Goal: Task Accomplishment & Management: Manage account settings

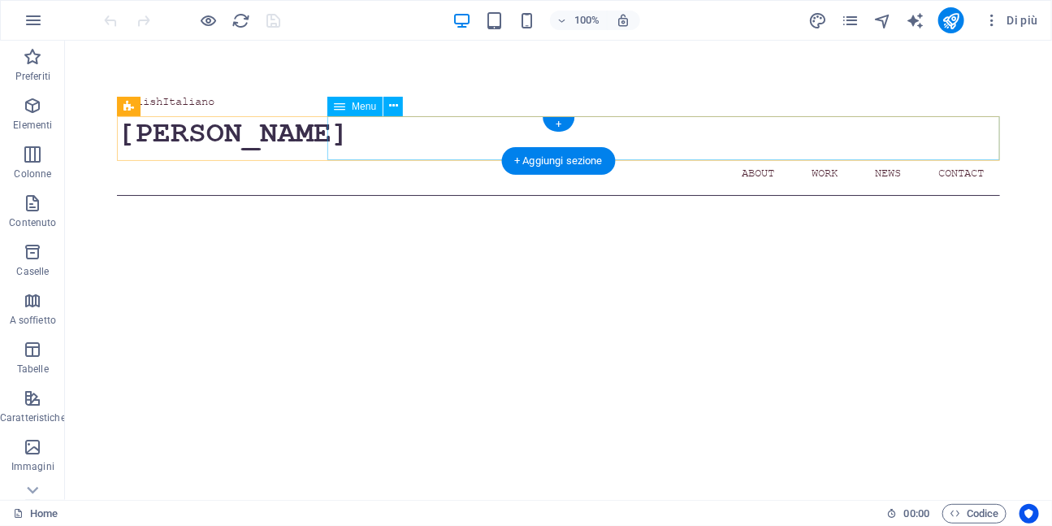
click at [957, 150] on nav "Home About Work News Contact" at bounding box center [557, 172] width 883 height 44
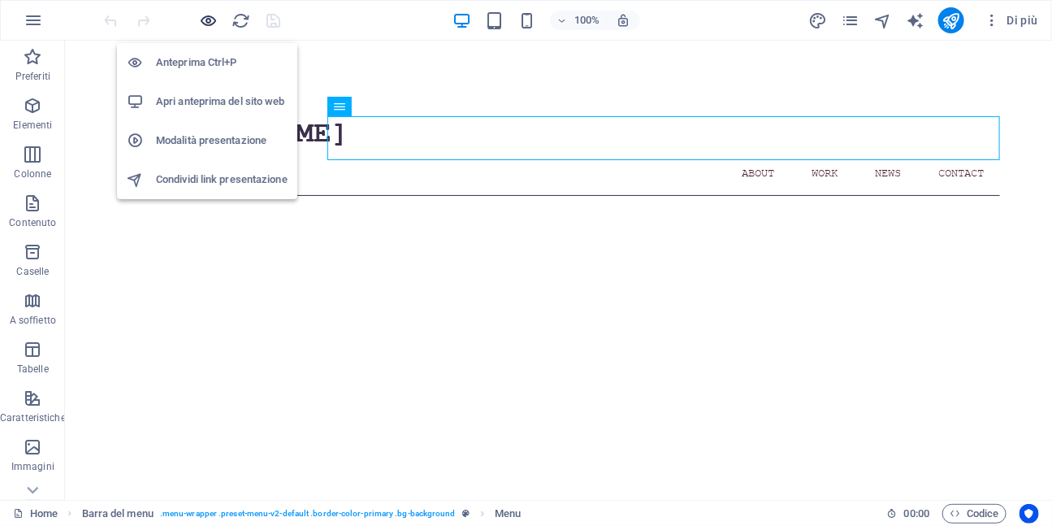
click at [208, 13] on icon "button" at bounding box center [209, 20] width 19 height 19
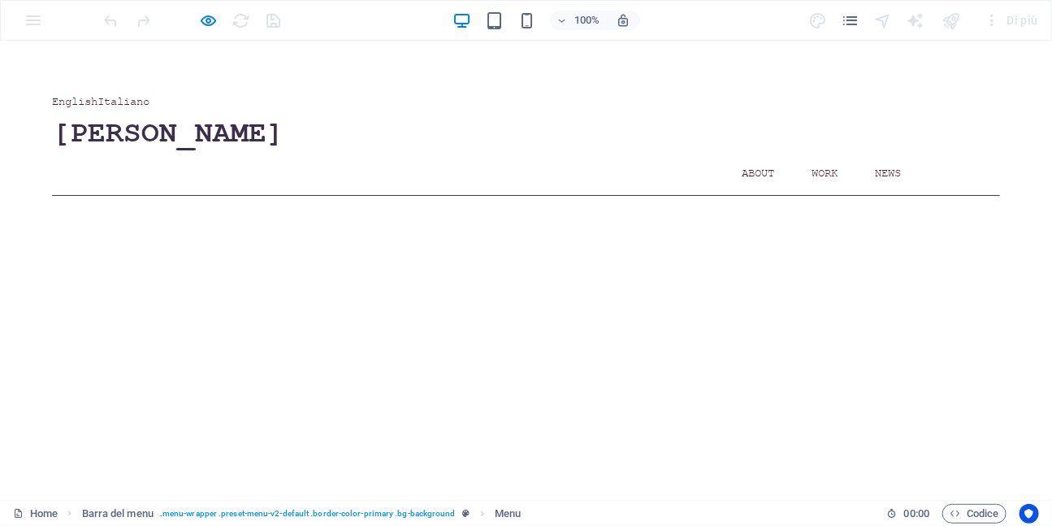
click at [964, 150] on link "Contact" at bounding box center [961, 172] width 78 height 44
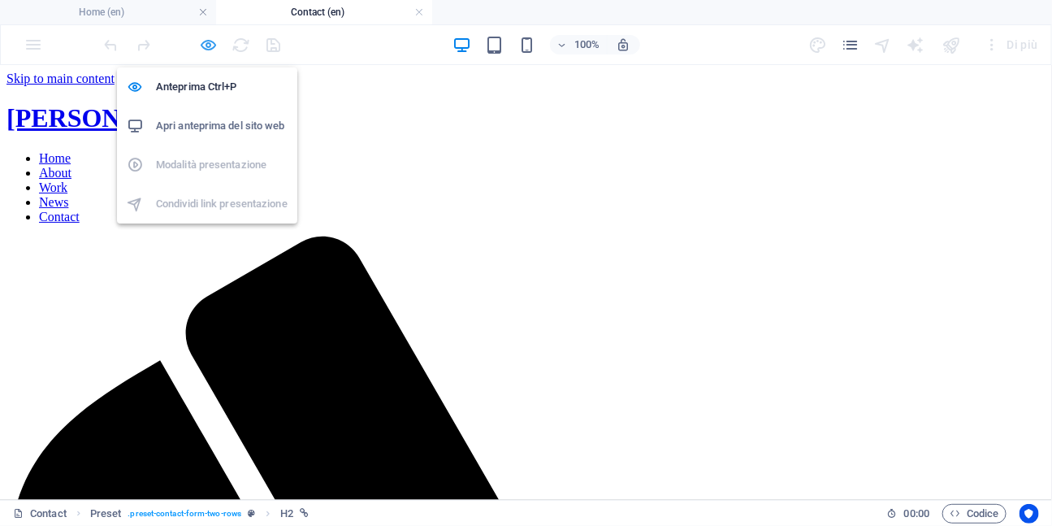
click at [203, 41] on icon "button" at bounding box center [209, 45] width 19 height 19
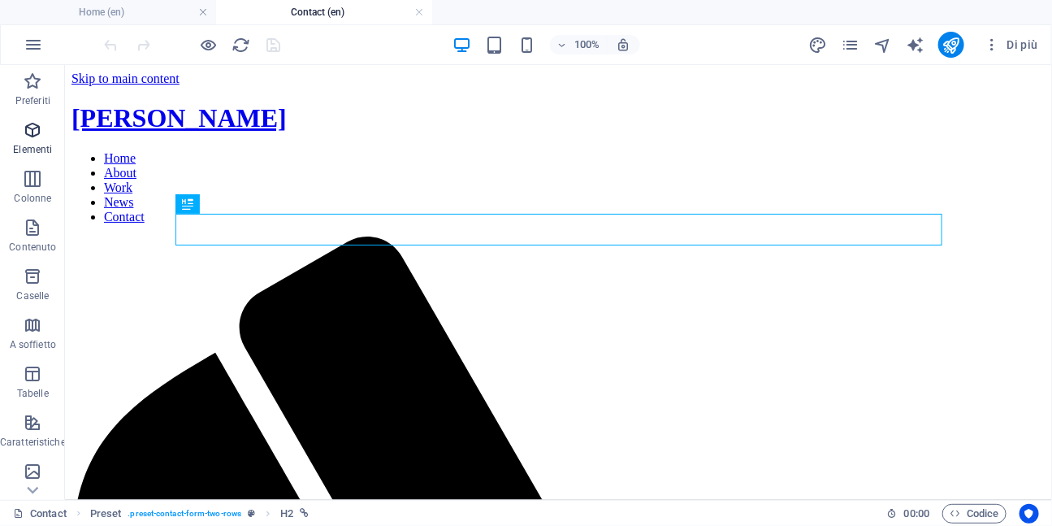
click at [33, 128] on icon "button" at bounding box center [32, 129] width 19 height 19
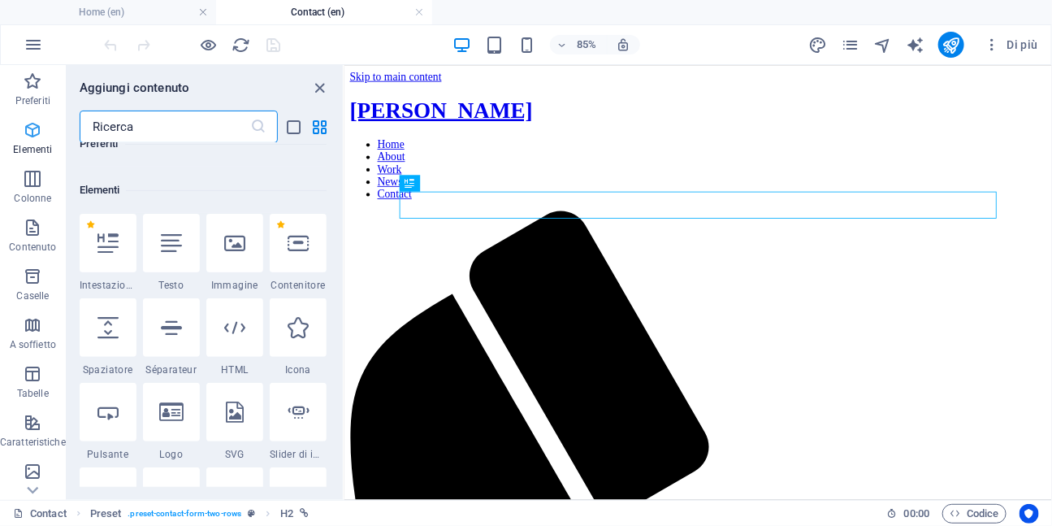
scroll to position [173, 0]
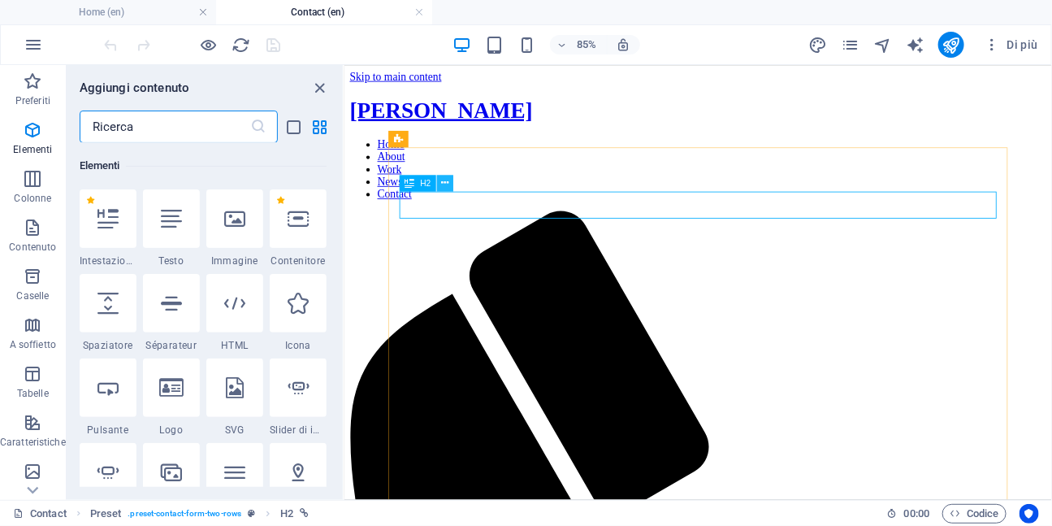
click at [449, 185] on icon at bounding box center [445, 182] width 7 height 15
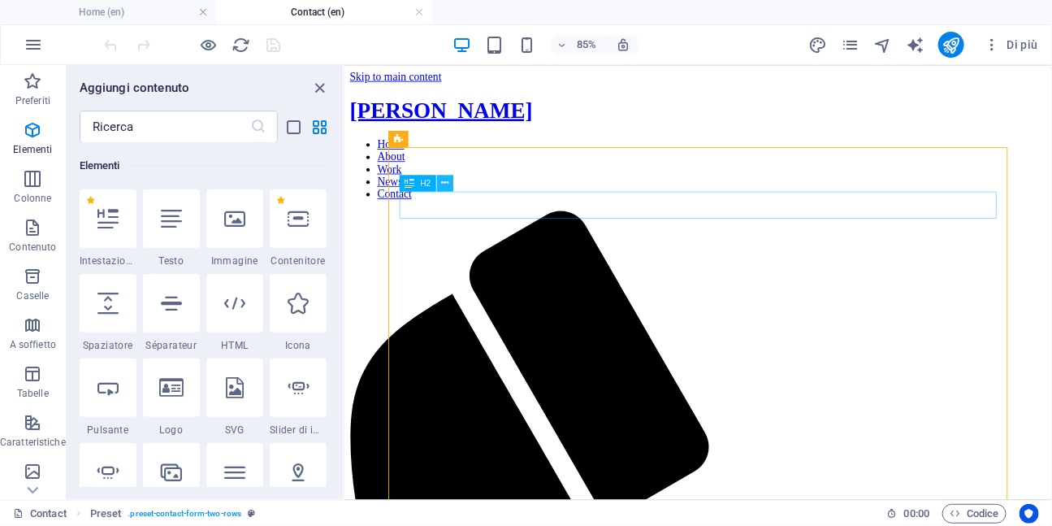
click at [446, 186] on icon at bounding box center [445, 182] width 7 height 15
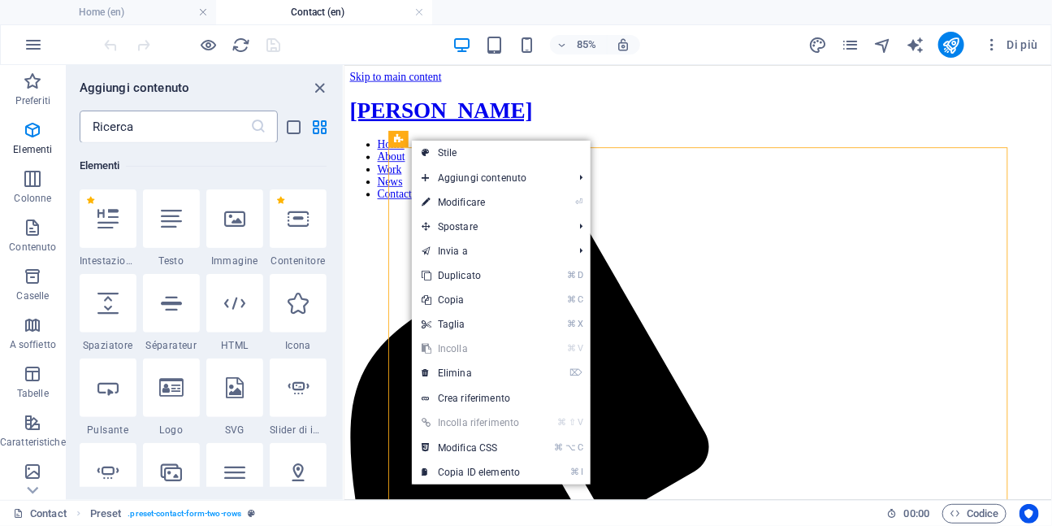
click at [218, 127] on input "text" at bounding box center [165, 126] width 171 height 32
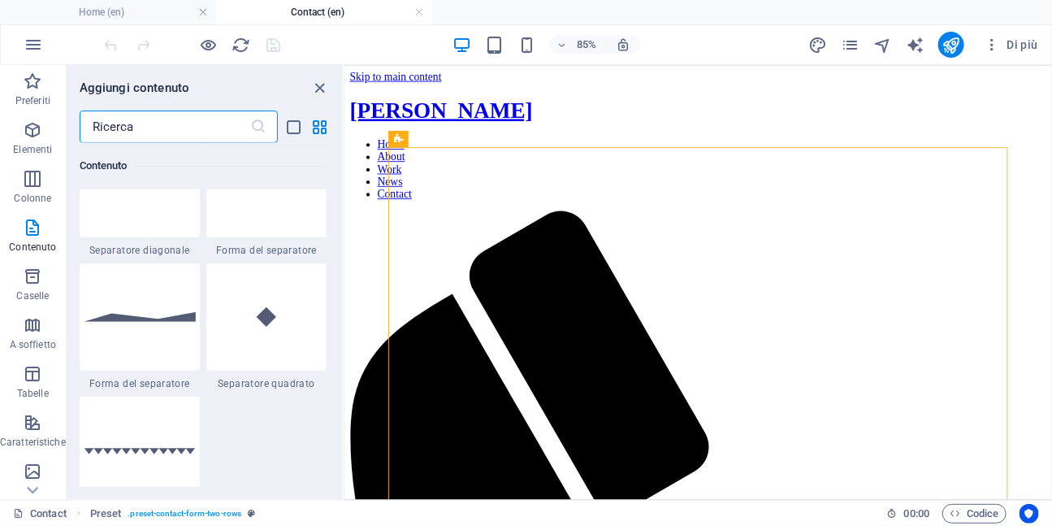
scroll to position [4110, 0]
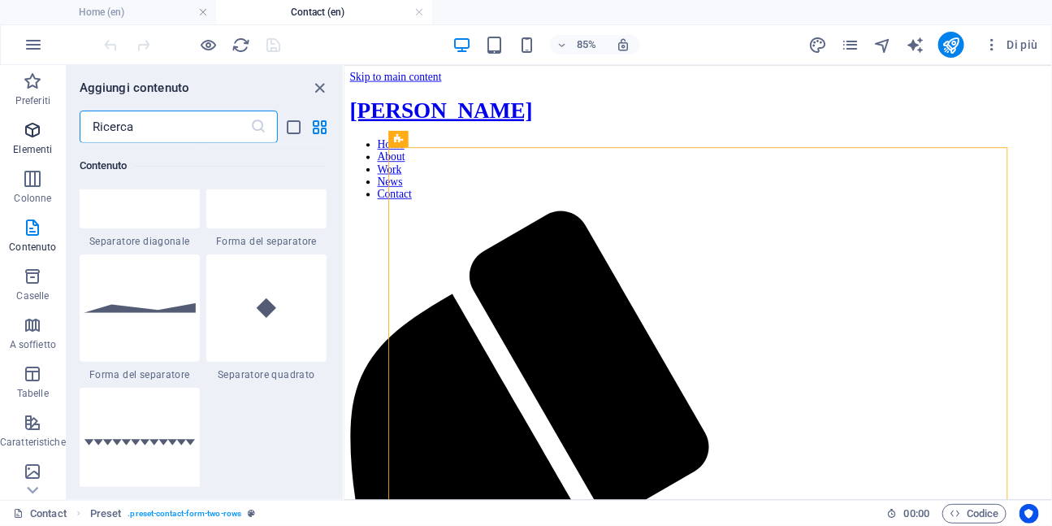
click at [32, 133] on icon "button" at bounding box center [32, 129] width 19 height 19
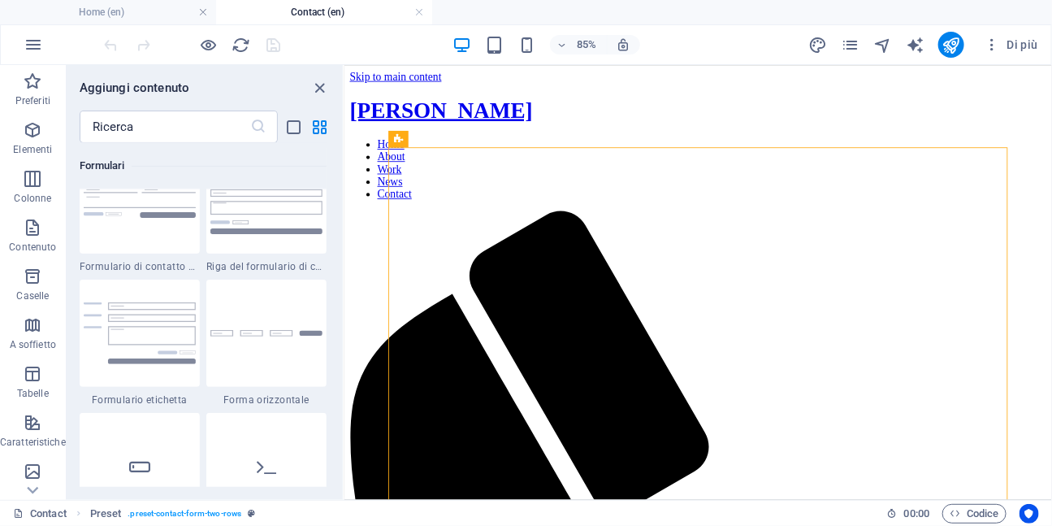
scroll to position [12039, 0]
click at [154, 136] on input "text" at bounding box center [165, 126] width 171 height 32
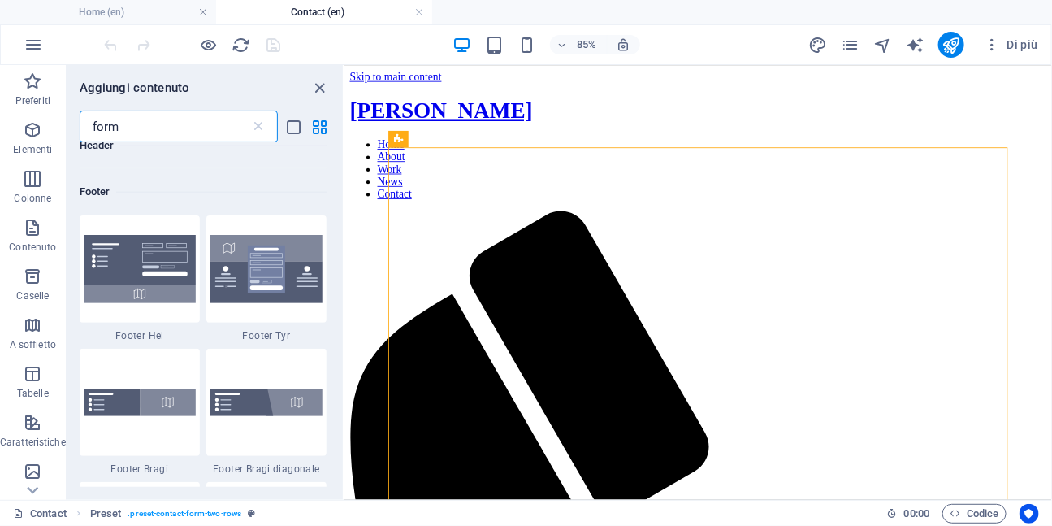
scroll to position [802, 0]
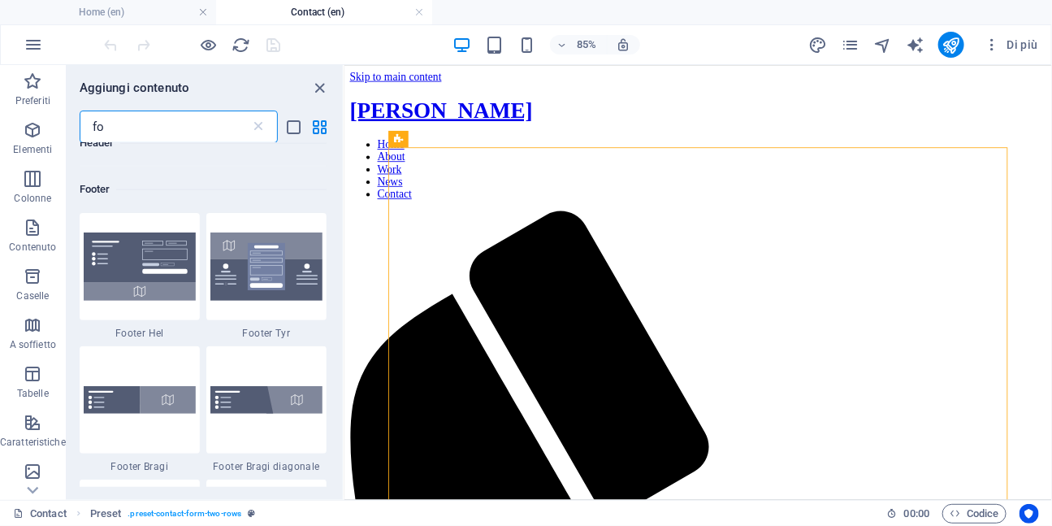
type input "f"
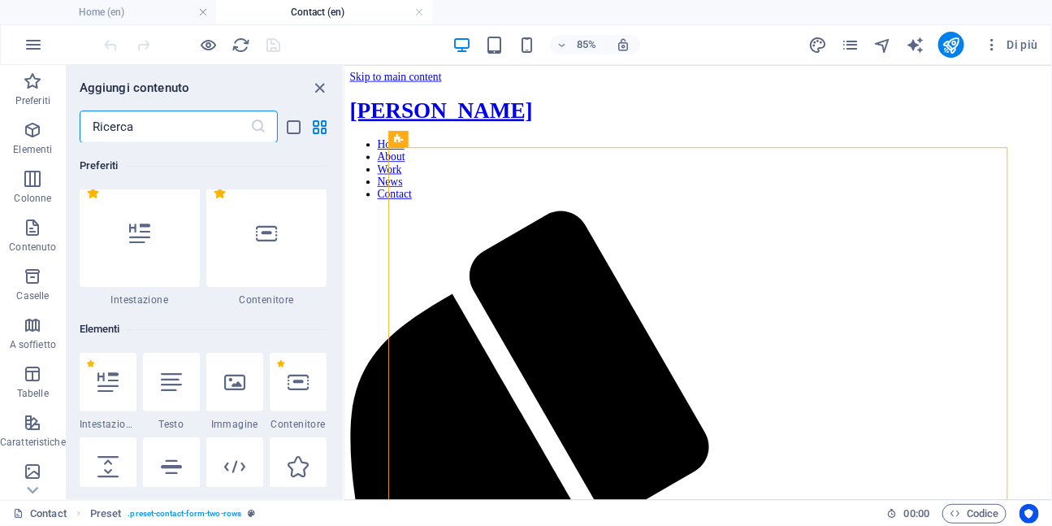
scroll to position [0, 0]
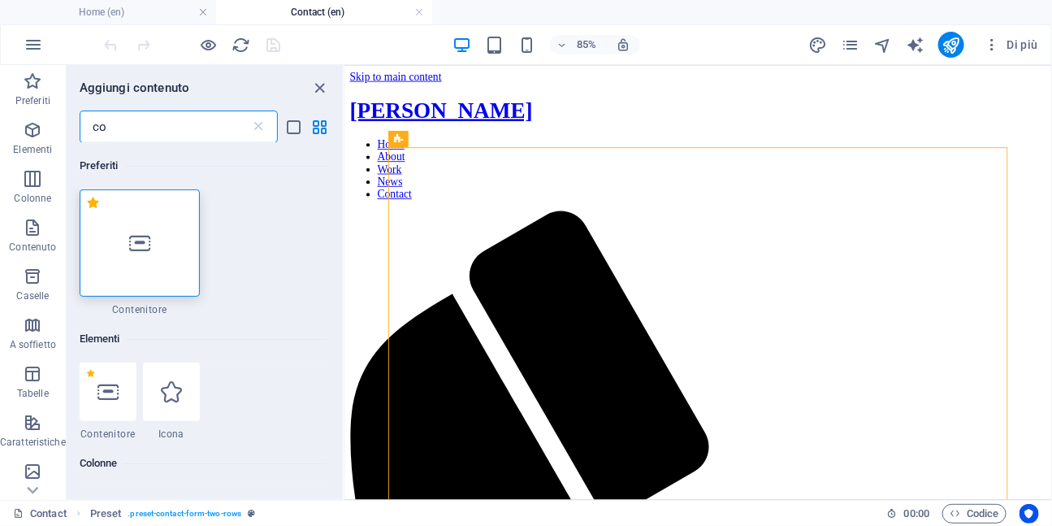
type input "c"
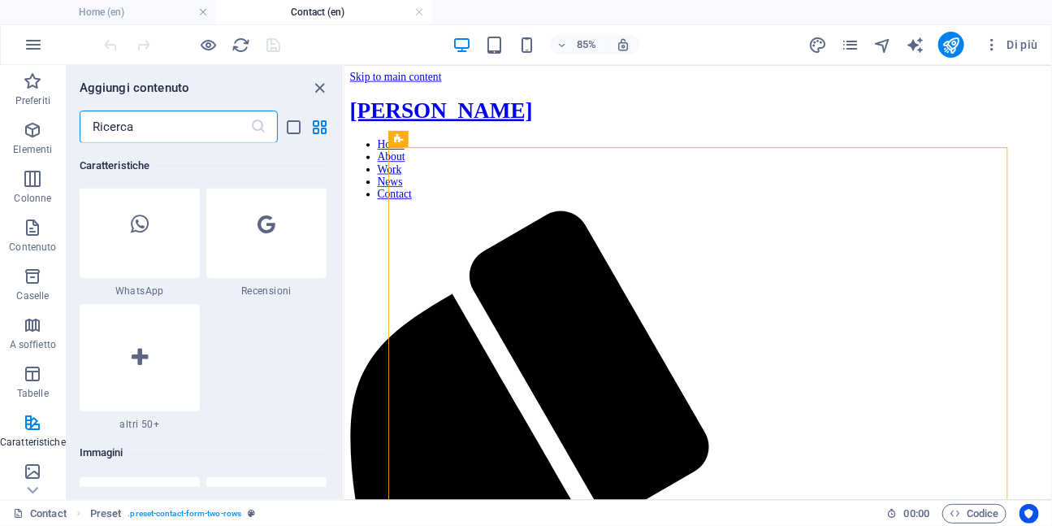
scroll to position [7954, 0]
click at [155, 358] on div at bounding box center [140, 354] width 120 height 107
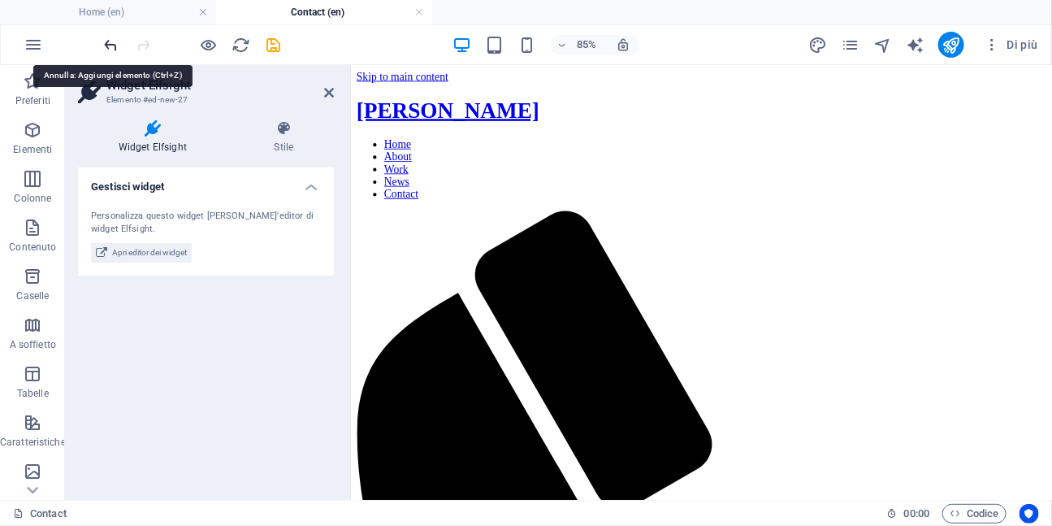
click at [111, 44] on icon "undo" at bounding box center [111, 45] width 19 height 19
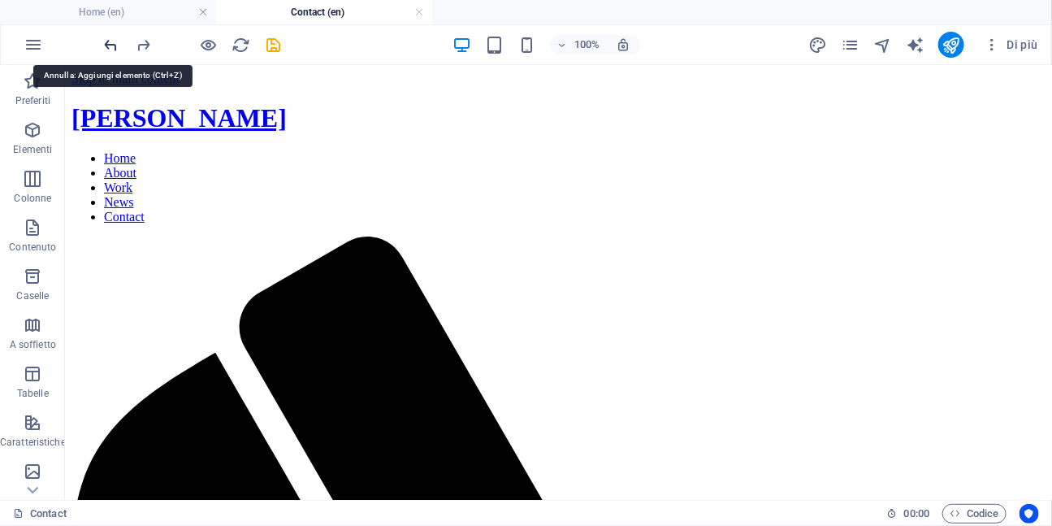
click at [112, 45] on icon "undo" at bounding box center [111, 45] width 19 height 19
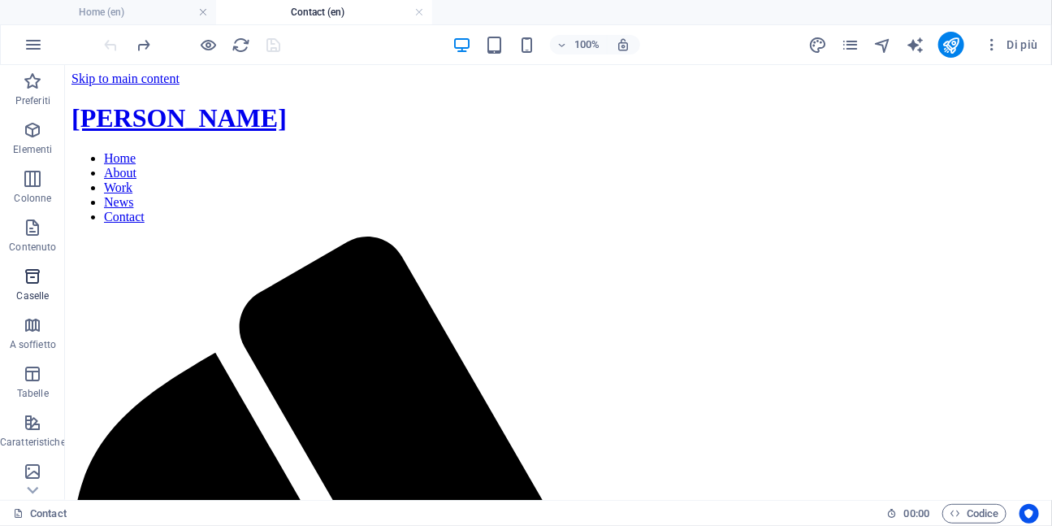
click at [33, 276] on icon "button" at bounding box center [32, 275] width 19 height 19
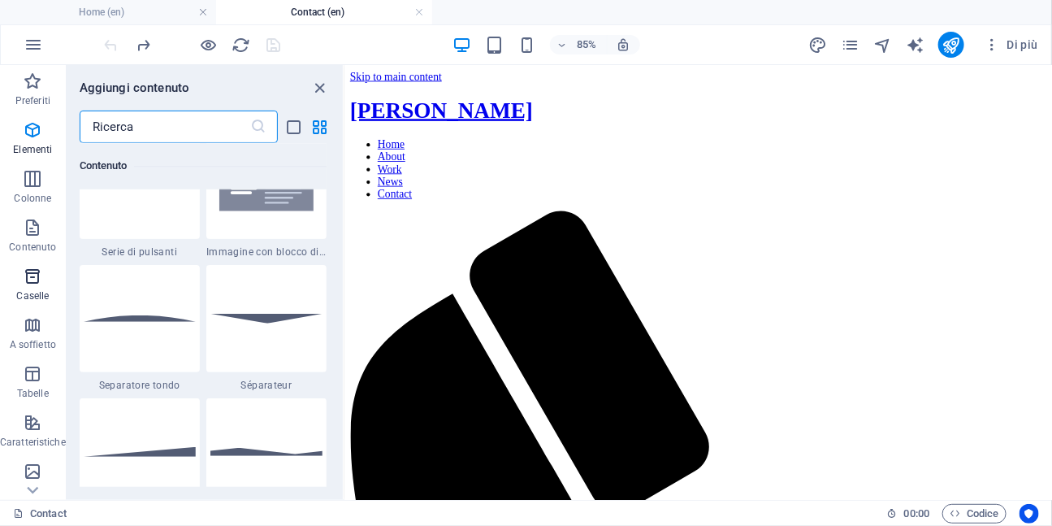
scroll to position [4481, 0]
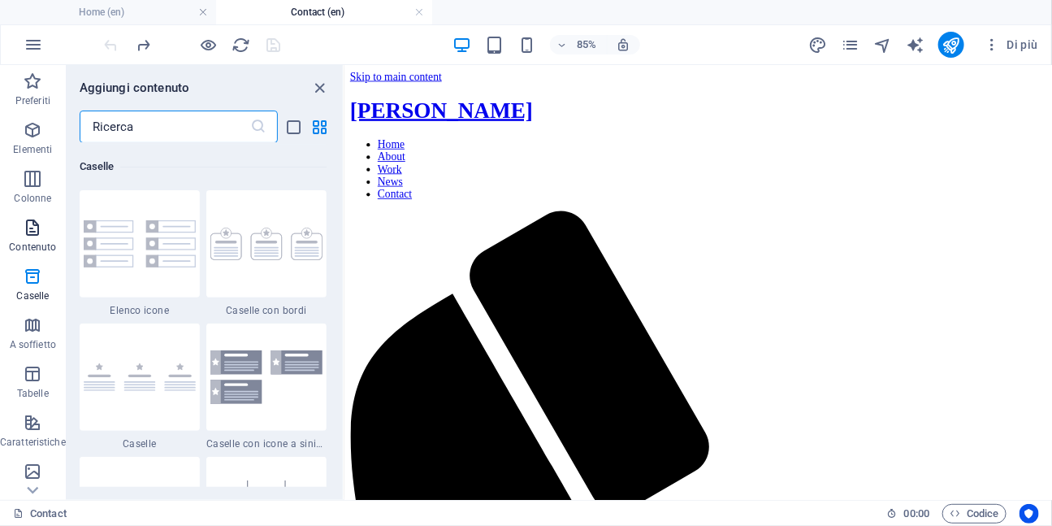
click at [34, 237] on span "Contenuto" at bounding box center [33, 237] width 66 height 39
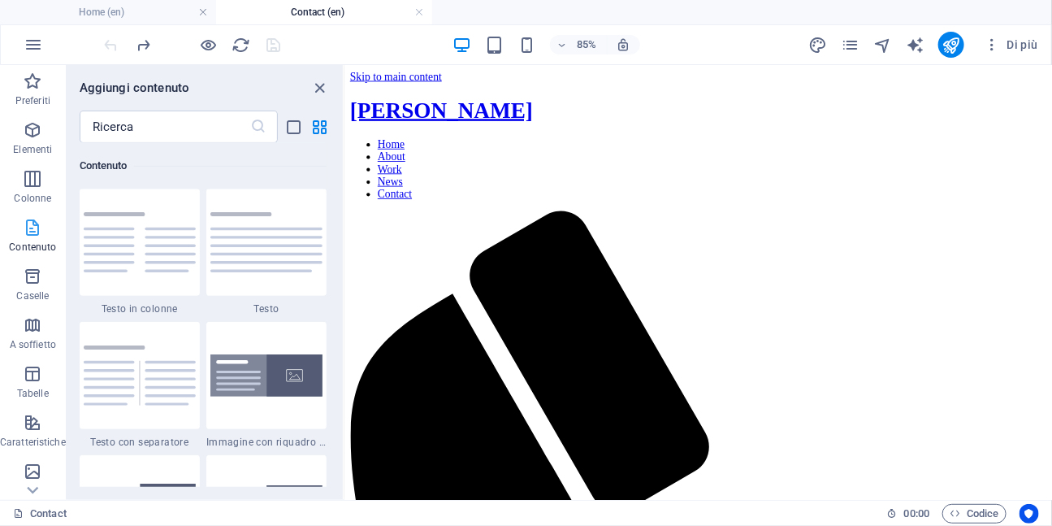
scroll to position [2843, 0]
click at [28, 371] on icon "button" at bounding box center [32, 373] width 19 height 19
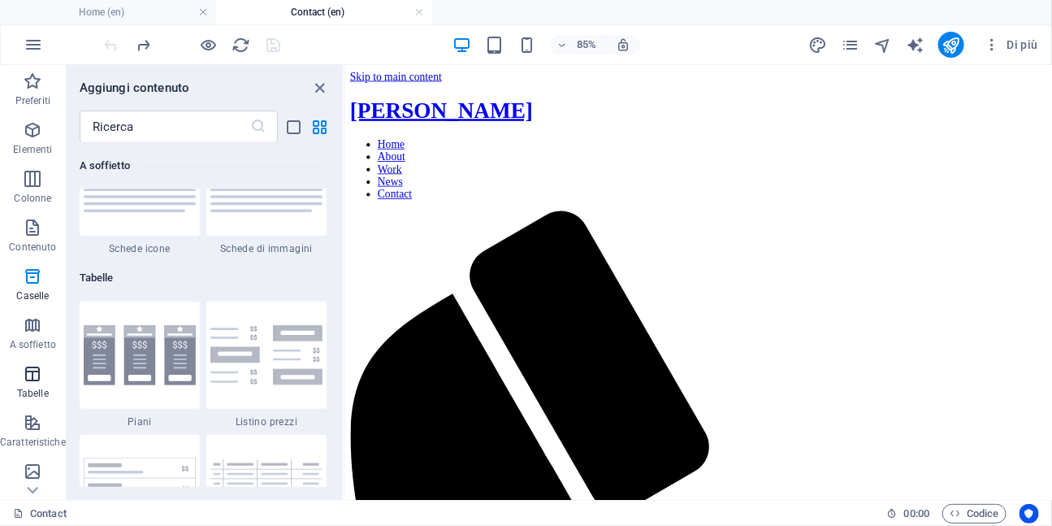
scroll to position [5626, 0]
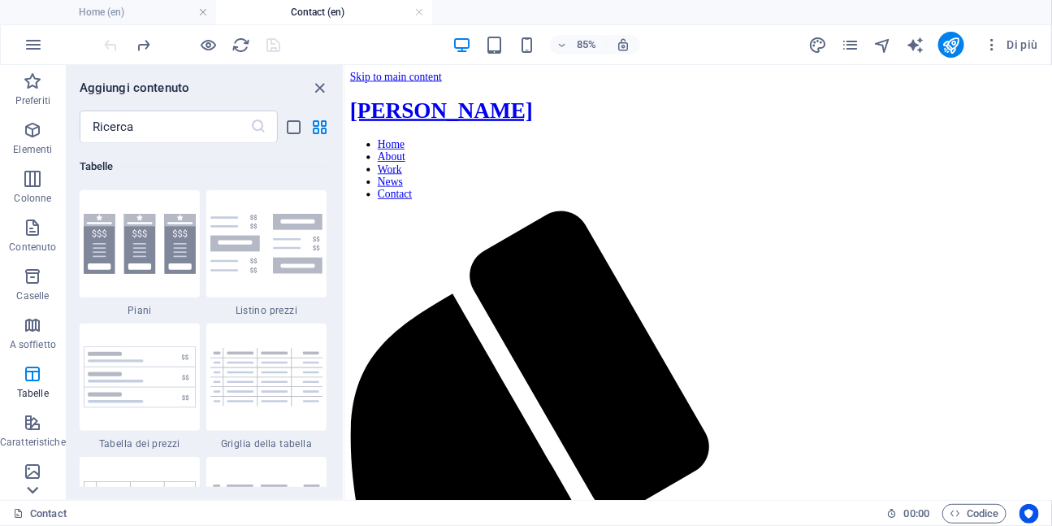
click at [31, 487] on icon at bounding box center [32, 490] width 23 height 23
click at [34, 378] on icon "button" at bounding box center [32, 370] width 19 height 19
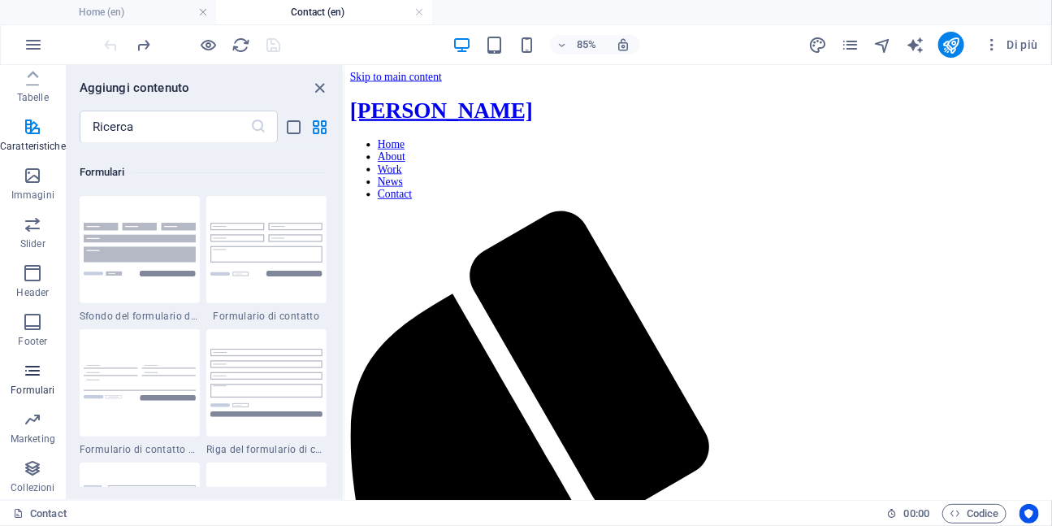
scroll to position [11861, 0]
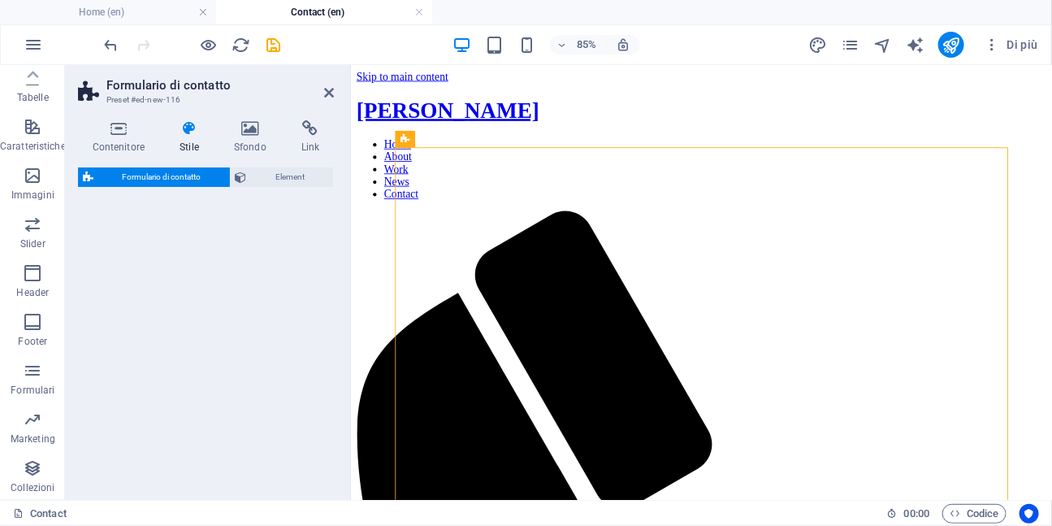
select select "rem"
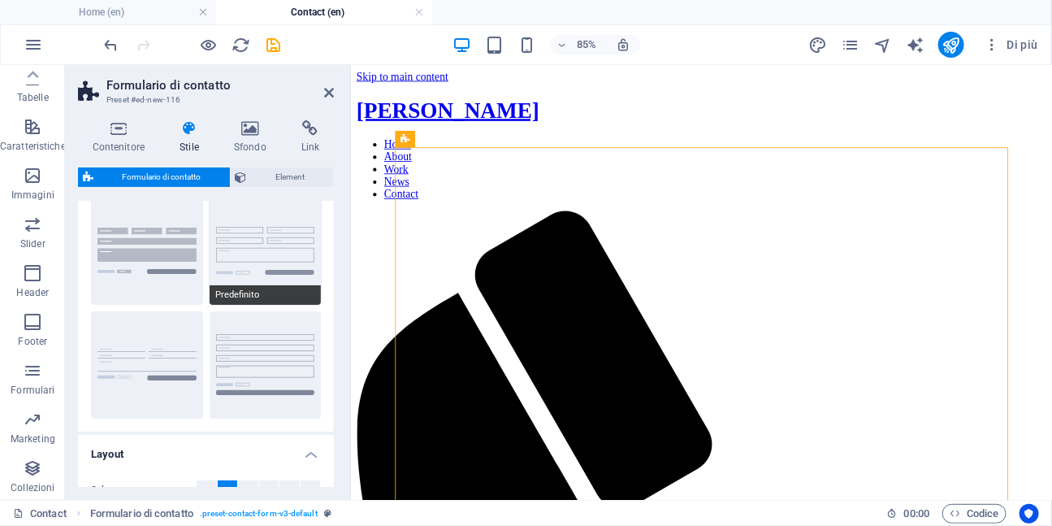
scroll to position [44, 0]
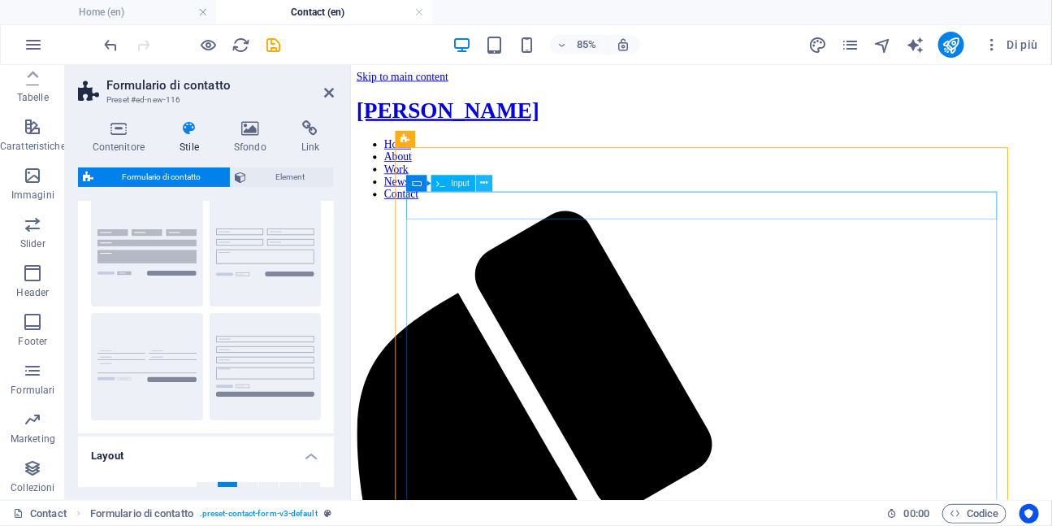
click at [488, 187] on button at bounding box center [484, 183] width 16 height 16
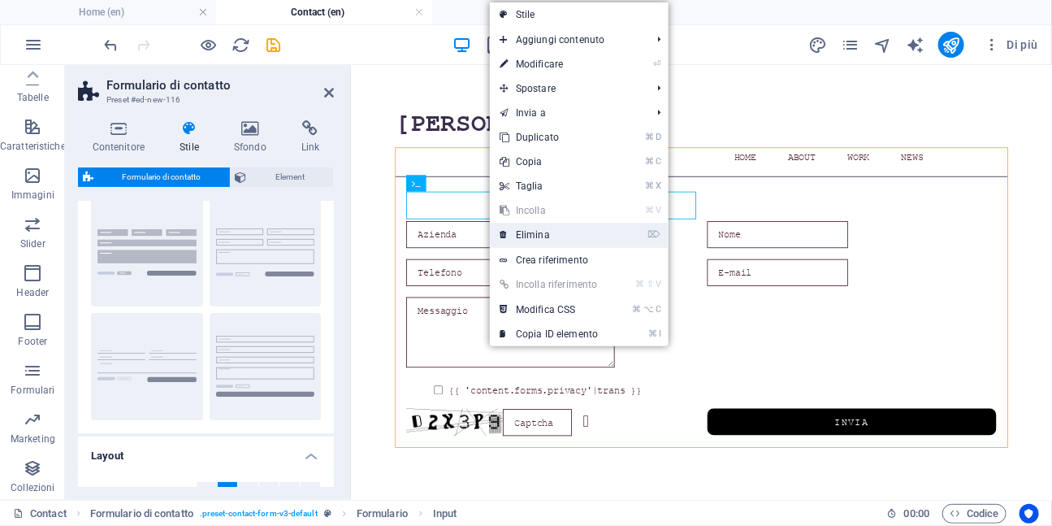
click at [521, 234] on link "⌦ Elimina" at bounding box center [549, 235] width 118 height 24
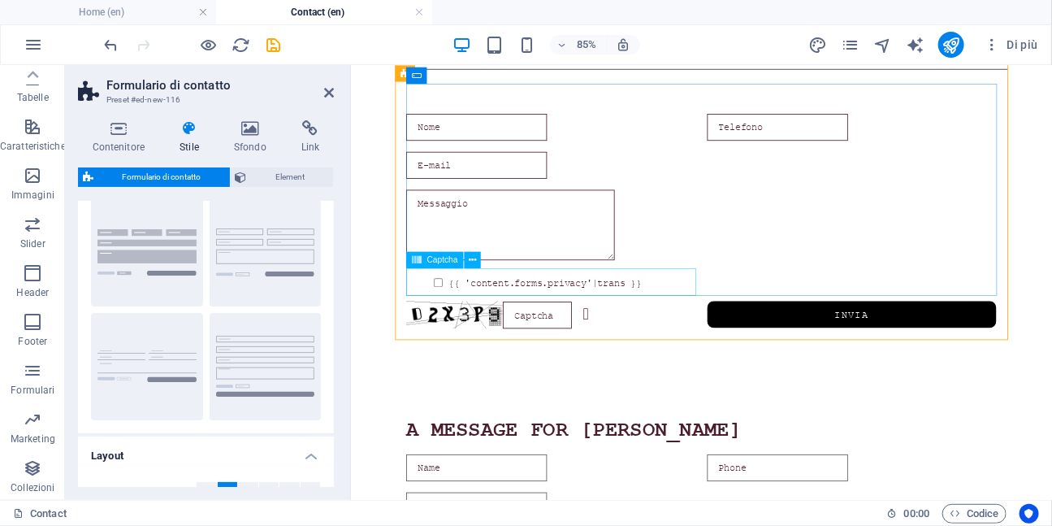
scroll to position [123, 0]
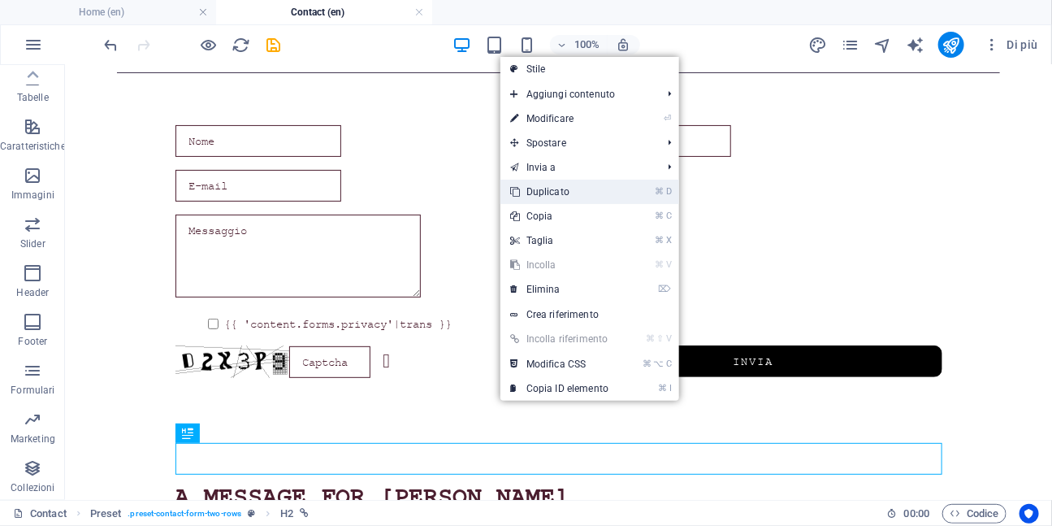
click at [538, 199] on link "⌘ D Duplicato" at bounding box center [559, 192] width 118 height 24
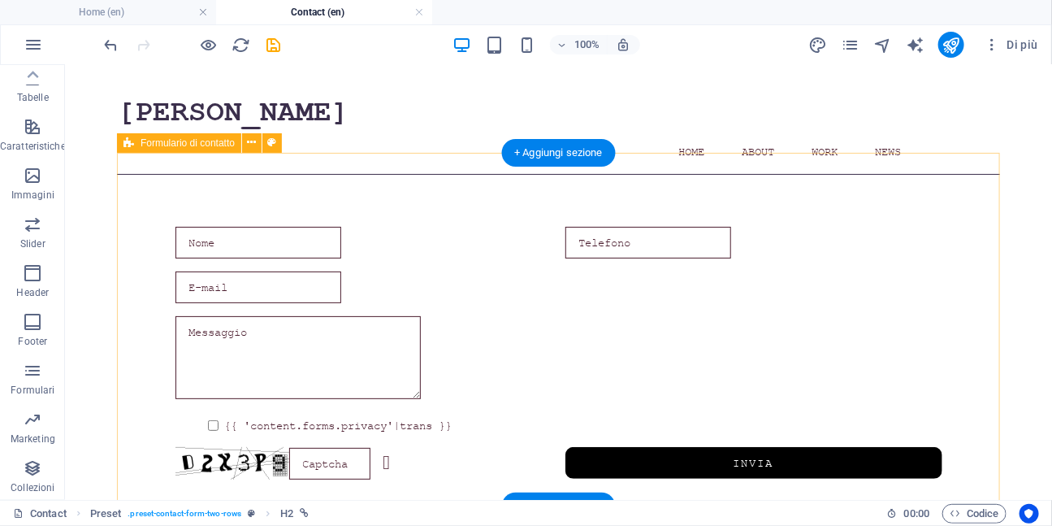
scroll to position [0, 0]
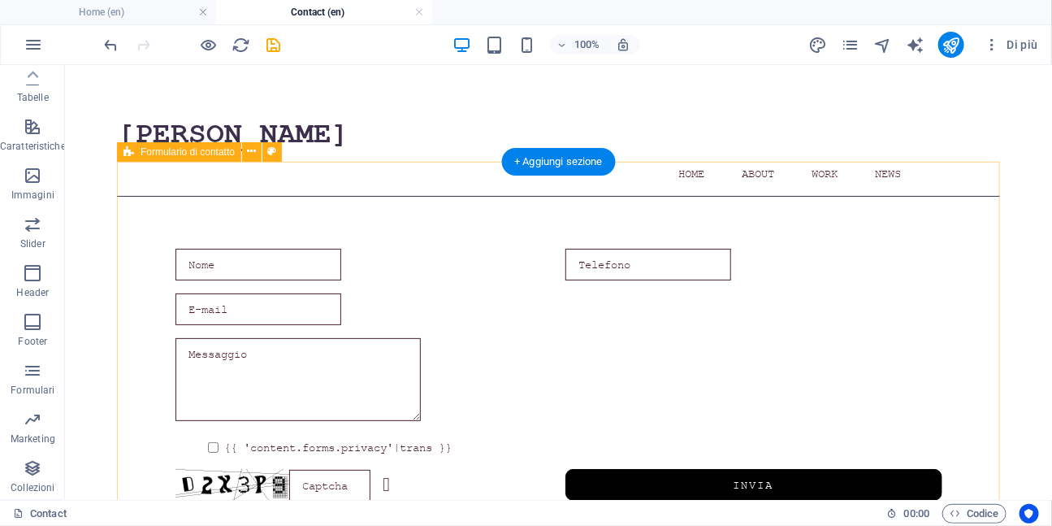
click at [350, 196] on div "{{ 'content.forms.privacy'|trans }} Illeggibile? Genera un altro Invia" at bounding box center [557, 374] width 883 height 357
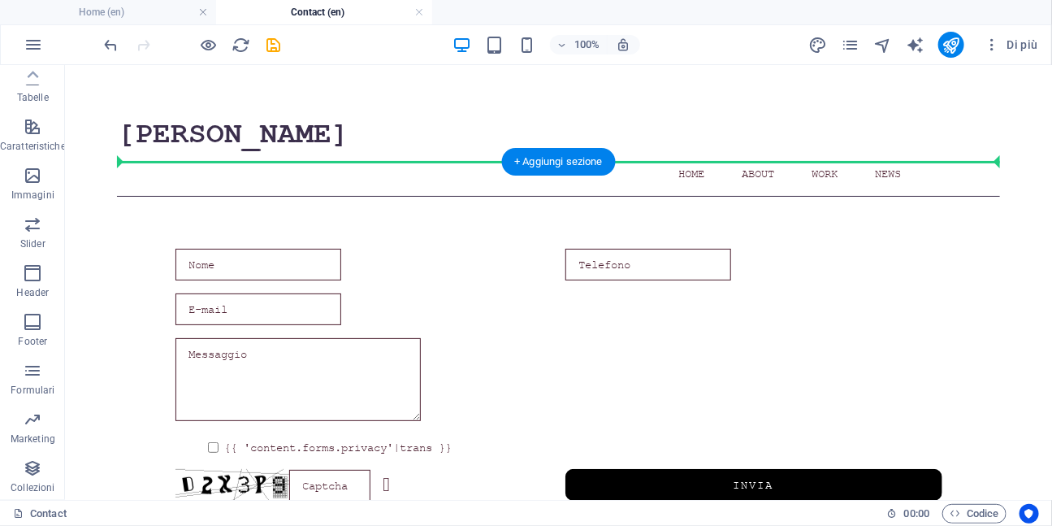
drag, startPoint x: 269, startPoint y: 444, endPoint x: 309, endPoint y: 206, distance: 242.2
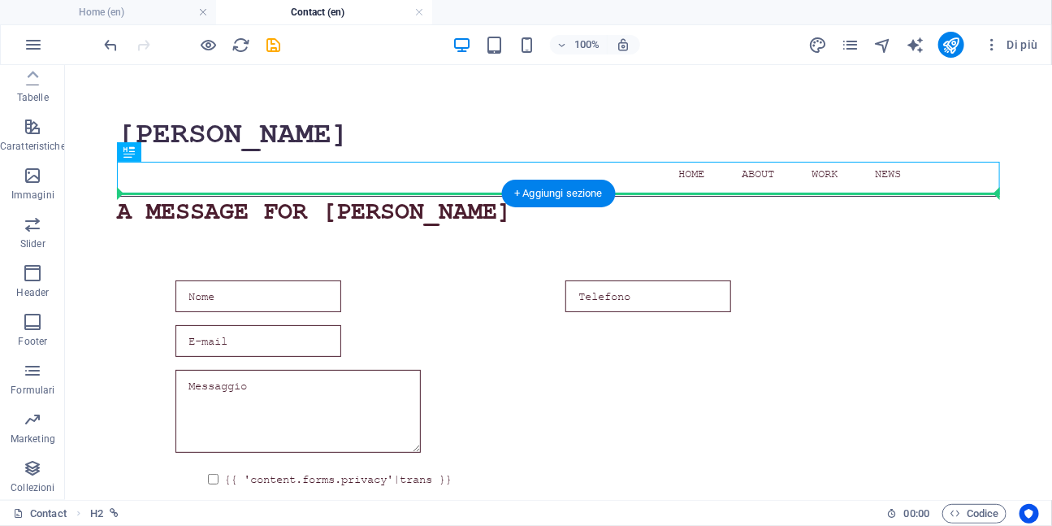
drag, startPoint x: 304, startPoint y: 180, endPoint x: 325, endPoint y: 240, distance: 63.7
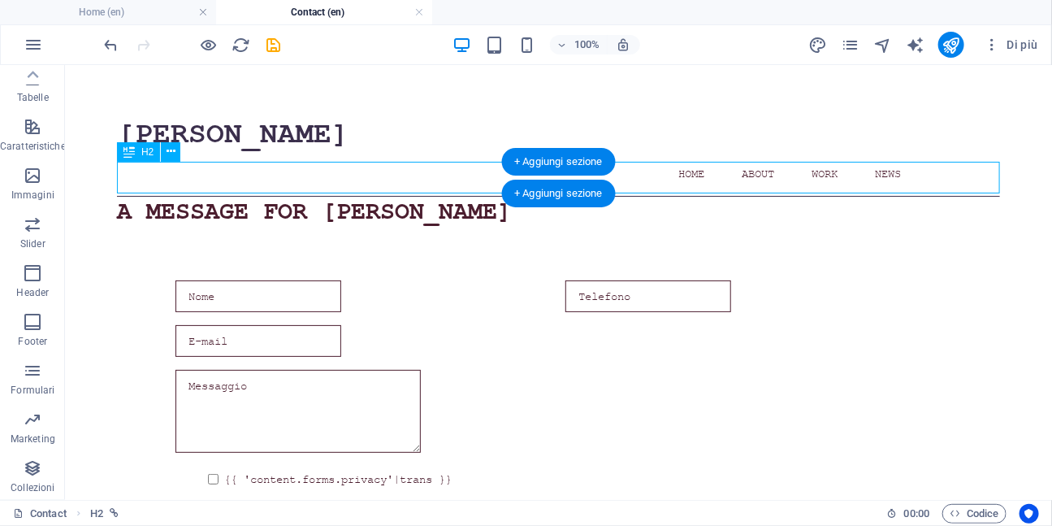
click at [321, 196] on div "A message for CARLA" at bounding box center [557, 212] width 883 height 32
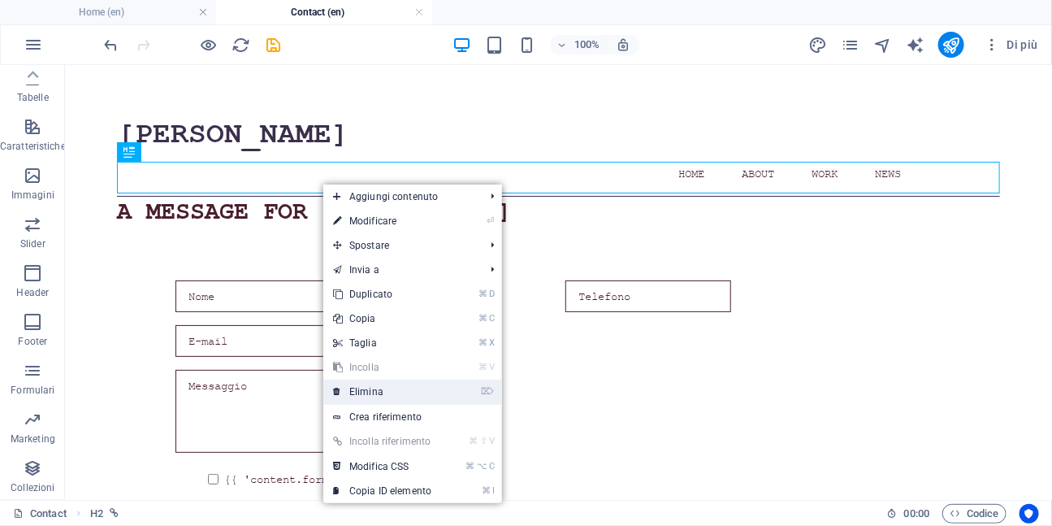
click at [365, 391] on link "⌦ Elimina" at bounding box center [382, 391] width 118 height 24
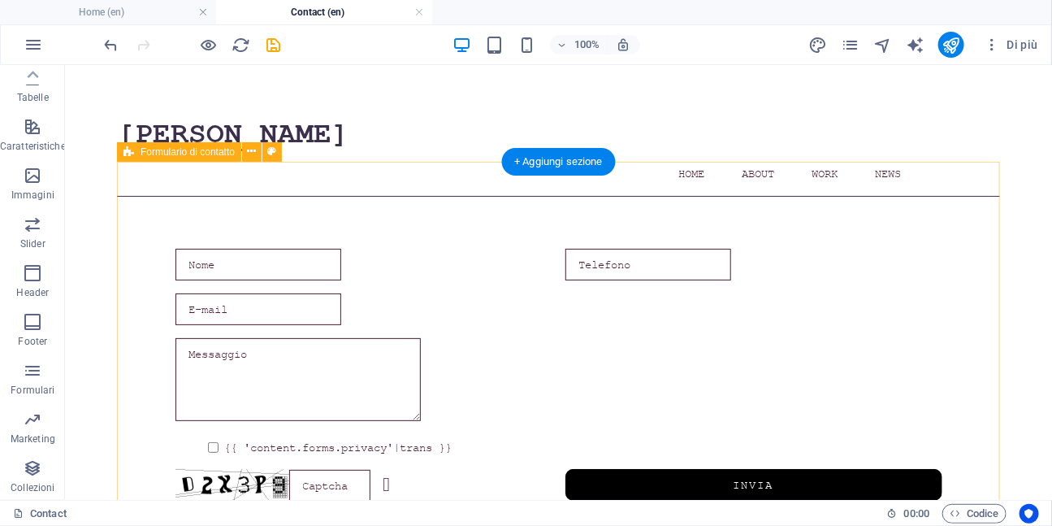
click at [366, 196] on div "{{ 'content.forms.privacy'|trans }} Illeggibile? Genera un altro Invia" at bounding box center [557, 374] width 883 height 357
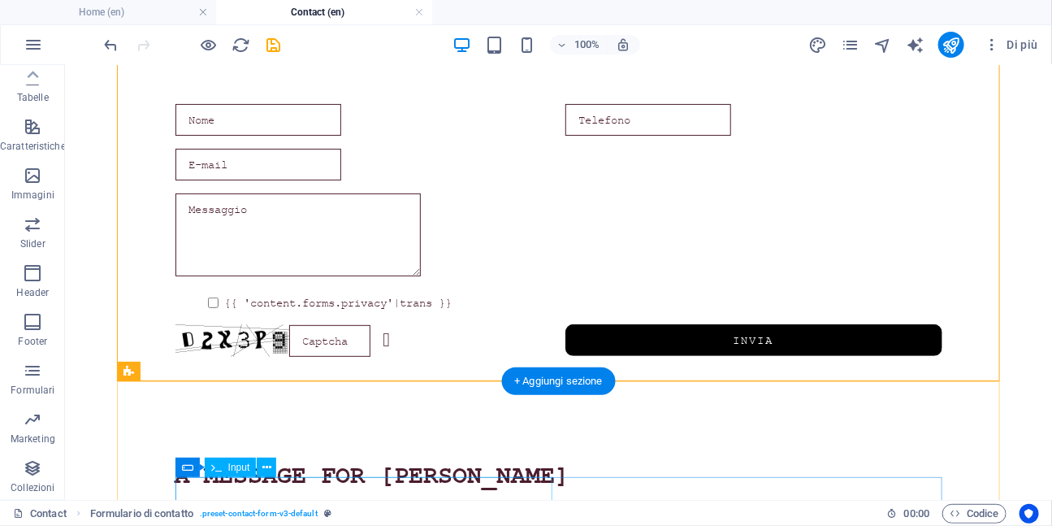
scroll to position [150, 0]
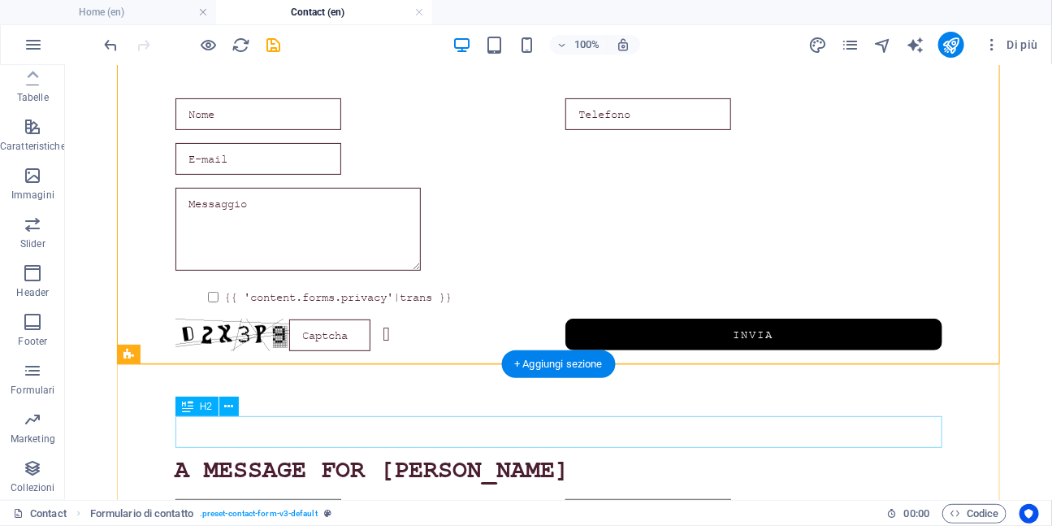
click at [331, 454] on div "A message for CARLA" at bounding box center [558, 470] width 767 height 32
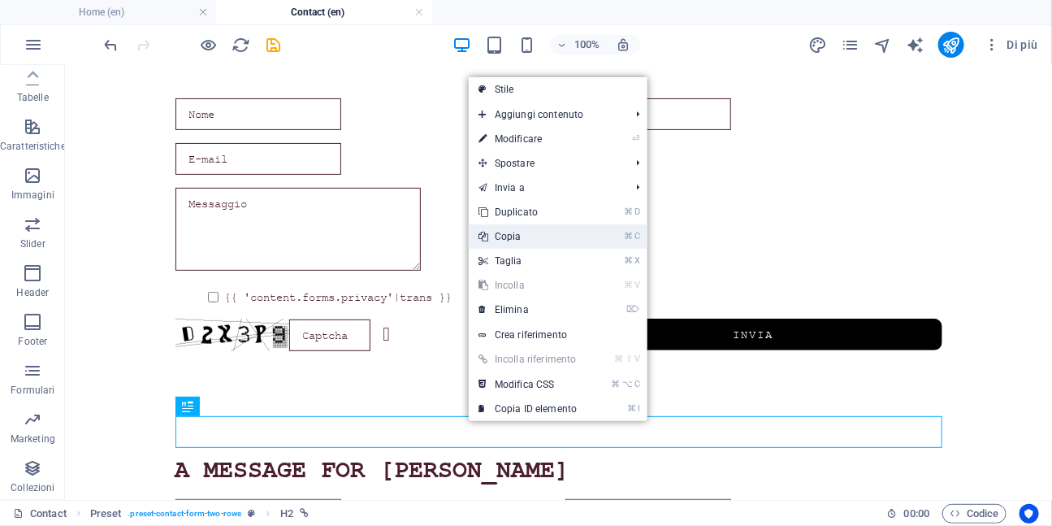
click at [515, 236] on link "⌘ C Copia" at bounding box center [528, 236] width 118 height 24
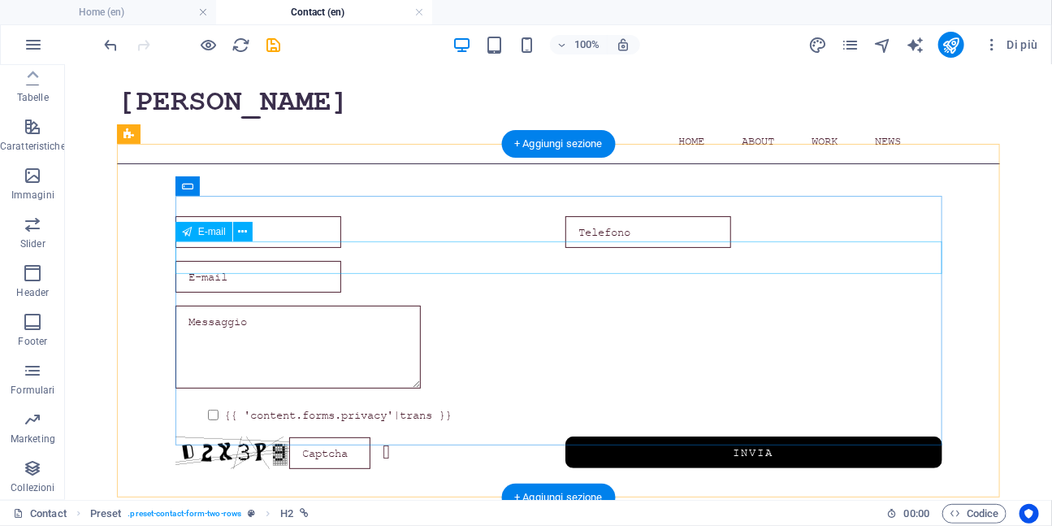
scroll to position [0, 0]
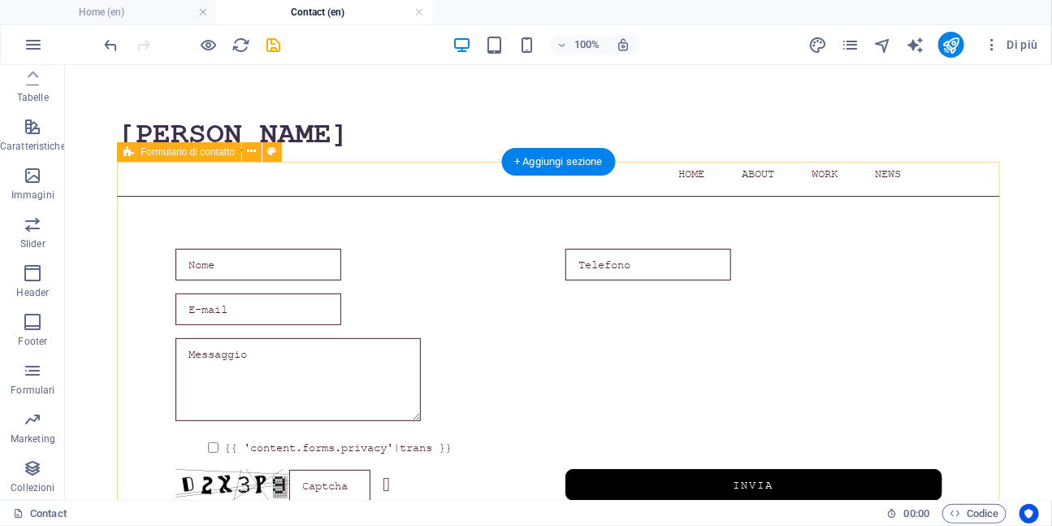
click at [402, 201] on div "{{ 'content.forms.privacy'|trans }} Illeggibile? Genera un altro Invia" at bounding box center [557, 374] width 883 height 357
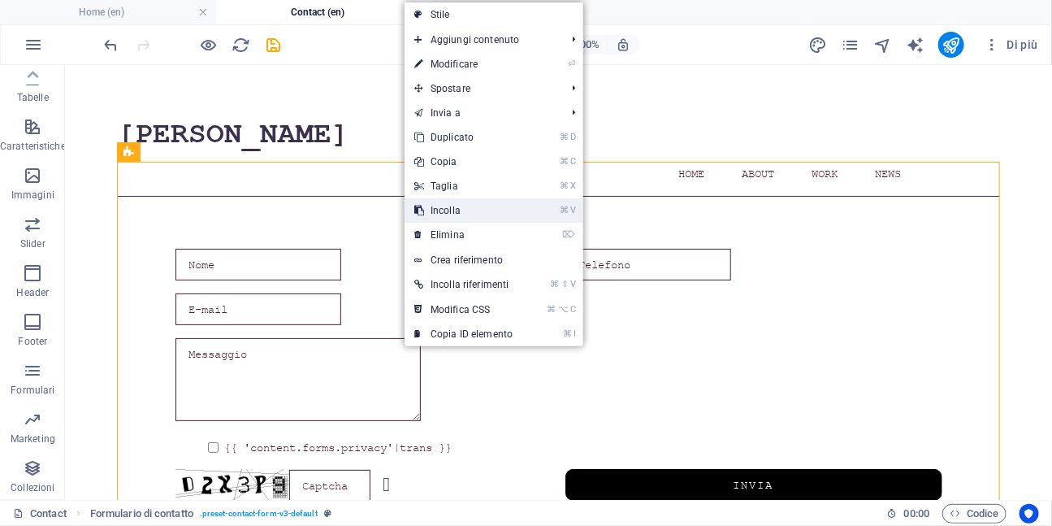
click at [444, 213] on link "⌘ V Incolla" at bounding box center [464, 210] width 118 height 24
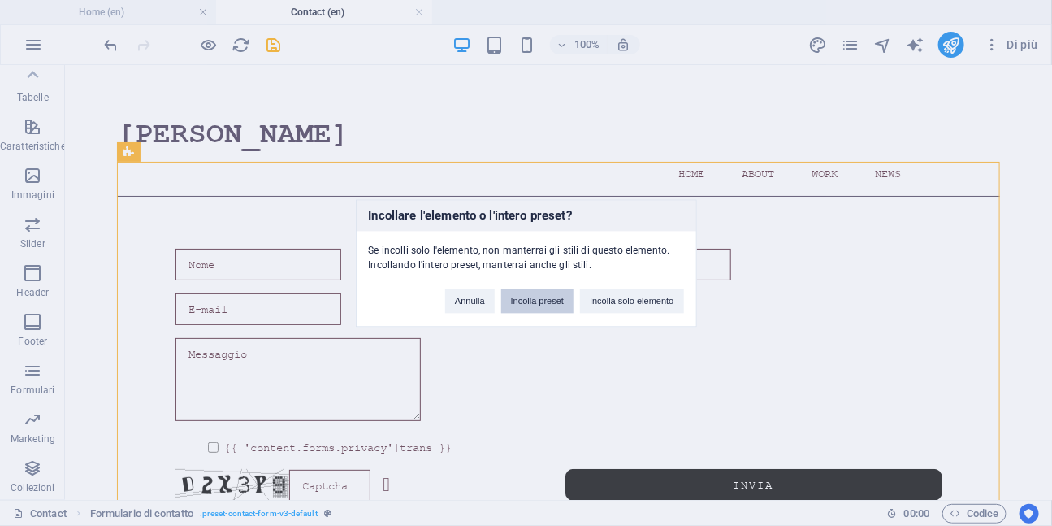
click at [522, 296] on button "Incolla preset" at bounding box center [537, 300] width 72 height 24
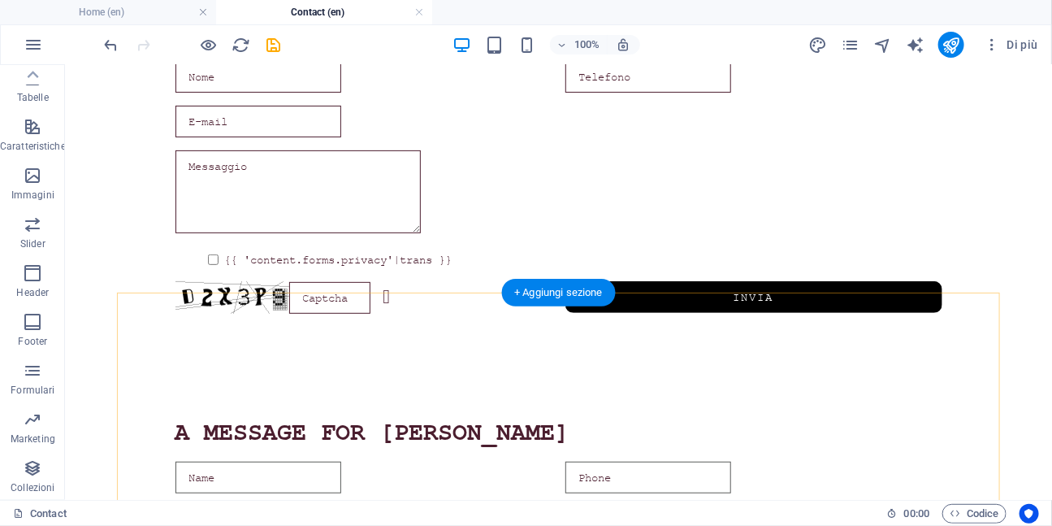
scroll to position [133, 0]
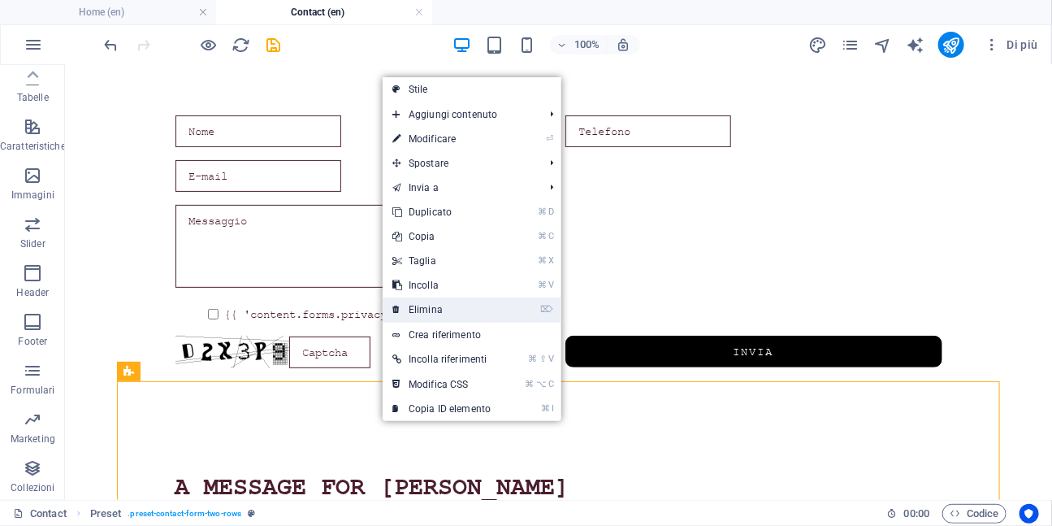
click at [431, 304] on link "⌦ Elimina" at bounding box center [442, 309] width 118 height 24
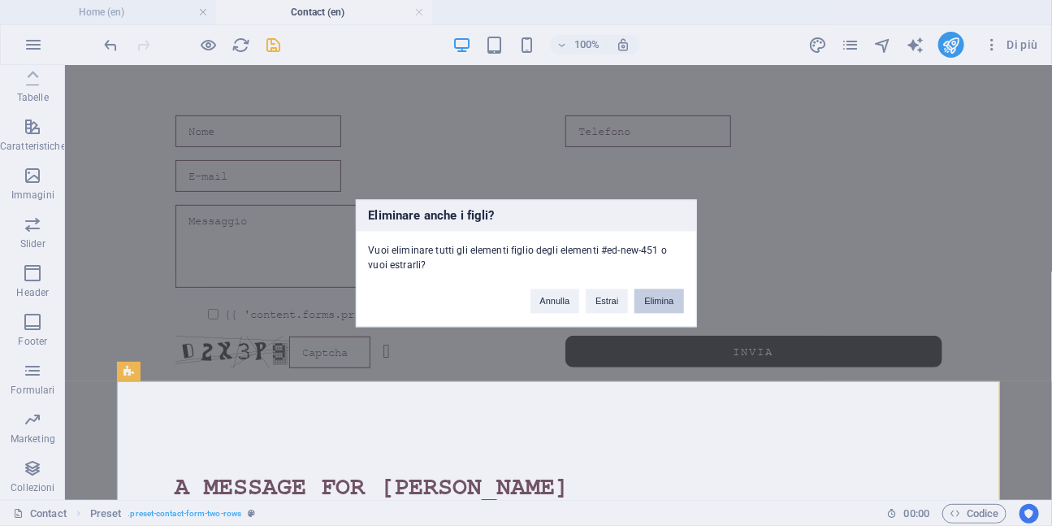
click at [657, 301] on button "Elimina" at bounding box center [659, 300] width 49 height 24
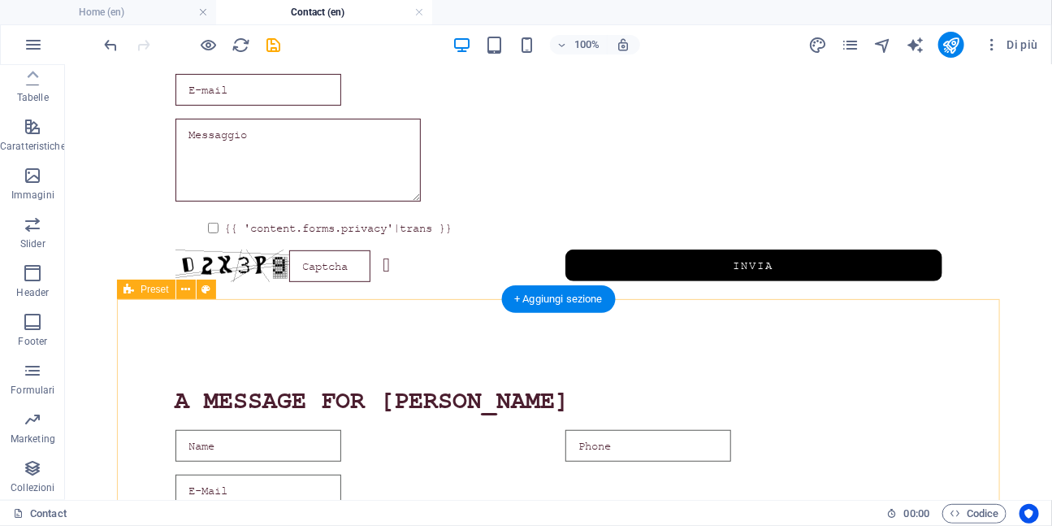
scroll to position [229, 0]
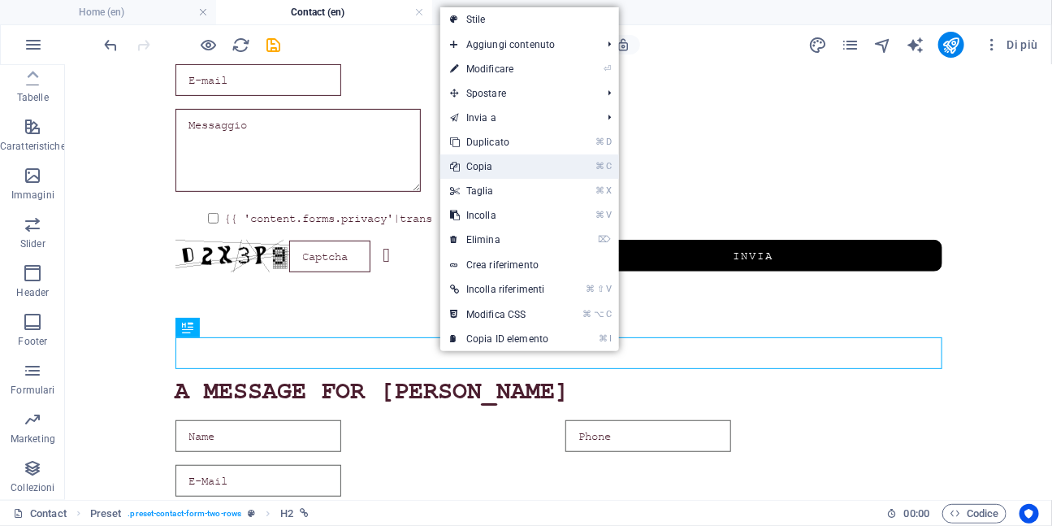
click at [495, 175] on link "⌘ C Copia" at bounding box center [499, 166] width 118 height 24
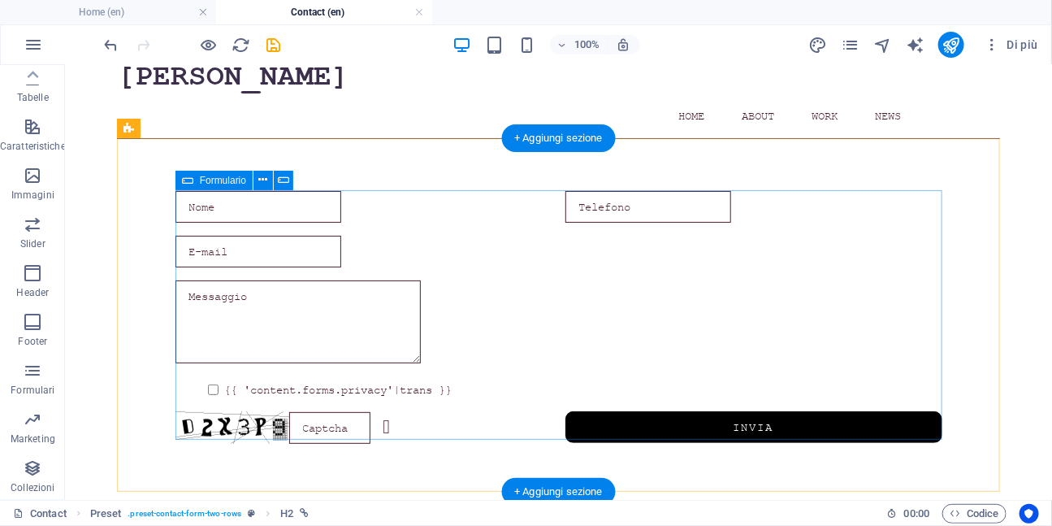
scroll to position [0, 0]
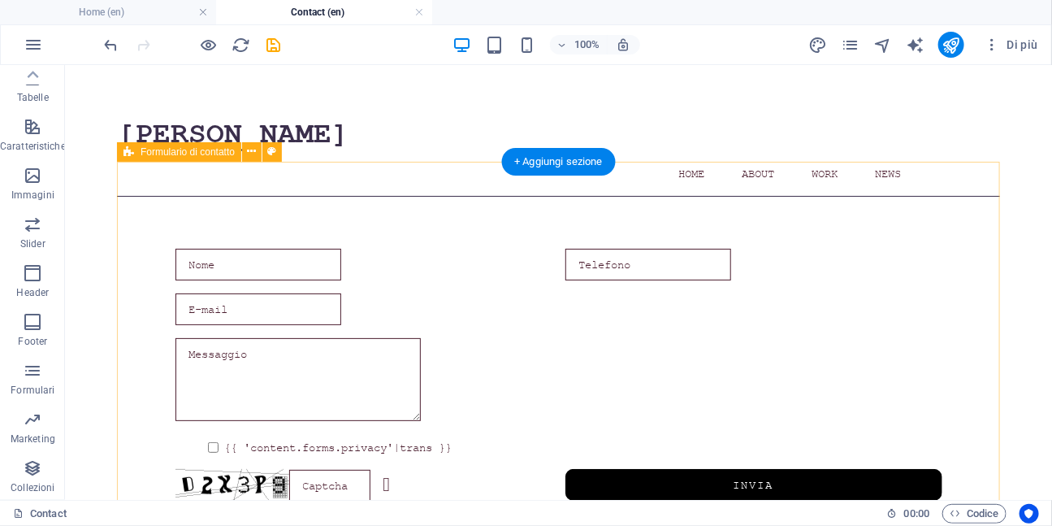
click at [421, 200] on div "{{ 'content.forms.privacy'|trans }} Illeggibile? Genera un altro Invia" at bounding box center [557, 374] width 883 height 357
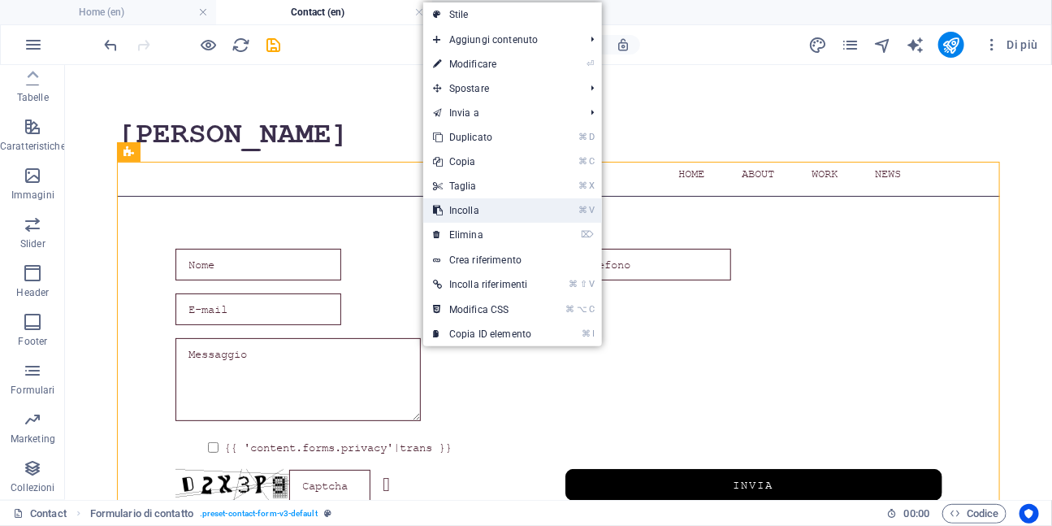
click at [457, 214] on link "⌘ V Incolla" at bounding box center [482, 210] width 118 height 24
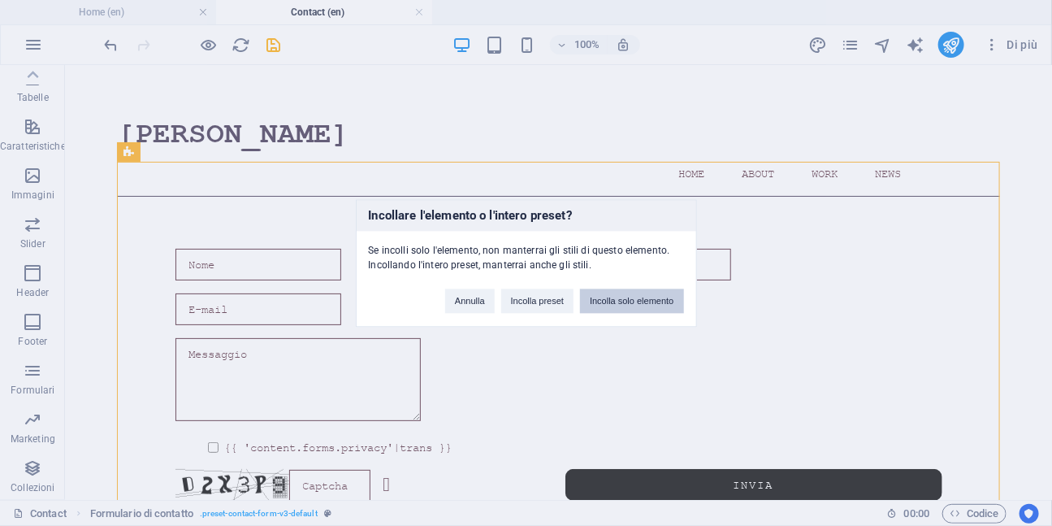
click at [617, 303] on button "Incolla solo elemento" at bounding box center [631, 300] width 103 height 24
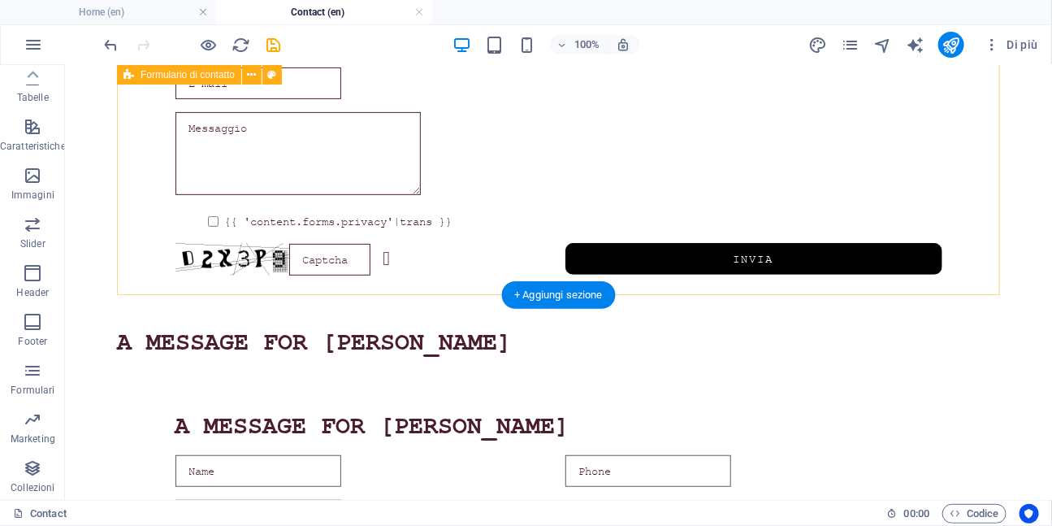
scroll to position [227, 0]
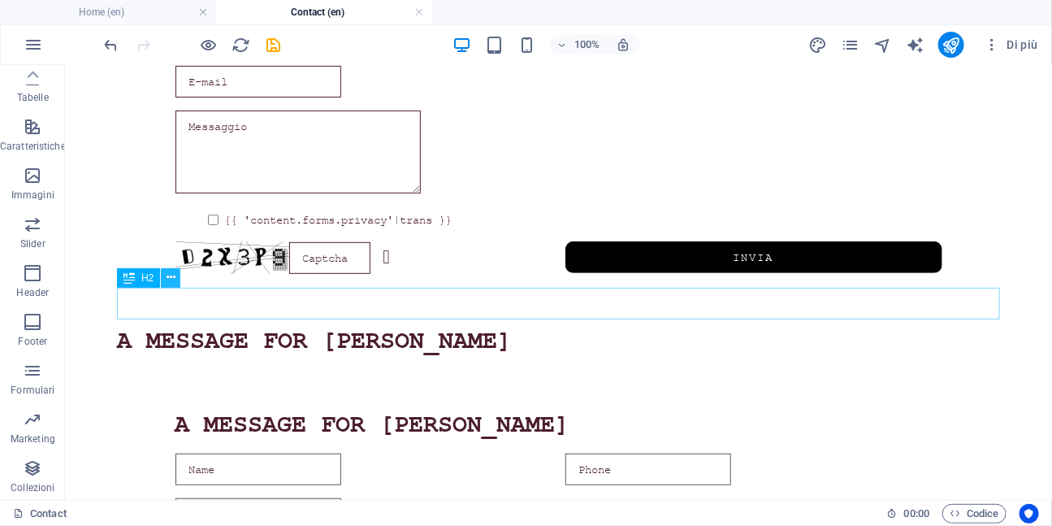
click at [174, 277] on icon at bounding box center [171, 277] width 9 height 17
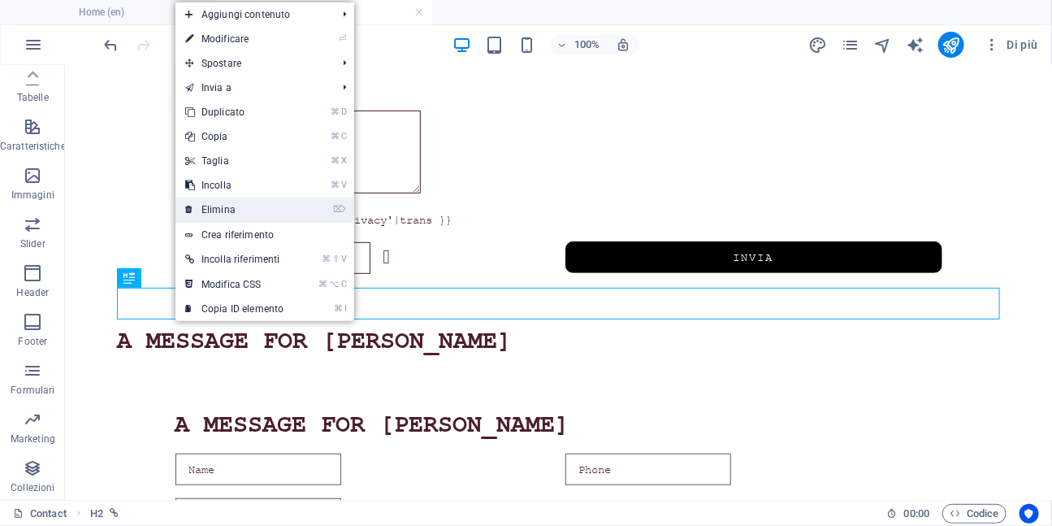
click at [232, 214] on link "⌦ Elimina" at bounding box center [234, 209] width 118 height 24
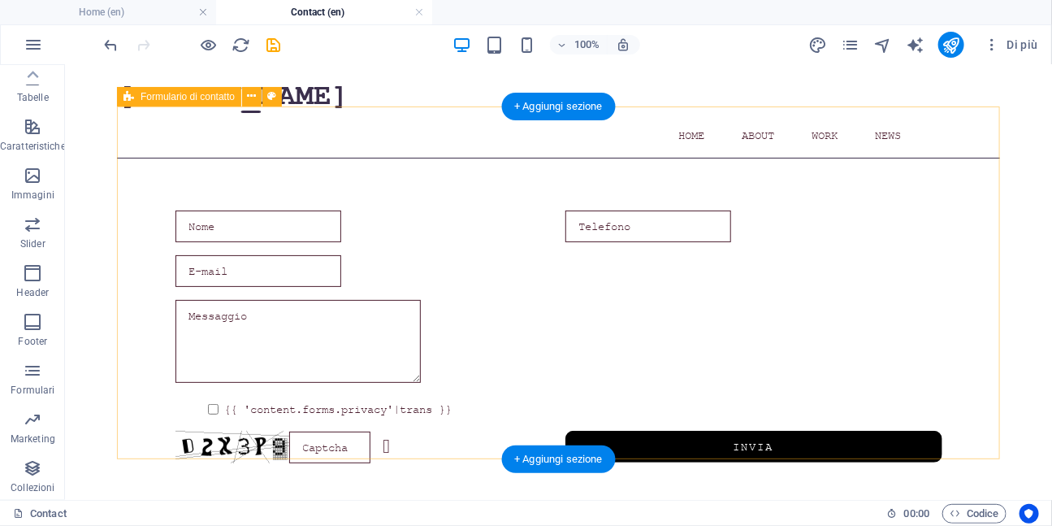
scroll to position [37, 0]
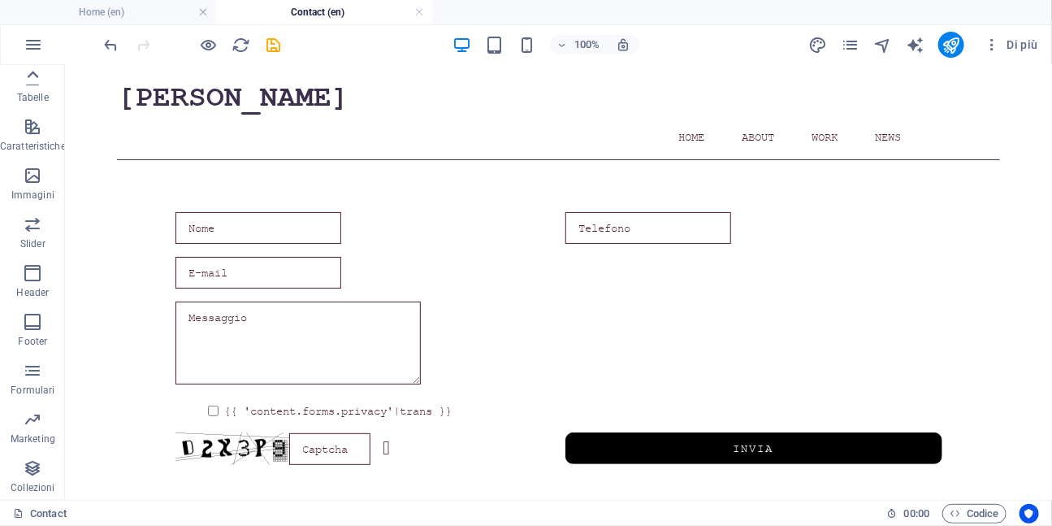
click at [36, 77] on icon at bounding box center [32, 74] width 23 height 23
click at [30, 131] on icon "button" at bounding box center [32, 129] width 19 height 19
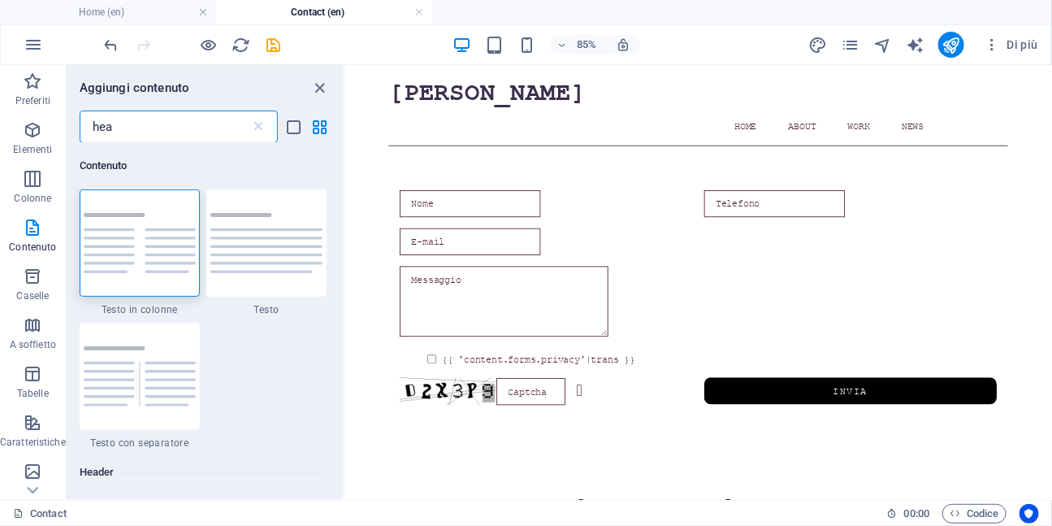
type input "head"
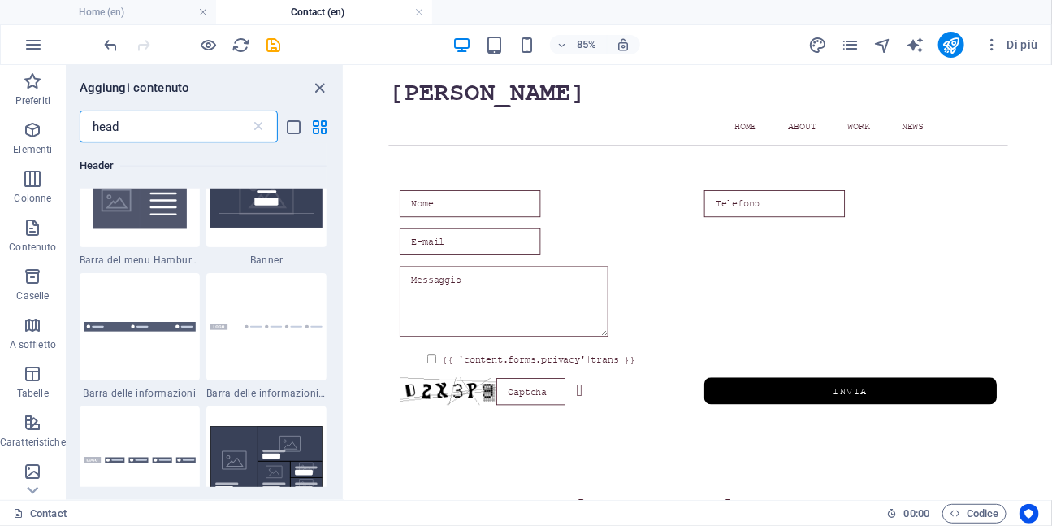
scroll to position [881, 0]
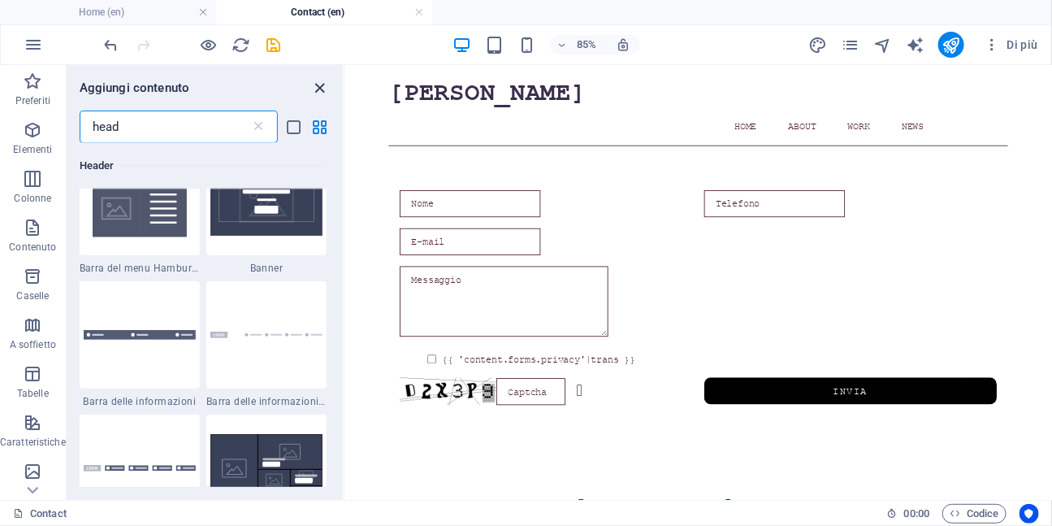
click at [316, 92] on icon "close panel" at bounding box center [320, 88] width 19 height 19
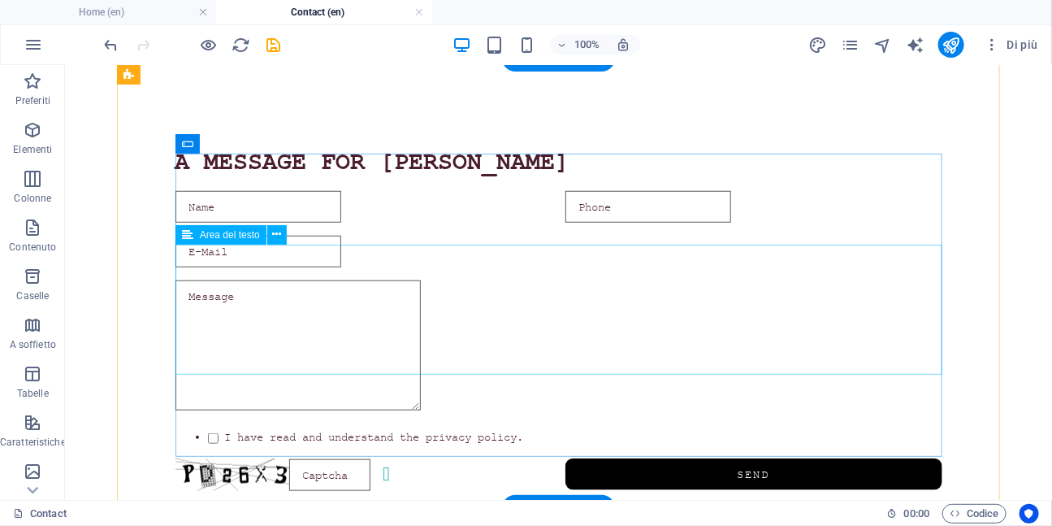
scroll to position [457, 0]
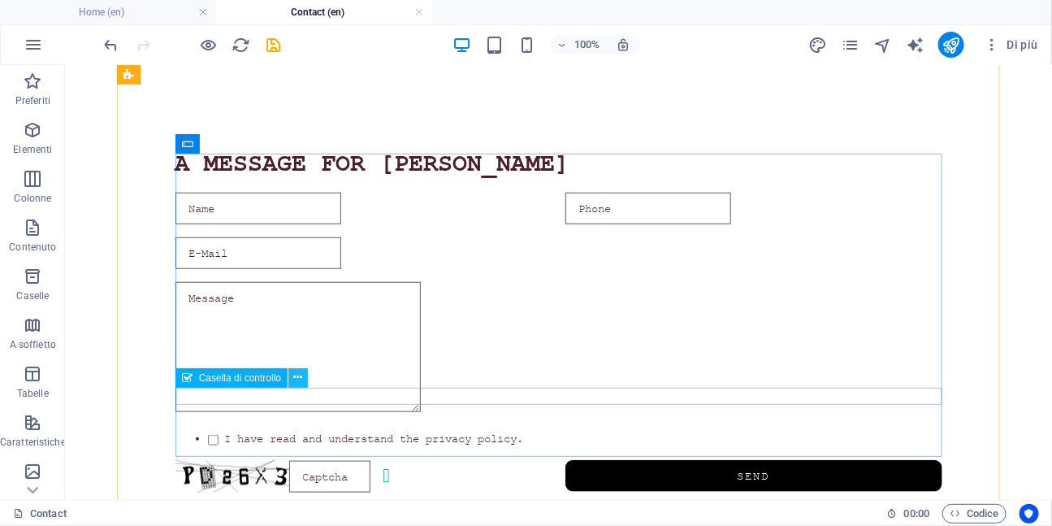
click at [300, 377] on icon at bounding box center [298, 377] width 9 height 17
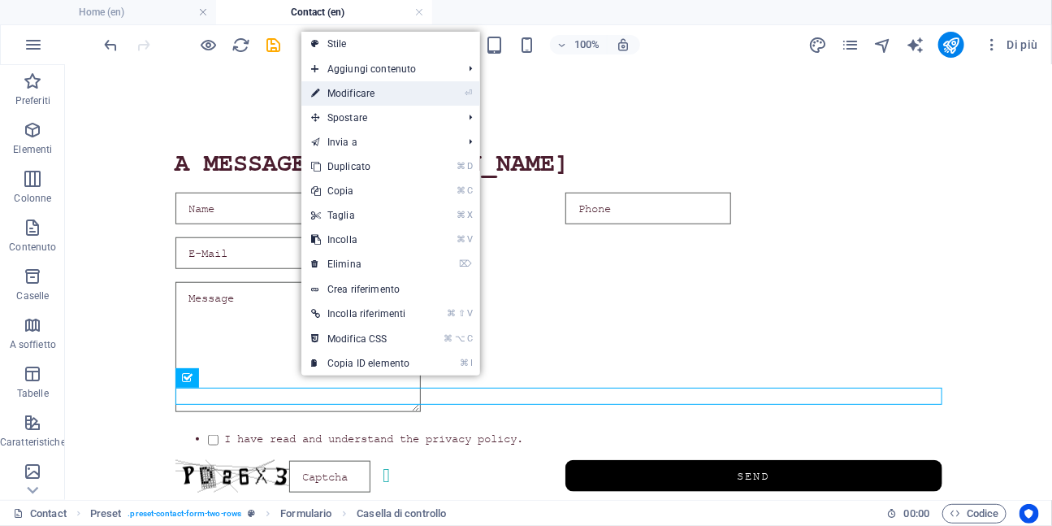
click at [366, 99] on link "⏎ Modificare" at bounding box center [360, 93] width 118 height 24
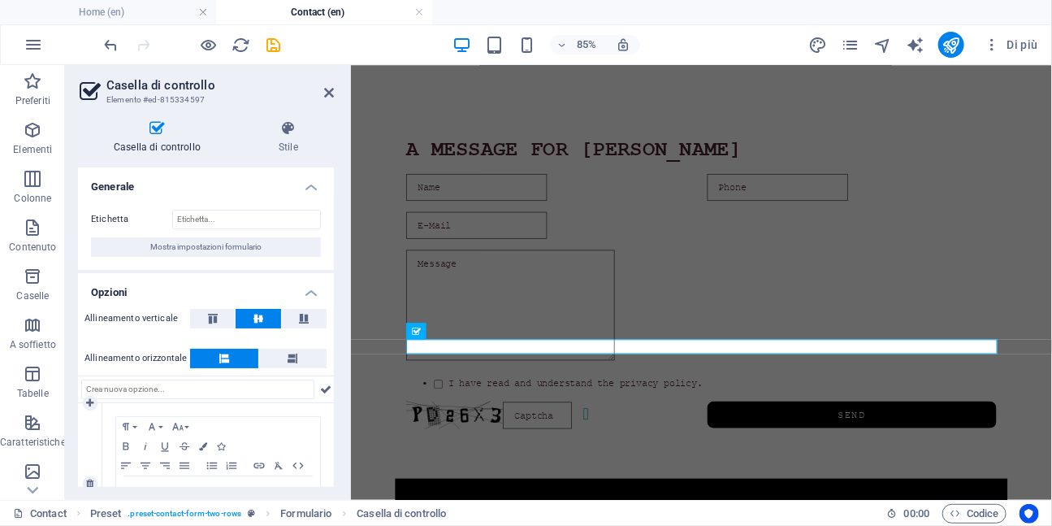
scroll to position [84, 0]
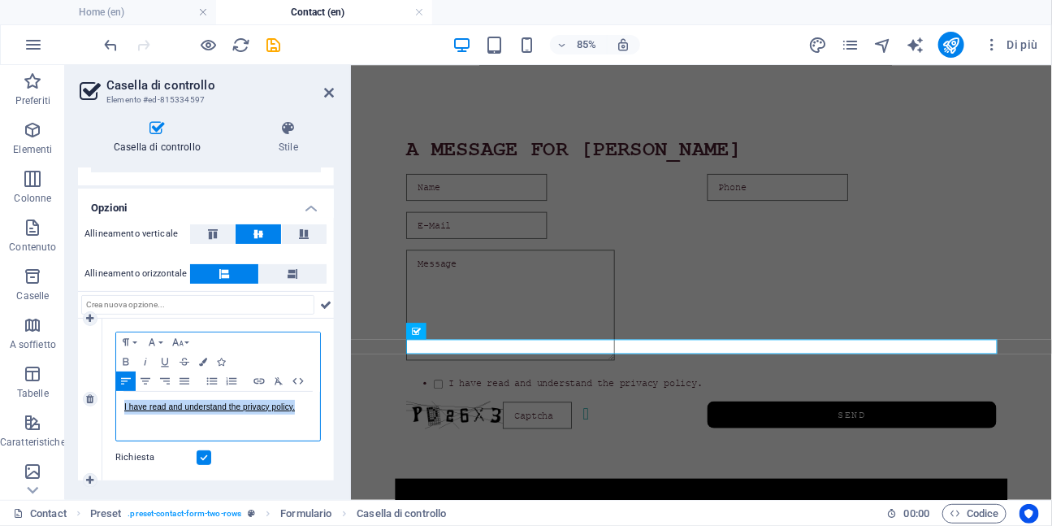
drag, startPoint x: 305, startPoint y: 409, endPoint x: 108, endPoint y: 404, distance: 196.7
click at [108, 404] on div "Paragraph Format Normal Heading 1 Heading 2 Heading 3 Heading 4 Heading 5 Headi…" at bounding box center [218, 399] width 232 height 162
copy link "I have read and understand the privacy policy."
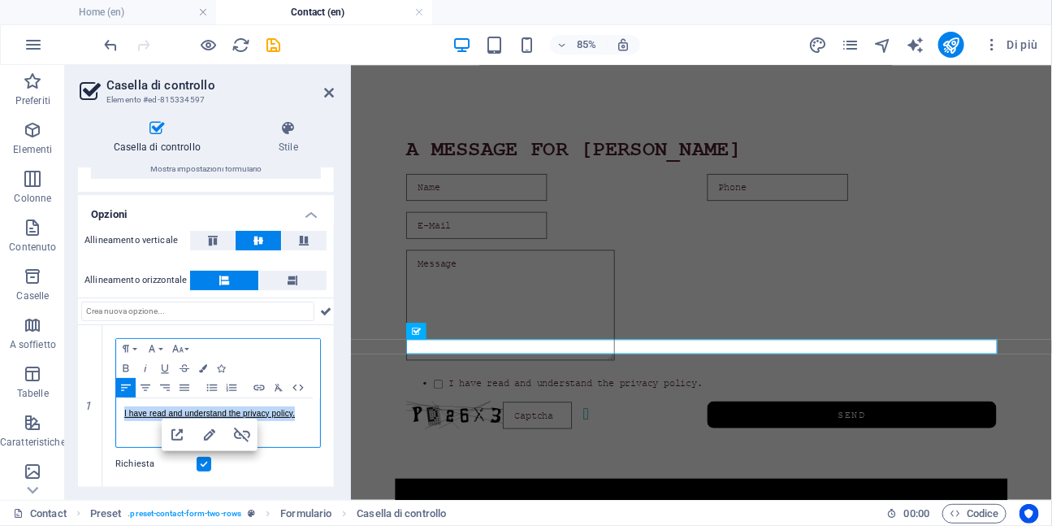
scroll to position [77, 0]
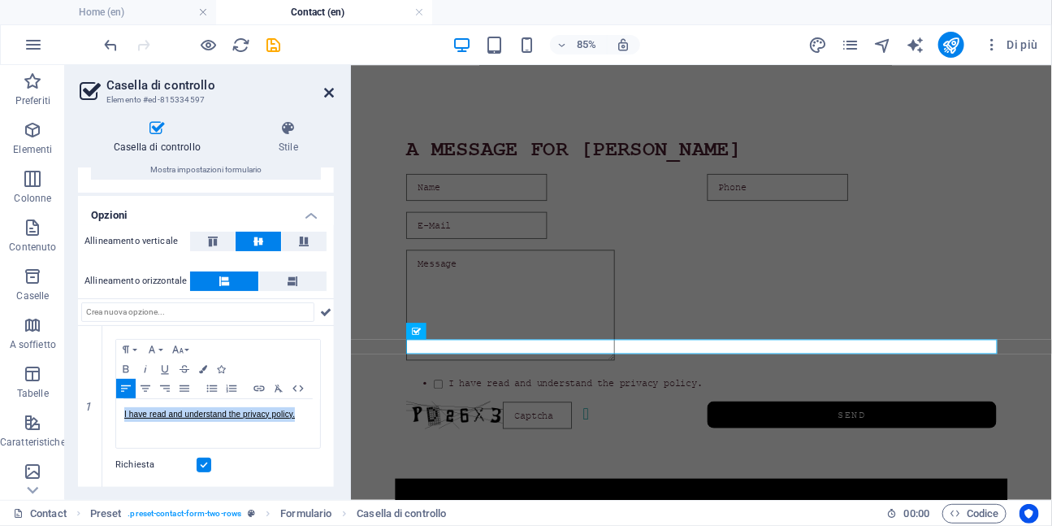
click at [330, 92] on icon at bounding box center [329, 92] width 10 height 13
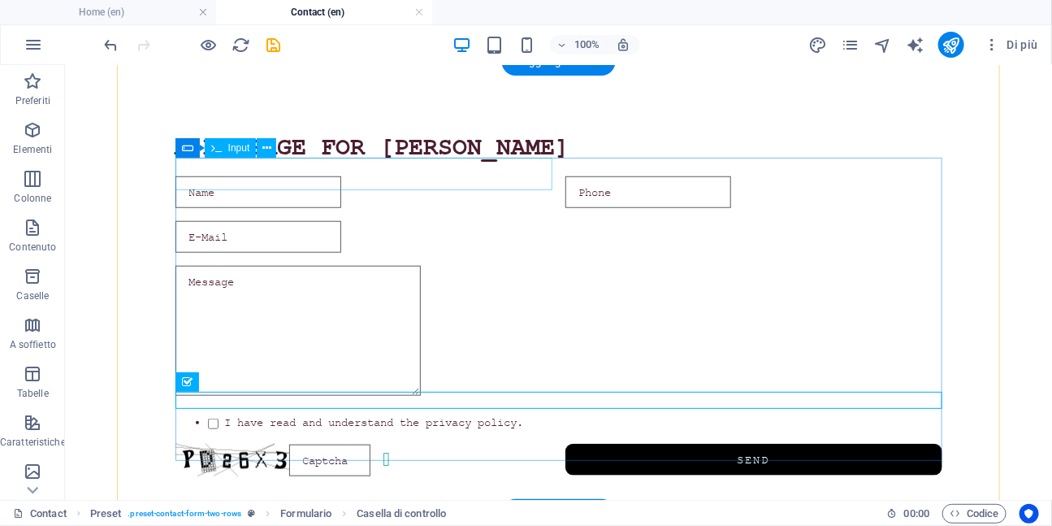
scroll to position [479, 0]
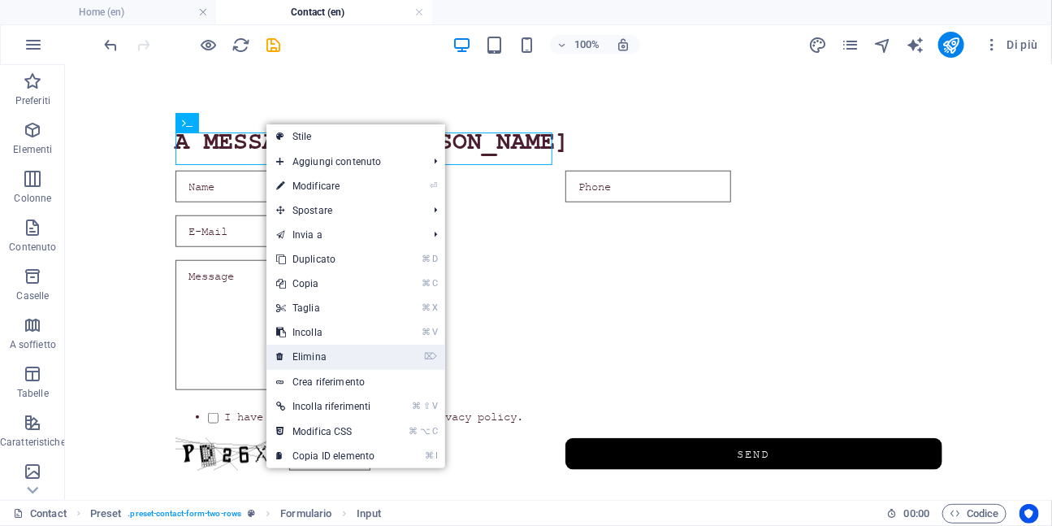
click at [295, 352] on link "⌦ Elimina" at bounding box center [325, 356] width 118 height 24
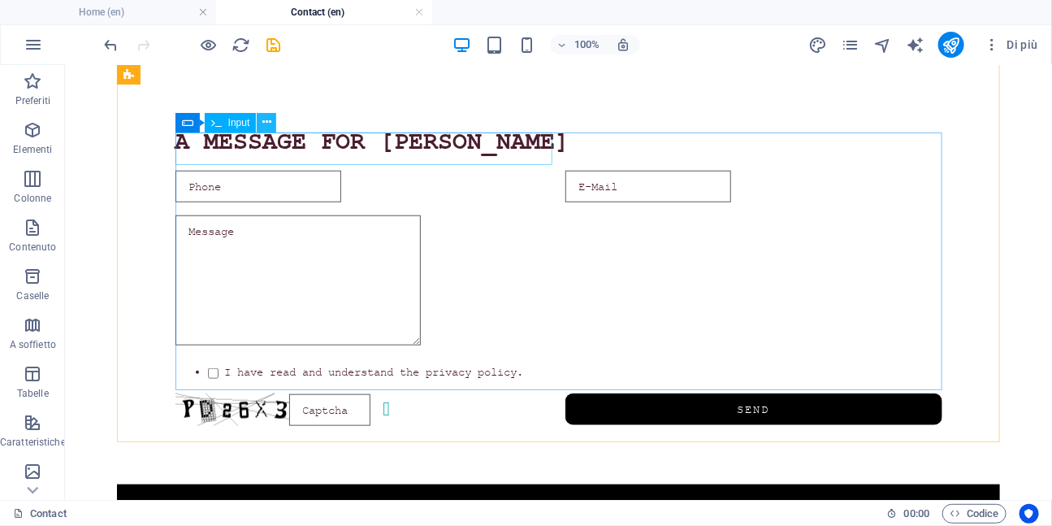
click at [265, 121] on icon at bounding box center [266, 122] width 9 height 17
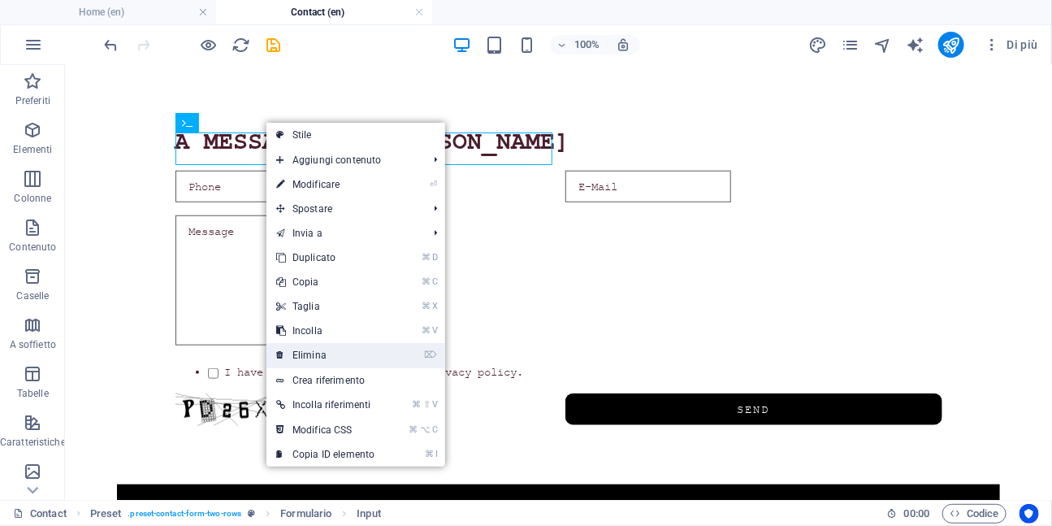
click at [314, 352] on link "⌦ Elimina" at bounding box center [325, 355] width 118 height 24
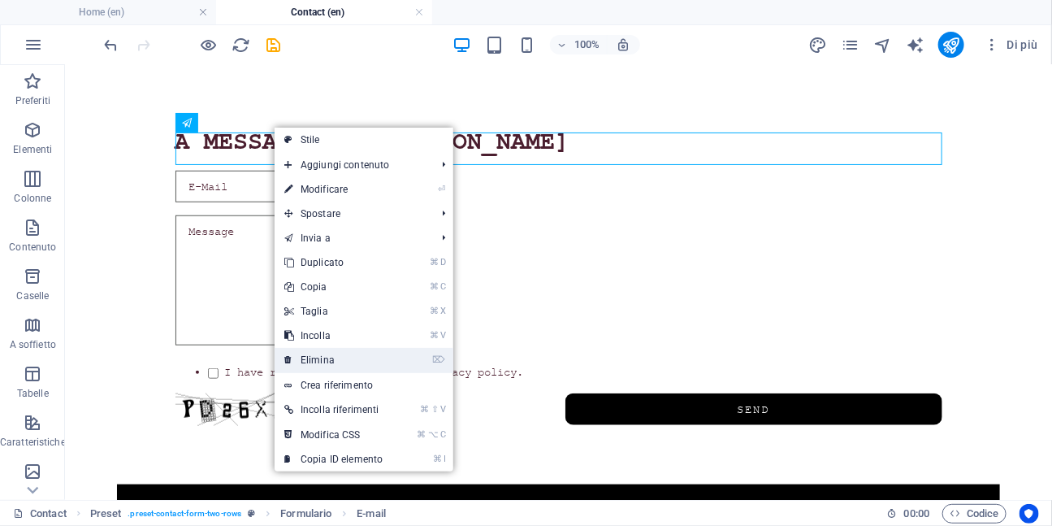
click at [315, 356] on link "⌦ Elimina" at bounding box center [334, 360] width 118 height 24
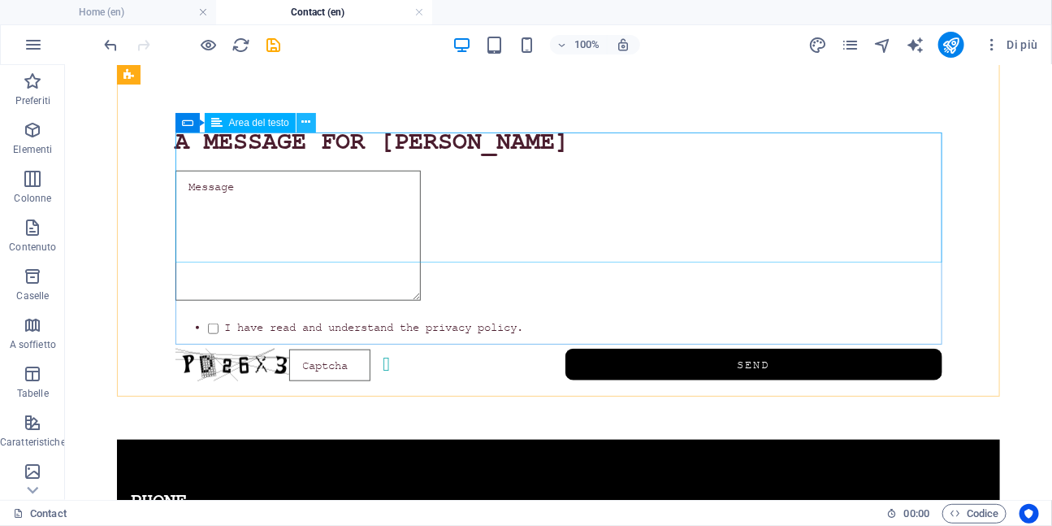
click at [306, 121] on icon at bounding box center [305, 122] width 9 height 17
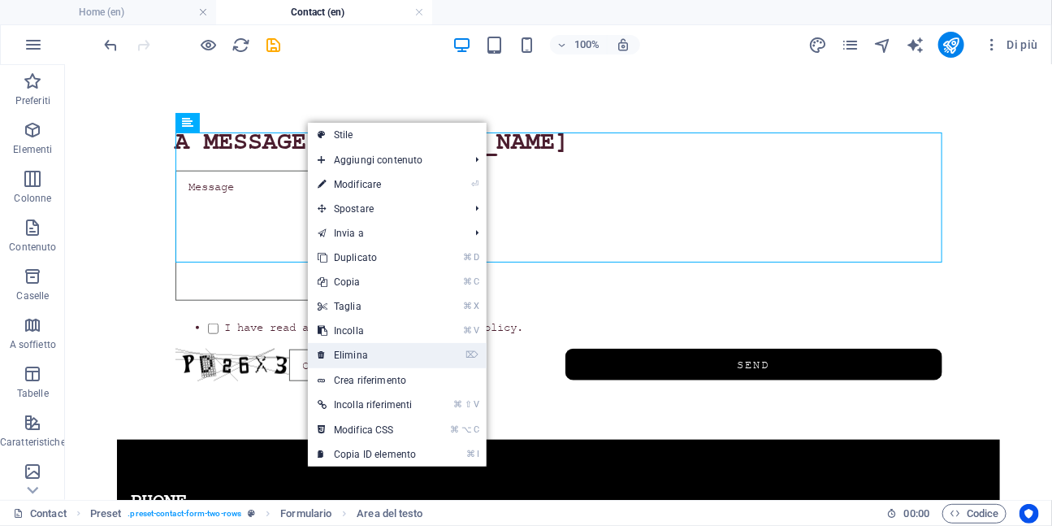
click at [348, 348] on link "⌦ Elimina" at bounding box center [367, 355] width 118 height 24
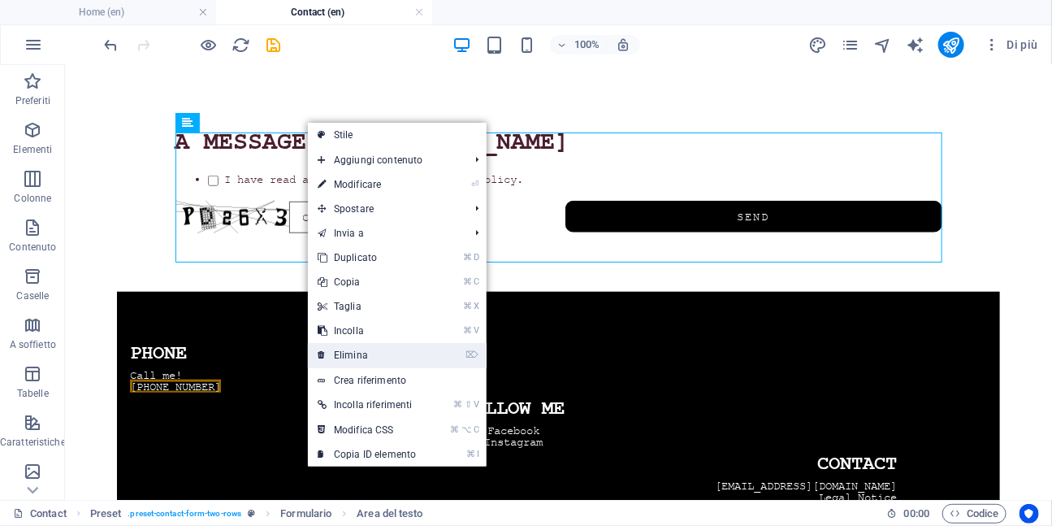
scroll to position [448, 0]
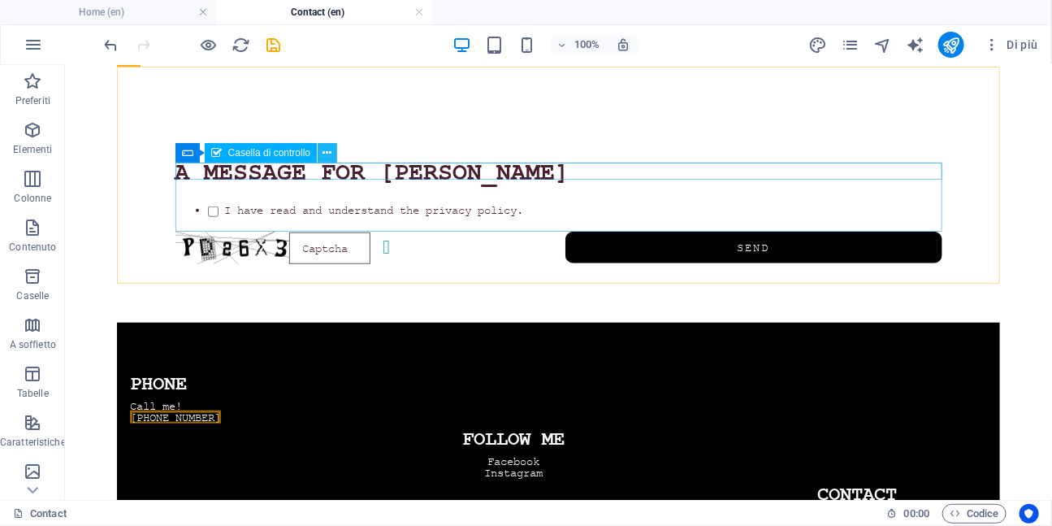
click at [331, 152] on icon at bounding box center [327, 153] width 9 height 17
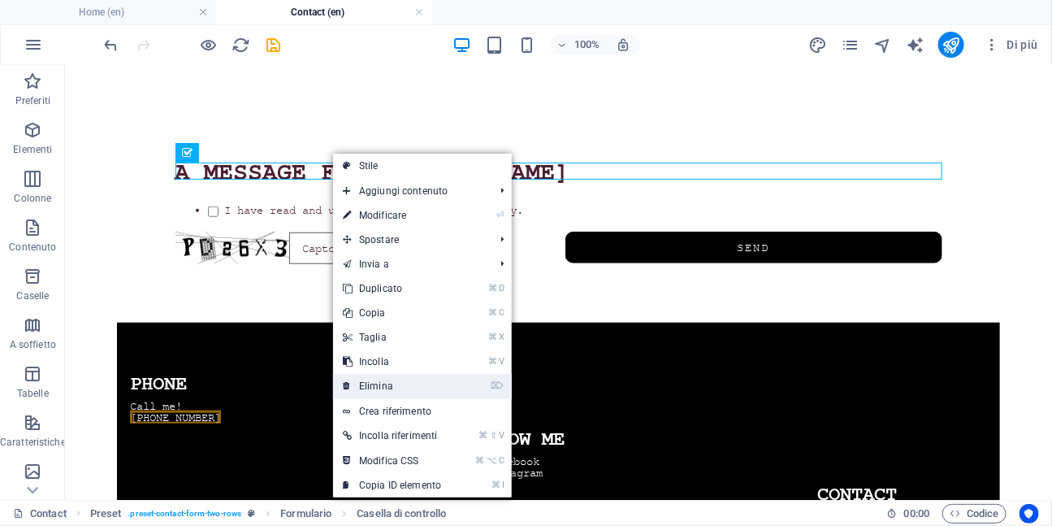
click at [383, 383] on link "⌦ Elimina" at bounding box center [392, 386] width 118 height 24
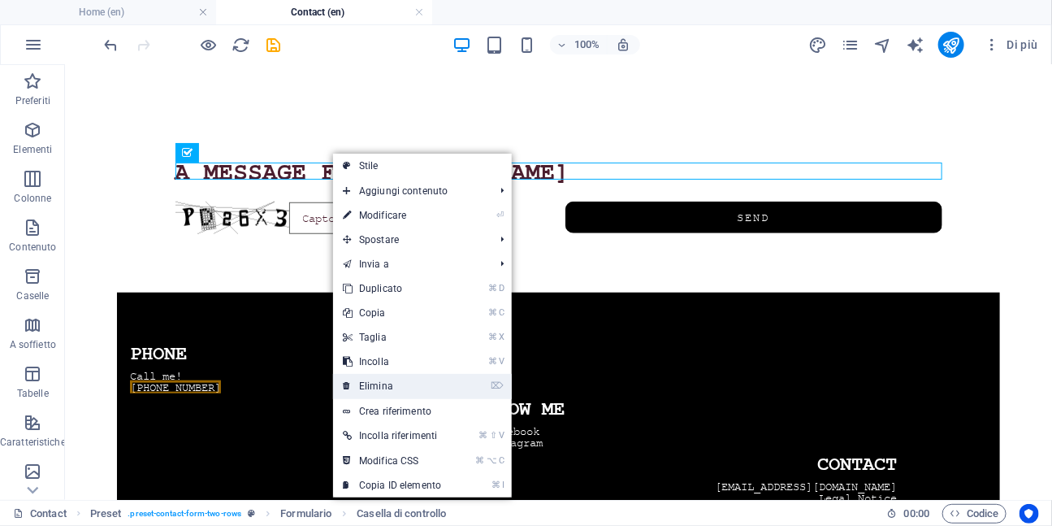
scroll to position [418, 0]
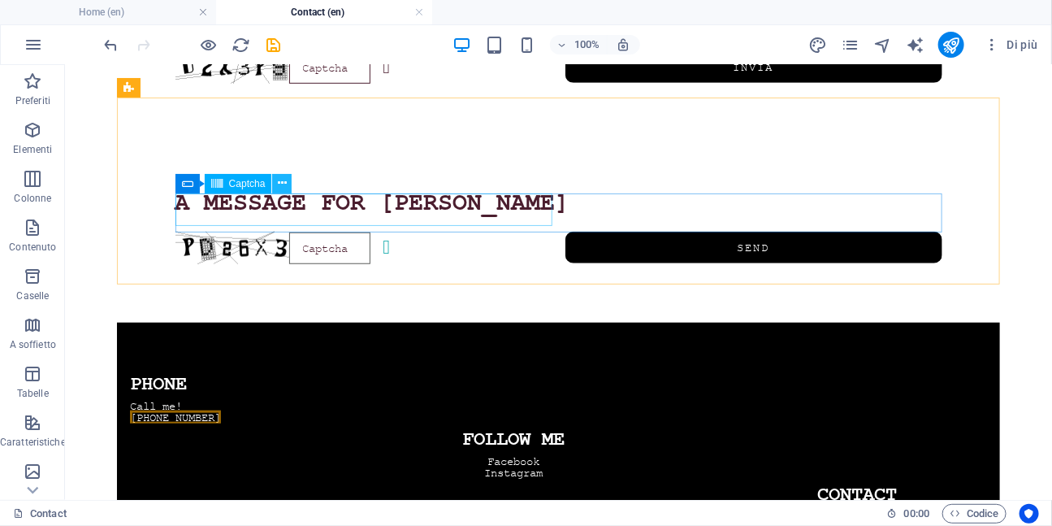
click at [281, 184] on icon at bounding box center [282, 183] width 9 height 17
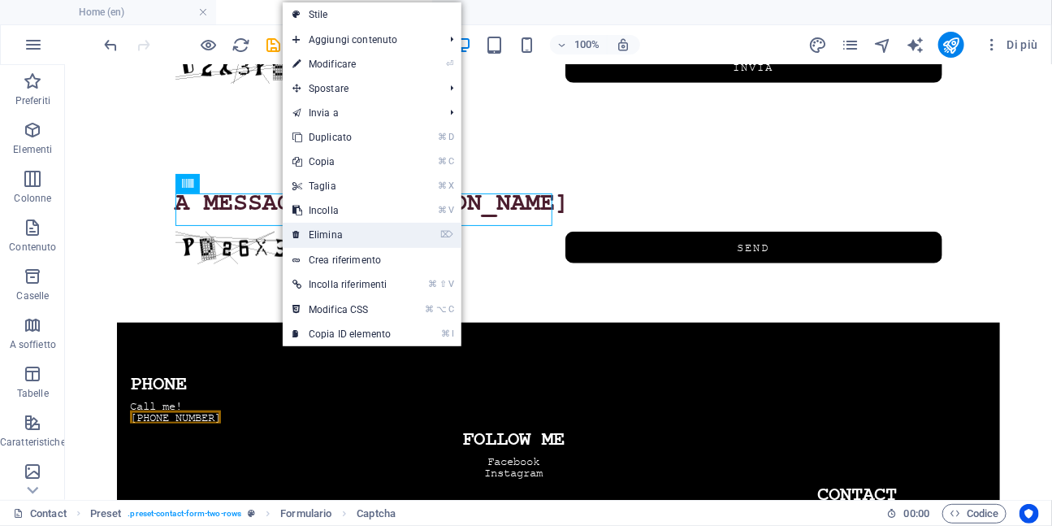
click at [314, 232] on link "⌦ Elimina" at bounding box center [342, 235] width 118 height 24
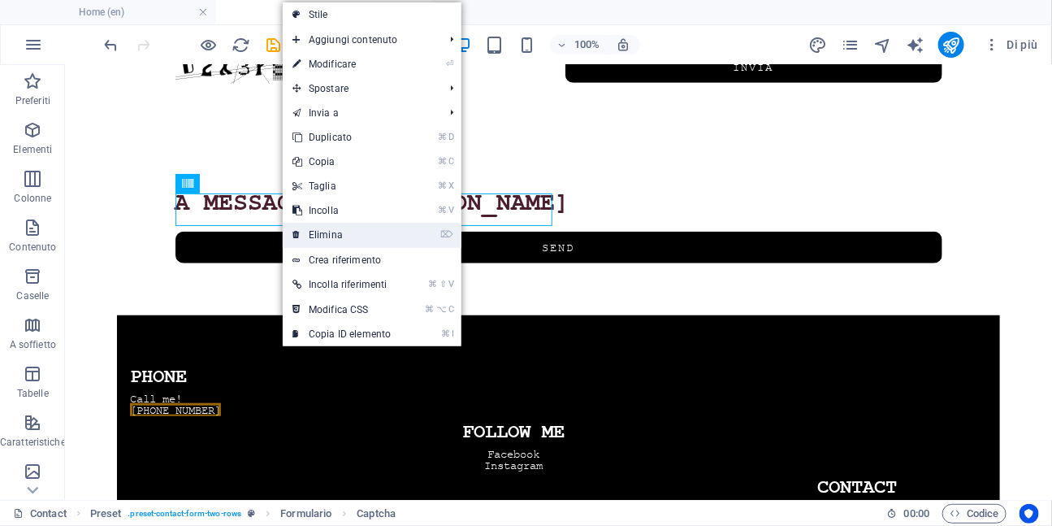
scroll to position [410, 0]
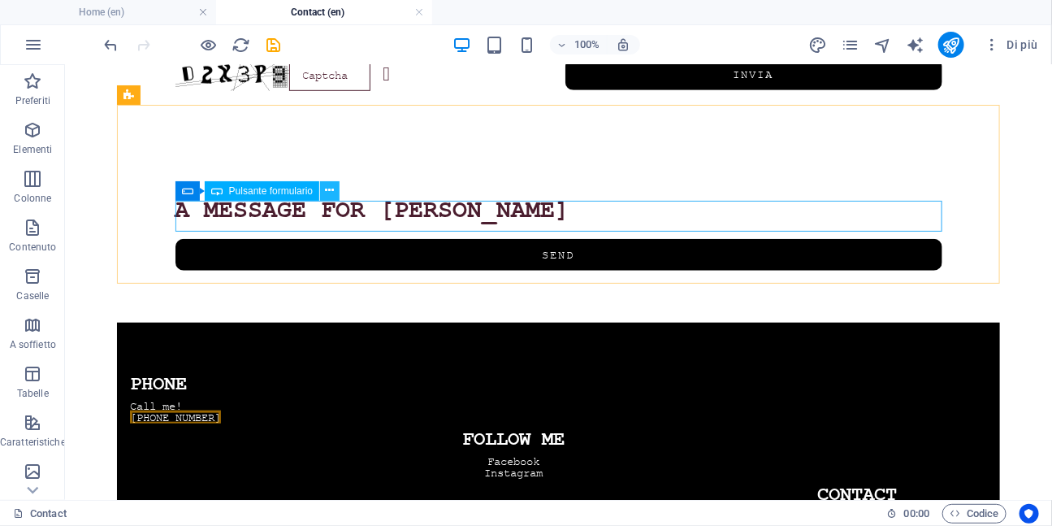
click at [329, 193] on icon at bounding box center [330, 190] width 9 height 17
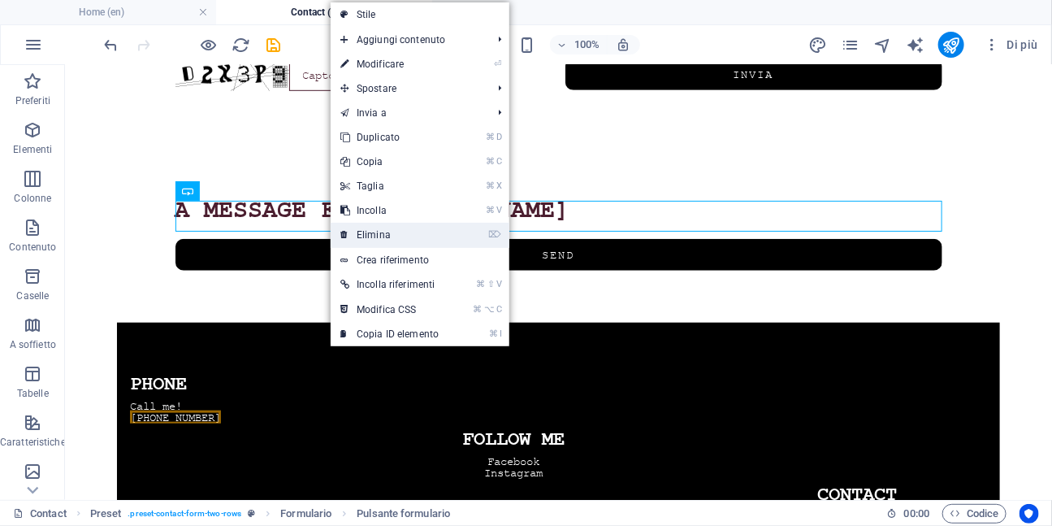
click at [353, 228] on link "⌦ Elimina" at bounding box center [390, 235] width 118 height 24
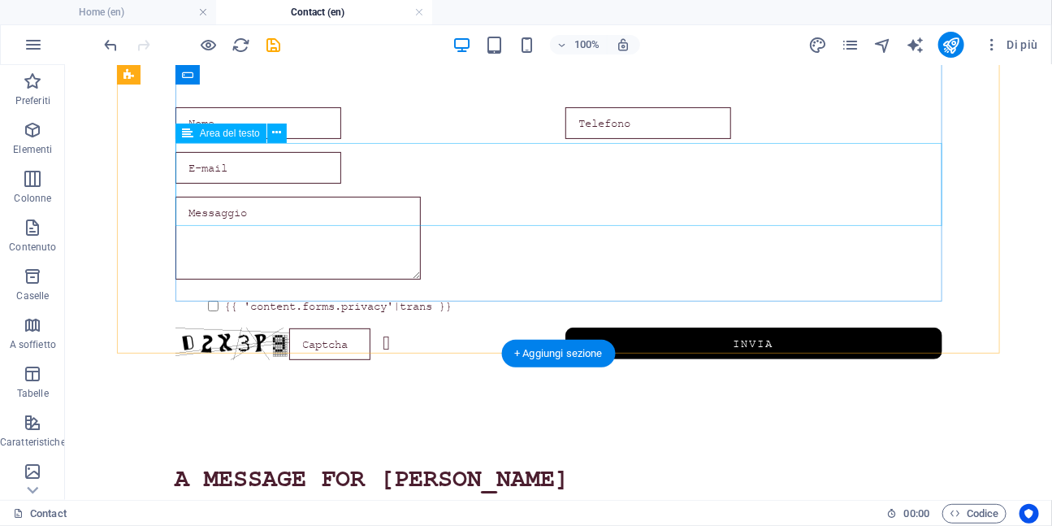
scroll to position [130, 0]
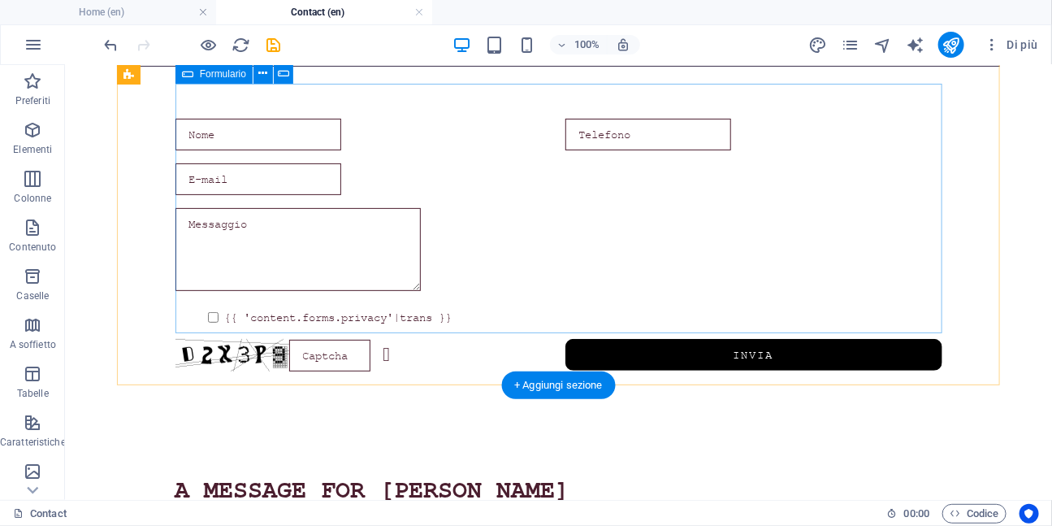
click at [304, 127] on div "{{ 'content.forms.privacy'|trans }} Illeggibile? Genera un altro Invia" at bounding box center [558, 244] width 767 height 266
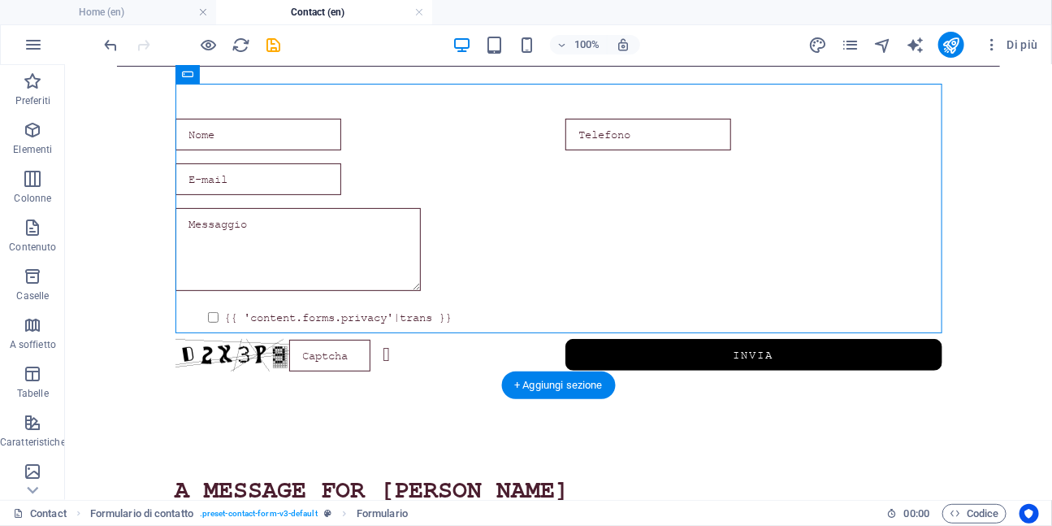
drag, startPoint x: 304, startPoint y: 127, endPoint x: 364, endPoint y: 236, distance: 125.1
click at [364, 237] on div "{{ 'content.forms.privacy'|trans }} Illeggibile? Genera un altro Invia" at bounding box center [558, 244] width 767 height 266
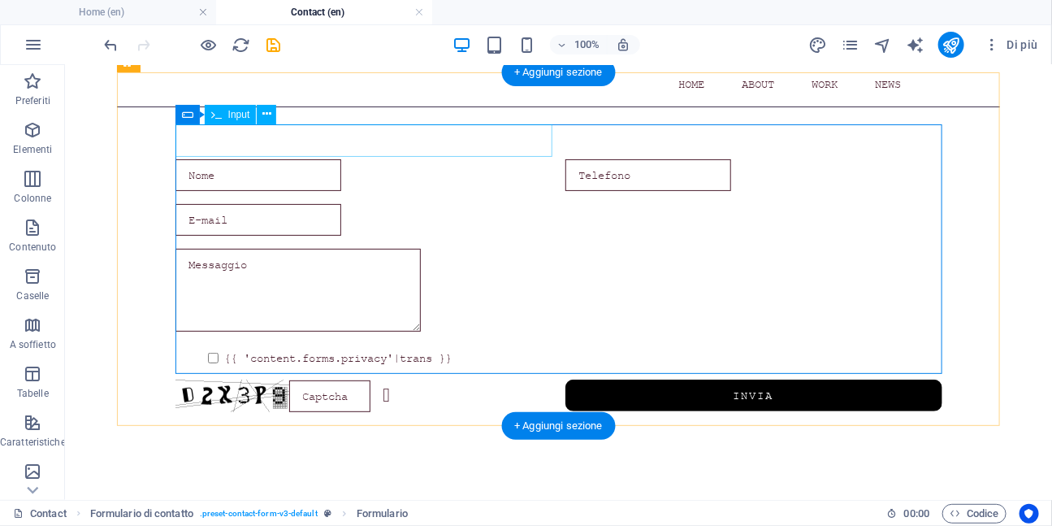
scroll to position [90, 0]
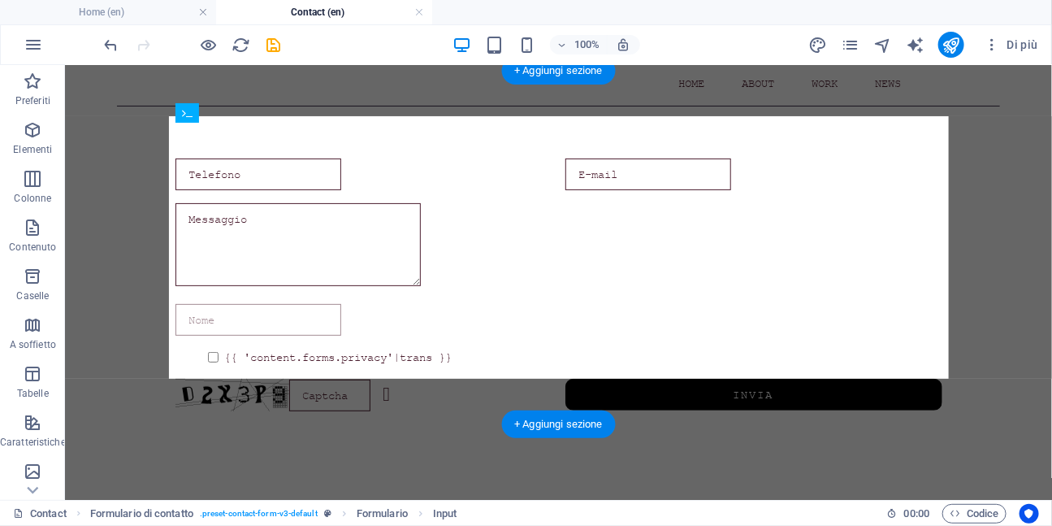
drag, startPoint x: 498, startPoint y: 129, endPoint x: 556, endPoint y: 236, distance: 121.8
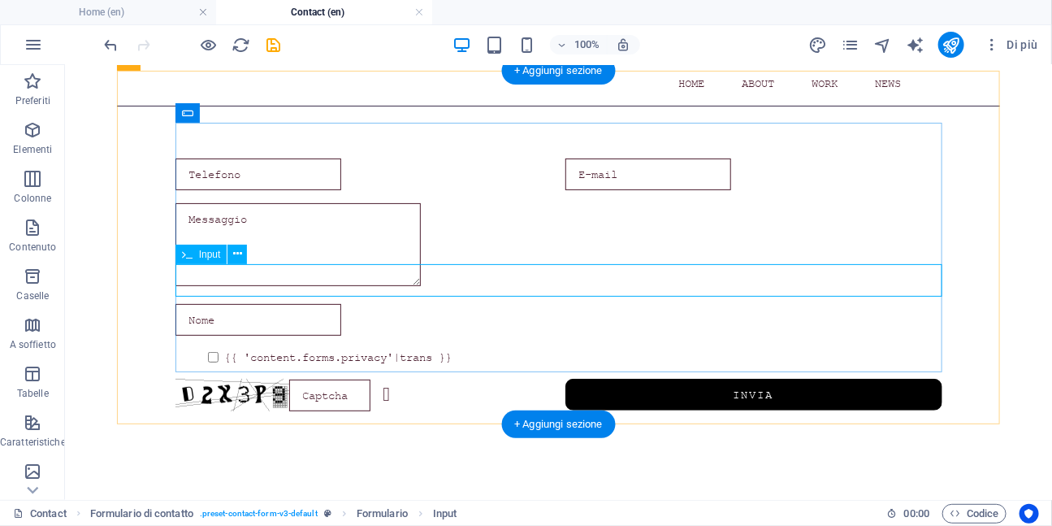
scroll to position [0, 0]
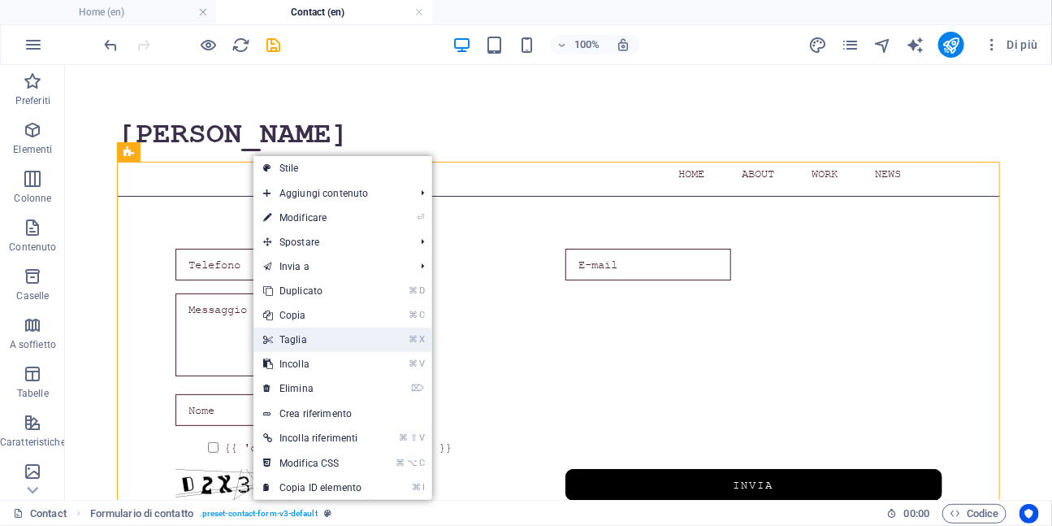
click at [278, 337] on link "⌘ X Taglia" at bounding box center [312, 339] width 118 height 24
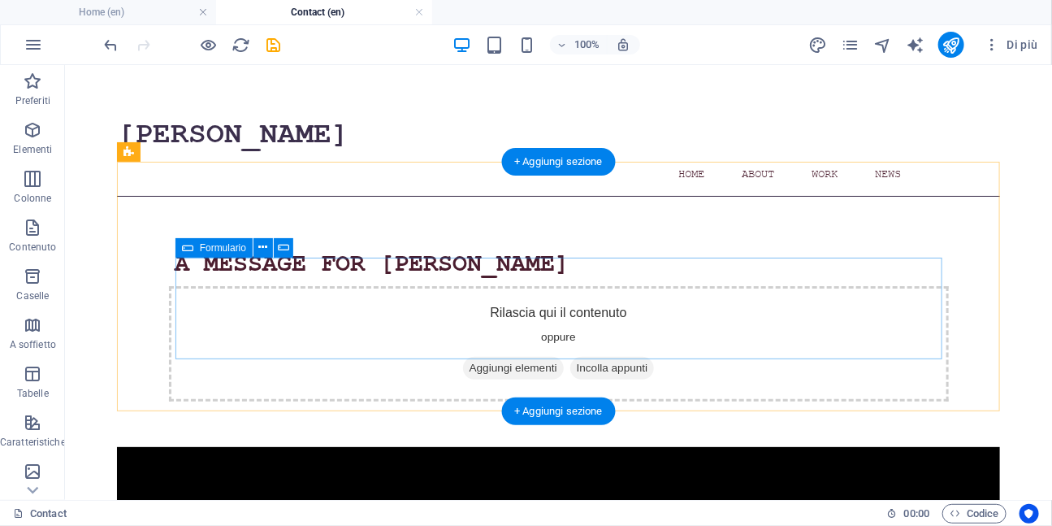
click at [493, 297] on div "Rilascia qui il contenuto oppure Aggiungi elementi Incolla appunti" at bounding box center [558, 342] width 780 height 115
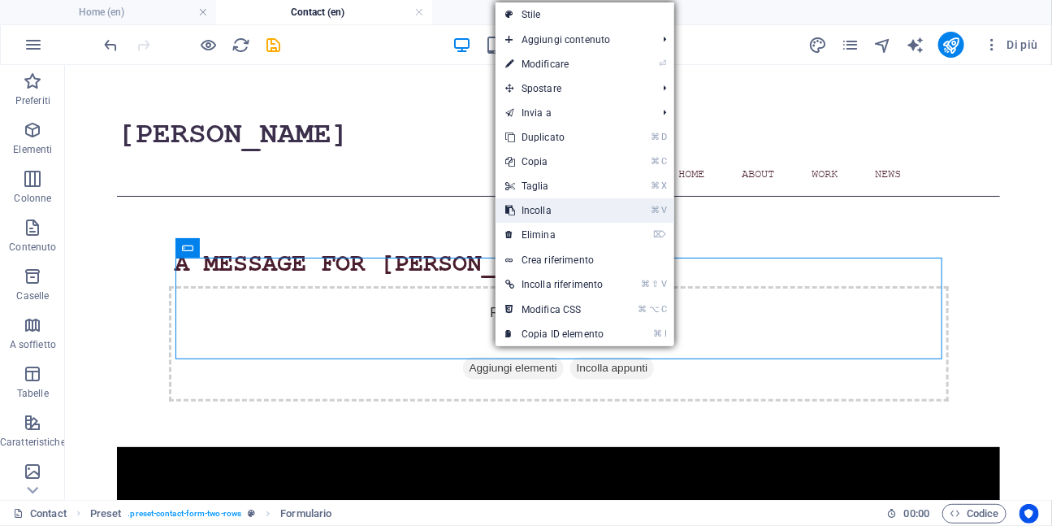
click at [534, 206] on link "⌘ V Incolla" at bounding box center [555, 210] width 118 height 24
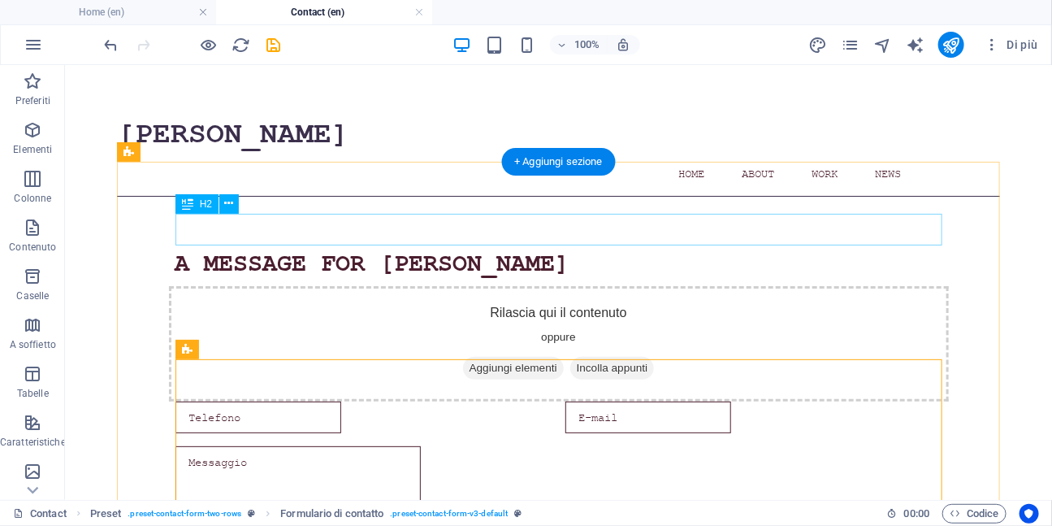
click at [505, 248] on div "A message for CARLA" at bounding box center [558, 264] width 767 height 32
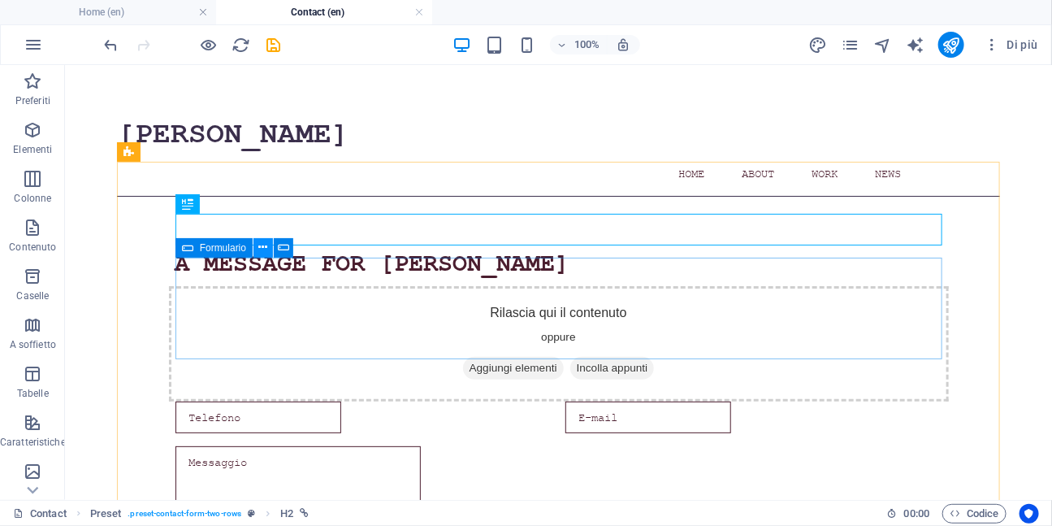
click at [261, 246] on icon at bounding box center [263, 247] width 9 height 17
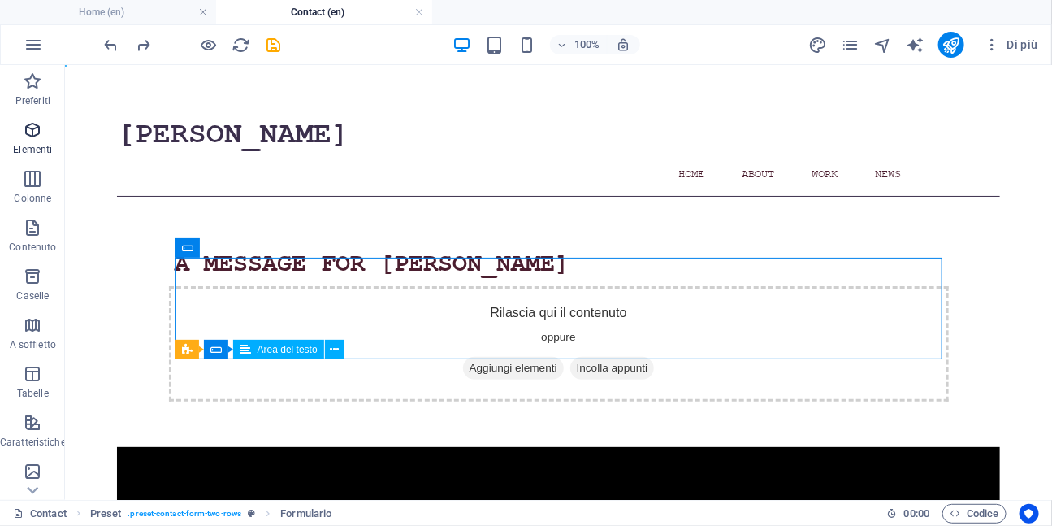
click at [36, 137] on icon "button" at bounding box center [32, 129] width 19 height 19
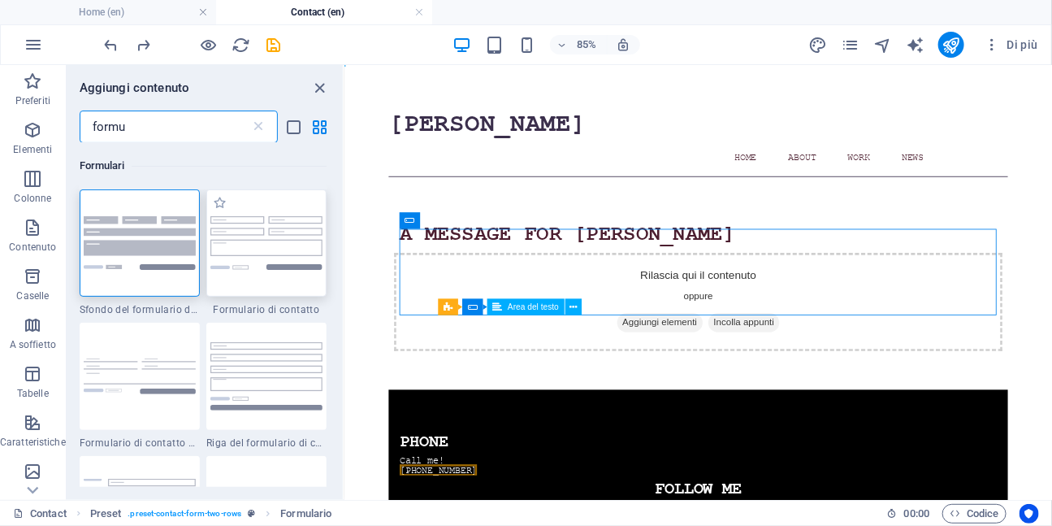
type input "formu"
click at [252, 243] on img at bounding box center [266, 243] width 112 height 54
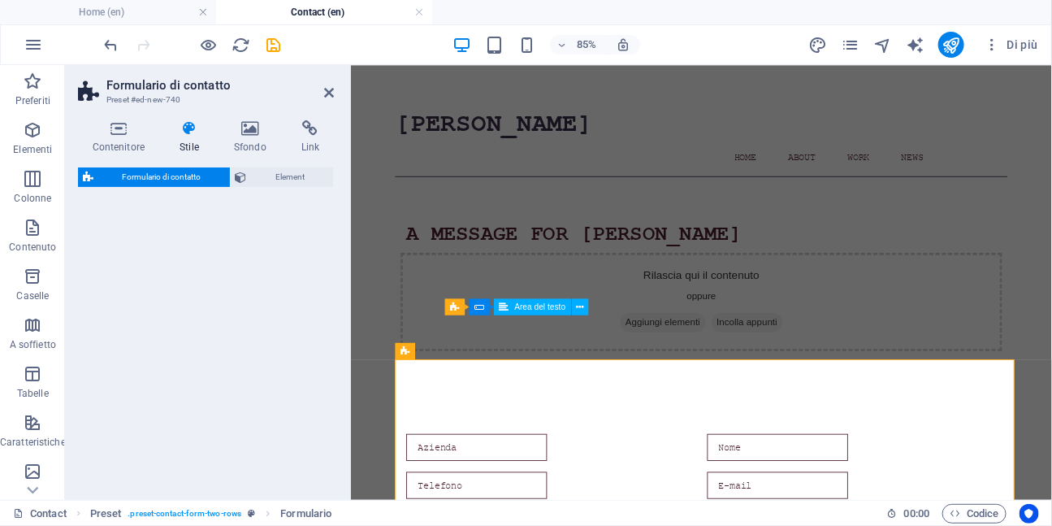
select select "rem"
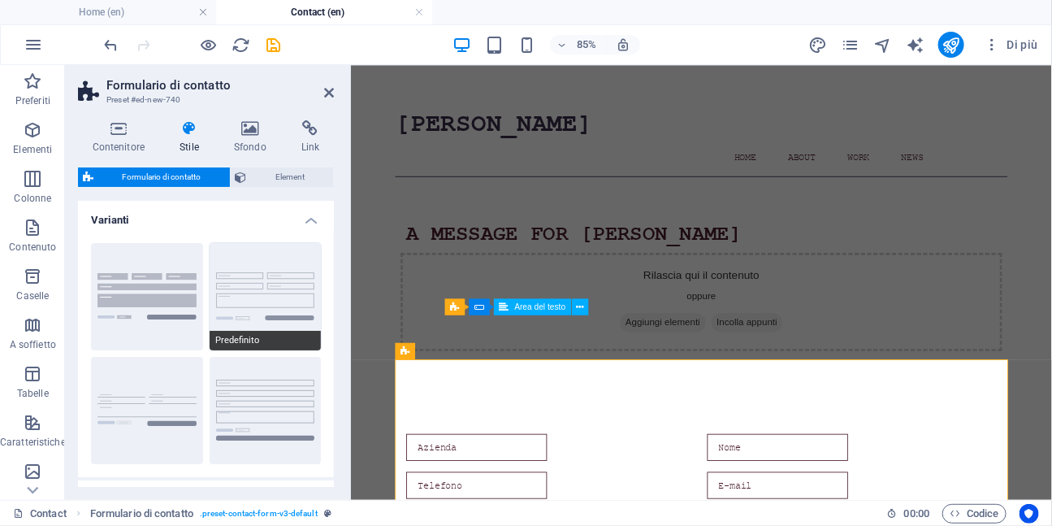
drag, startPoint x: 252, startPoint y: 243, endPoint x: 269, endPoint y: 277, distance: 38.2
click at [269, 277] on div "Formulario di contatto Preset #ed-new-740 Contenitore Stile Sfondo Link Dimensi…" at bounding box center [558, 282] width 987 height 435
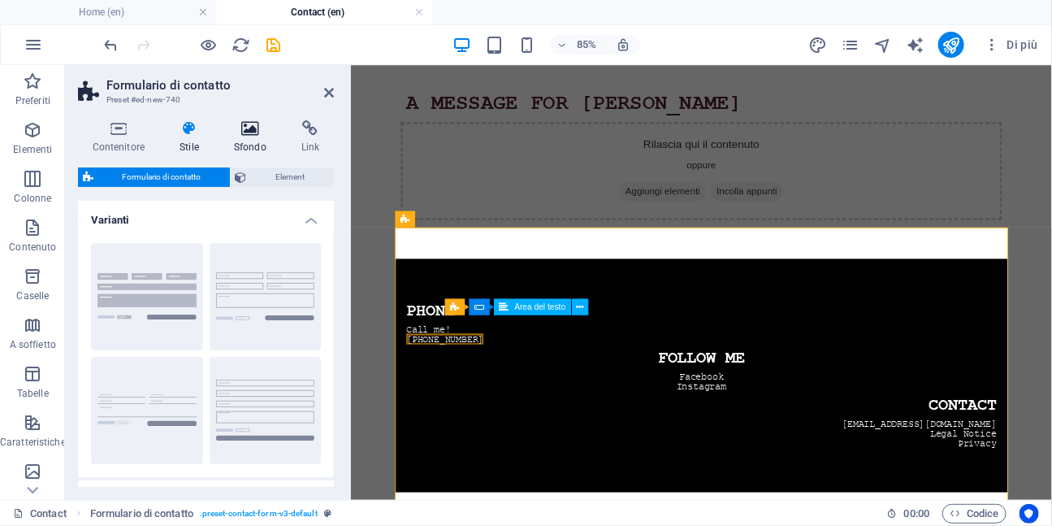
scroll to position [127, 0]
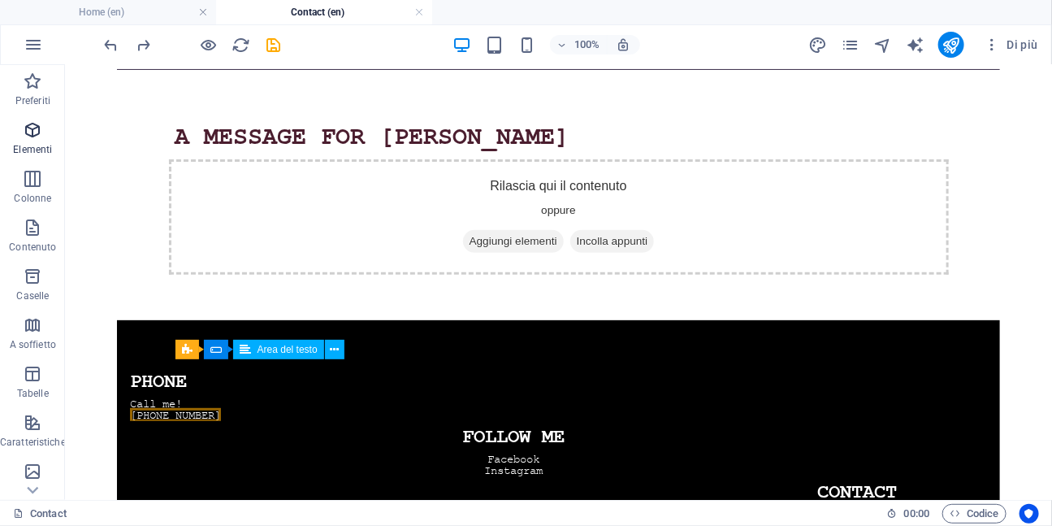
click at [38, 134] on icon "button" at bounding box center [32, 129] width 19 height 19
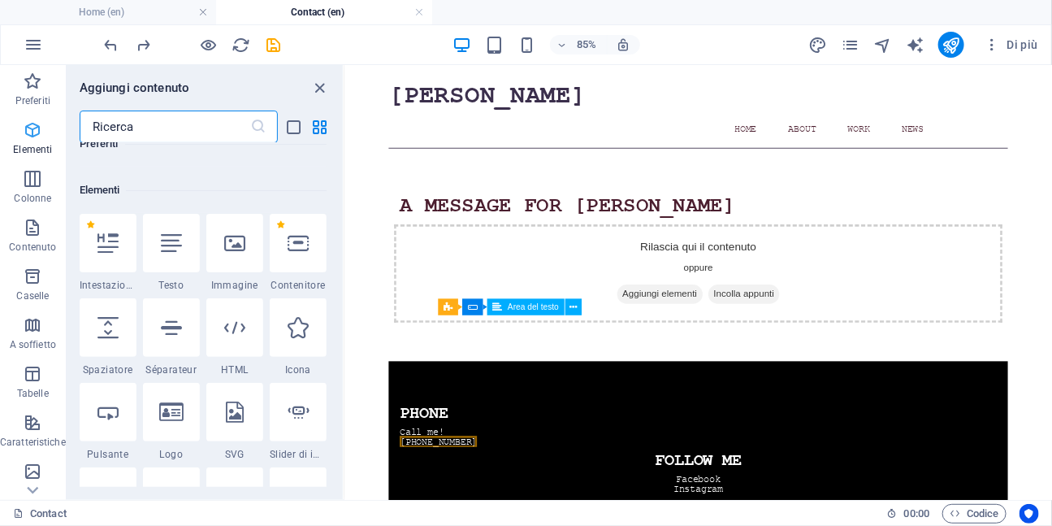
scroll to position [173, 0]
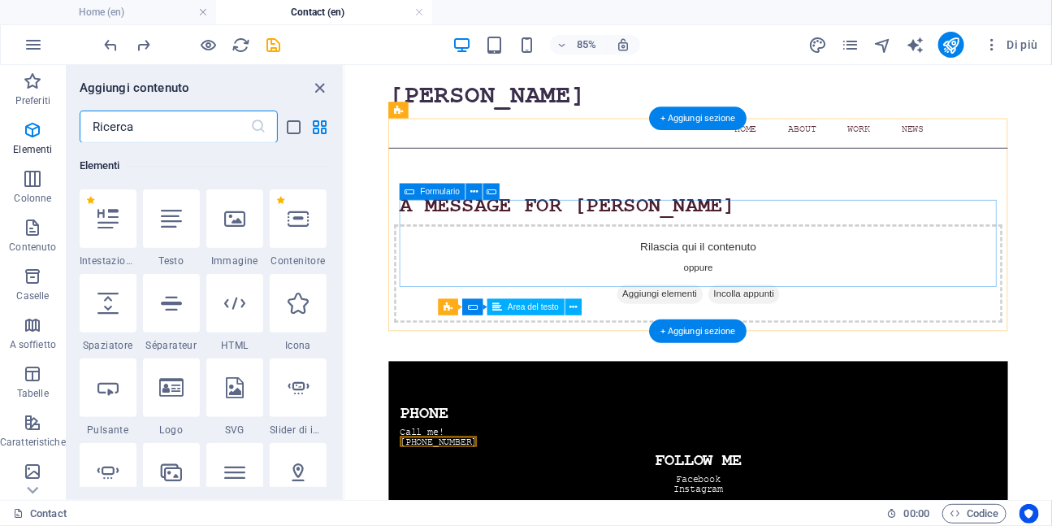
click at [815, 323] on span "Incolla appunti" at bounding box center [814, 334] width 84 height 23
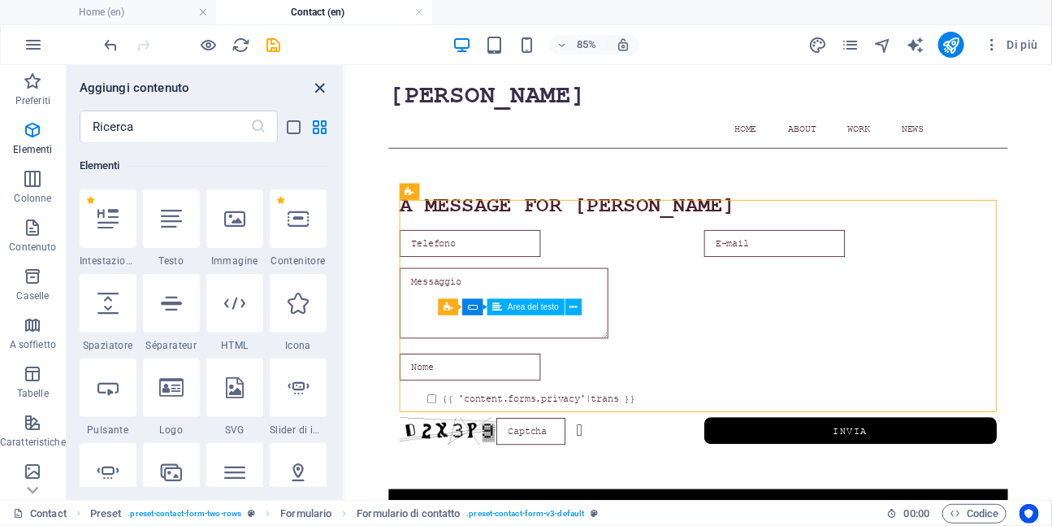
click at [318, 86] on icon "close panel" at bounding box center [320, 88] width 19 height 19
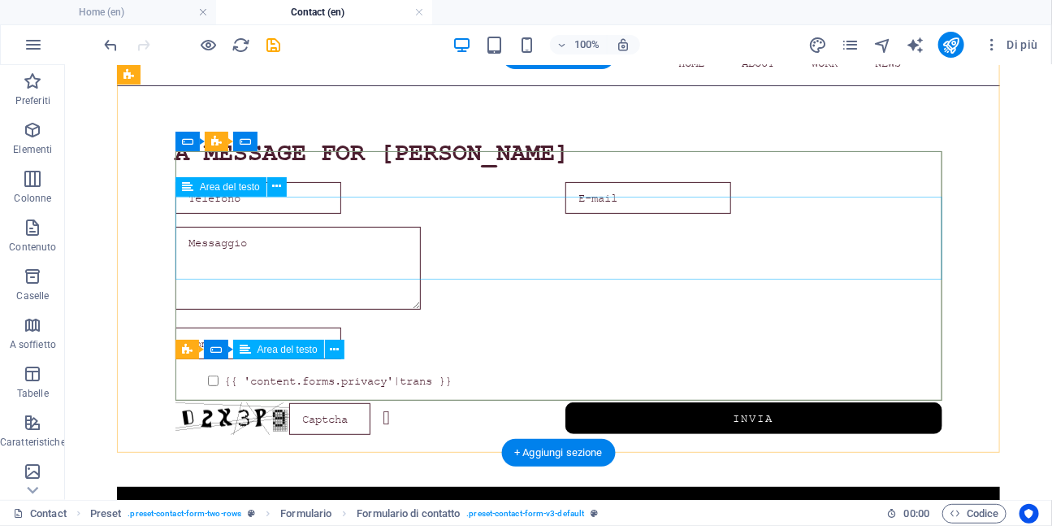
scroll to position [106, 0]
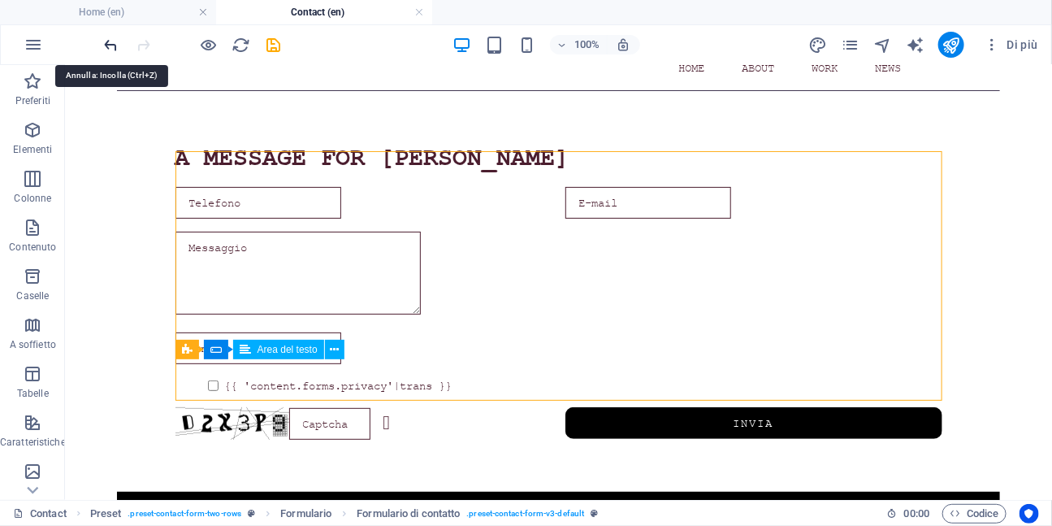
click at [110, 43] on icon "undo" at bounding box center [111, 45] width 19 height 19
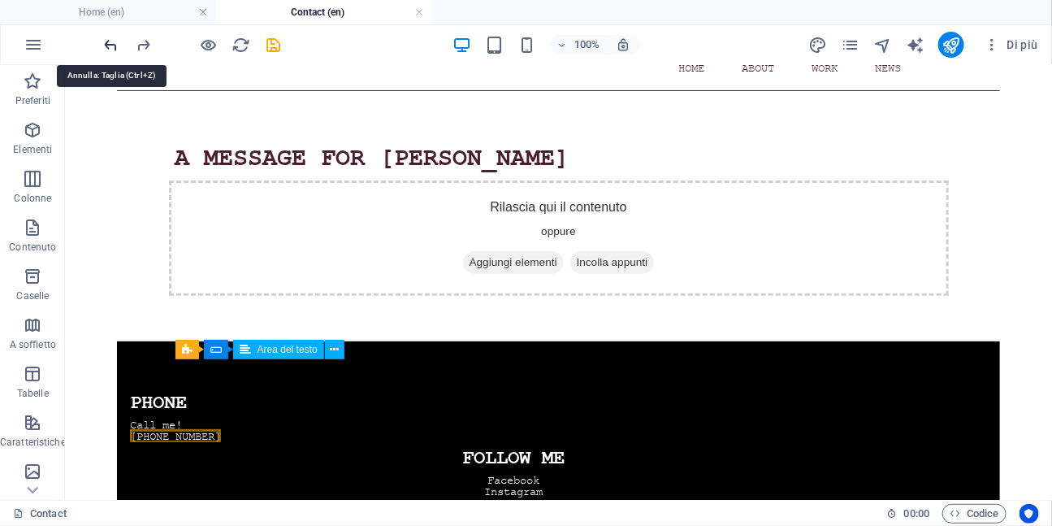
click at [110, 43] on icon "undo" at bounding box center [111, 45] width 19 height 19
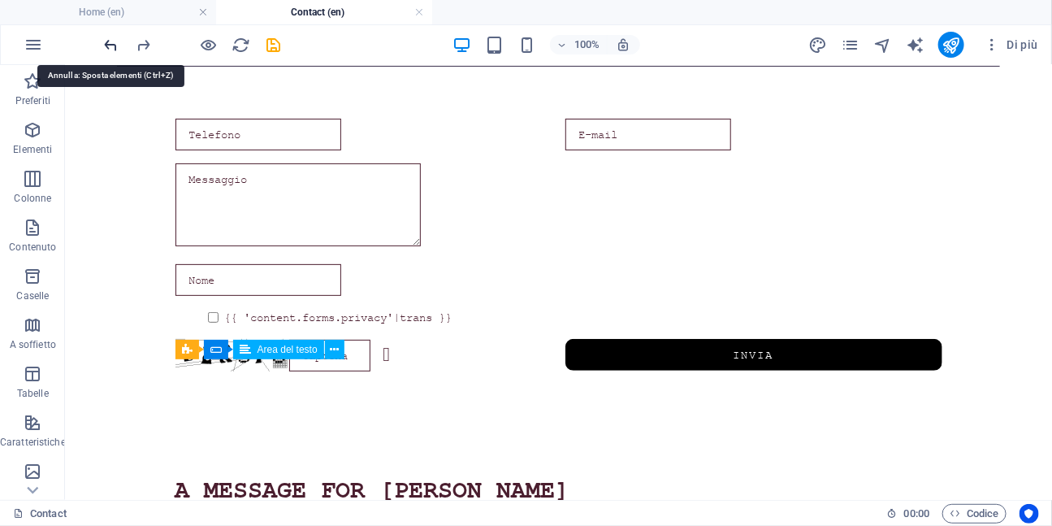
scroll to position [55, 0]
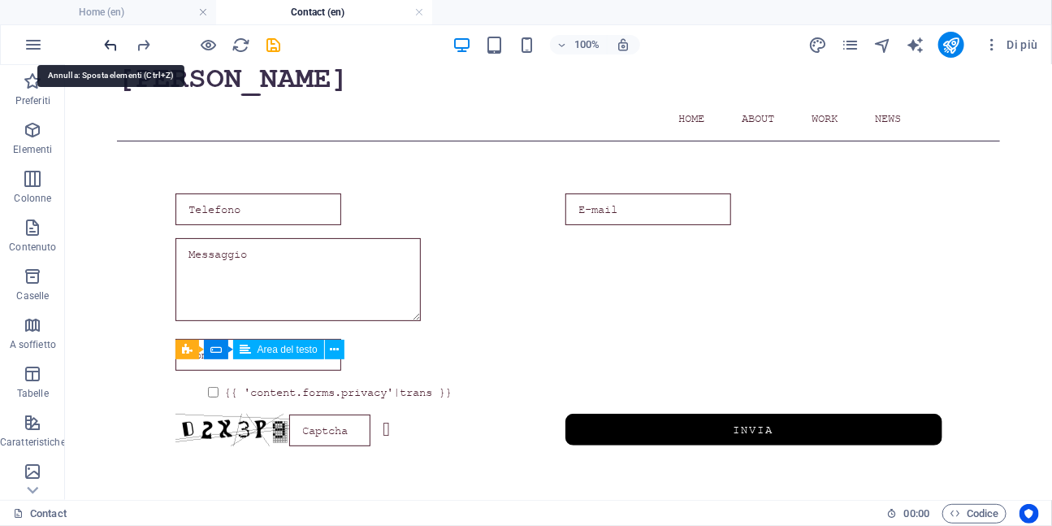
click at [110, 43] on icon "undo" at bounding box center [111, 45] width 19 height 19
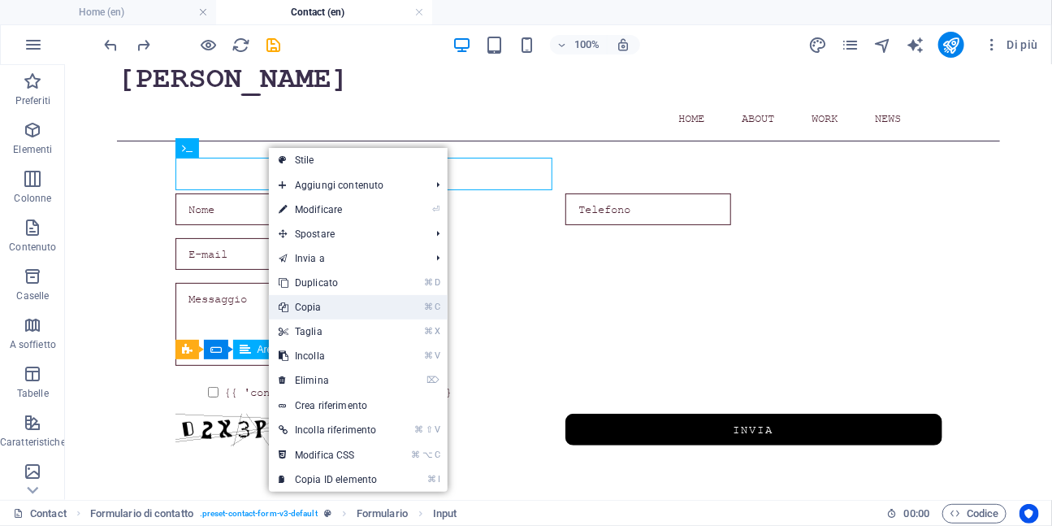
click at [305, 308] on link "⌘ C Copia" at bounding box center [328, 307] width 118 height 24
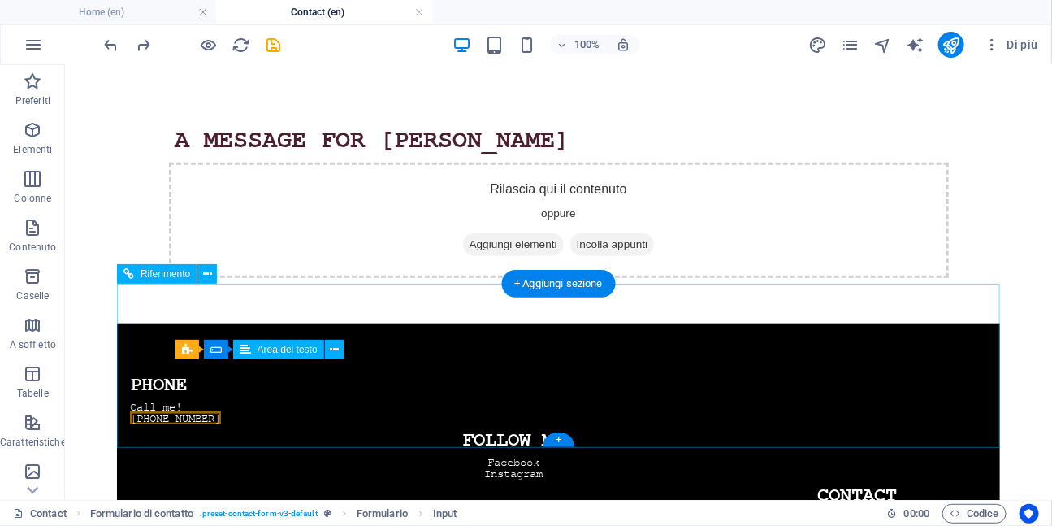
scroll to position [424, 0]
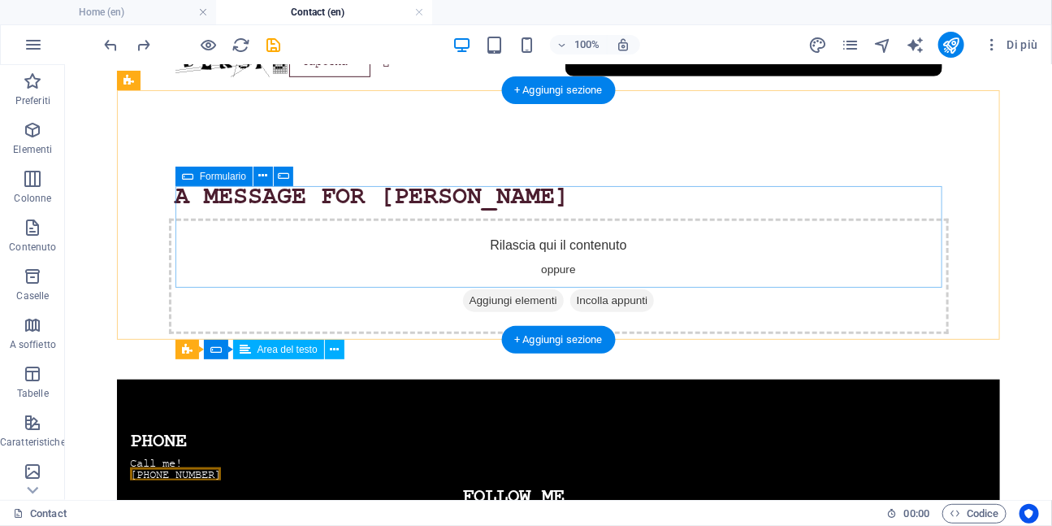
click at [617, 288] on span "Incolla appunti" at bounding box center [612, 299] width 84 height 23
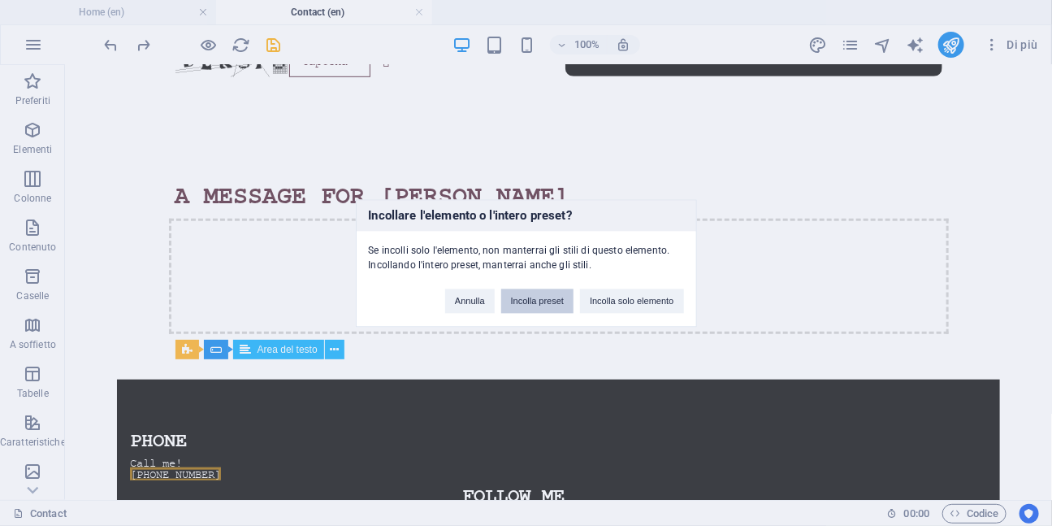
click at [544, 304] on button "Incolla preset" at bounding box center [537, 300] width 72 height 24
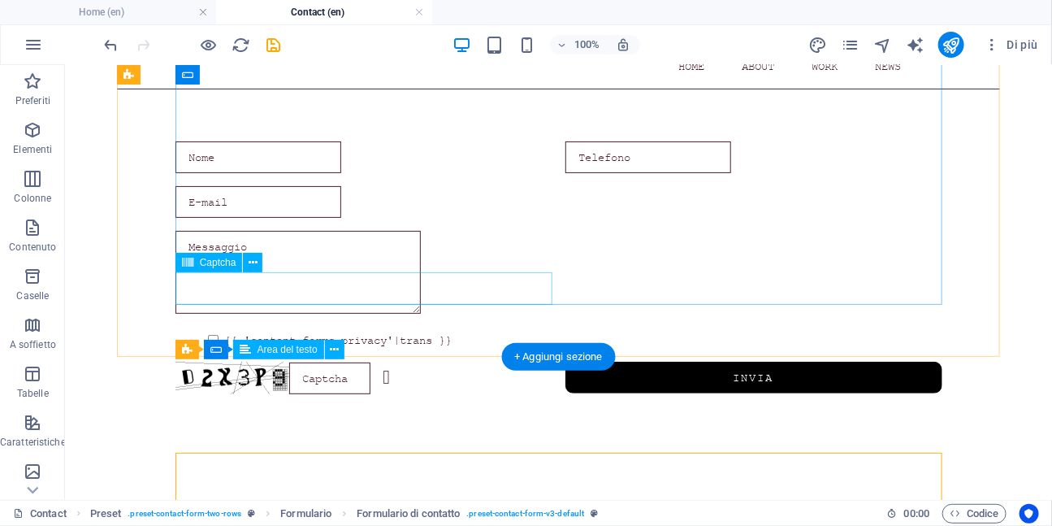
scroll to position [0, 0]
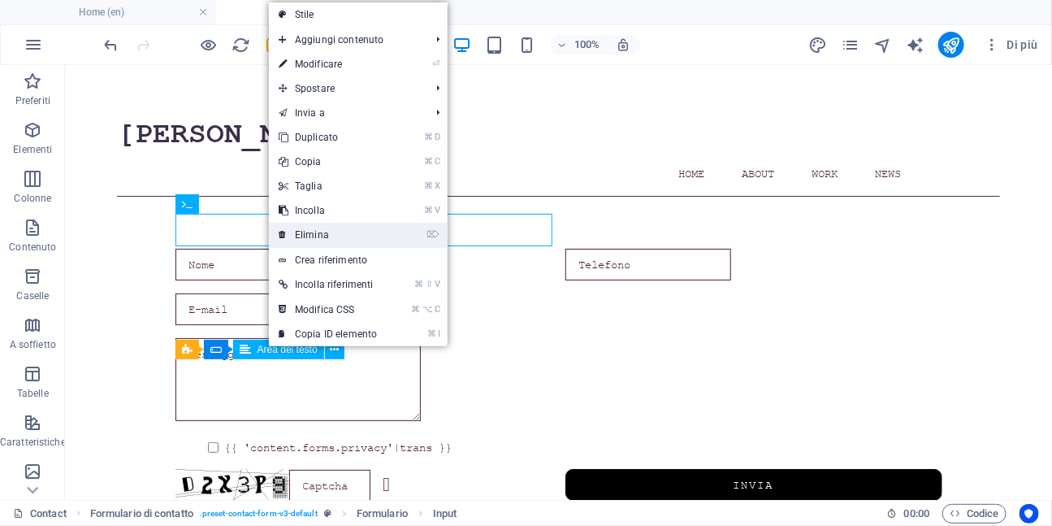
click at [284, 230] on icon at bounding box center [283, 235] width 8 height 24
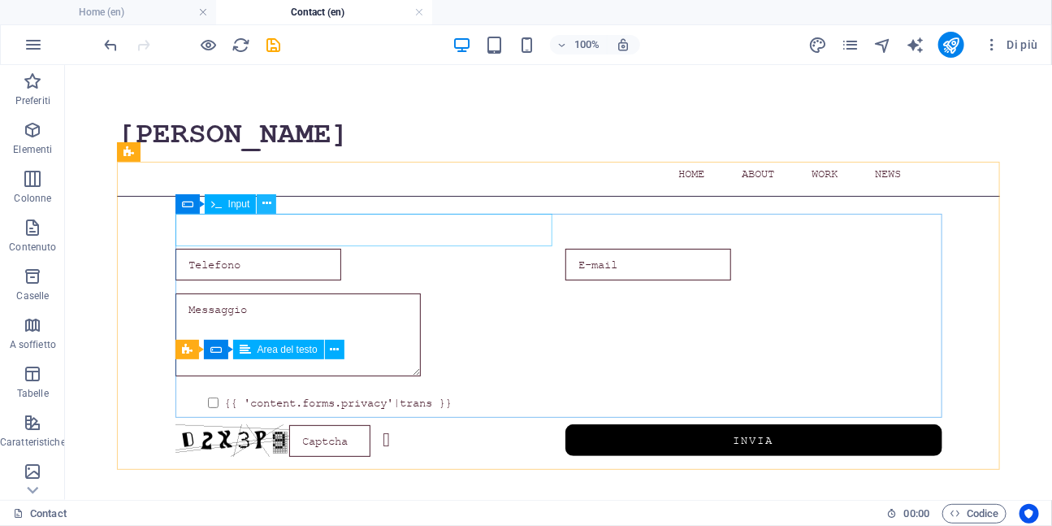
click at [266, 198] on icon at bounding box center [266, 203] width 9 height 17
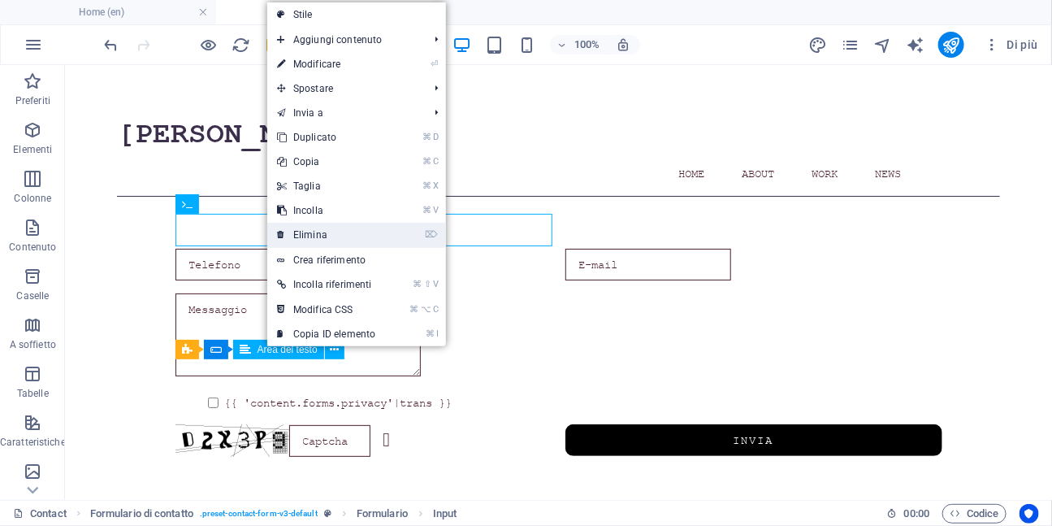
click at [303, 234] on link "⌦ Elimina" at bounding box center [326, 235] width 118 height 24
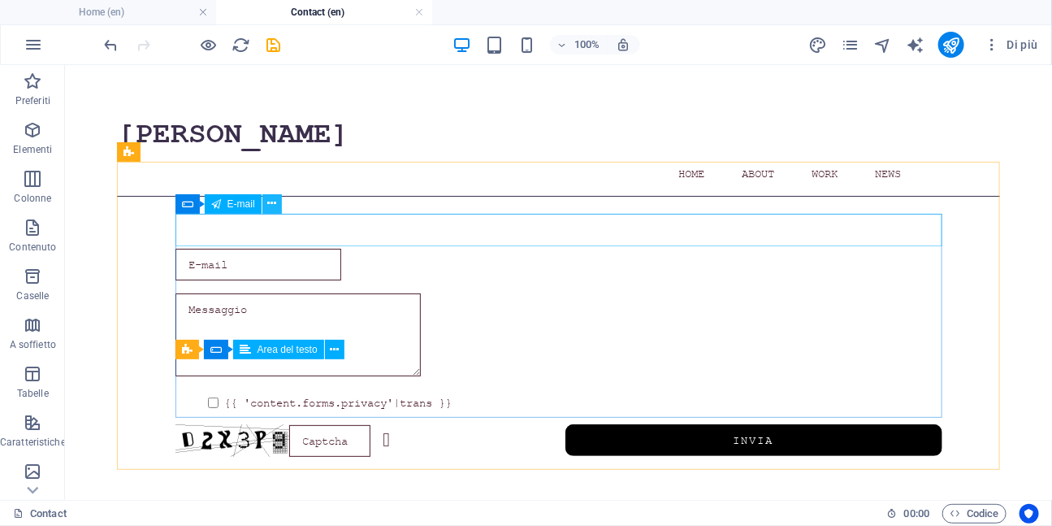
click at [271, 204] on icon at bounding box center [271, 203] width 9 height 17
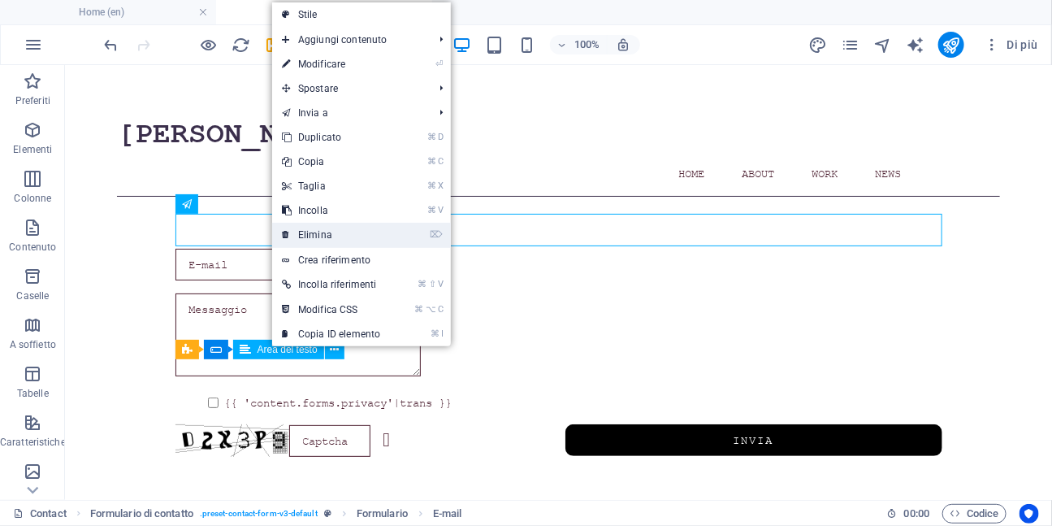
click at [297, 235] on link "⌦ Elimina" at bounding box center [331, 235] width 118 height 24
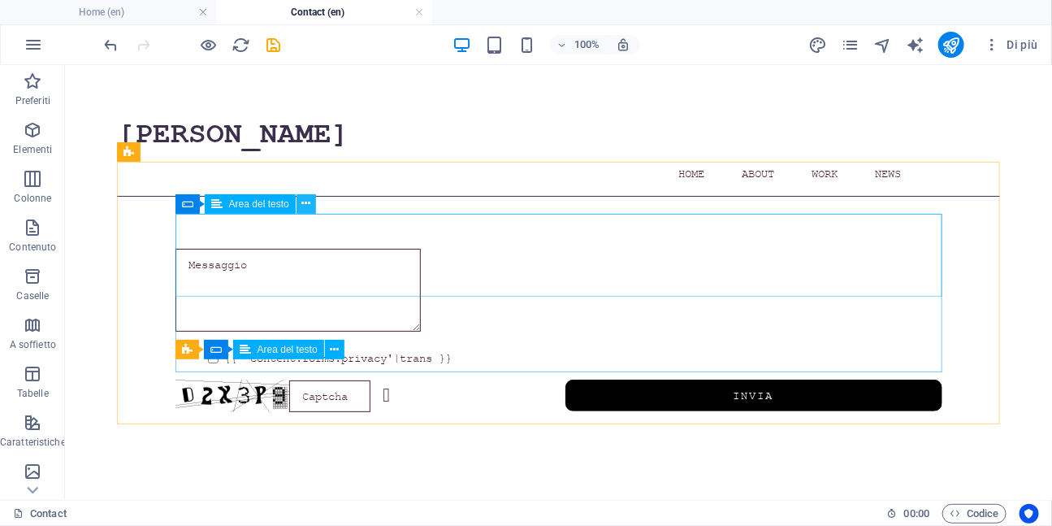
click at [307, 201] on icon at bounding box center [305, 203] width 9 height 17
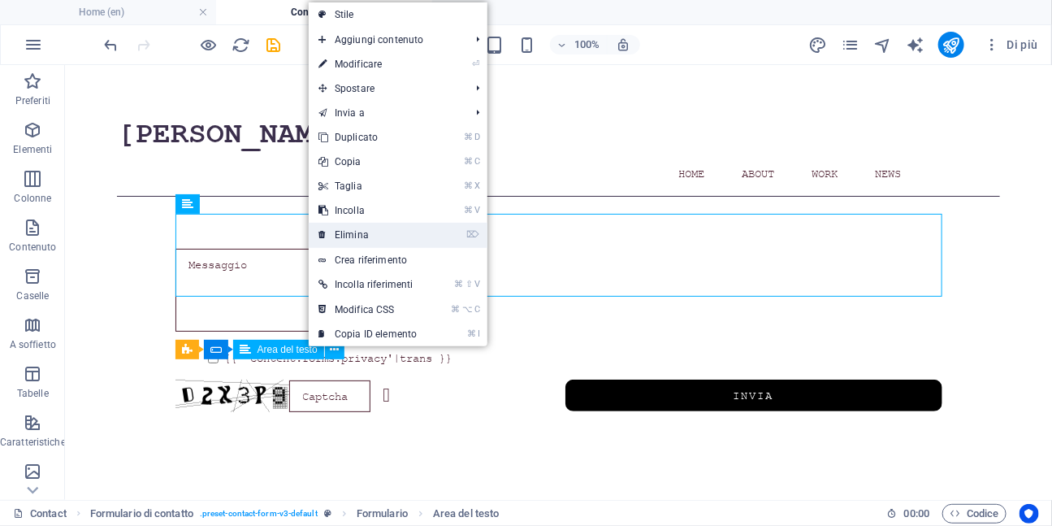
click at [338, 233] on link "⌦ Elimina" at bounding box center [368, 235] width 118 height 24
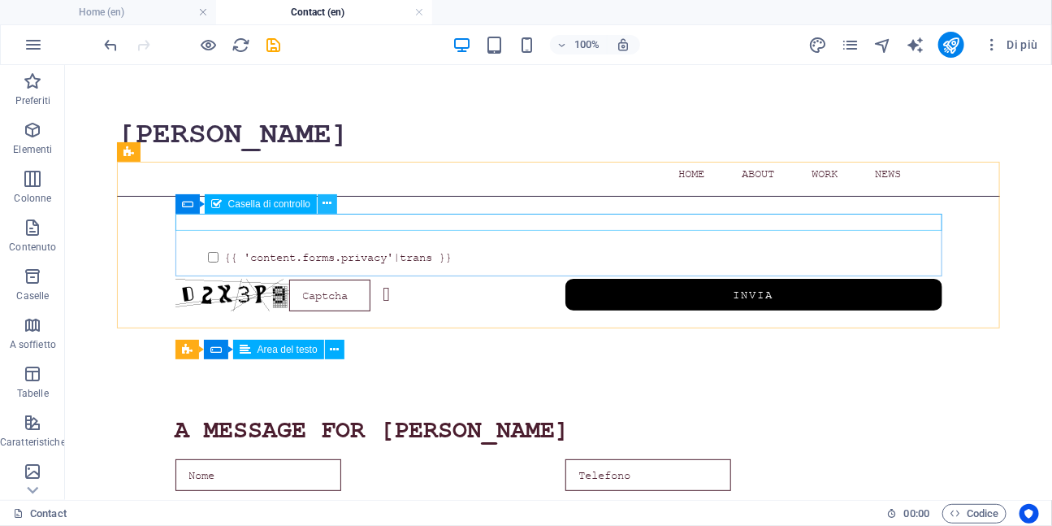
click at [326, 206] on icon at bounding box center [327, 203] width 9 height 17
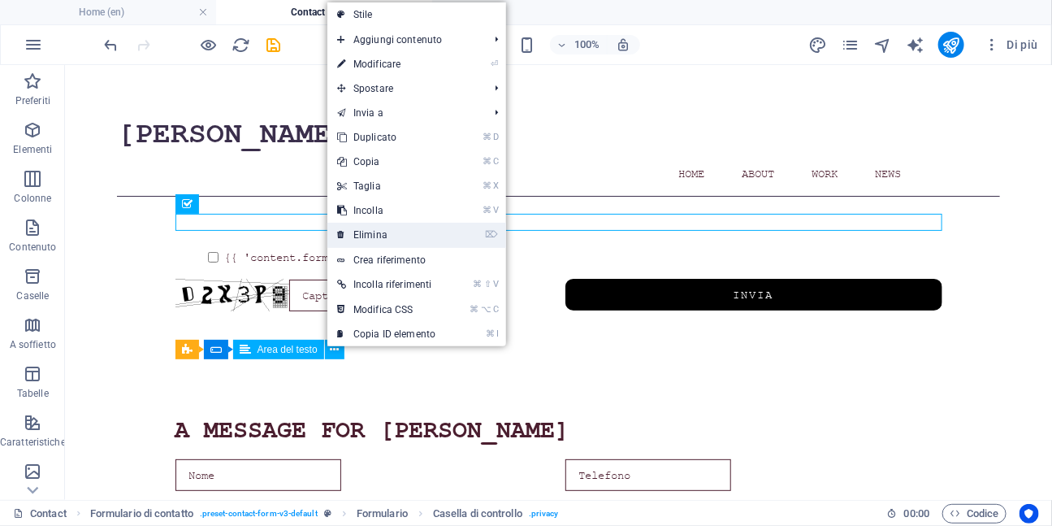
click at [343, 236] on icon at bounding box center [341, 235] width 8 height 24
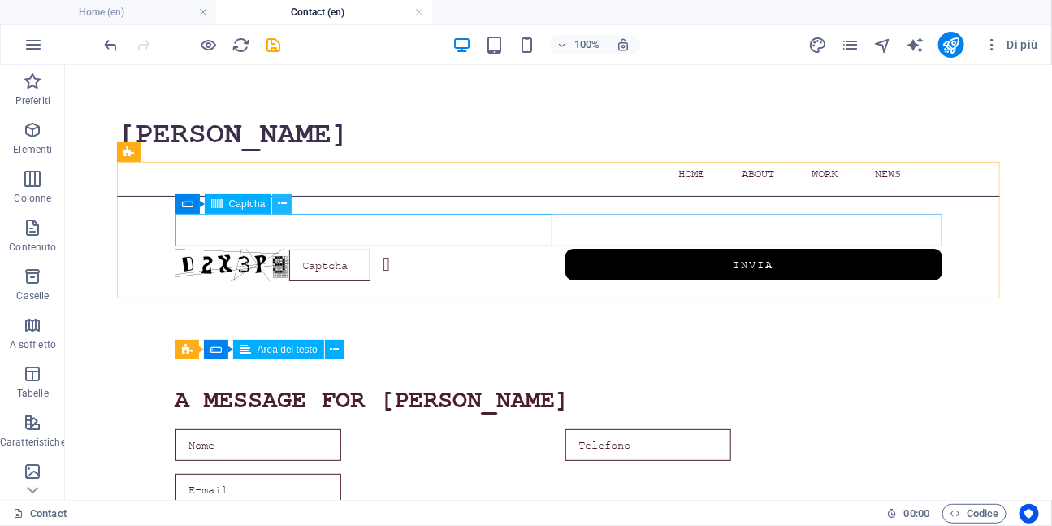
click at [280, 201] on icon at bounding box center [282, 203] width 9 height 17
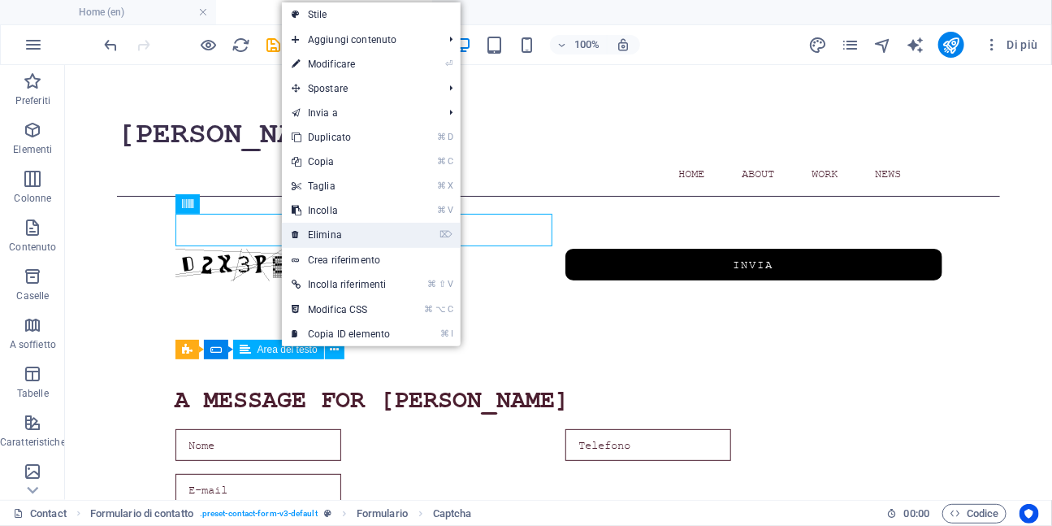
click at [317, 228] on link "⌦ Elimina" at bounding box center [341, 235] width 118 height 24
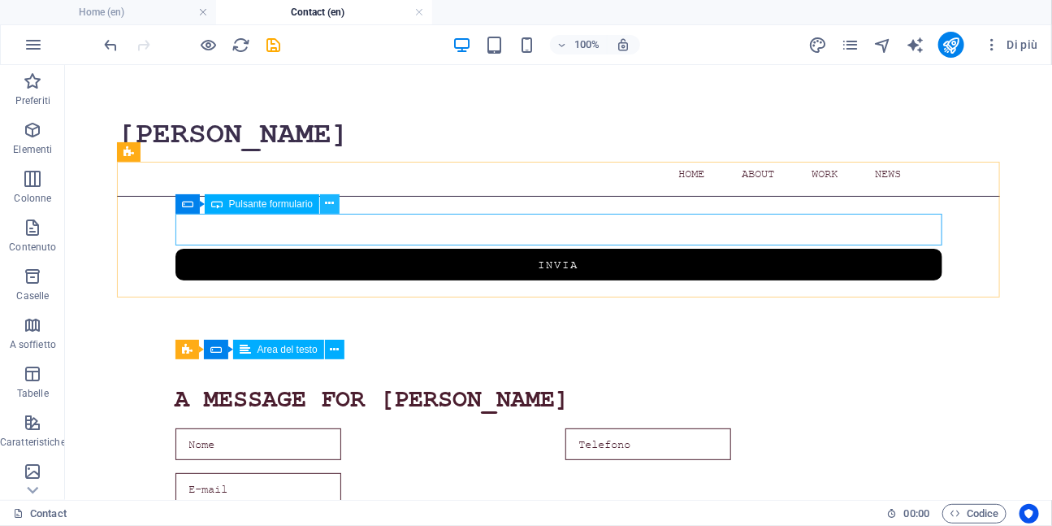
click at [331, 206] on icon at bounding box center [330, 203] width 9 height 17
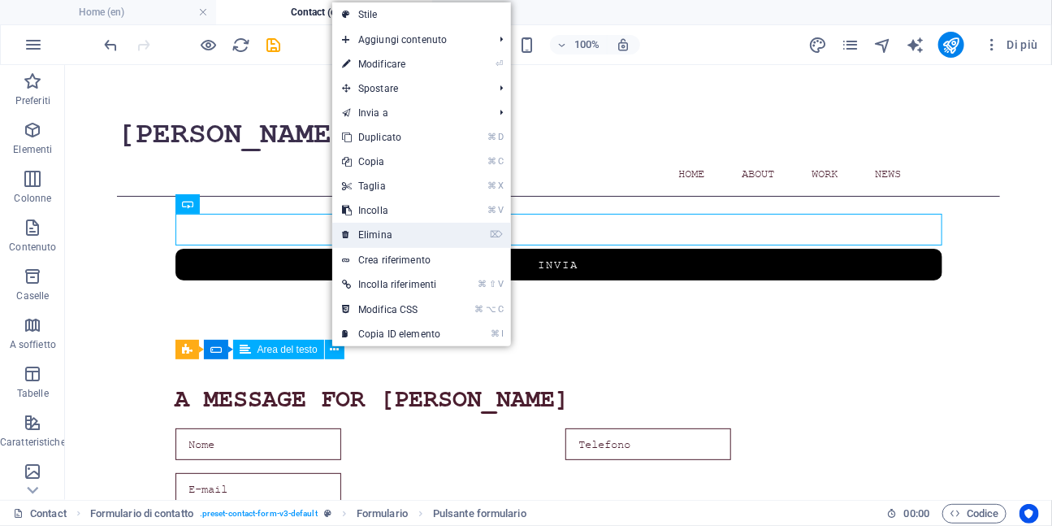
click at [348, 235] on icon at bounding box center [346, 235] width 8 height 24
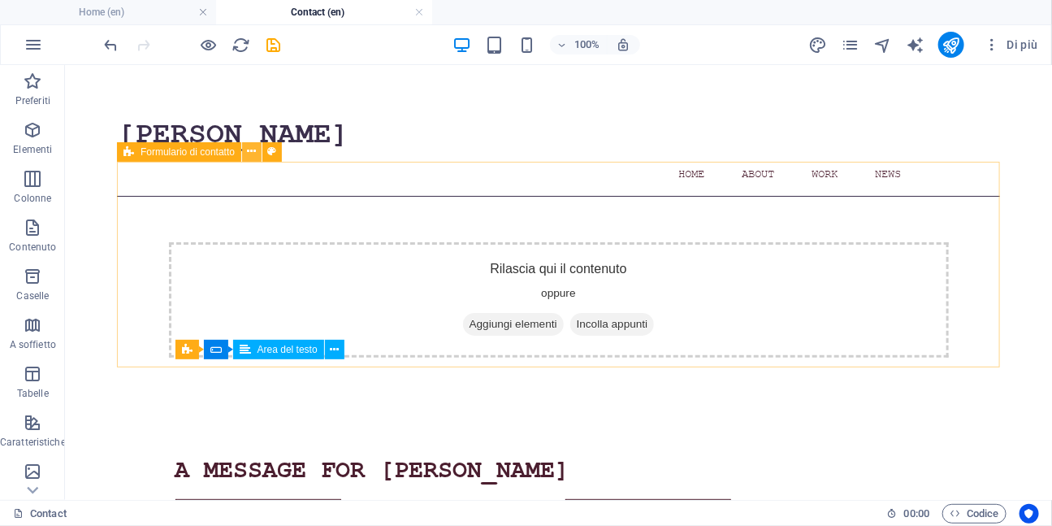
click at [249, 153] on icon at bounding box center [252, 151] width 9 height 17
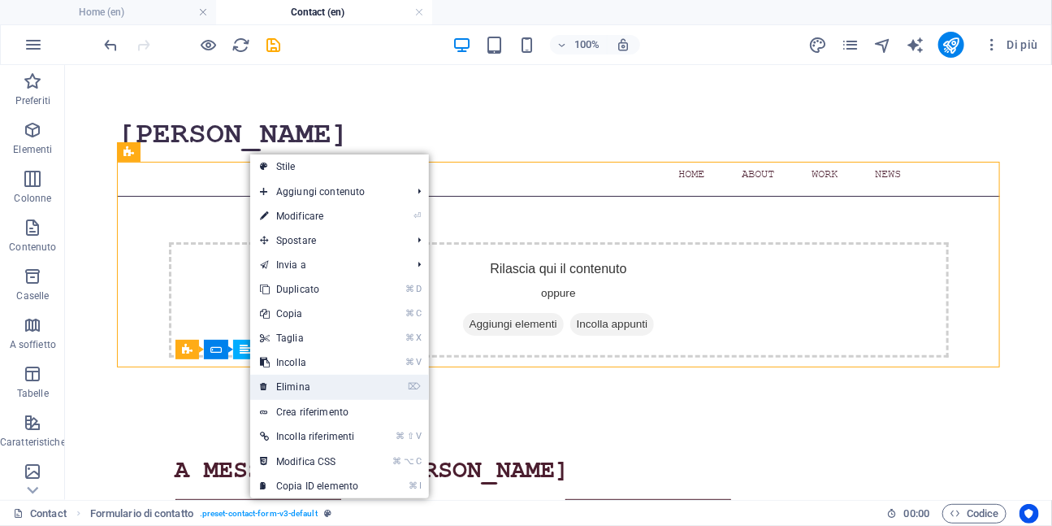
click at [286, 379] on link "⌦ Elimina" at bounding box center [309, 387] width 118 height 24
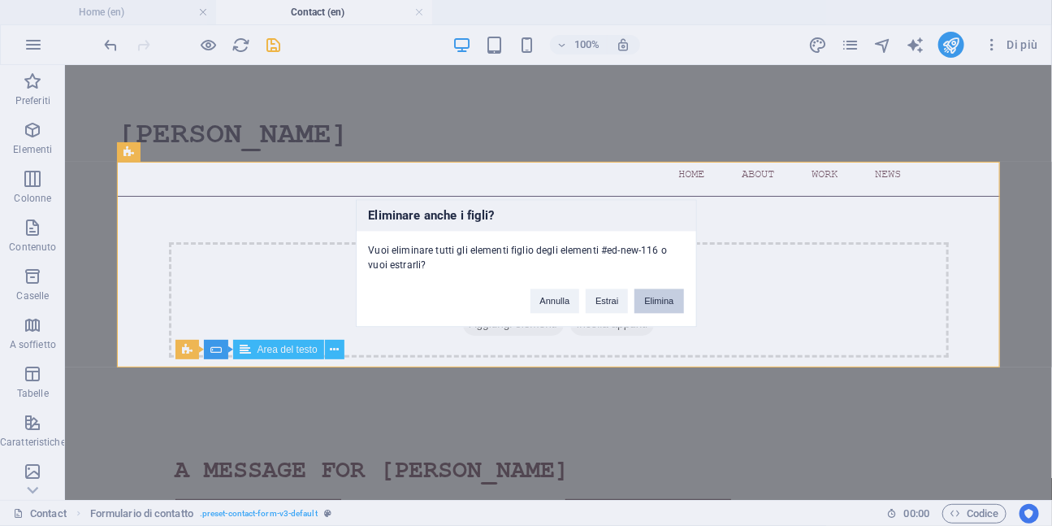
click at [661, 303] on button "Elimina" at bounding box center [659, 300] width 49 height 24
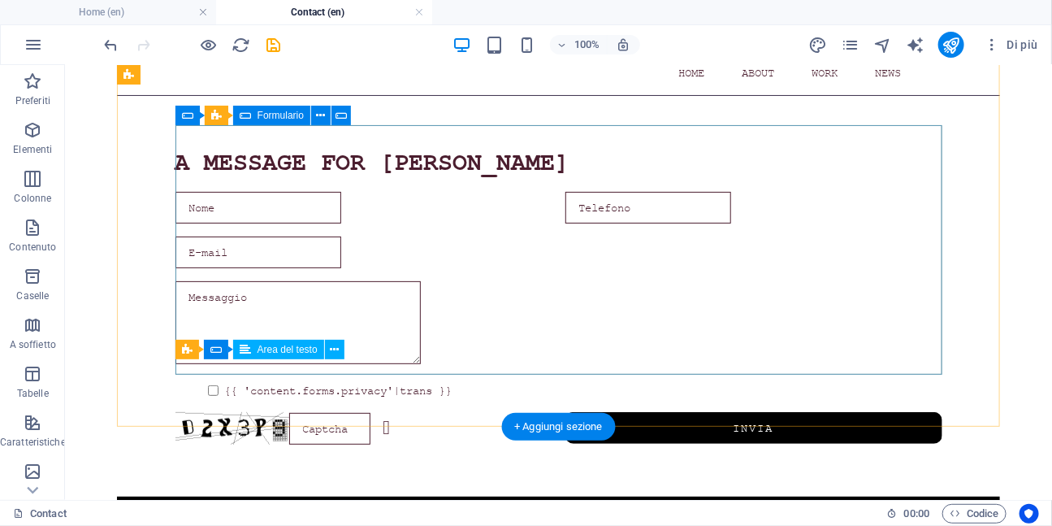
scroll to position [95, 0]
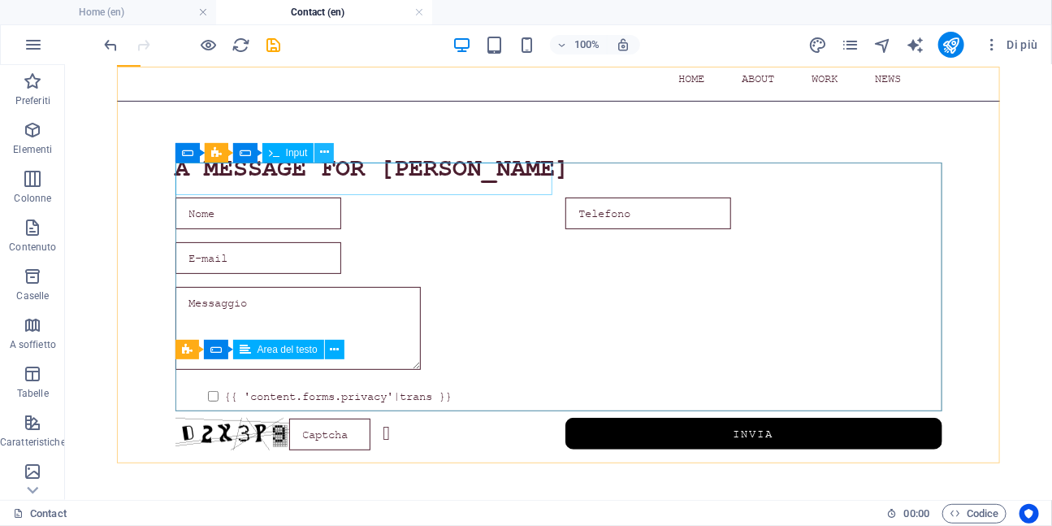
click at [323, 153] on icon at bounding box center [324, 152] width 9 height 17
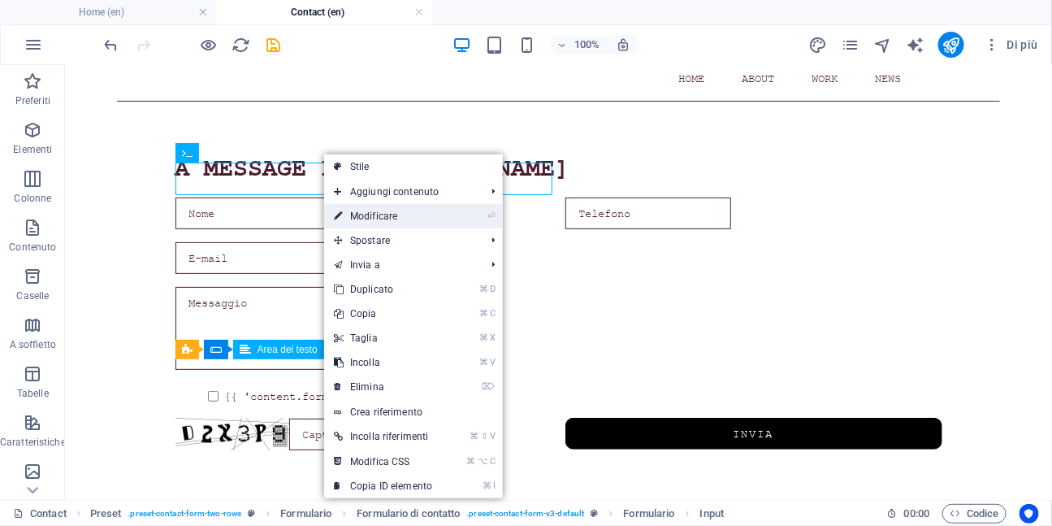
click at [351, 216] on link "⏎ Modificare" at bounding box center [383, 216] width 118 height 24
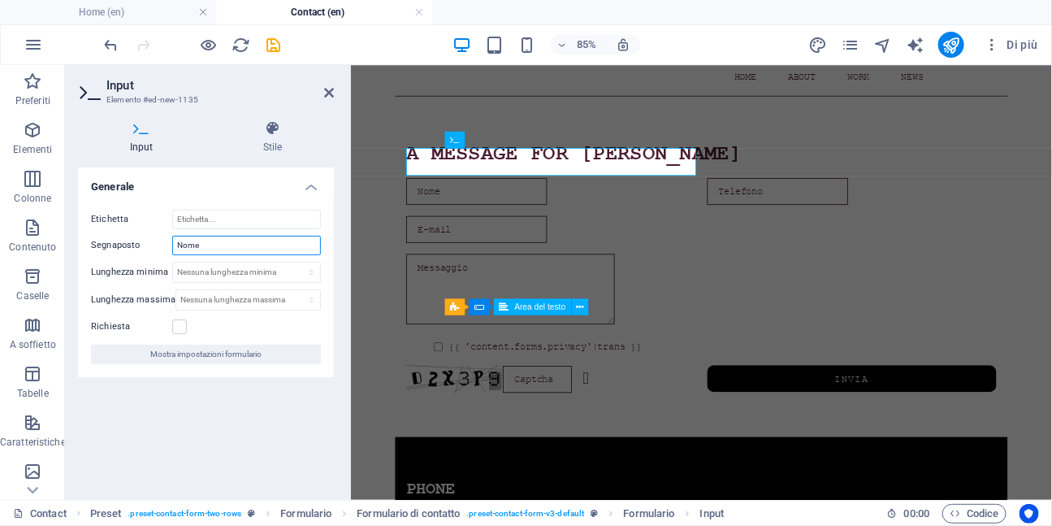
click at [239, 251] on input "Nome" at bounding box center [246, 245] width 149 height 19
type input "Name"
click at [328, 93] on icon at bounding box center [329, 92] width 10 height 13
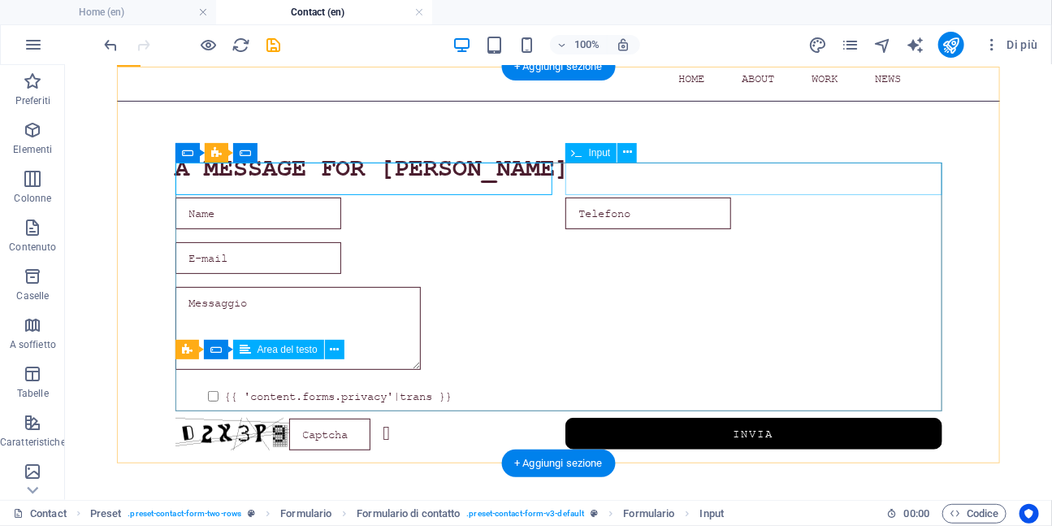
click at [617, 197] on div at bounding box center [753, 213] width 377 height 32
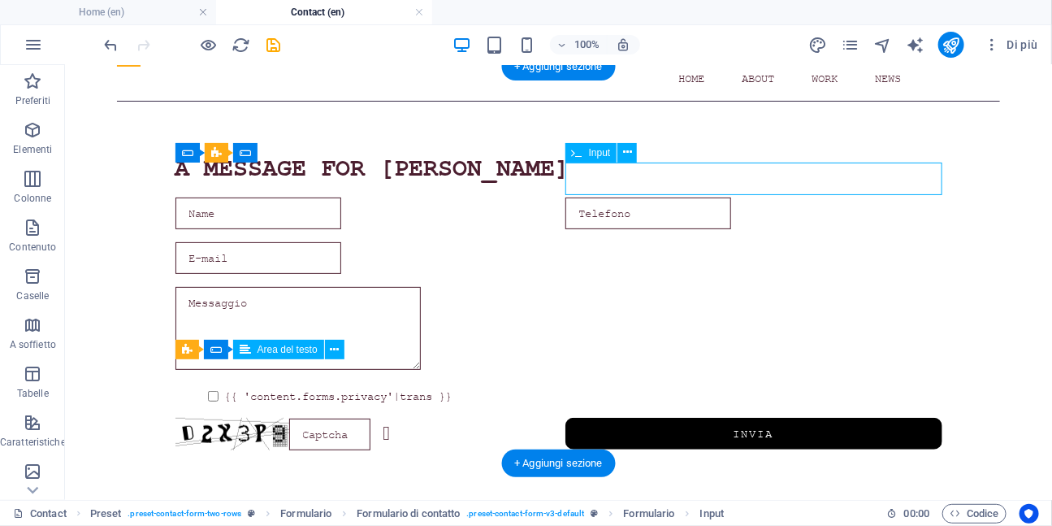
click at [617, 197] on div at bounding box center [753, 213] width 377 height 32
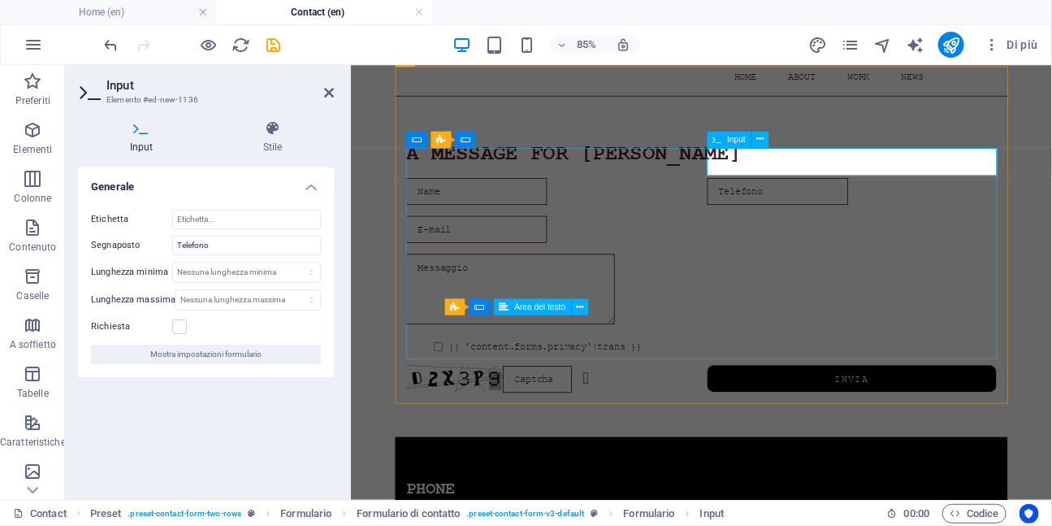
click at [834, 197] on input "text" at bounding box center [852, 213] width 166 height 32
click at [238, 242] on input "Telefono" at bounding box center [246, 245] width 149 height 19
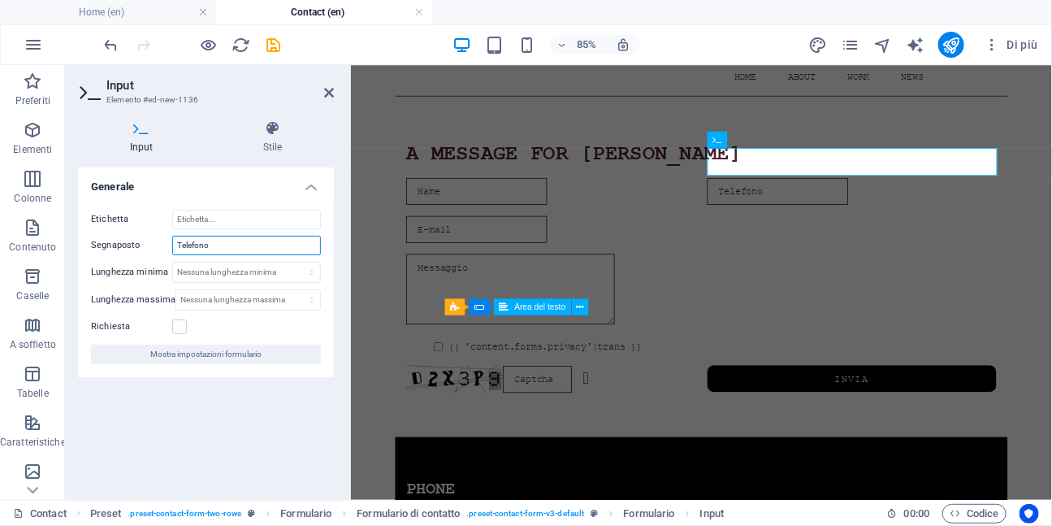
click at [238, 242] on input "Telefono" at bounding box center [246, 245] width 149 height 19
type input "Phone"
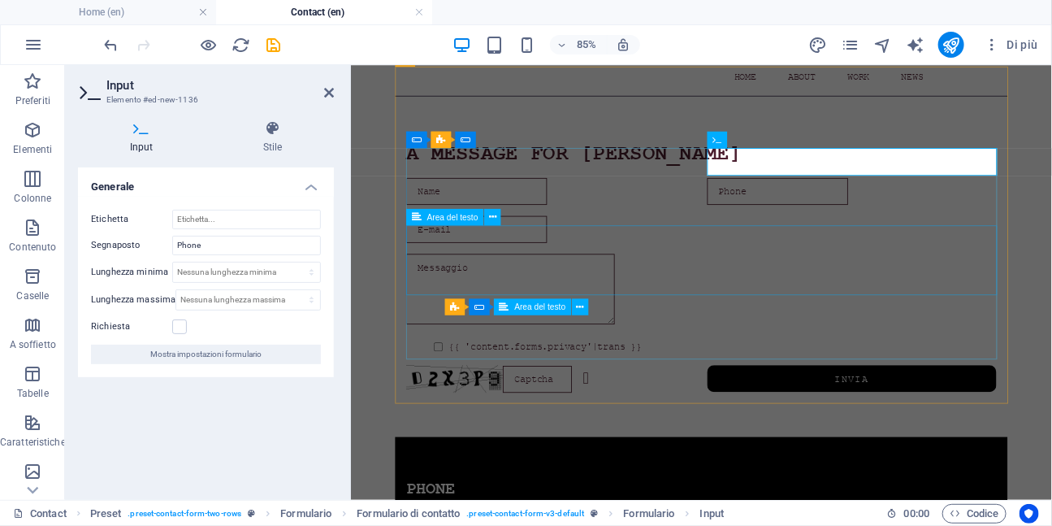
click at [483, 286] on div at bounding box center [762, 330] width 695 height 88
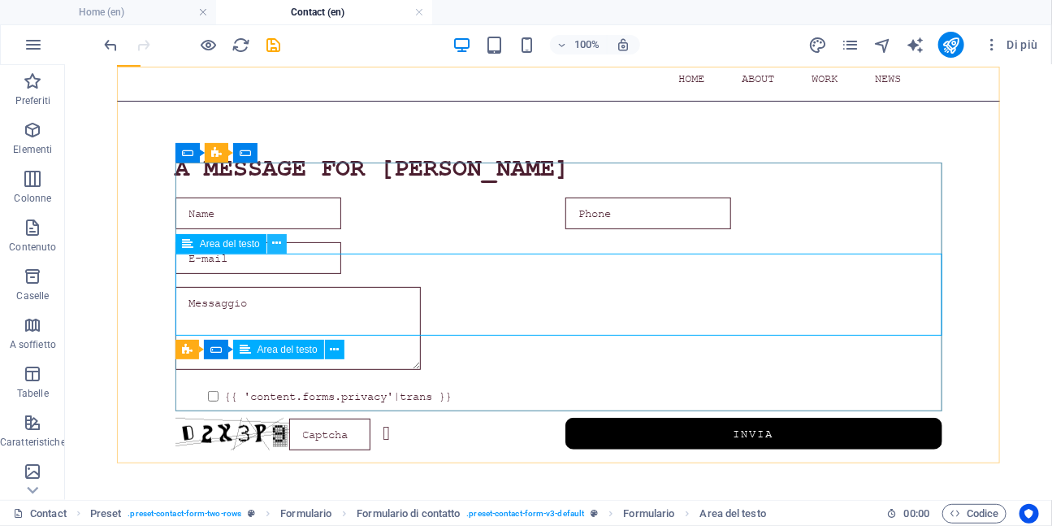
click at [279, 242] on icon at bounding box center [276, 243] width 9 height 17
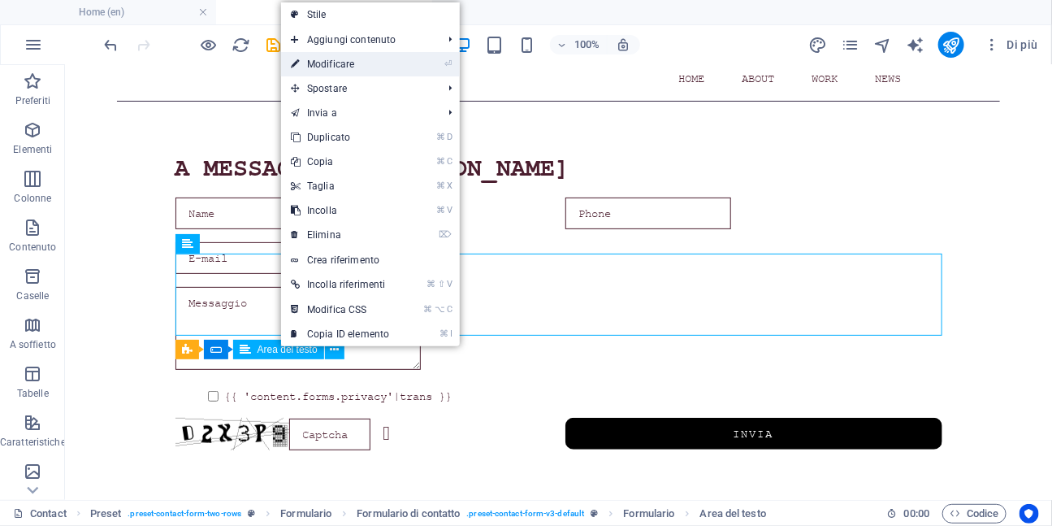
click at [344, 67] on link "⏎ Modificare" at bounding box center [340, 64] width 118 height 24
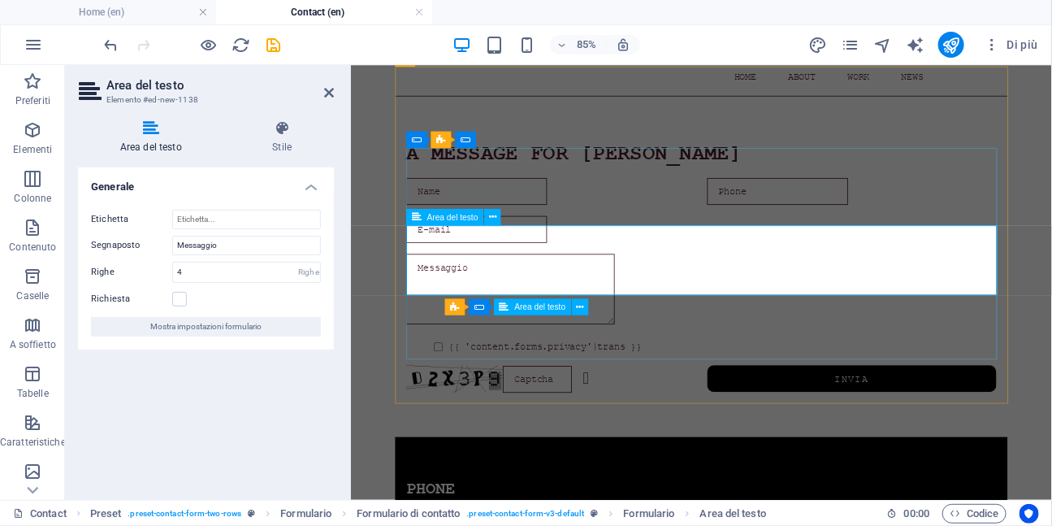
click at [496, 286] on textarea at bounding box center [537, 327] width 245 height 83
click at [495, 286] on textarea at bounding box center [537, 327] width 245 height 83
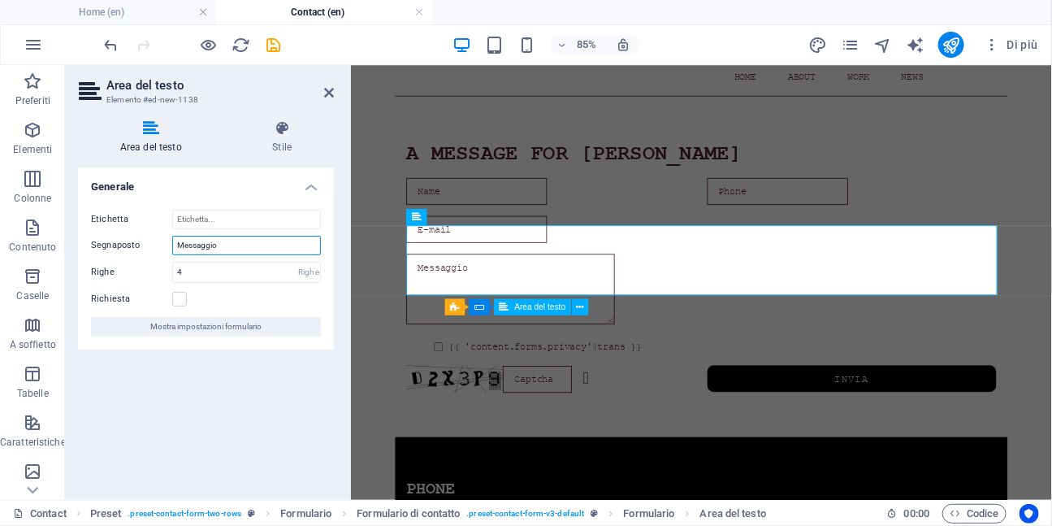
click at [249, 246] on input "Messaggio" at bounding box center [246, 245] width 149 height 19
type input "Message"
click at [189, 271] on input "4" at bounding box center [246, 271] width 147 height 19
type input "10"
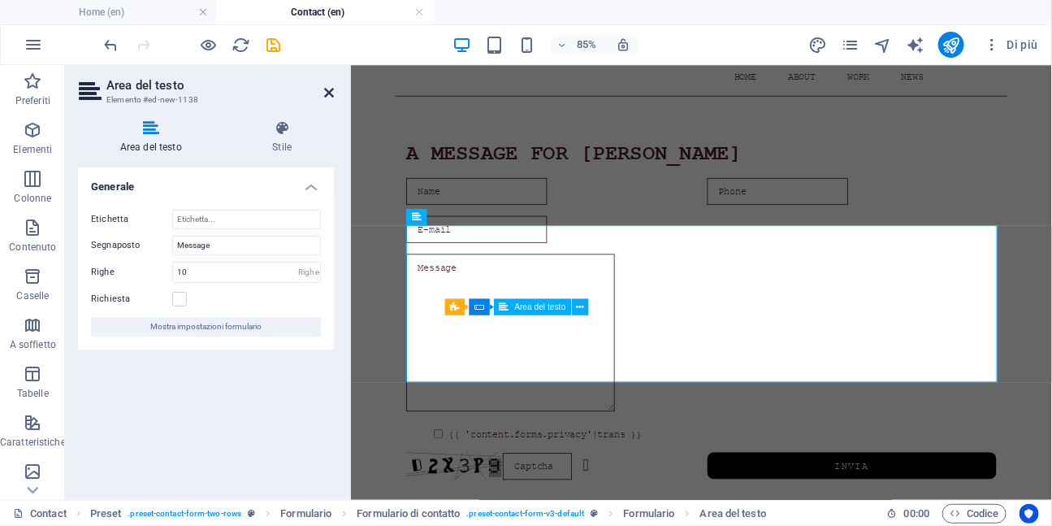
click at [331, 93] on icon at bounding box center [329, 92] width 10 height 13
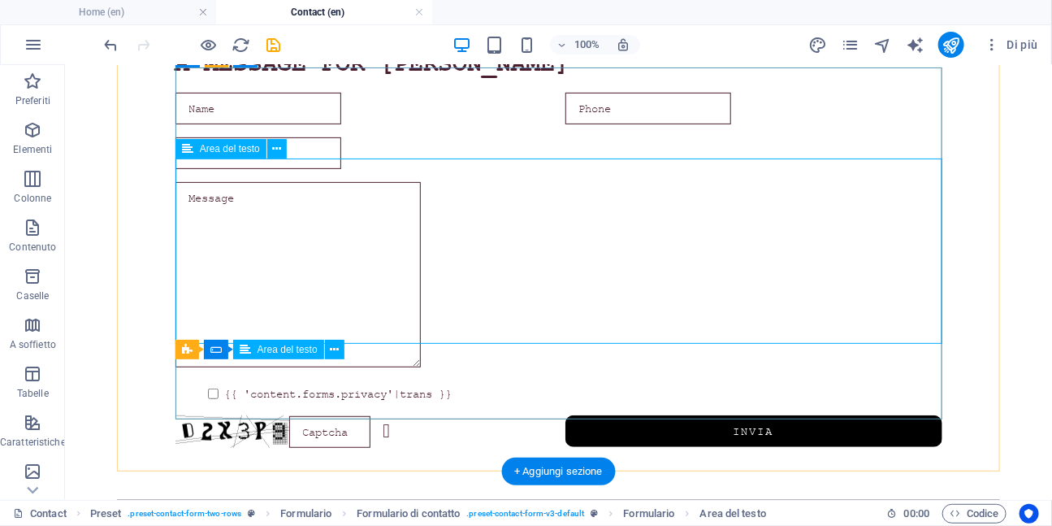
scroll to position [211, 0]
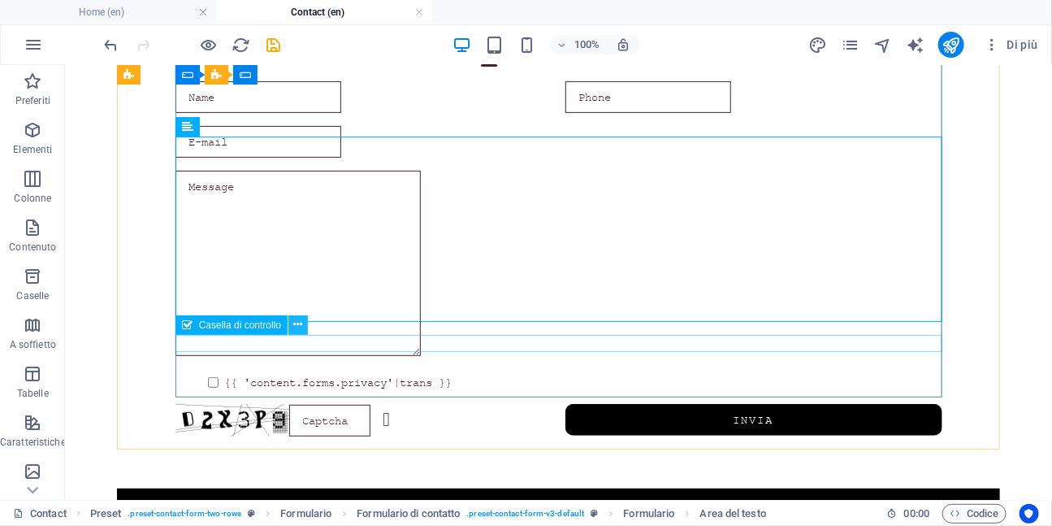
click at [298, 326] on icon at bounding box center [298, 324] width 9 height 17
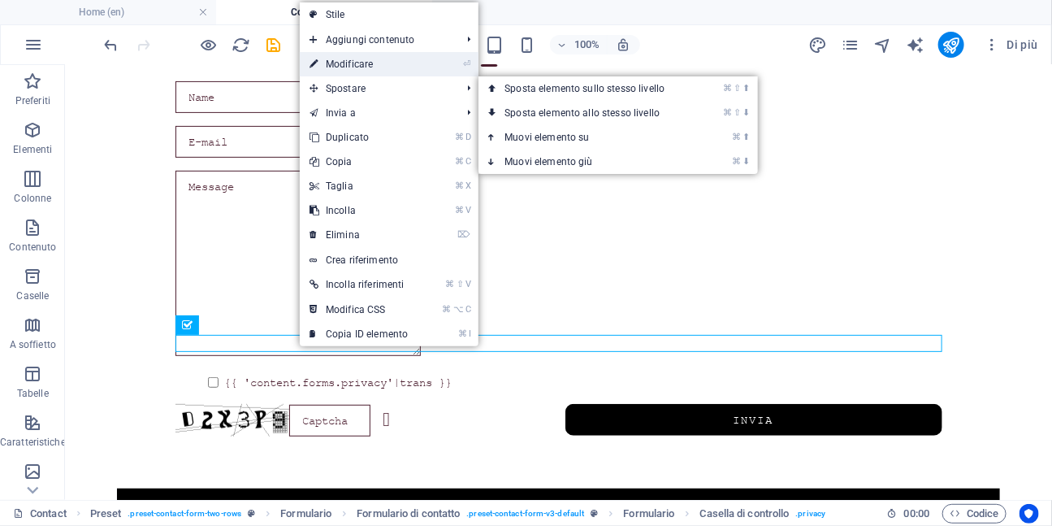
click at [349, 63] on link "⏎ Modificare" at bounding box center [359, 64] width 118 height 24
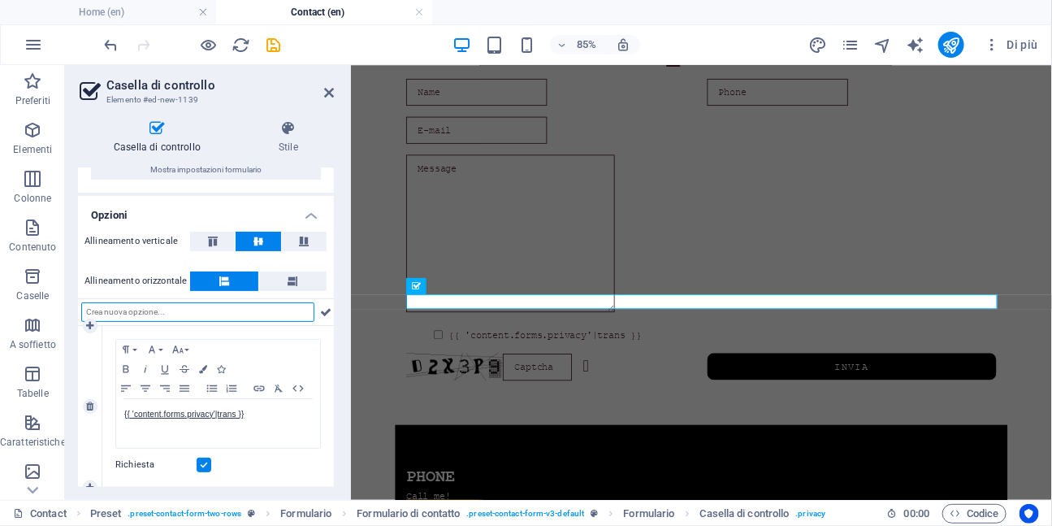
scroll to position [84, 0]
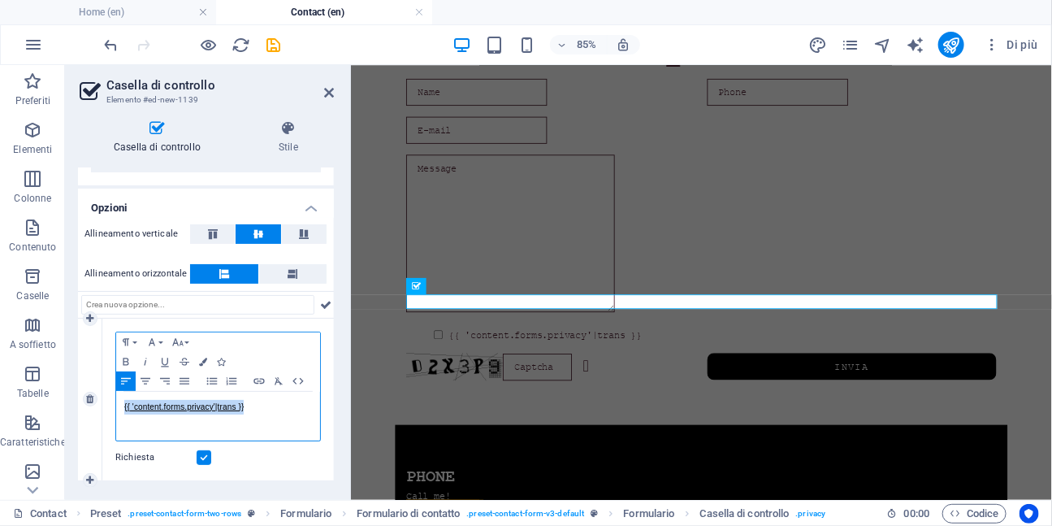
drag, startPoint x: 257, startPoint y: 408, endPoint x: 117, endPoint y: 402, distance: 139.9
click at [117, 402] on div "{{ 'content.forms.privacy'|trans }}" at bounding box center [218, 416] width 204 height 49
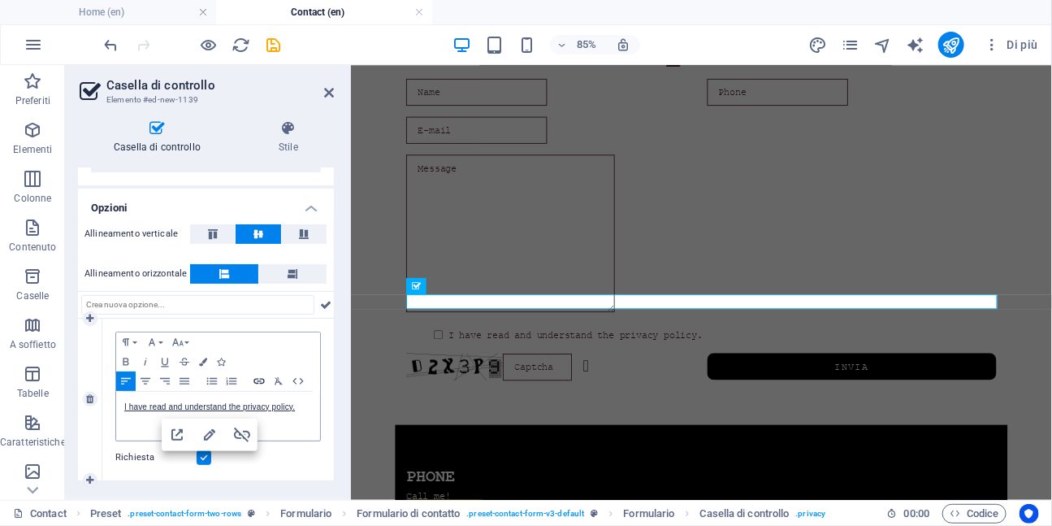
click at [259, 377] on icon "button" at bounding box center [258, 381] width 19 height 13
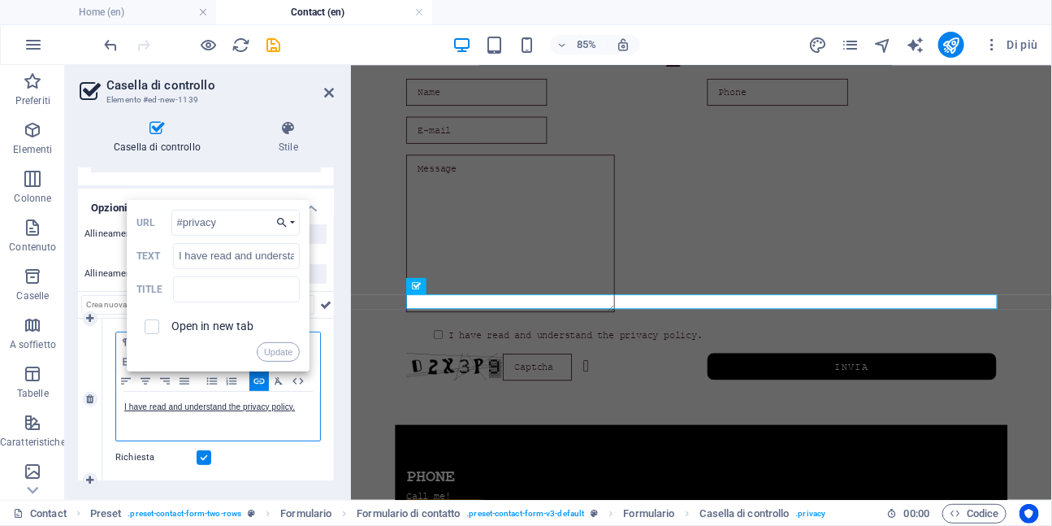
click at [291, 222] on button "Choose Link" at bounding box center [285, 223] width 29 height 26
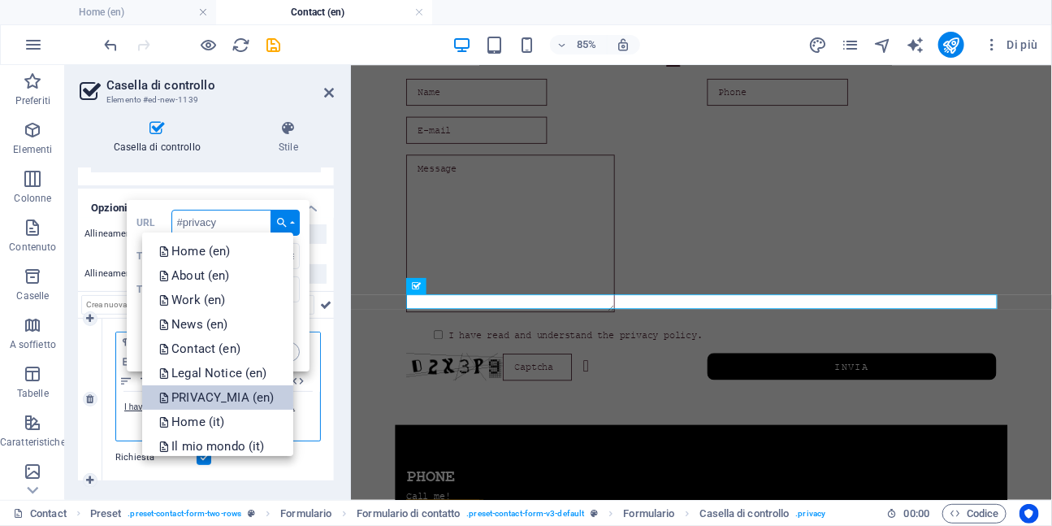
click at [225, 400] on p "PRIVACY_MIA (en)" at bounding box center [217, 397] width 119 height 24
type input "/en/privacy-9"
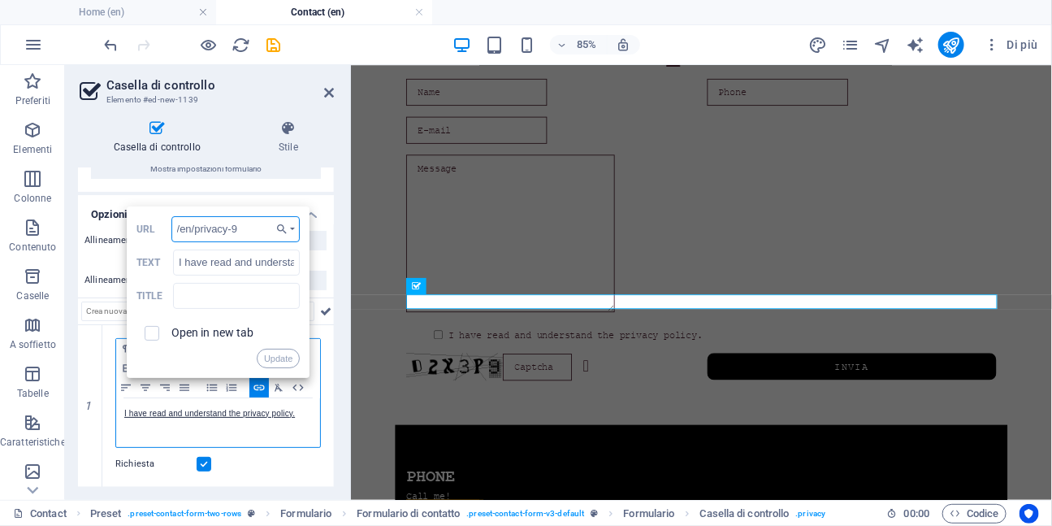
scroll to position [77, 0]
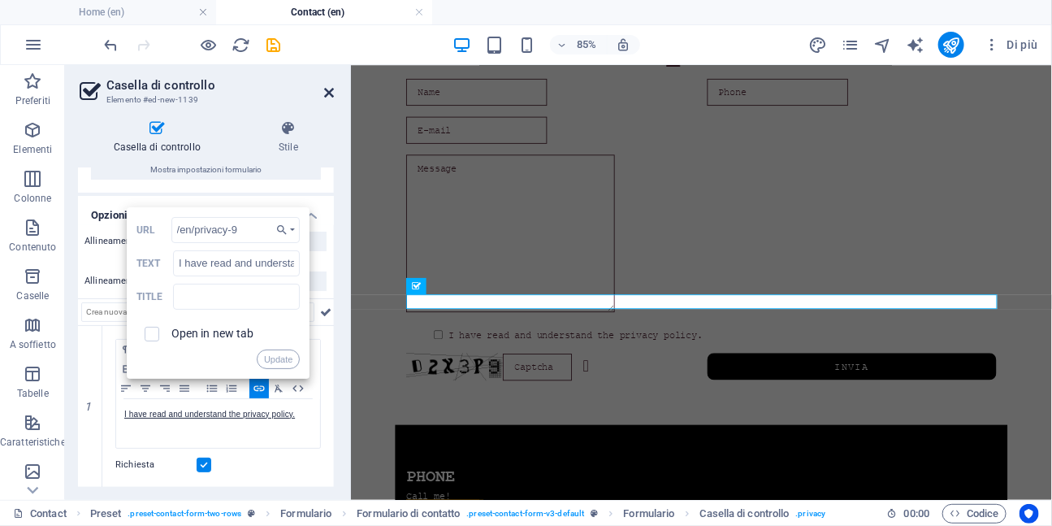
click at [327, 90] on icon at bounding box center [329, 92] width 10 height 13
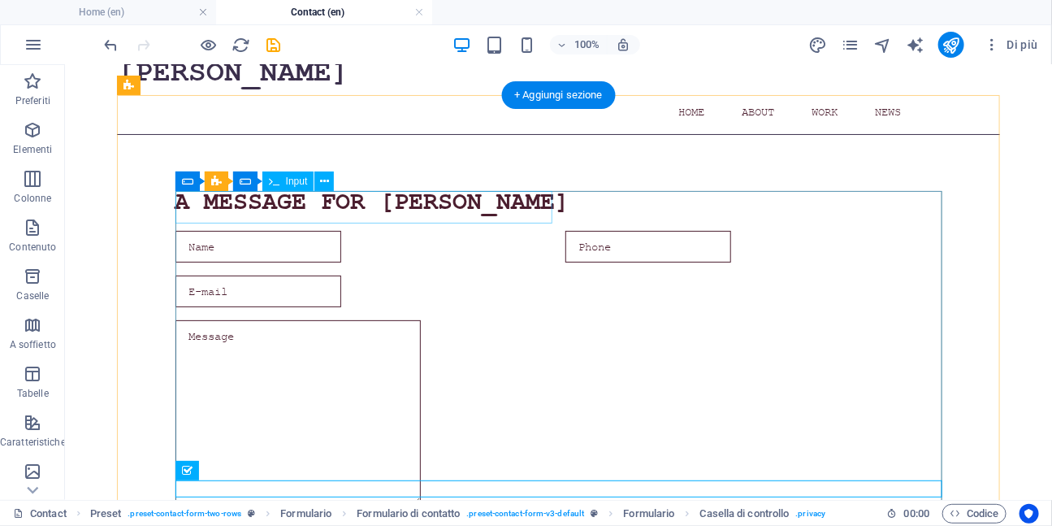
scroll to position [53, 0]
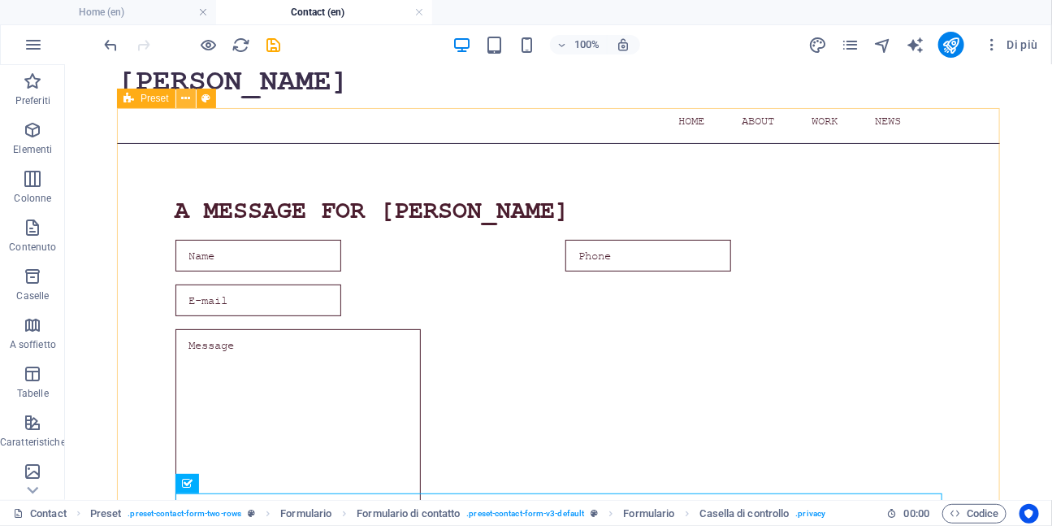
click at [182, 102] on icon at bounding box center [185, 98] width 9 height 17
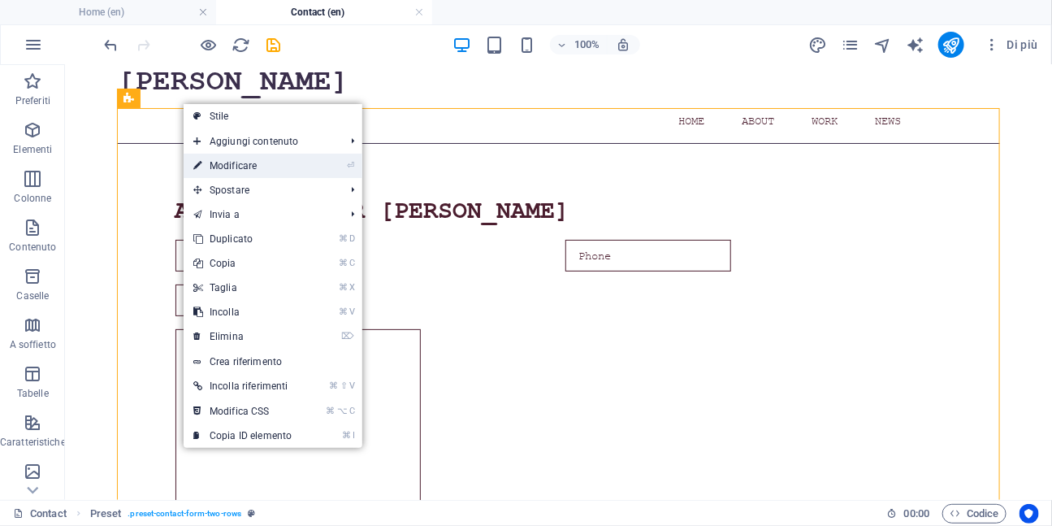
click at [214, 167] on link "⏎ Modificare" at bounding box center [243, 166] width 118 height 24
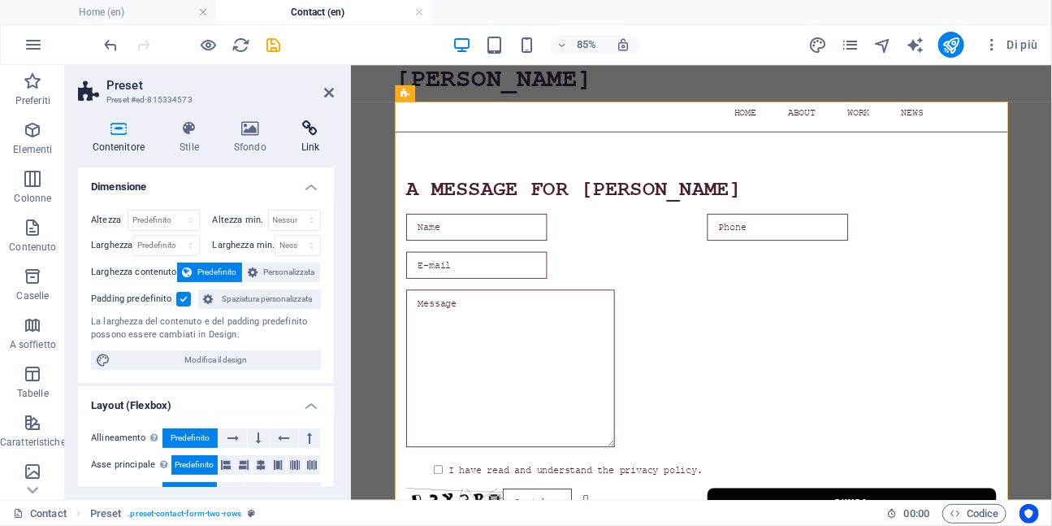
click at [305, 139] on h4 "Link" at bounding box center [310, 137] width 47 height 34
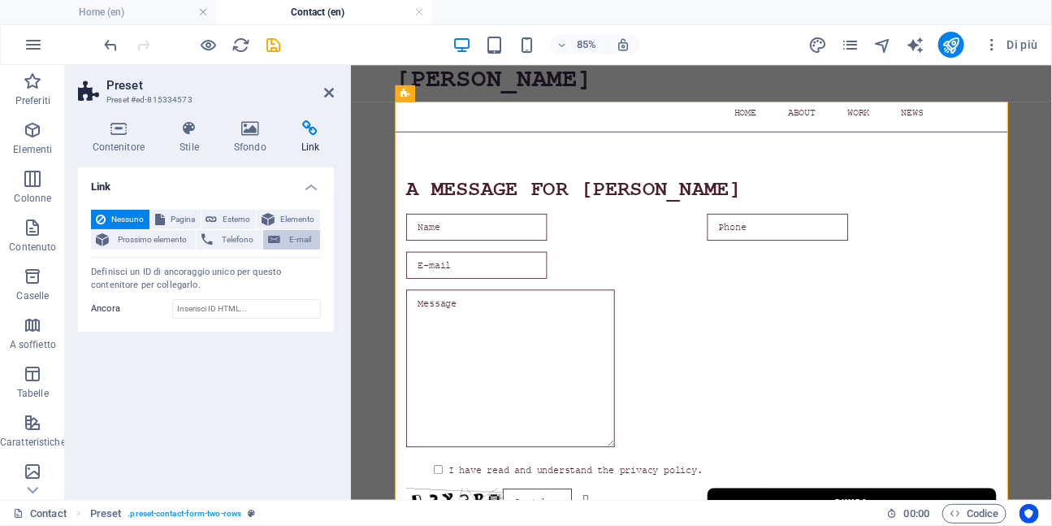
click at [289, 242] on span "E-mail" at bounding box center [300, 239] width 30 height 19
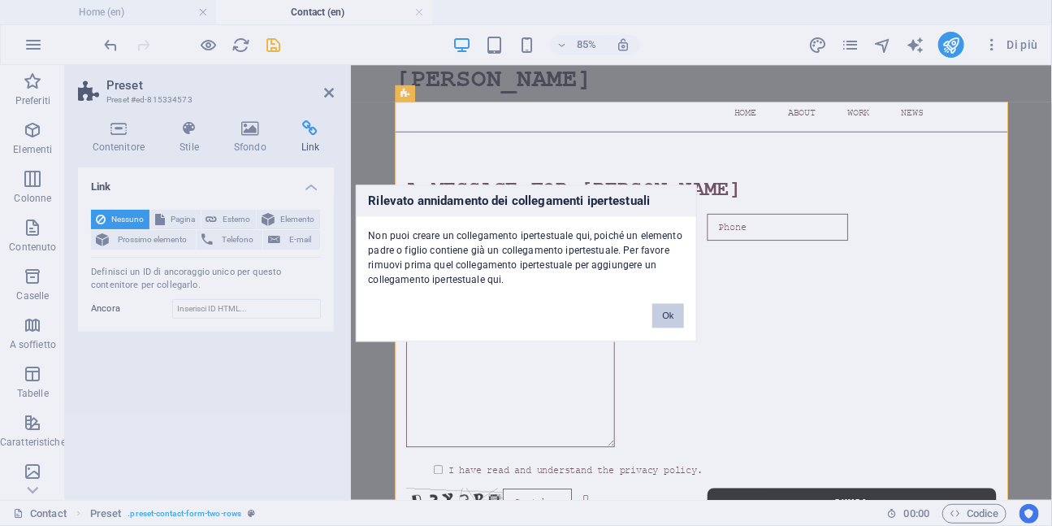
click at [656, 318] on button "Ok" at bounding box center [667, 315] width 31 height 24
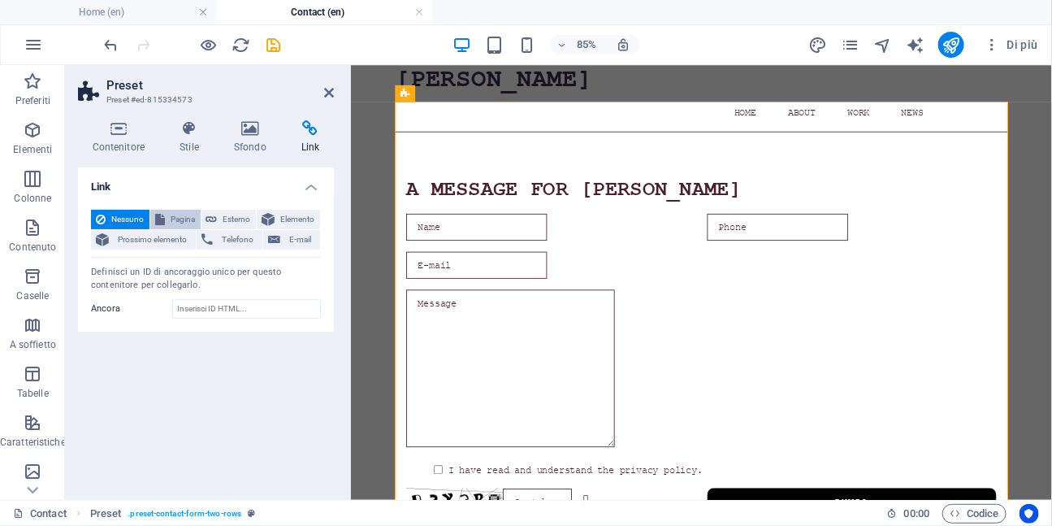
click at [175, 214] on span "Pagina" at bounding box center [183, 219] width 26 height 19
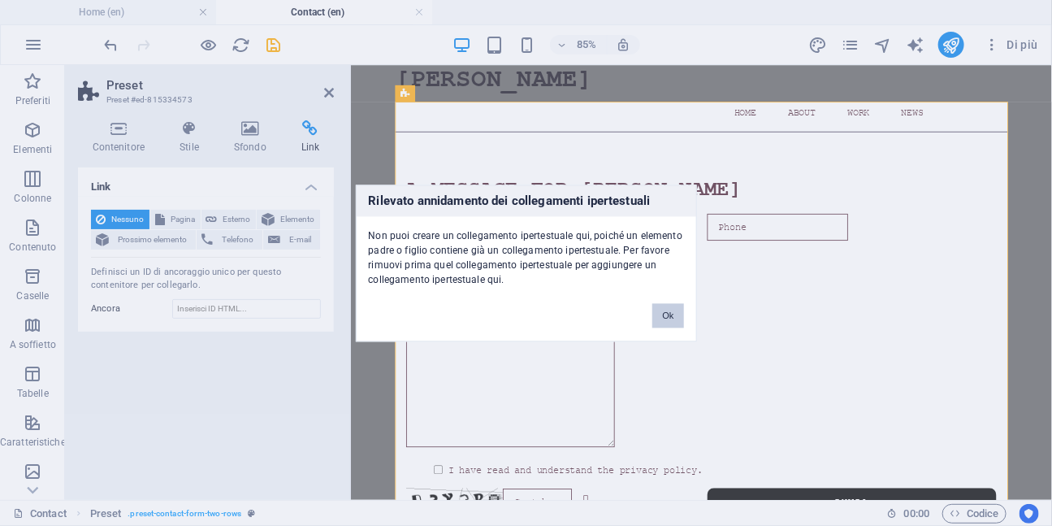
click at [661, 312] on button "Ok" at bounding box center [667, 315] width 31 height 24
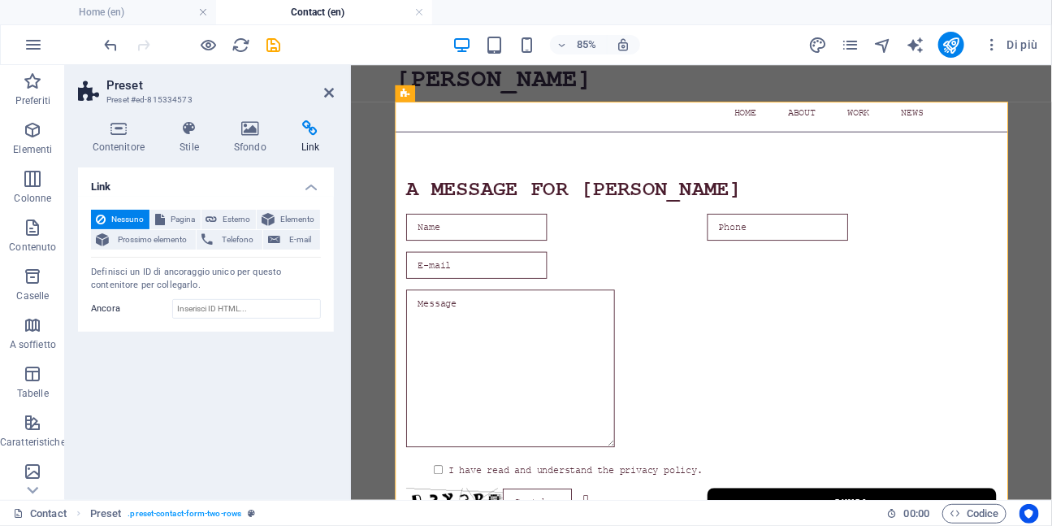
click at [322, 94] on header "Preset Preset #ed-815334573" at bounding box center [206, 86] width 256 height 42
click at [329, 93] on icon at bounding box center [329, 92] width 10 height 13
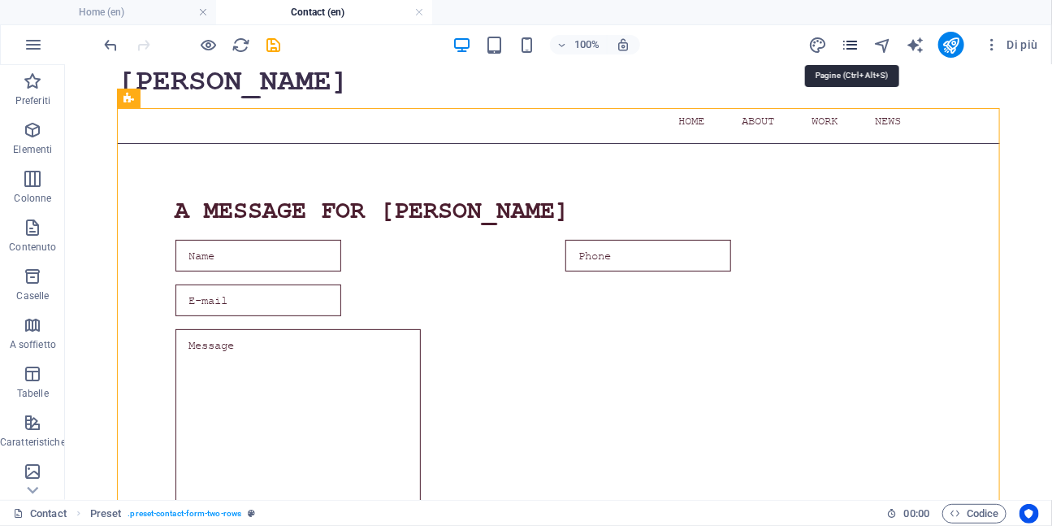
click at [858, 40] on icon "pages" at bounding box center [851, 45] width 19 height 19
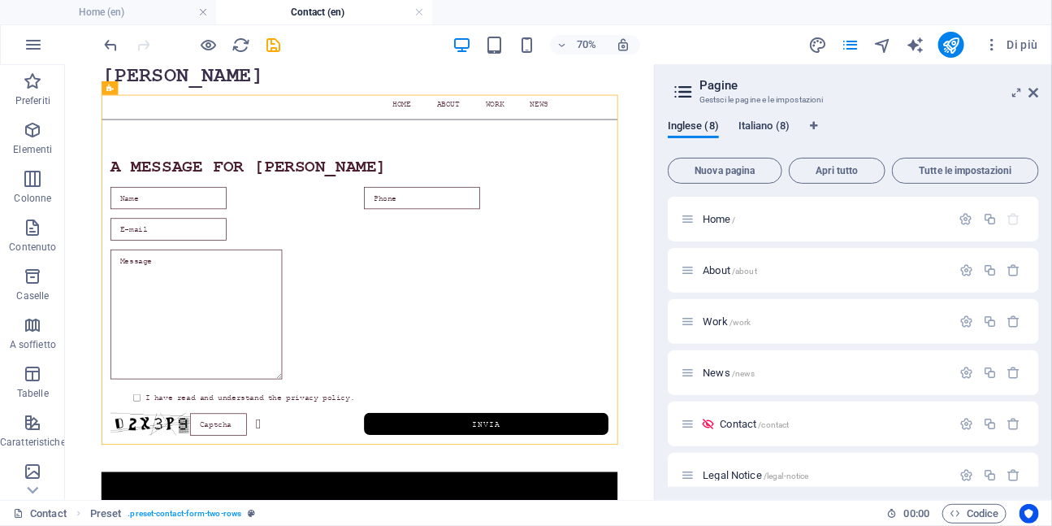
click at [761, 122] on span "Italiano (8)" at bounding box center [764, 127] width 51 height 23
click at [729, 418] on span "Contatti /contatti" at bounding box center [754, 424] width 69 height 12
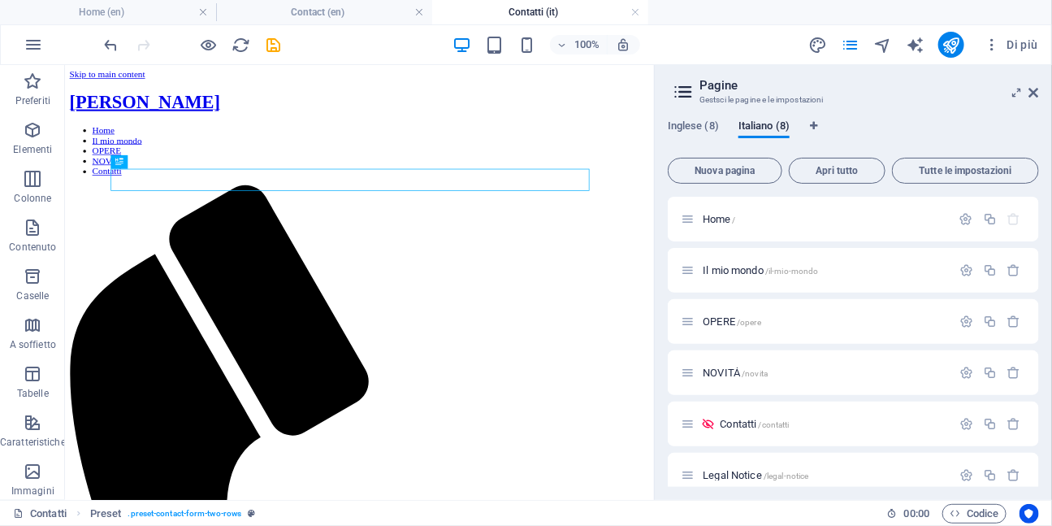
scroll to position [0, 0]
click at [149, 130] on icon at bounding box center [149, 125] width 6 height 12
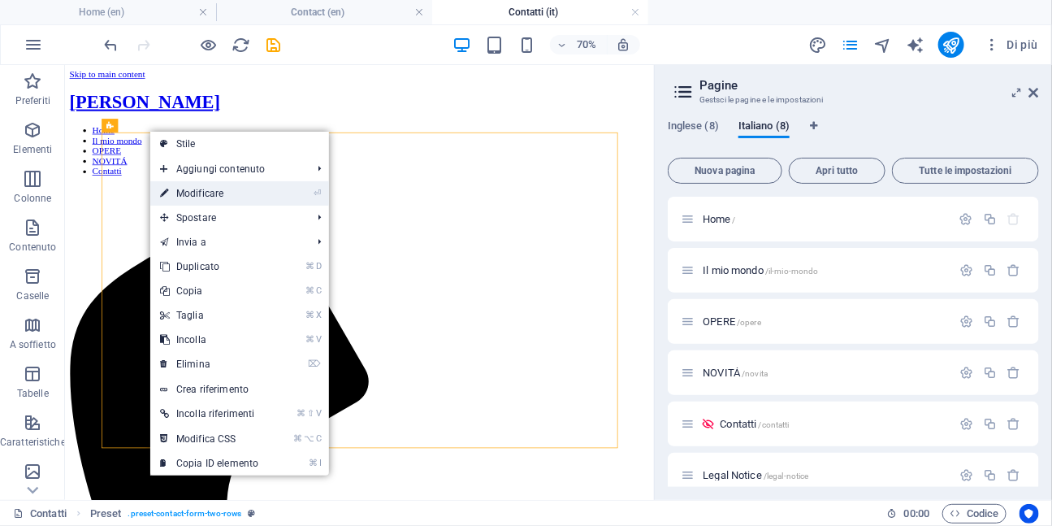
click at [171, 197] on link "⏎ Modificare" at bounding box center [209, 193] width 118 height 24
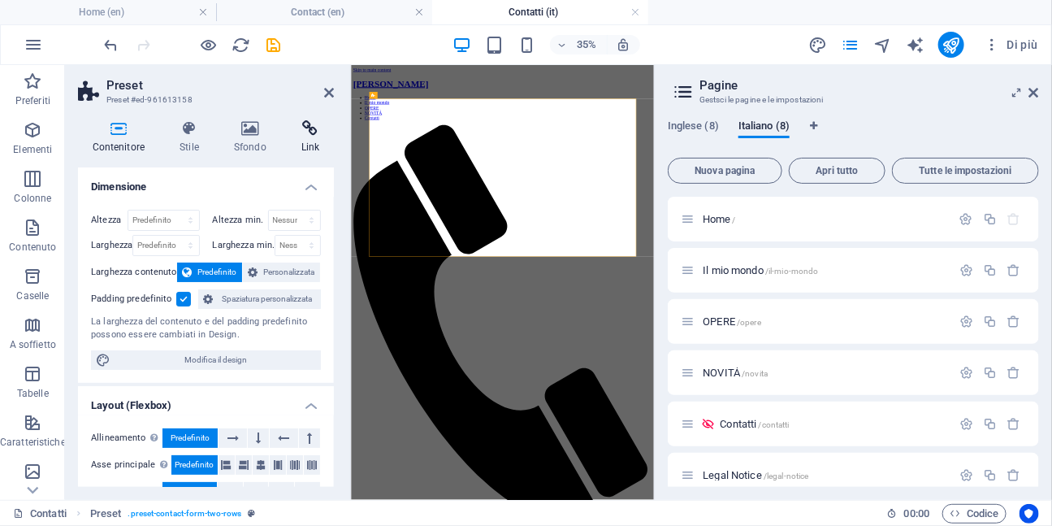
click at [307, 129] on icon at bounding box center [310, 128] width 47 height 16
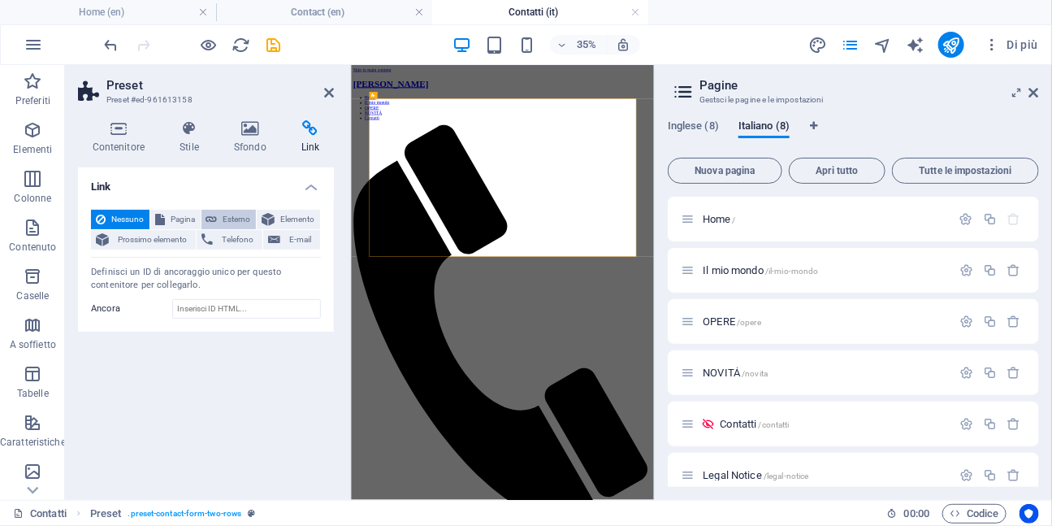
click at [234, 218] on span "Esterno" at bounding box center [237, 219] width 29 height 19
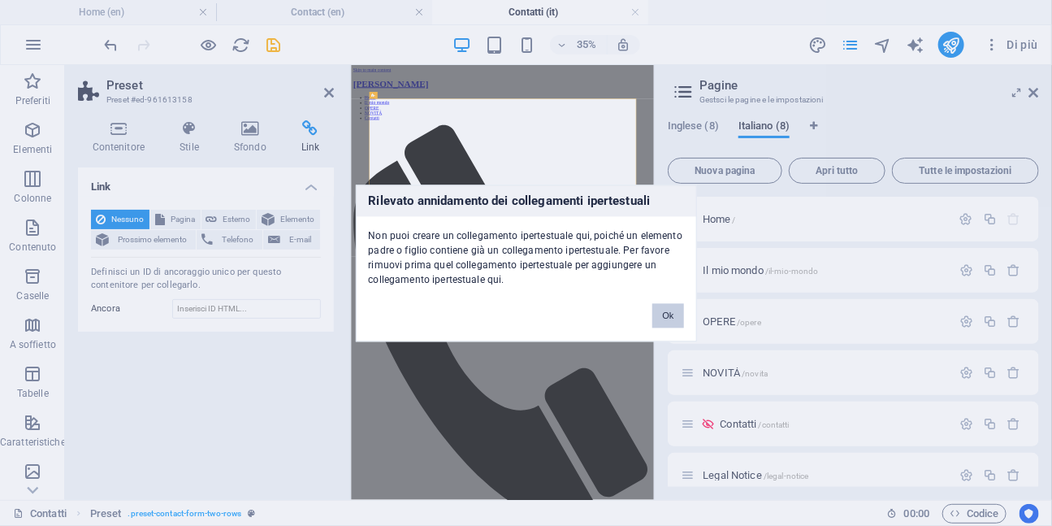
click at [664, 319] on button "Ok" at bounding box center [667, 315] width 31 height 24
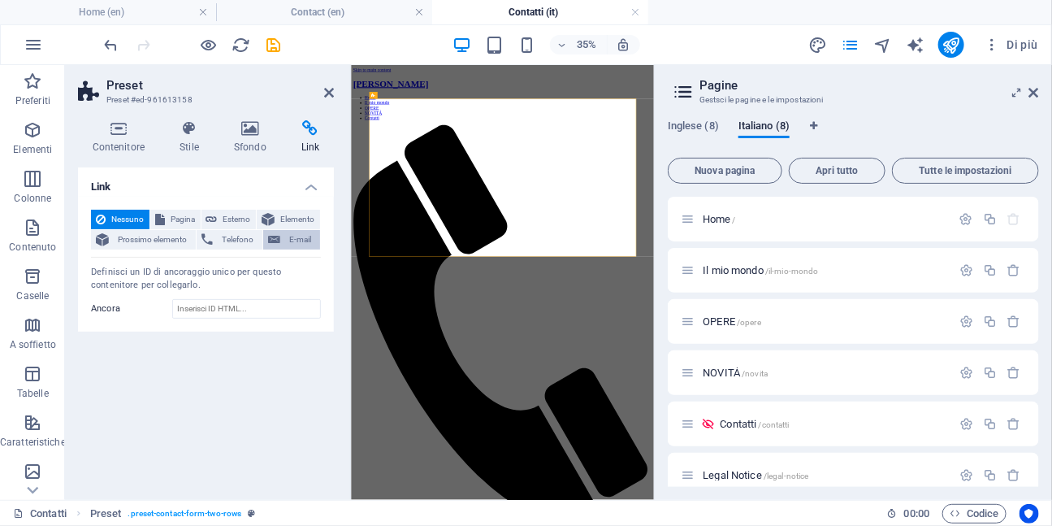
click at [297, 243] on span "E-mail" at bounding box center [300, 239] width 30 height 19
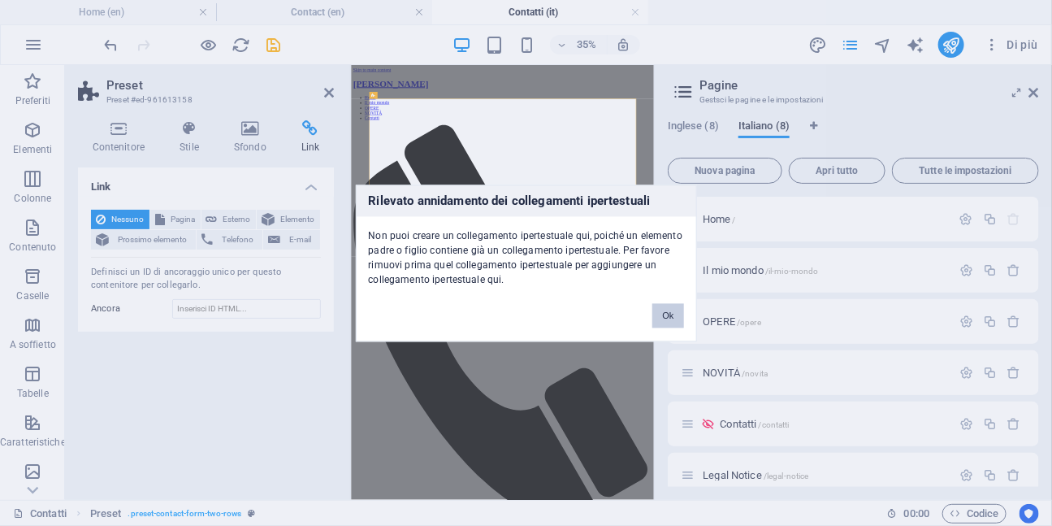
click at [667, 312] on button "Ok" at bounding box center [667, 315] width 31 height 24
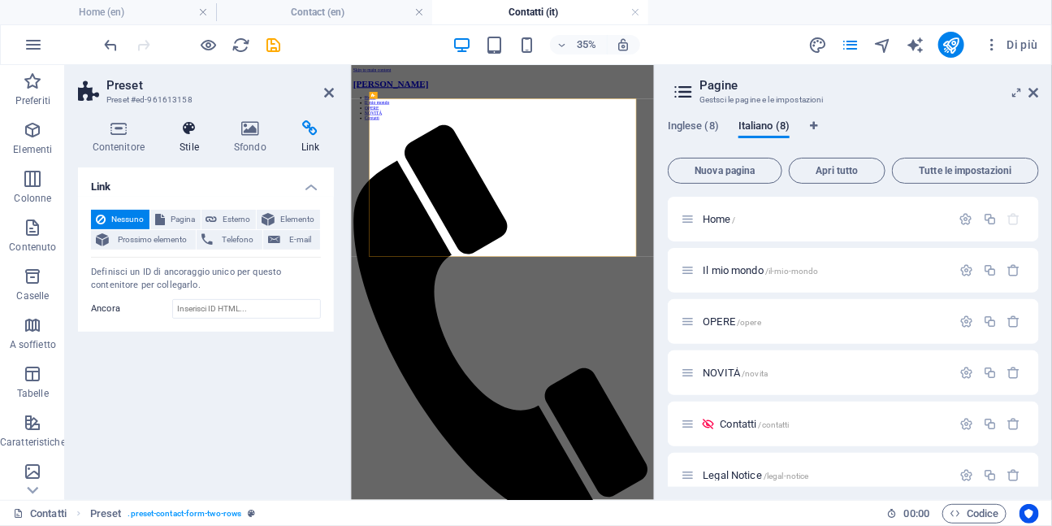
click at [192, 124] on icon at bounding box center [190, 128] width 48 height 16
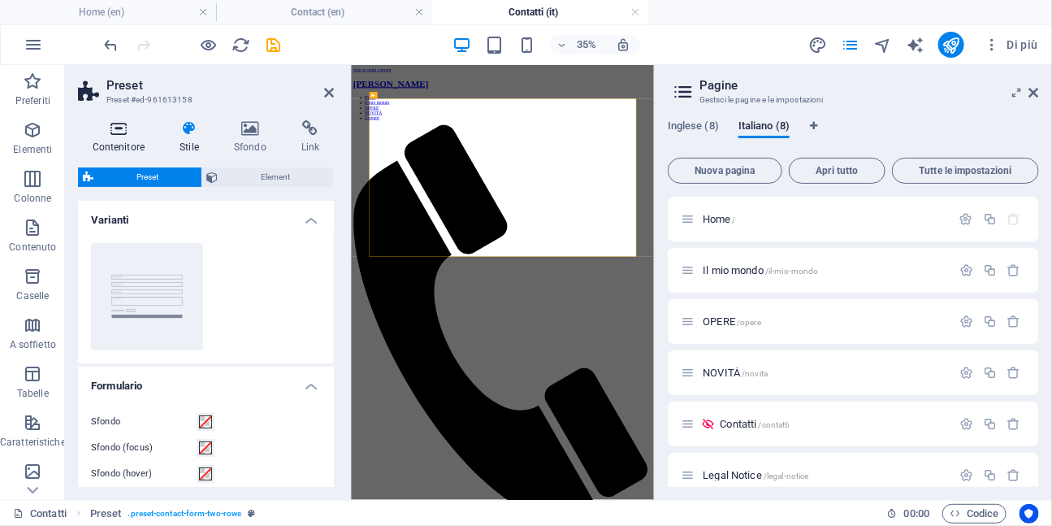
click at [127, 134] on icon at bounding box center [118, 128] width 81 height 16
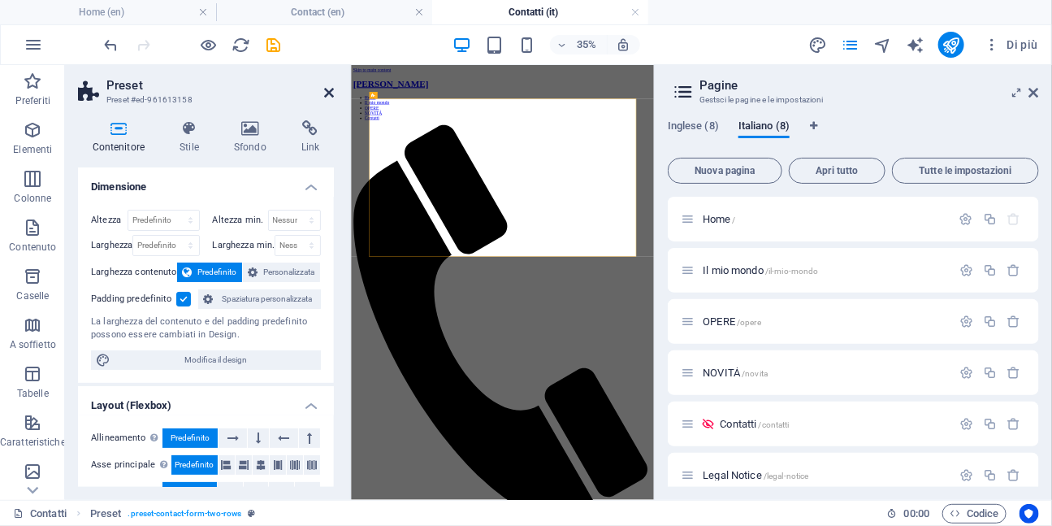
click at [331, 91] on icon at bounding box center [329, 92] width 10 height 13
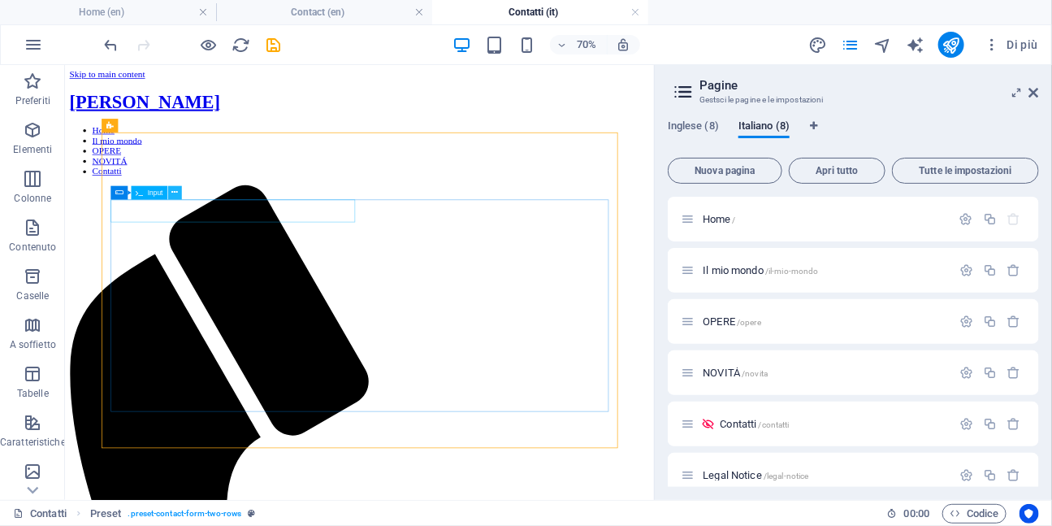
click at [172, 192] on icon at bounding box center [174, 193] width 6 height 12
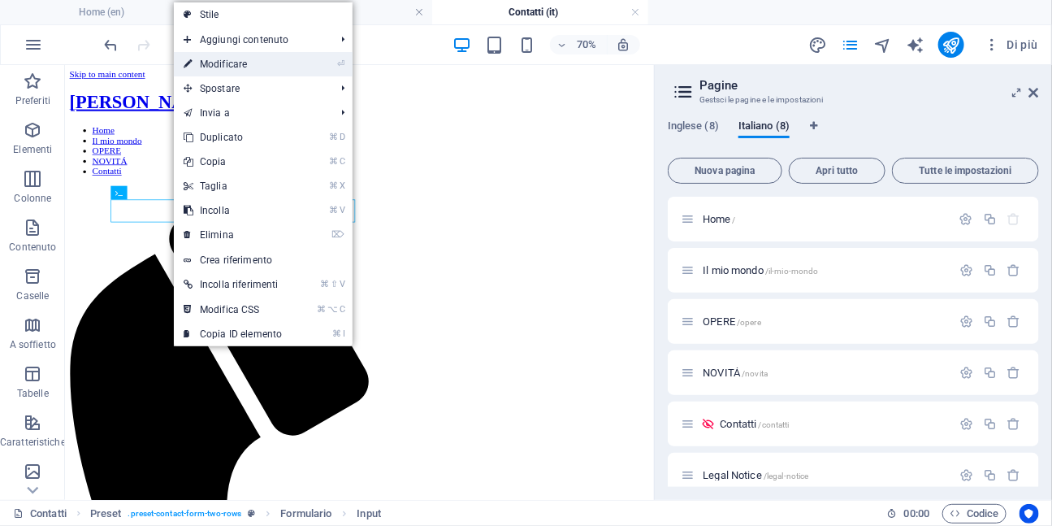
click at [229, 71] on link "⏎ Modificare" at bounding box center [233, 64] width 118 height 24
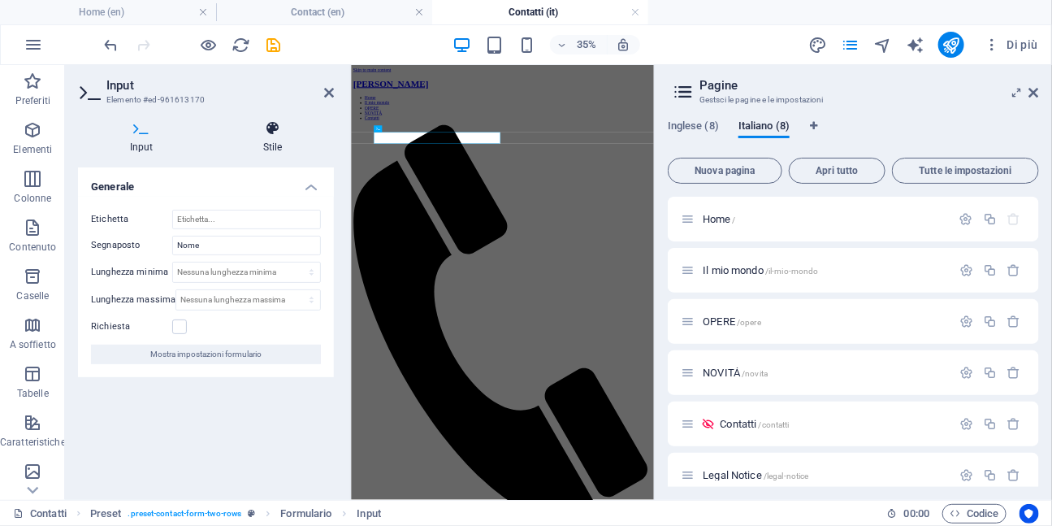
click at [266, 130] on icon at bounding box center [272, 128] width 123 height 16
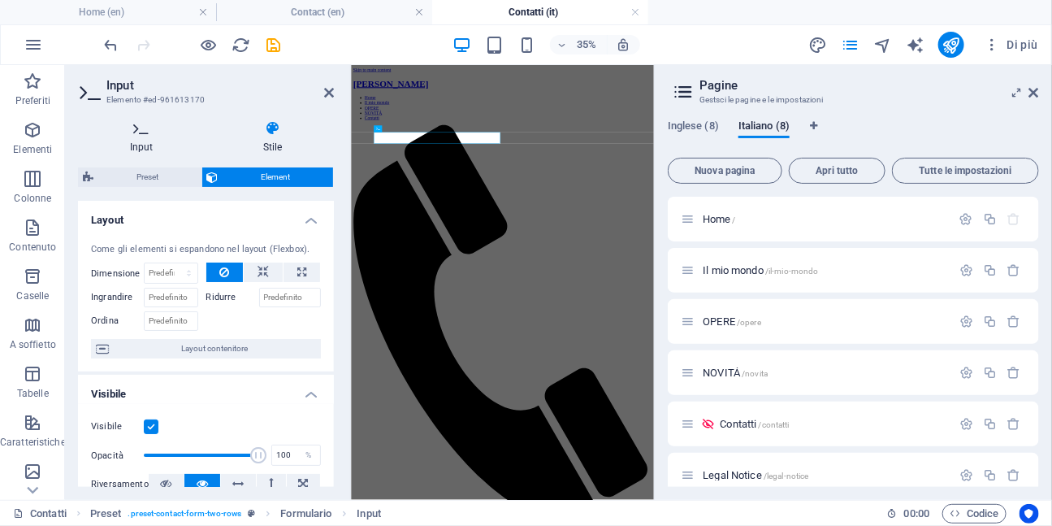
click at [141, 131] on icon at bounding box center [141, 128] width 127 height 16
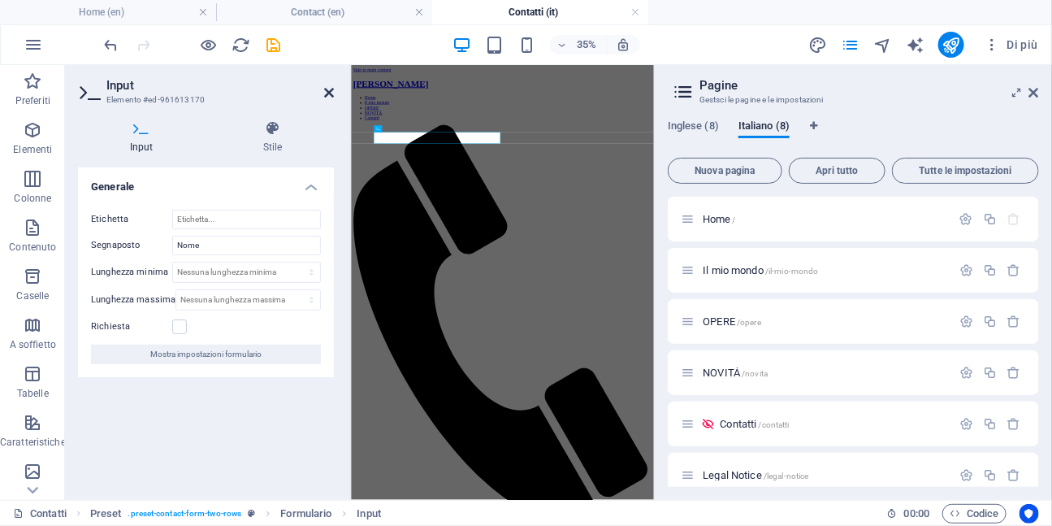
click at [330, 93] on icon at bounding box center [329, 92] width 10 height 13
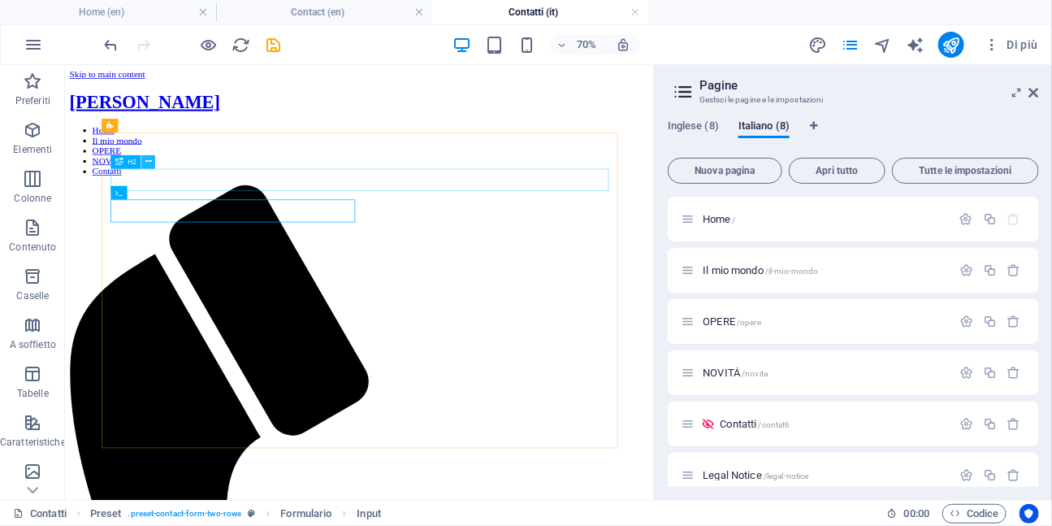
click at [151, 163] on button at bounding box center [148, 162] width 14 height 14
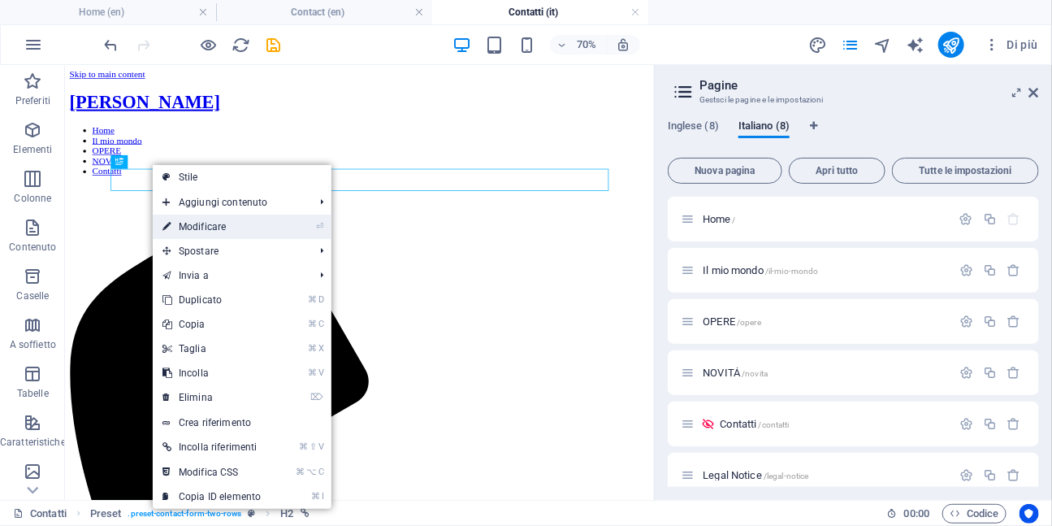
click at [192, 233] on link "⏎ Modificare" at bounding box center [212, 226] width 118 height 24
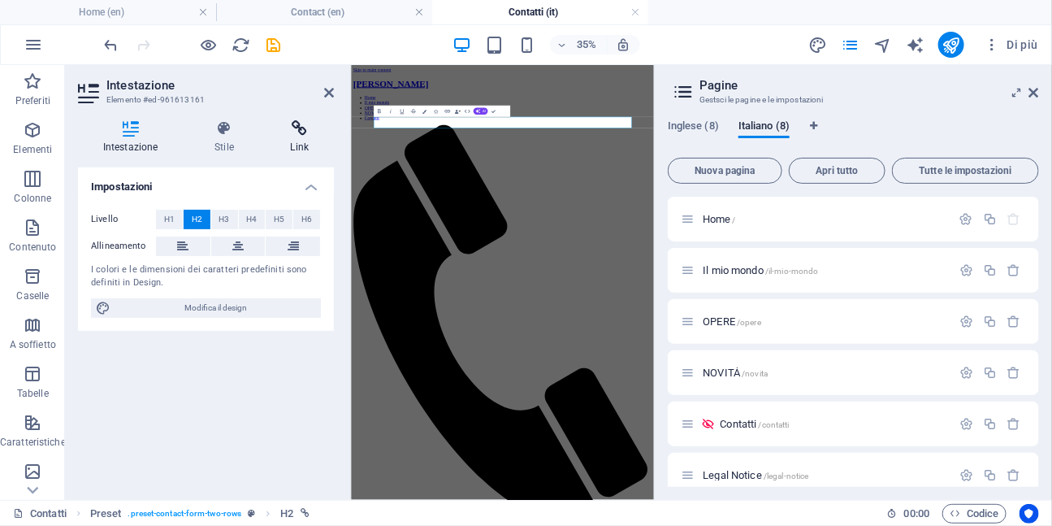
click at [299, 132] on icon at bounding box center [300, 128] width 68 height 16
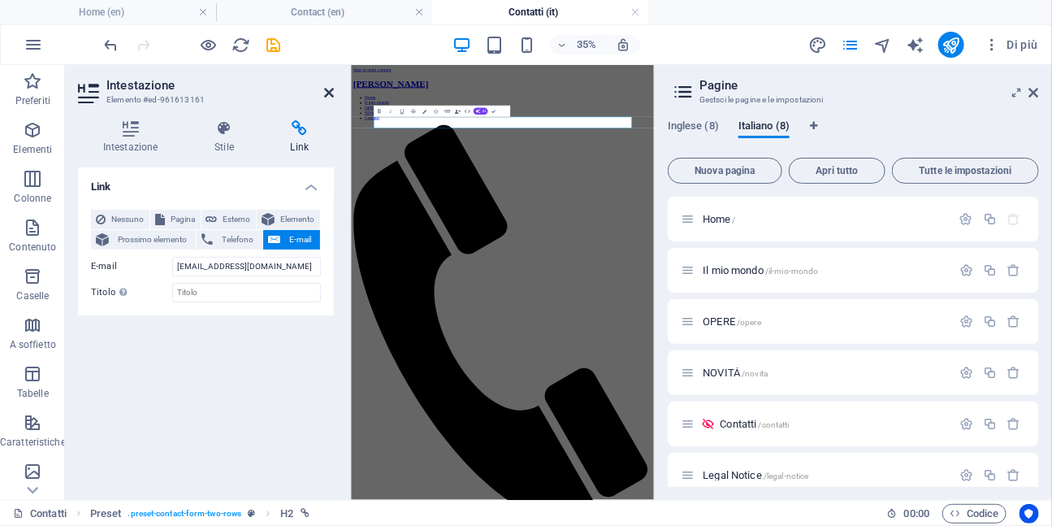
click at [329, 93] on icon at bounding box center [329, 92] width 10 height 13
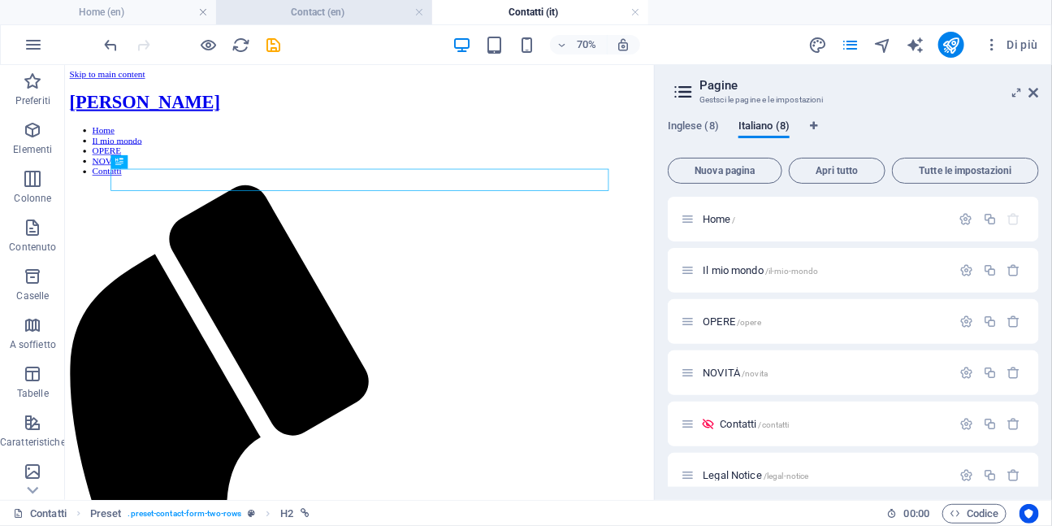
click at [349, 13] on h4 "Contact (en)" at bounding box center [324, 12] width 216 height 18
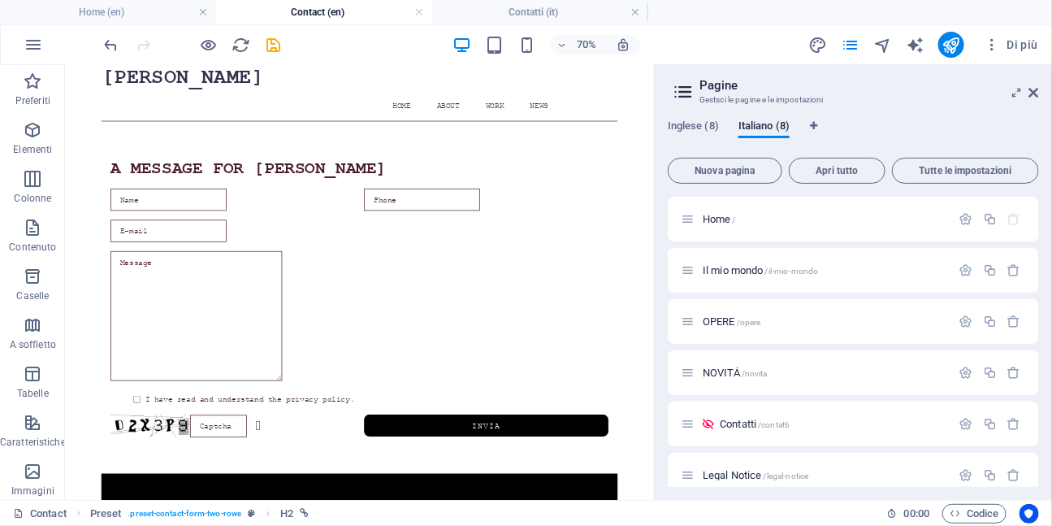
scroll to position [49, 0]
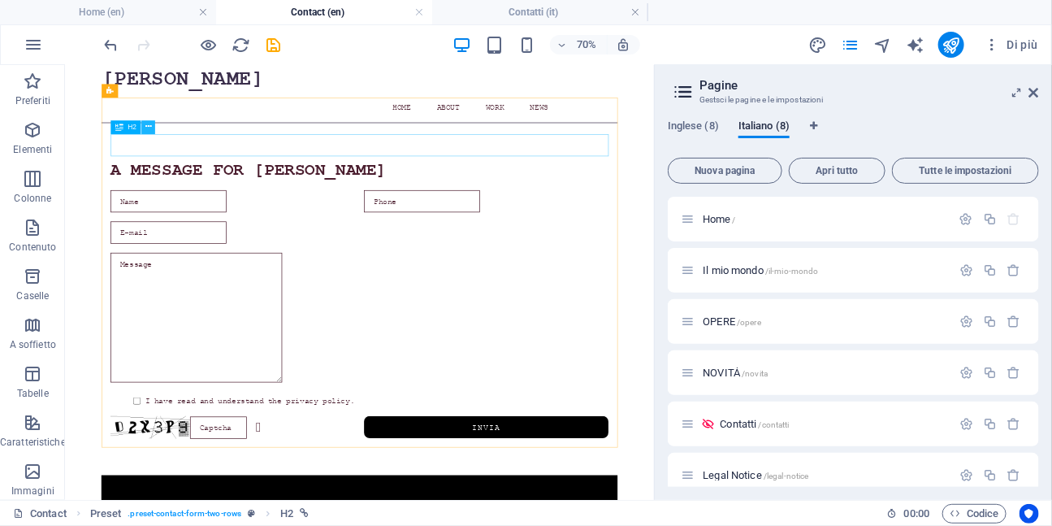
click at [150, 128] on icon at bounding box center [148, 128] width 6 height 12
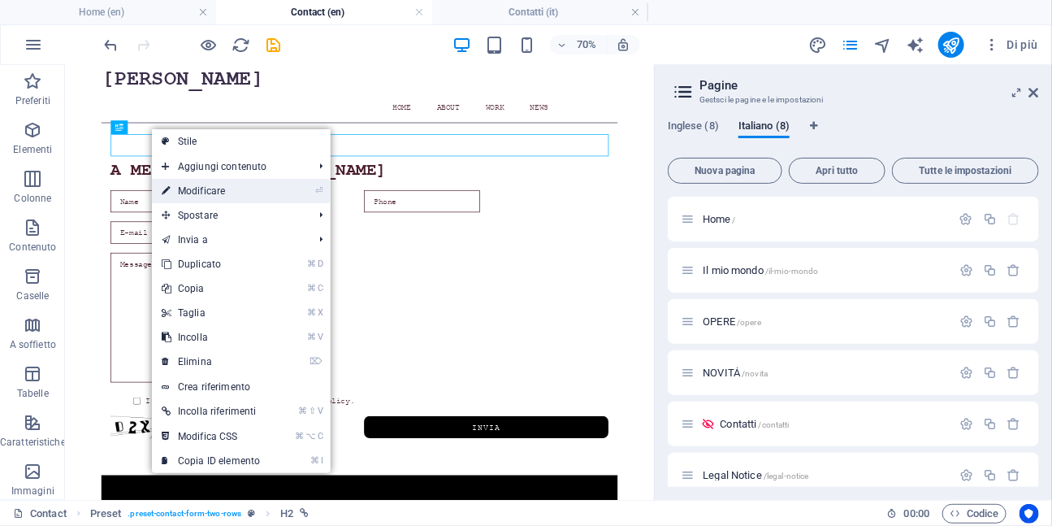
click at [197, 193] on link "⏎ Modificare" at bounding box center [211, 191] width 118 height 24
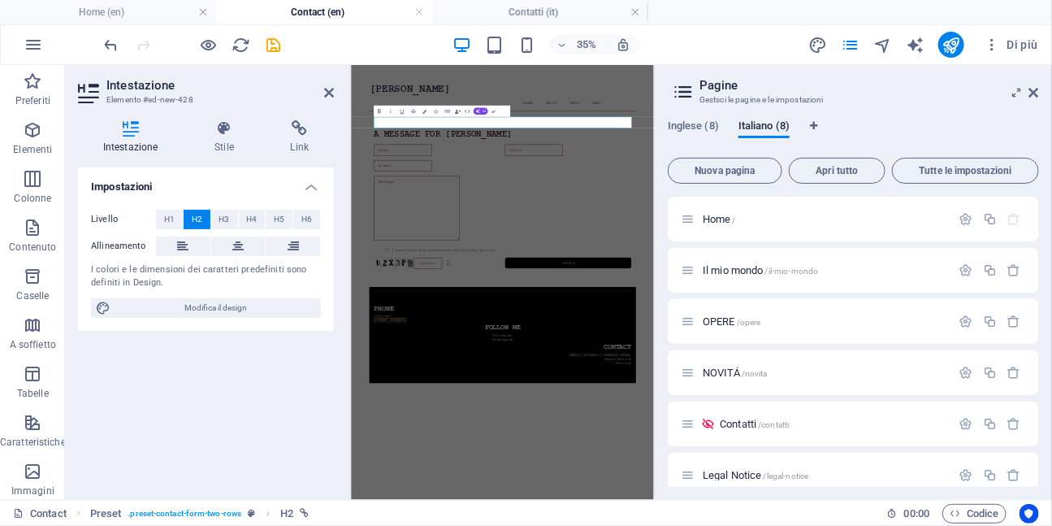
scroll to position [0, 0]
click at [298, 130] on icon at bounding box center [300, 128] width 68 height 16
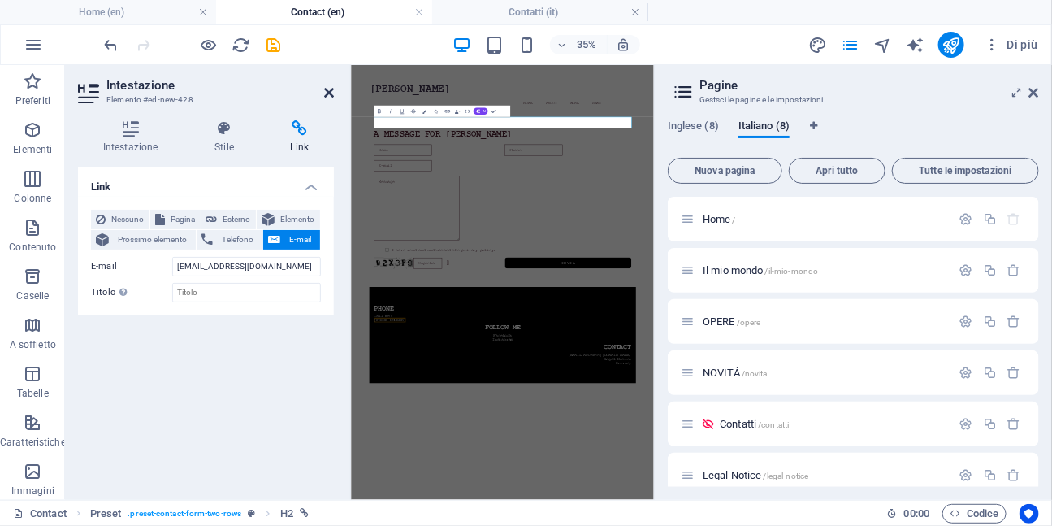
click at [330, 91] on icon at bounding box center [329, 92] width 10 height 13
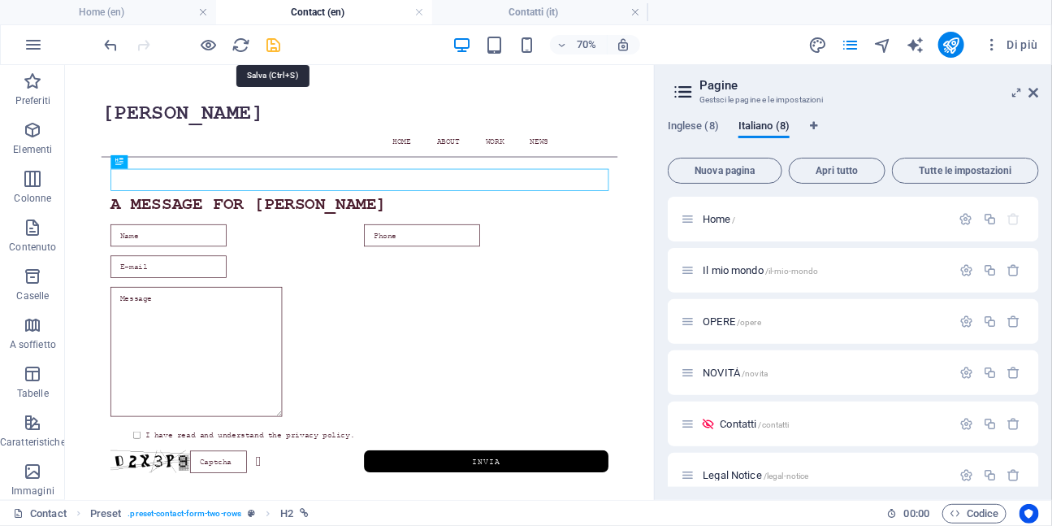
click at [275, 46] on icon "save" at bounding box center [274, 45] width 19 height 19
checkbox input "false"
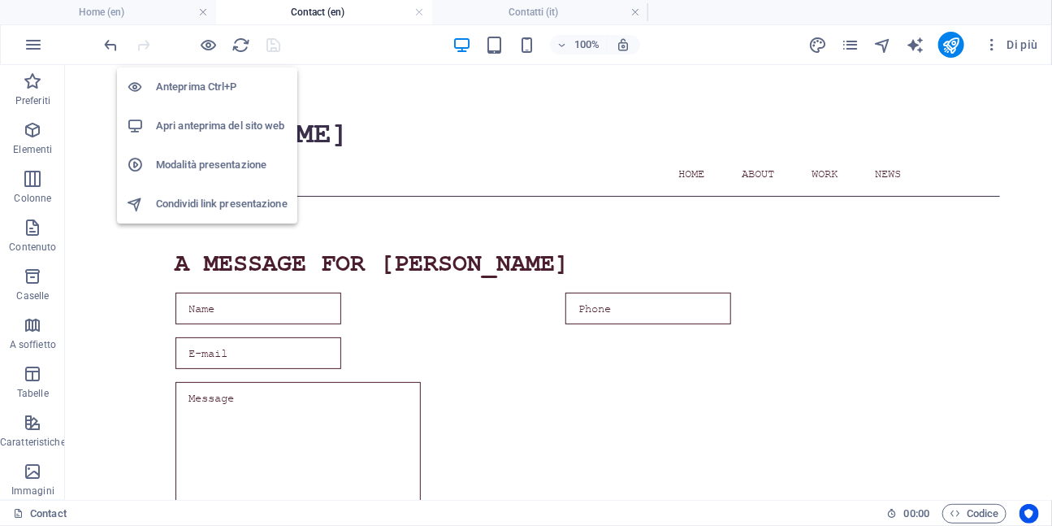
click at [190, 130] on h6 "Apri anteprima del sito web" at bounding box center [222, 125] width 132 height 19
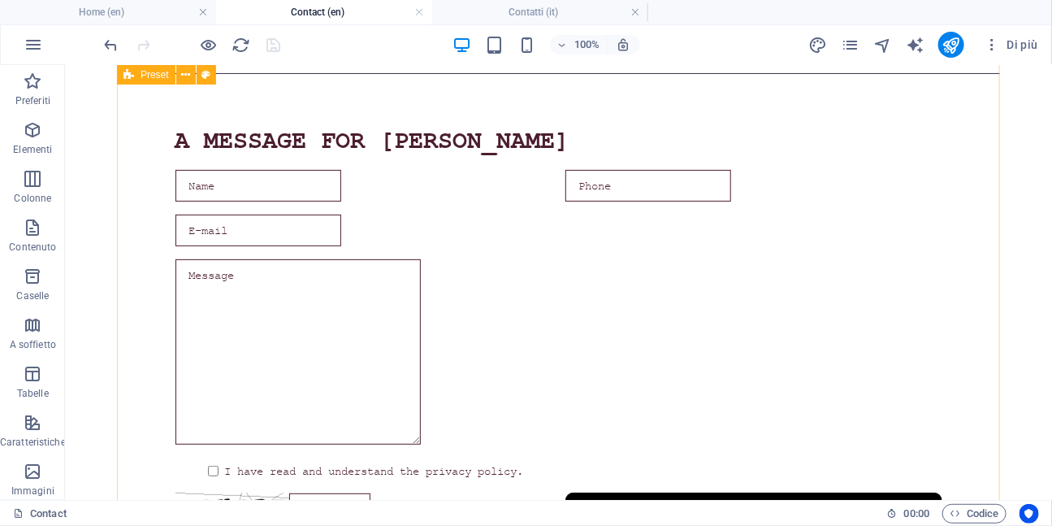
scroll to position [120, 0]
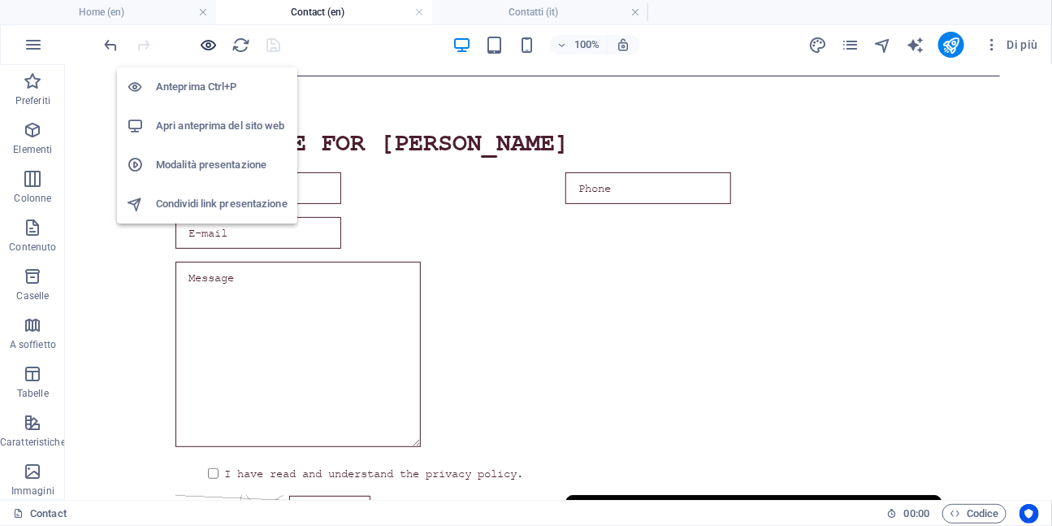
click at [206, 46] on icon "button" at bounding box center [209, 45] width 19 height 19
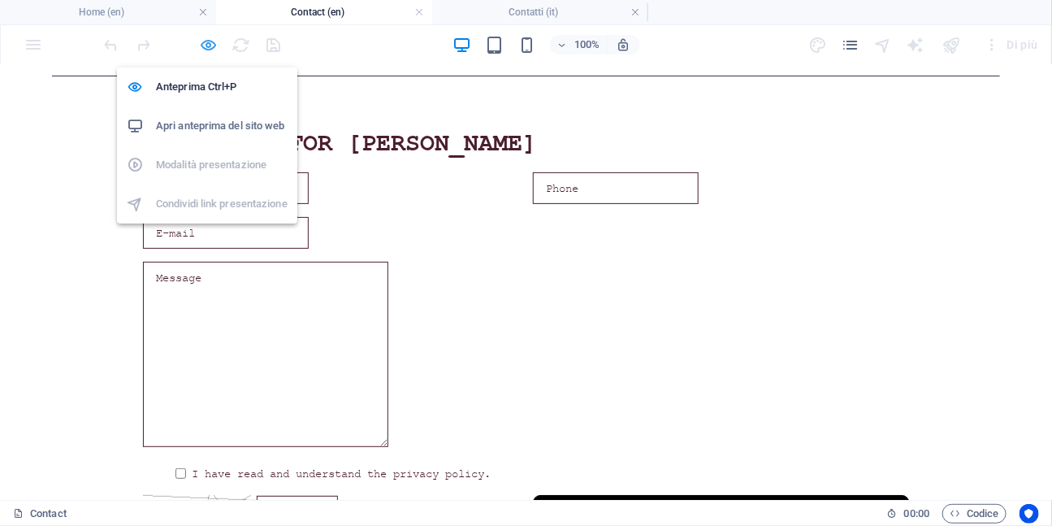
click at [206, 46] on icon "button" at bounding box center [209, 45] width 19 height 19
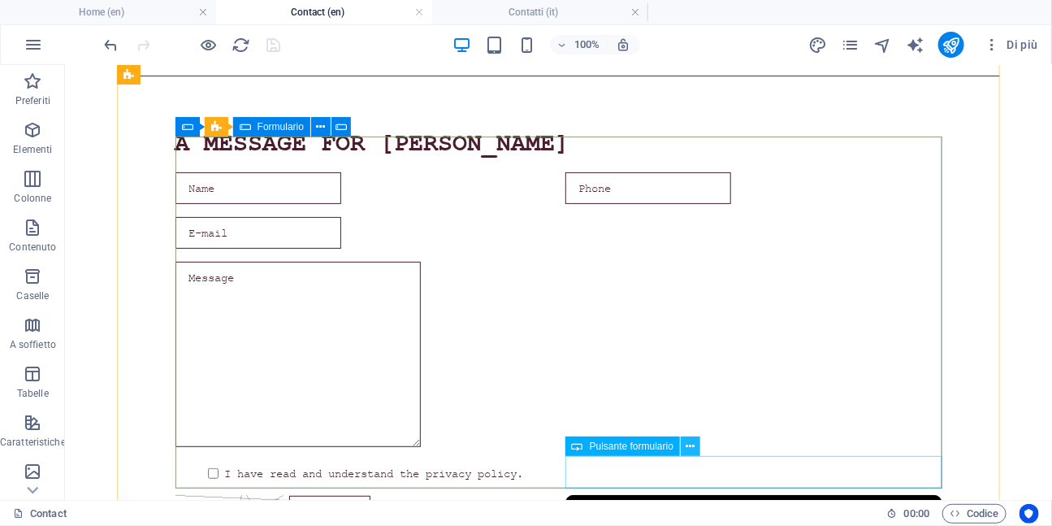
click at [695, 453] on button at bounding box center [690, 445] width 19 height 19
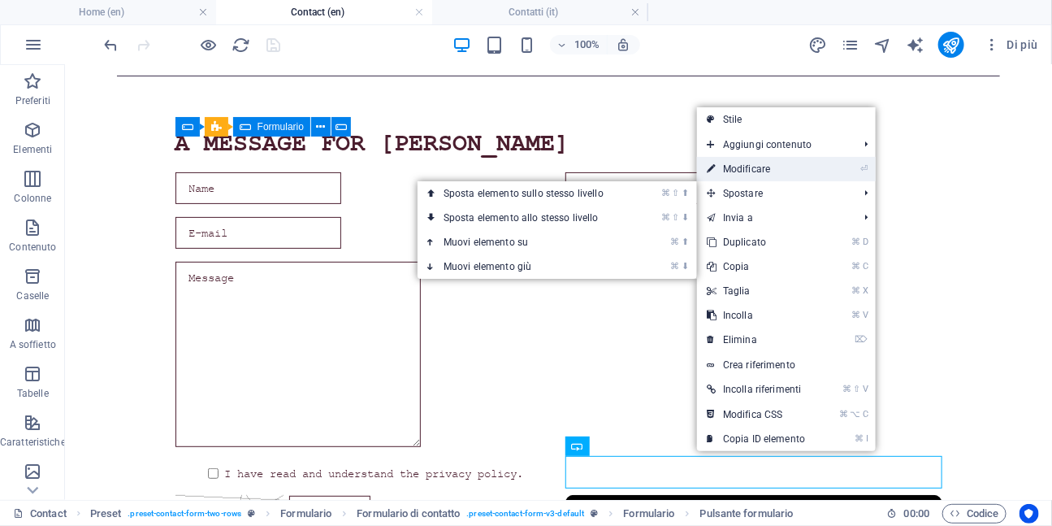
click at [752, 167] on link "⏎ Modificare" at bounding box center [756, 169] width 118 height 24
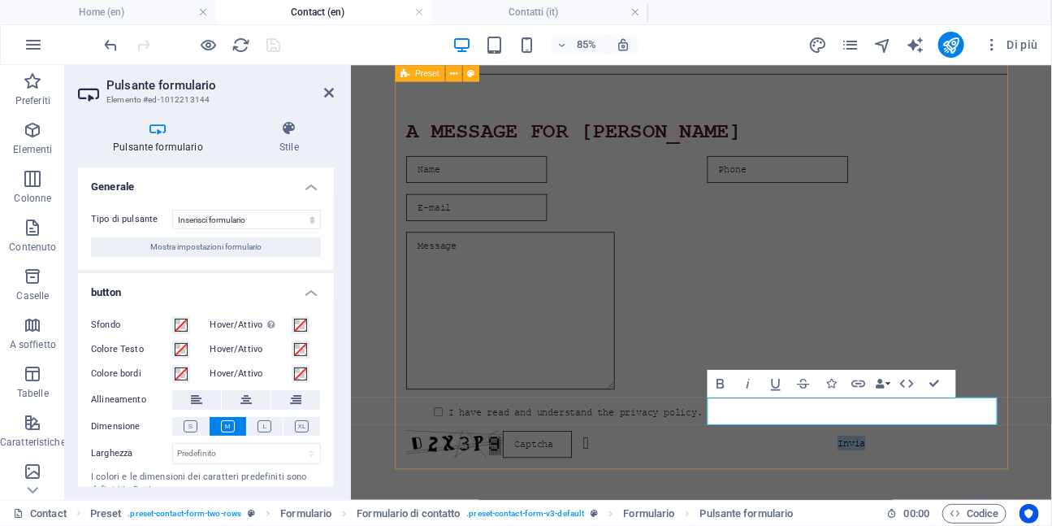
type button "Invia"
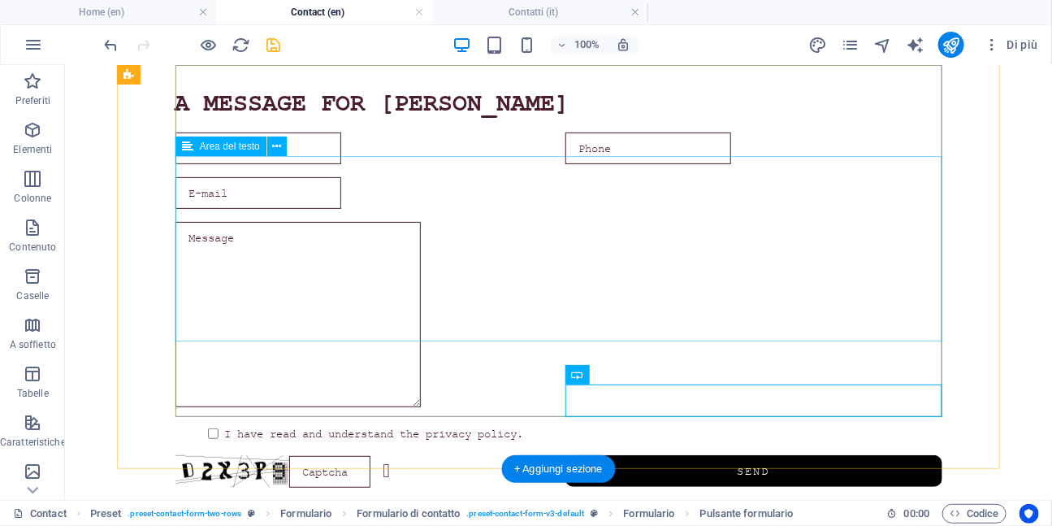
scroll to position [154, 0]
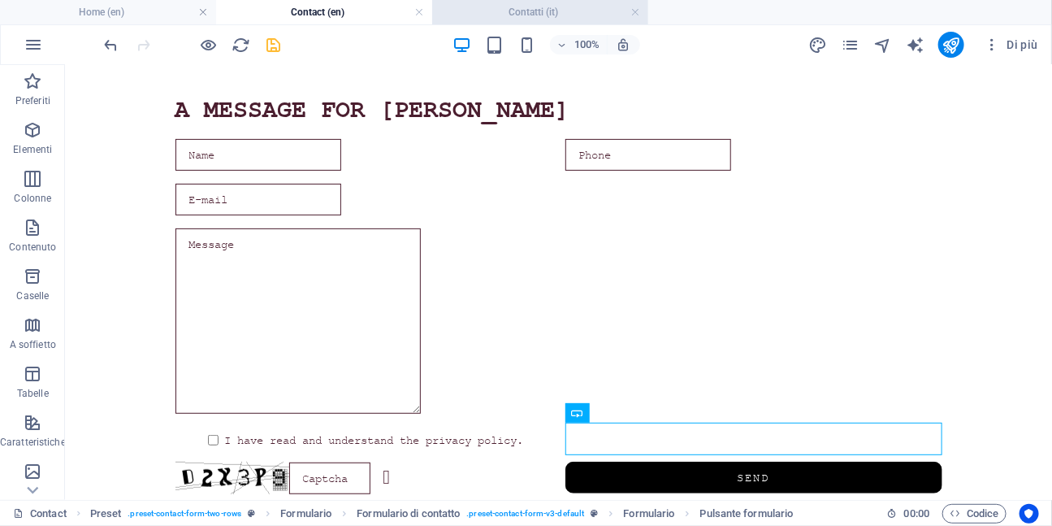
click at [557, 12] on h4 "Contatti (it)" at bounding box center [540, 12] width 216 height 18
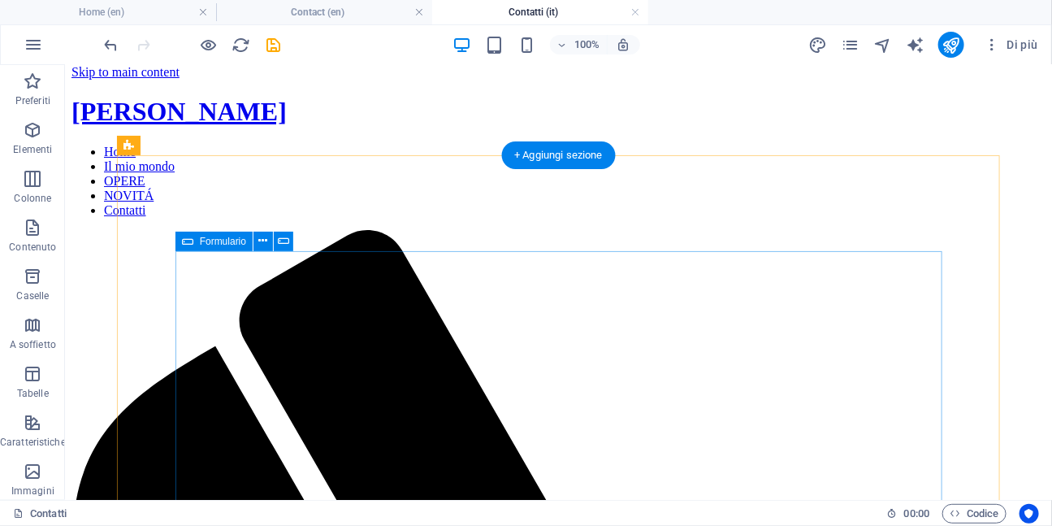
scroll to position [0, 0]
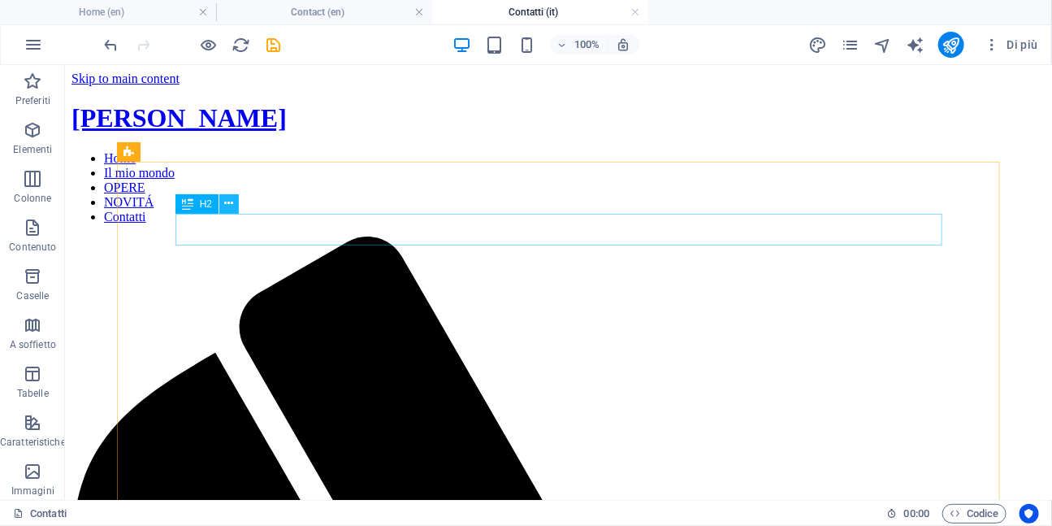
click at [230, 206] on icon at bounding box center [229, 203] width 9 height 17
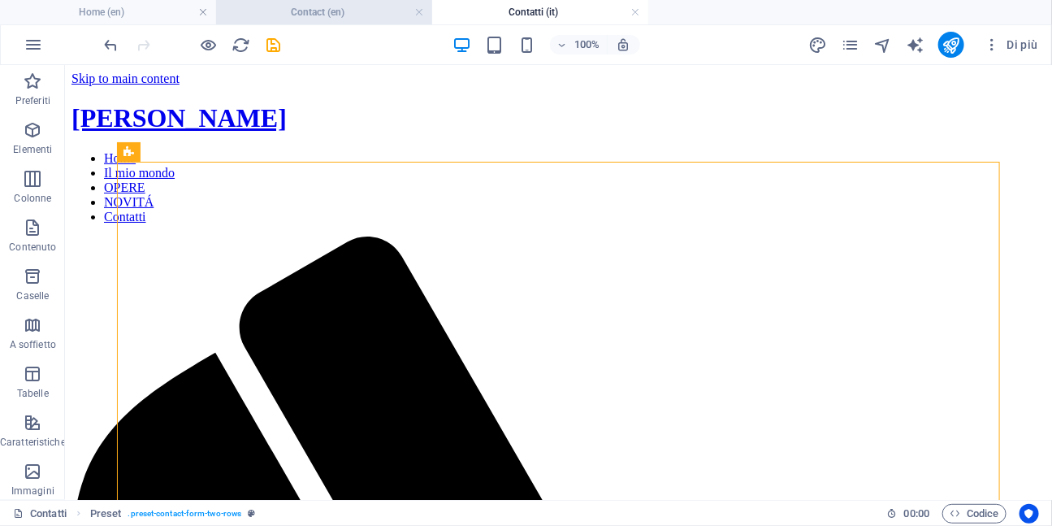
click at [337, 16] on h4 "Contact (en)" at bounding box center [324, 12] width 216 height 18
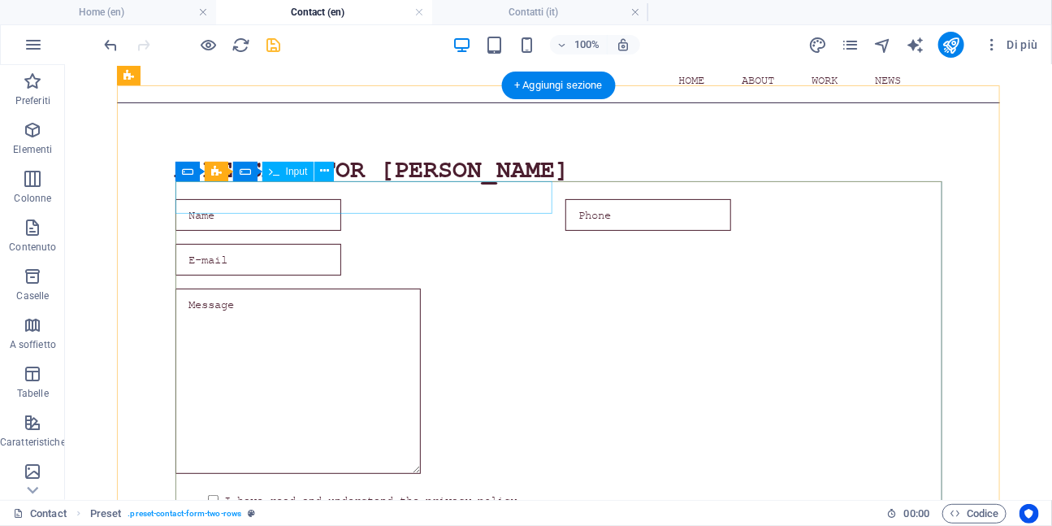
scroll to position [101, 0]
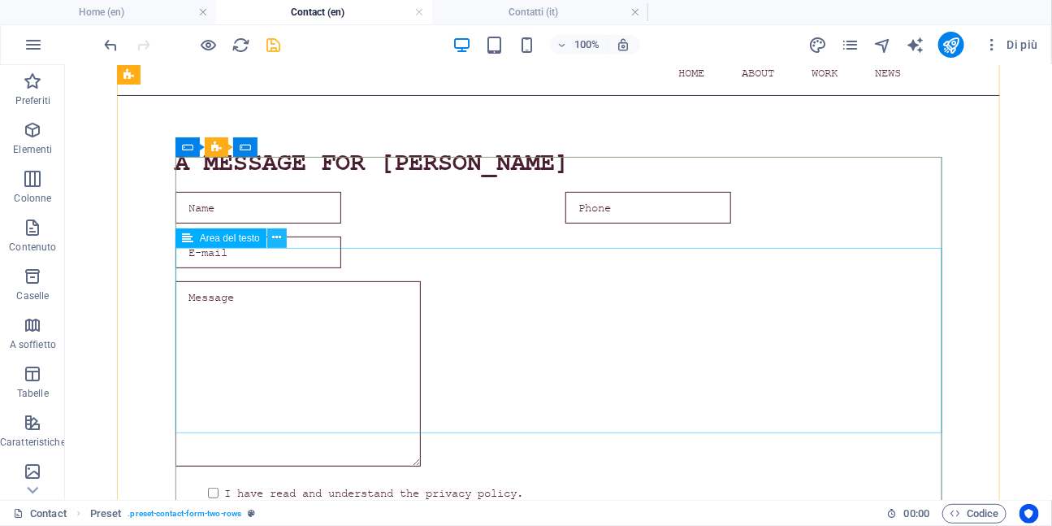
click at [278, 239] on icon at bounding box center [276, 237] width 9 height 17
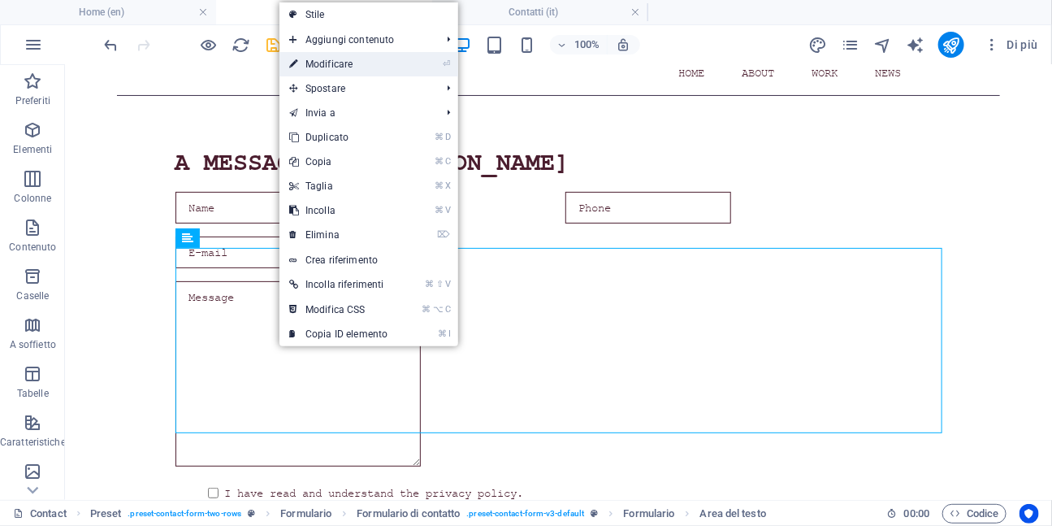
click at [331, 68] on link "⏎ Modificare" at bounding box center [338, 64] width 118 height 24
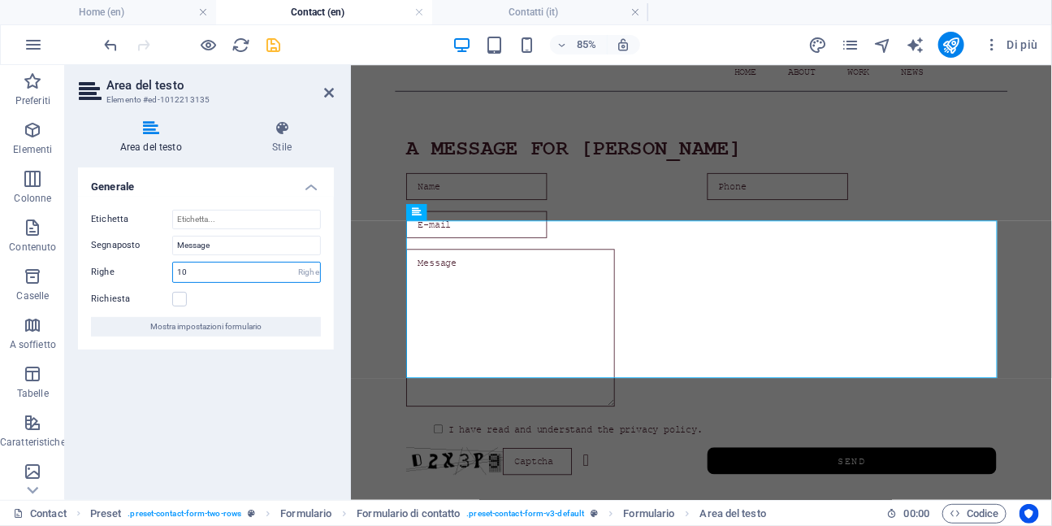
click at [206, 272] on input "10" at bounding box center [246, 271] width 147 height 19
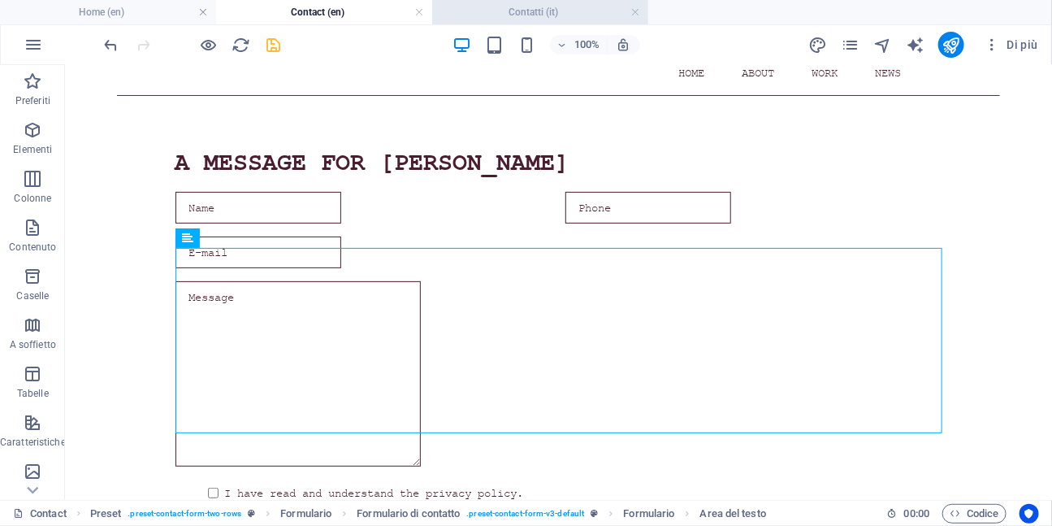
click at [524, 15] on h4 "Contatti (it)" at bounding box center [540, 12] width 216 height 18
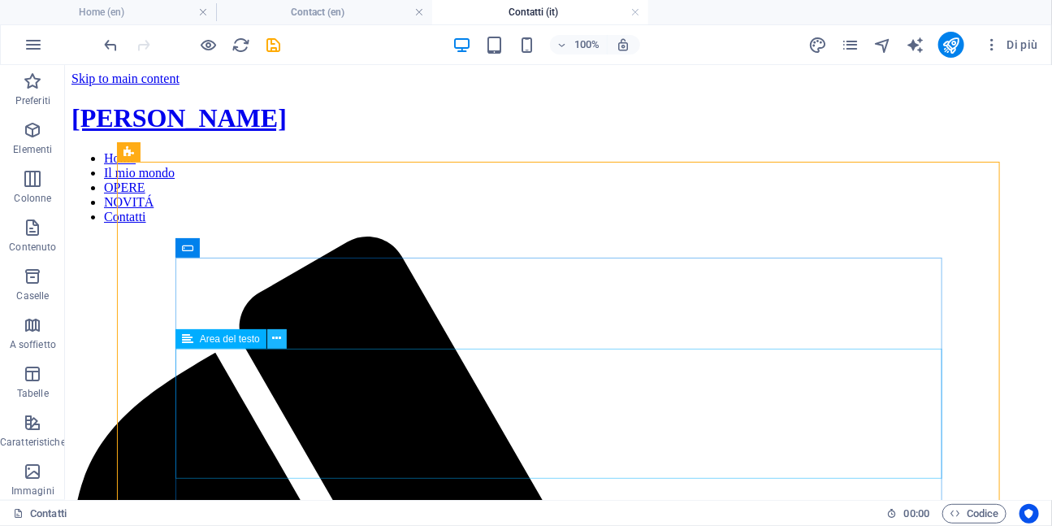
click at [276, 336] on icon at bounding box center [276, 338] width 9 height 17
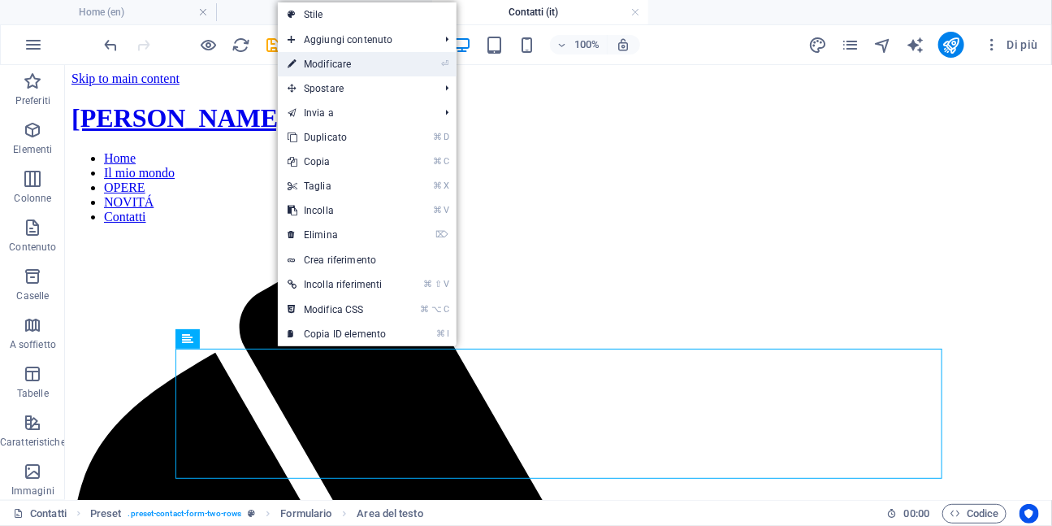
click at [330, 62] on link "⏎ Modificare" at bounding box center [337, 64] width 118 height 24
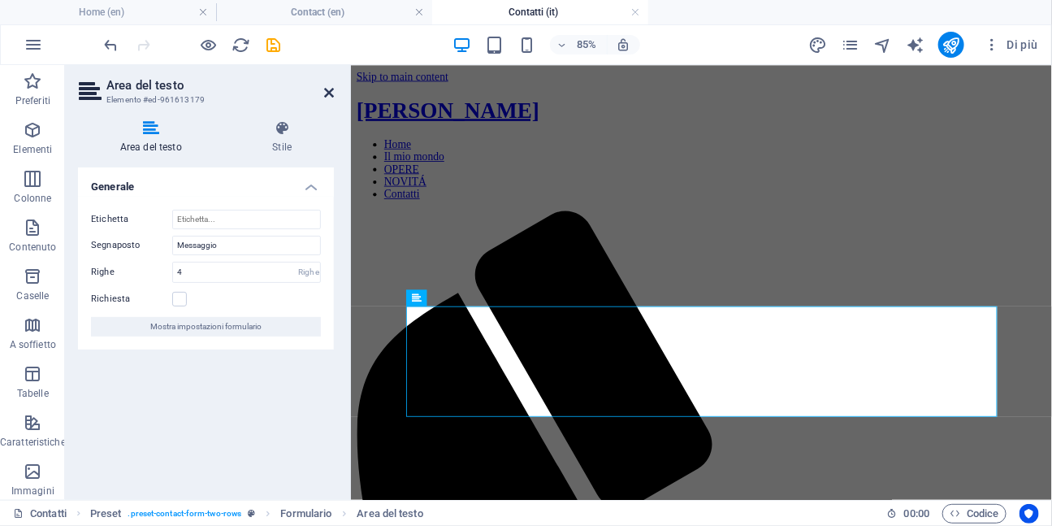
click at [326, 95] on icon at bounding box center [329, 92] width 10 height 13
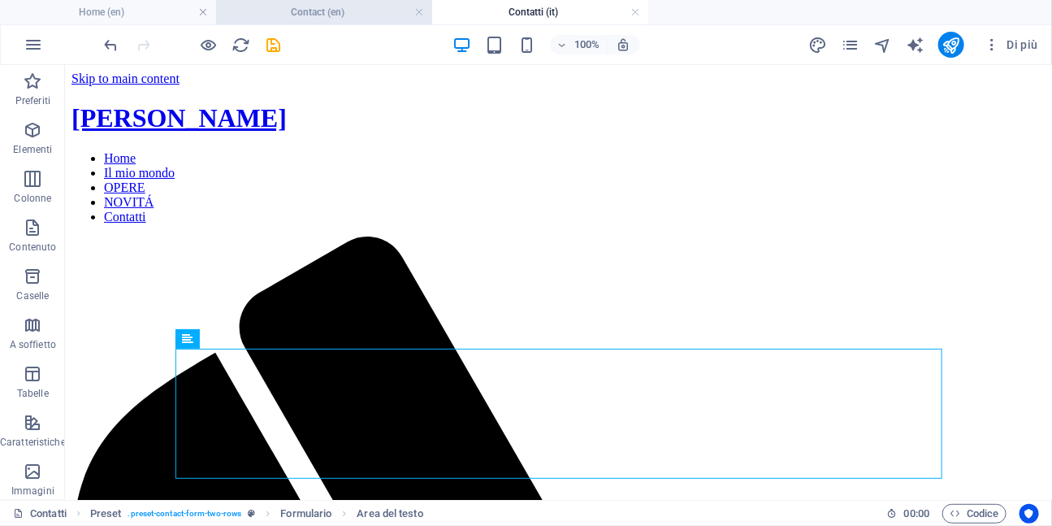
click at [346, 11] on h4 "Contact (en)" at bounding box center [324, 12] width 216 height 18
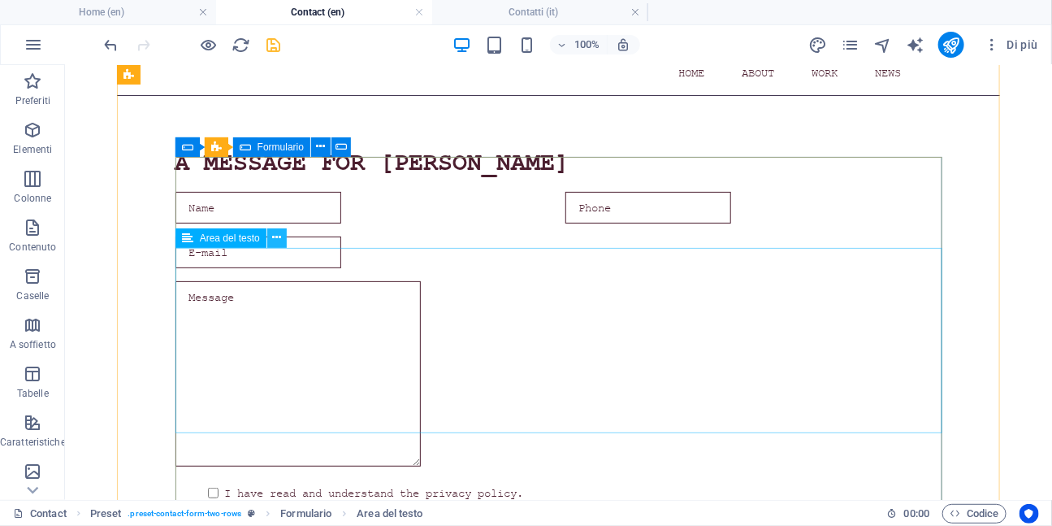
click at [275, 237] on icon at bounding box center [276, 237] width 9 height 17
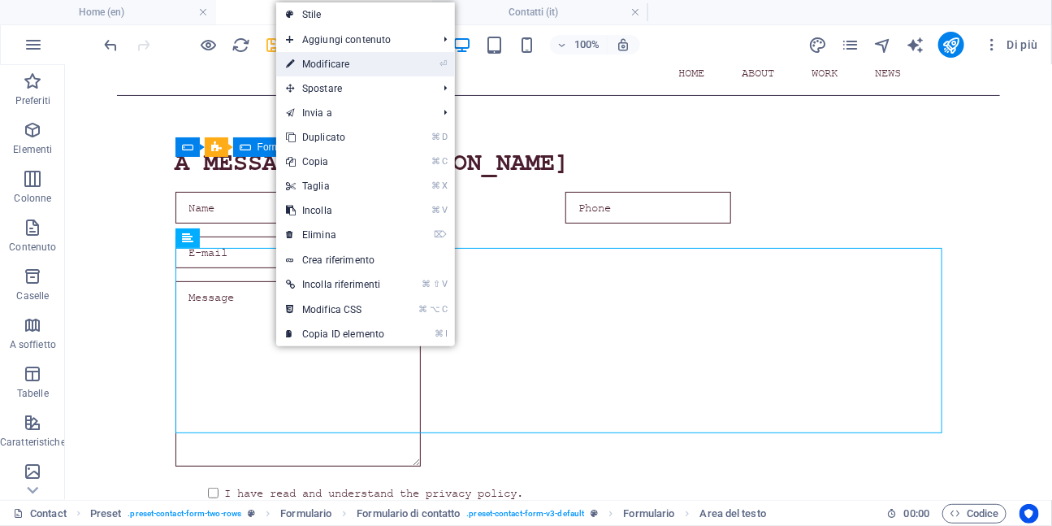
click at [336, 61] on link "⏎ Modificare" at bounding box center [335, 64] width 118 height 24
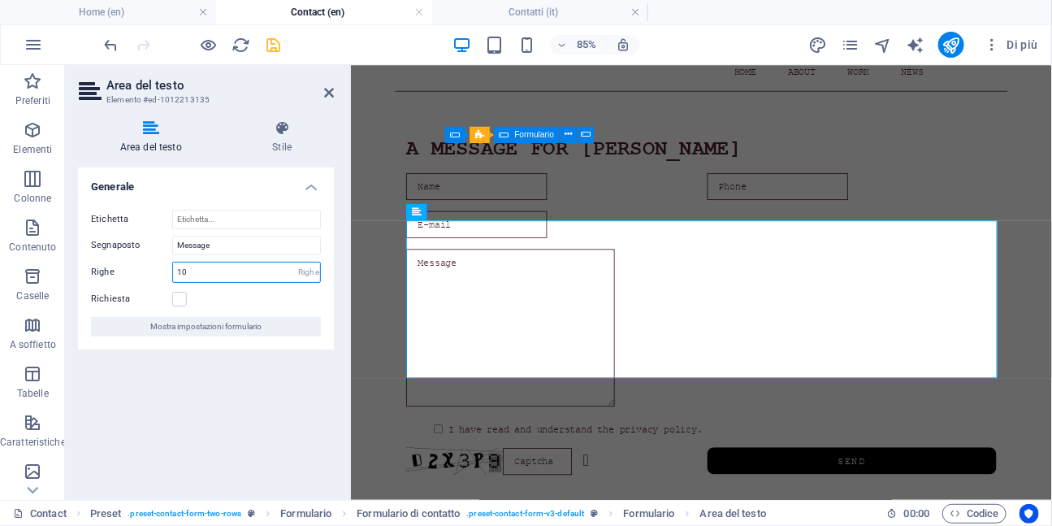
click at [191, 271] on input "10" at bounding box center [246, 271] width 147 height 19
type input "4"
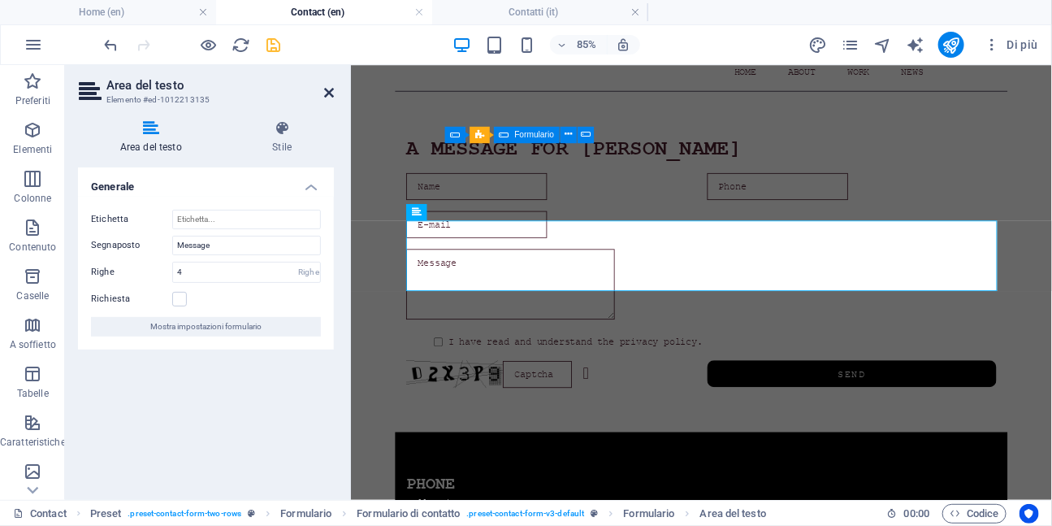
click at [327, 94] on icon at bounding box center [329, 92] width 10 height 13
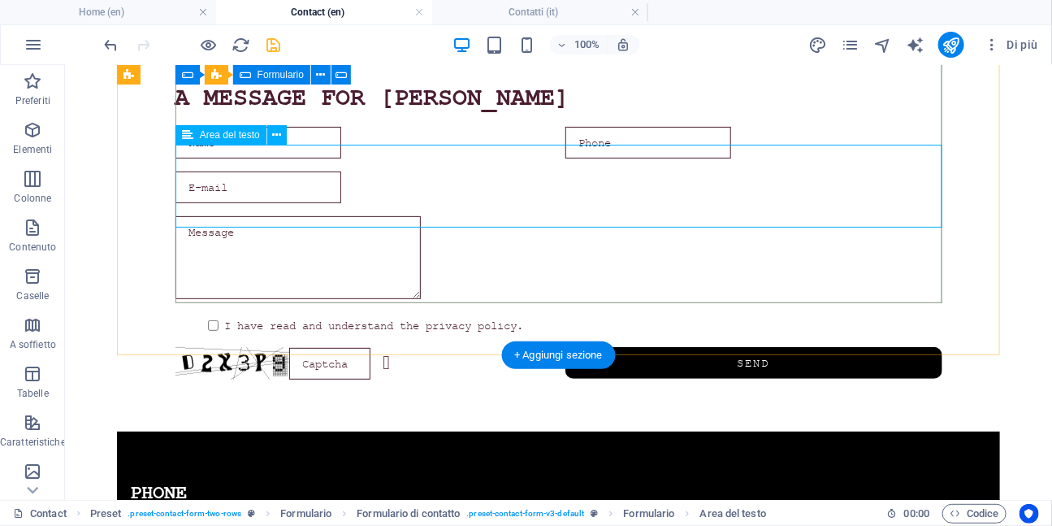
scroll to position [0, 0]
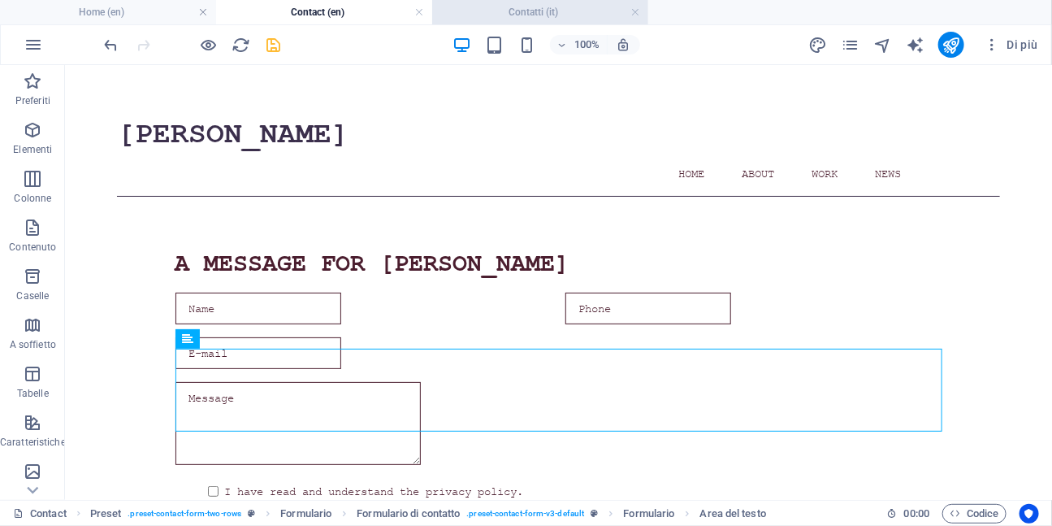
click at [505, 7] on h4 "Contatti (it)" at bounding box center [540, 12] width 216 height 18
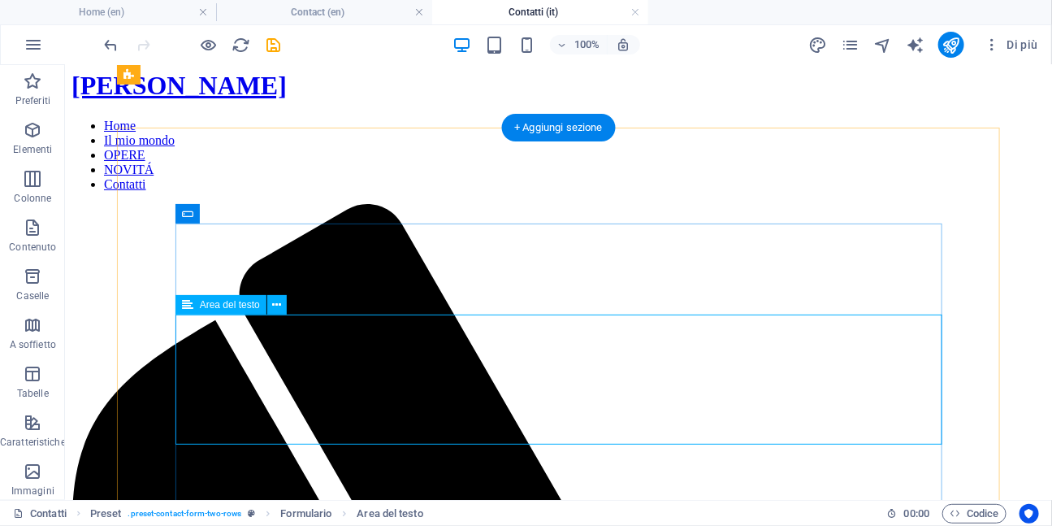
scroll to position [28, 0]
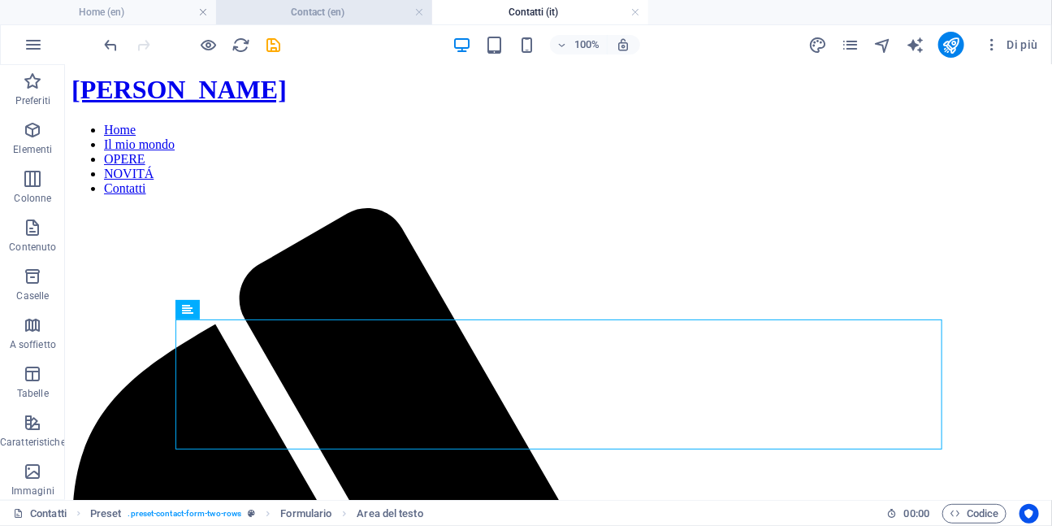
click at [357, 8] on h4 "Contact (en)" at bounding box center [324, 12] width 216 height 18
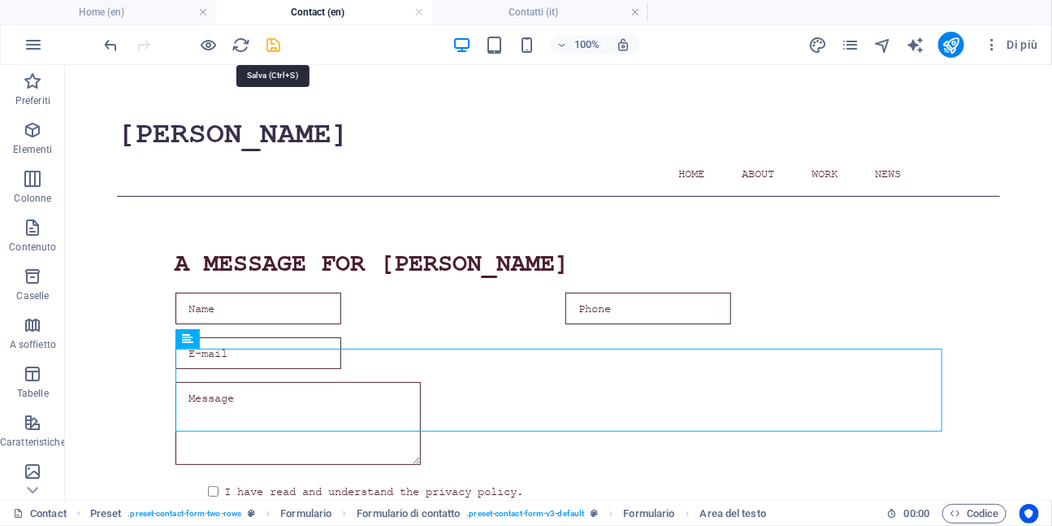
click at [274, 44] on icon "save" at bounding box center [274, 45] width 19 height 19
checkbox input "false"
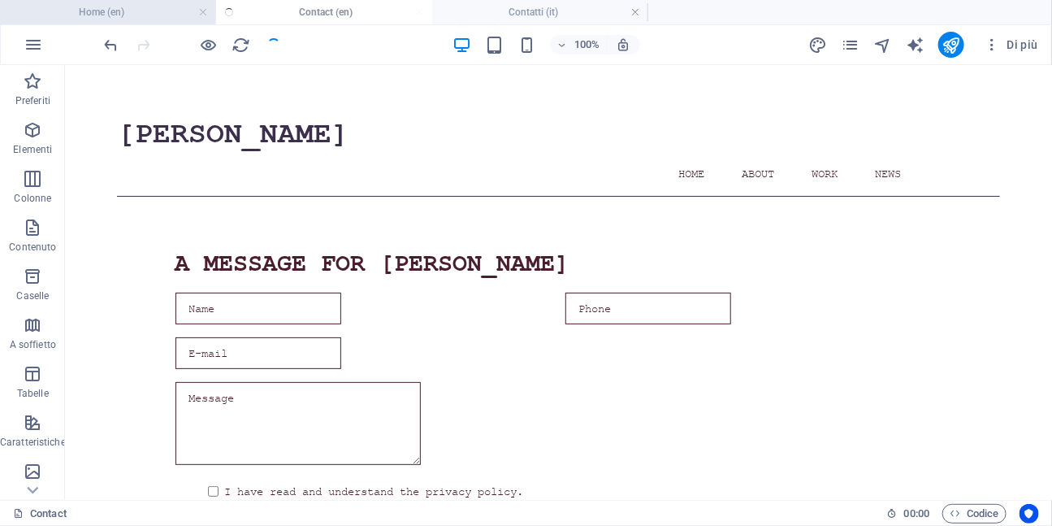
click at [144, 8] on h4 "Home (en)" at bounding box center [108, 12] width 216 height 18
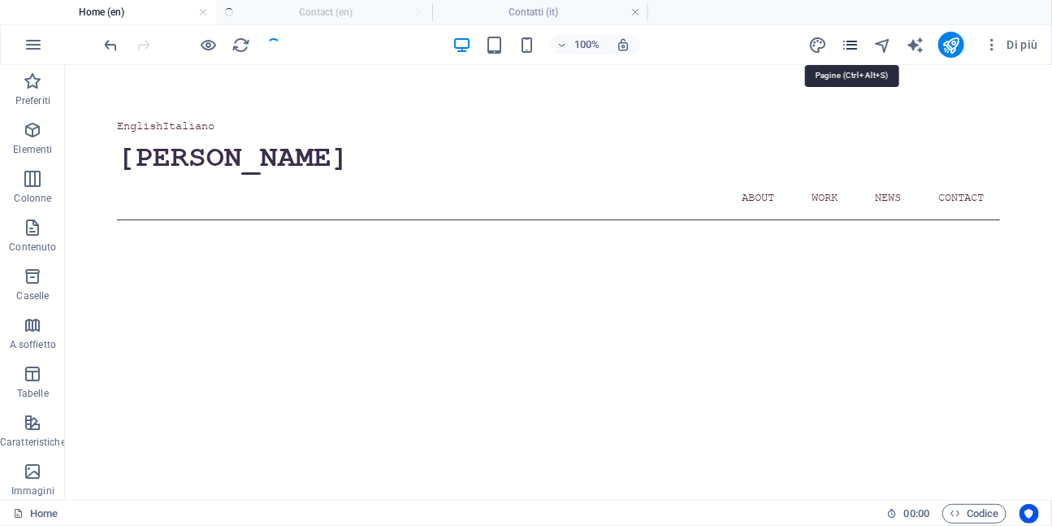
click at [856, 45] on icon "pages" at bounding box center [851, 45] width 19 height 19
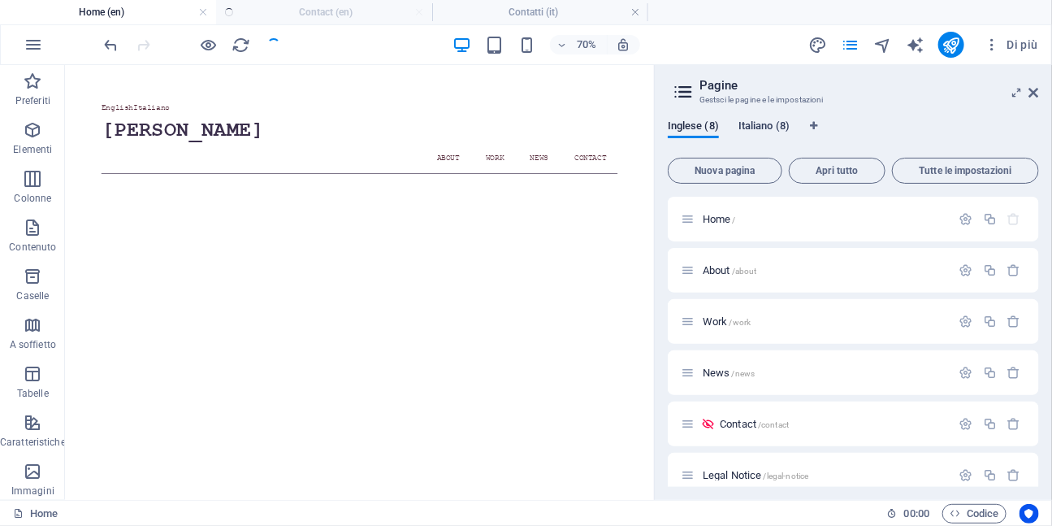
click at [770, 128] on span "Italiano (8)" at bounding box center [764, 127] width 51 height 23
click at [722, 220] on span "Home /" at bounding box center [719, 219] width 33 height 12
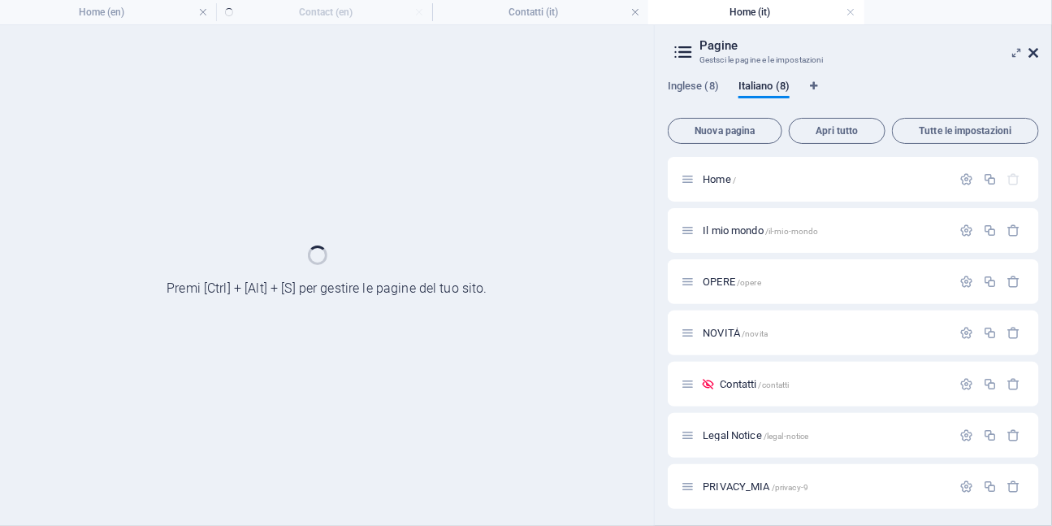
click at [1035, 53] on icon at bounding box center [1034, 52] width 10 height 13
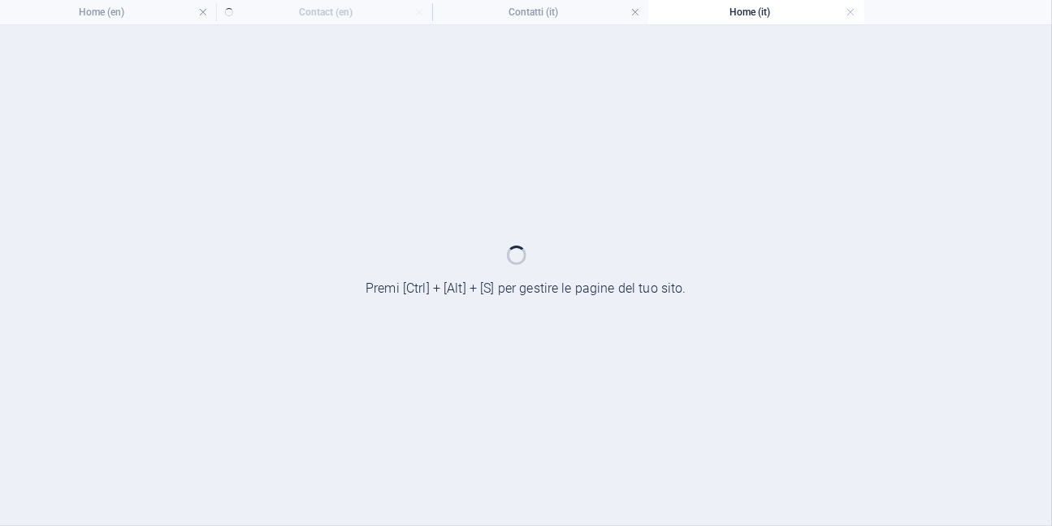
click at [358, 11] on ul "Home (en) Contact (en) Contatti (it) Home (it)" at bounding box center [526, 12] width 1052 height 24
click at [552, 92] on div at bounding box center [526, 275] width 1052 height 500
click at [356, 13] on ul "Home (en) Contact (en) Contatti (it) Home (it)" at bounding box center [526, 12] width 1052 height 24
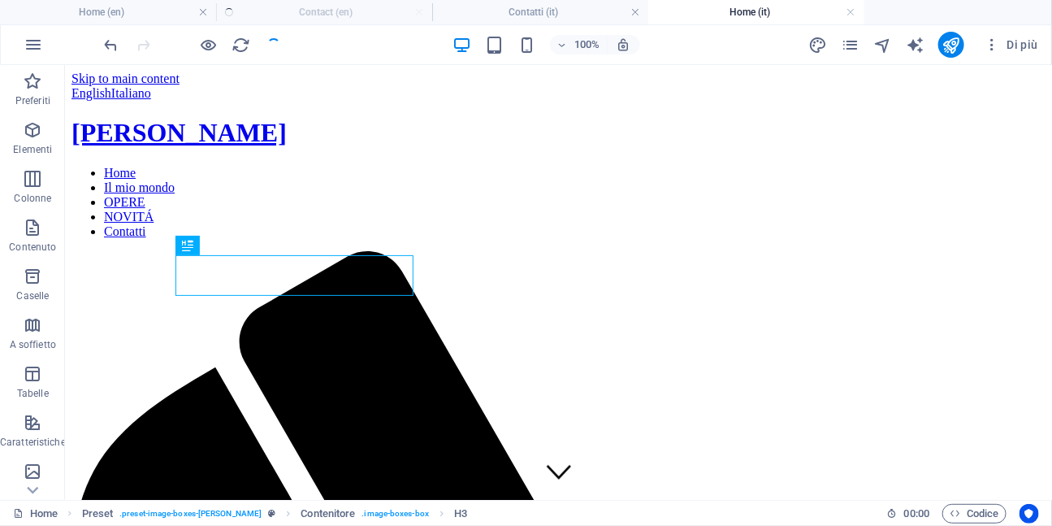
scroll to position [566, 0]
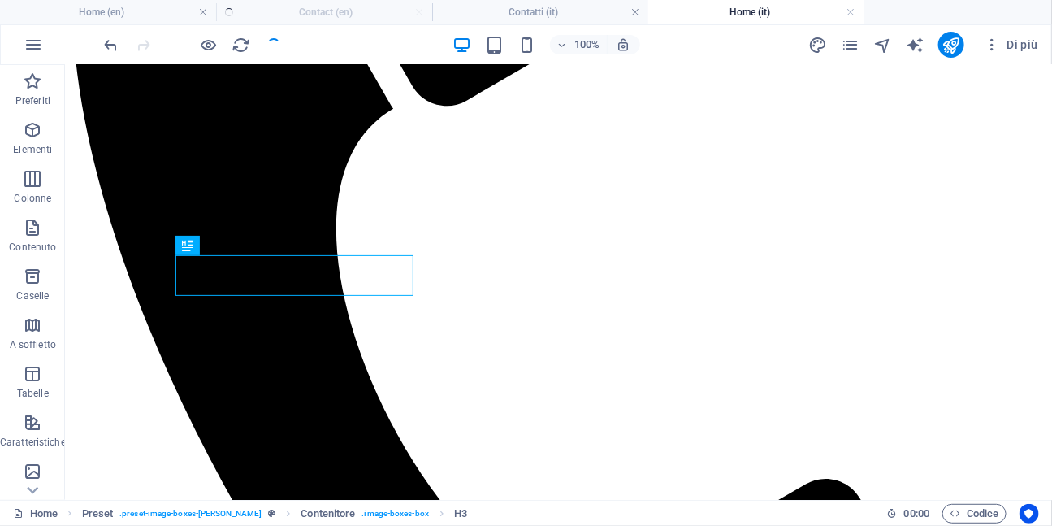
click at [356, 13] on ul "Home (en) Contact (en) Contatti (it) Home (it)" at bounding box center [526, 12] width 1052 height 24
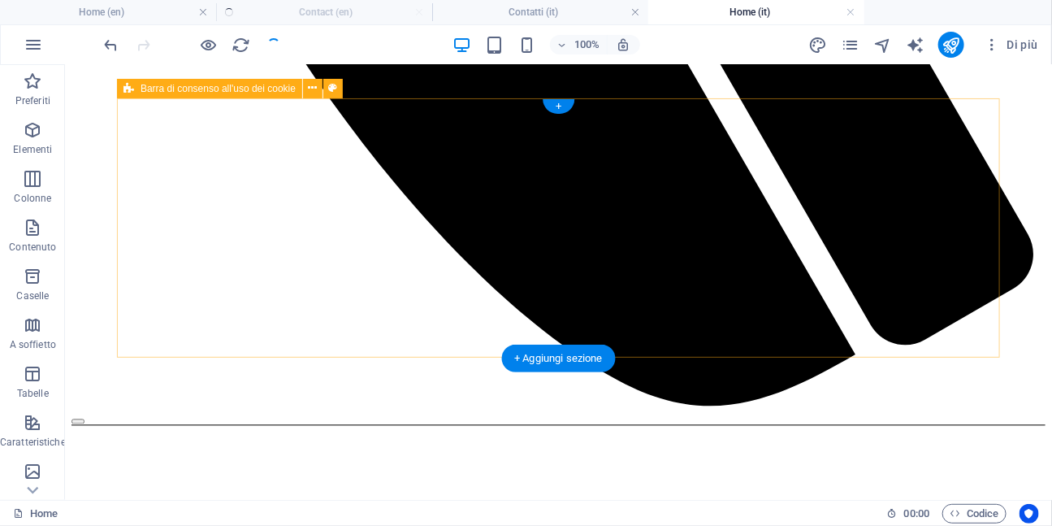
scroll to position [1176, 0]
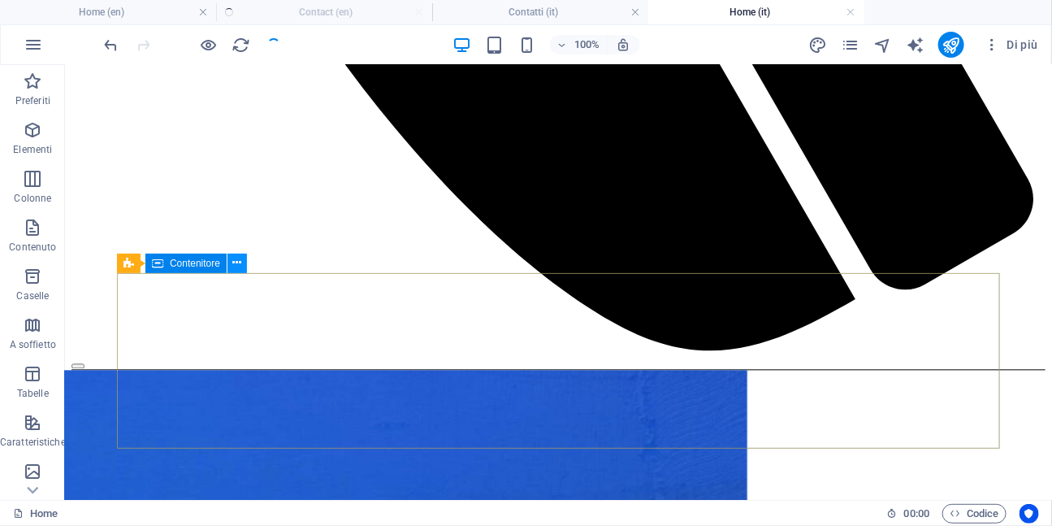
click at [237, 266] on icon at bounding box center [237, 262] width 9 height 17
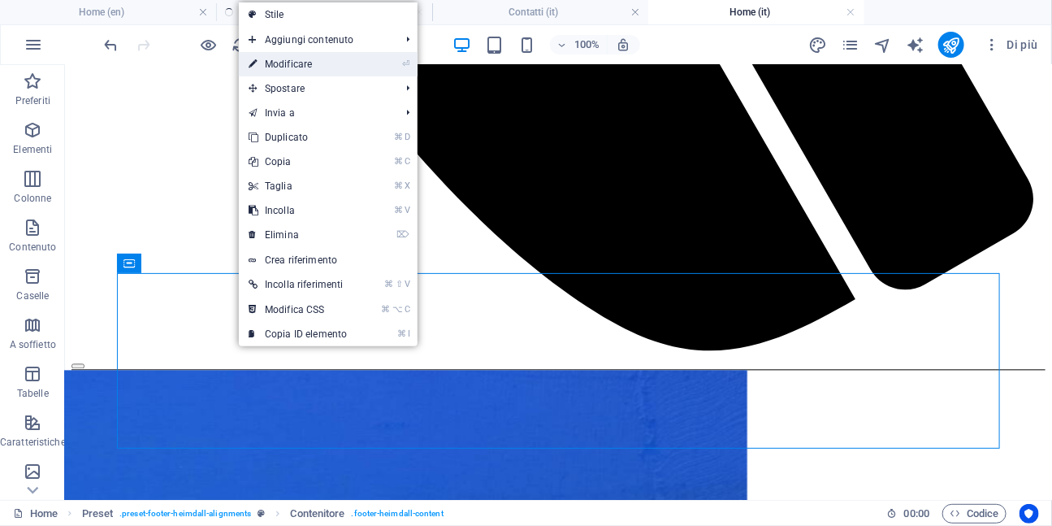
click at [298, 68] on link "⏎ Modificare" at bounding box center [298, 64] width 118 height 24
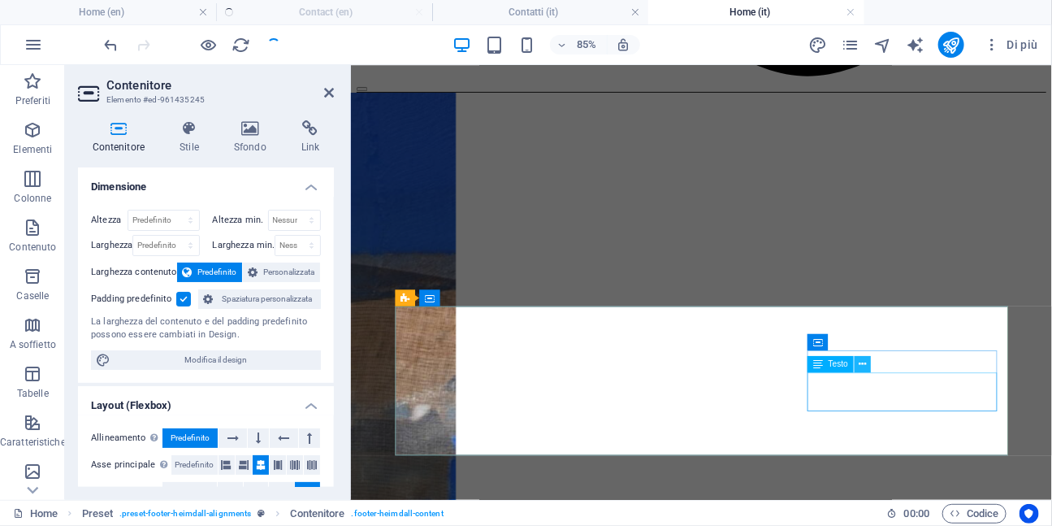
click at [866, 366] on icon at bounding box center [862, 364] width 7 height 15
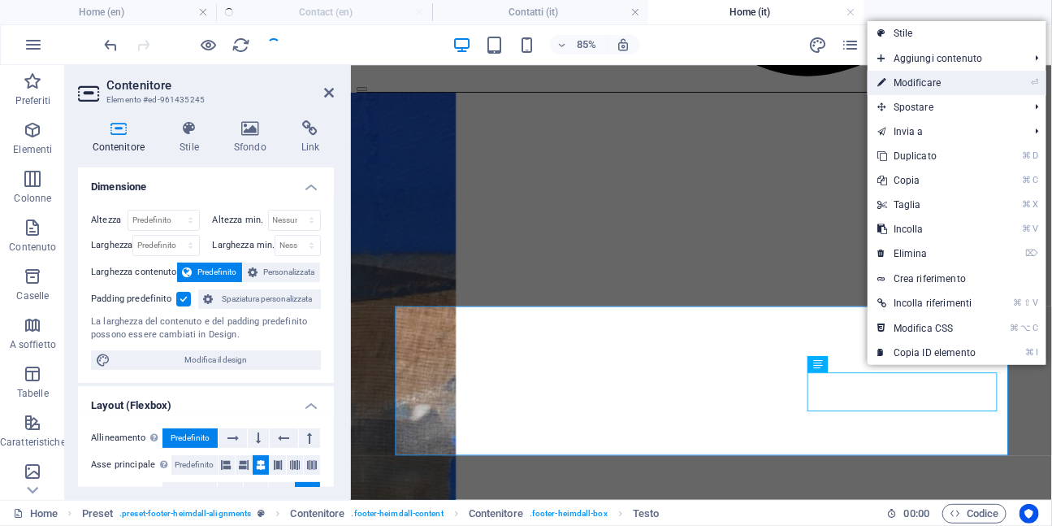
click at [910, 77] on link "⏎ Modificare" at bounding box center [927, 83] width 118 height 24
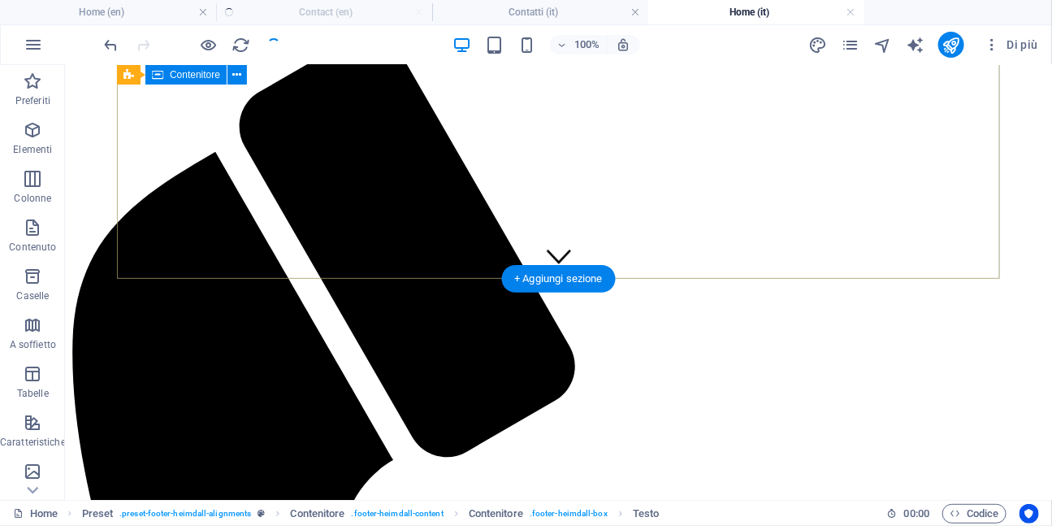
scroll to position [0, 0]
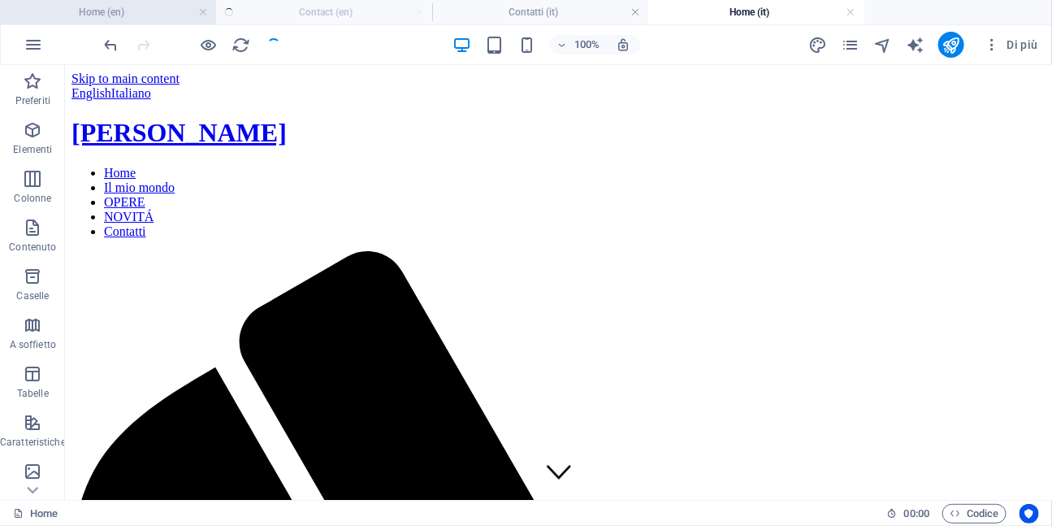
click at [164, 7] on h4 "Home (en)" at bounding box center [108, 12] width 216 height 18
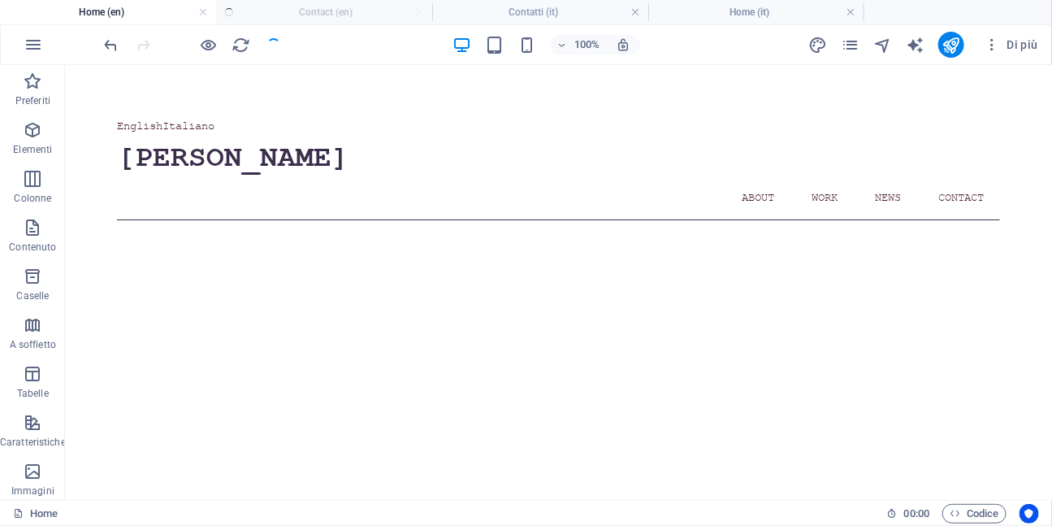
click at [282, 14] on ul "Home (en) Contact (en) Contatti (it) Home (it)" at bounding box center [526, 12] width 1052 height 24
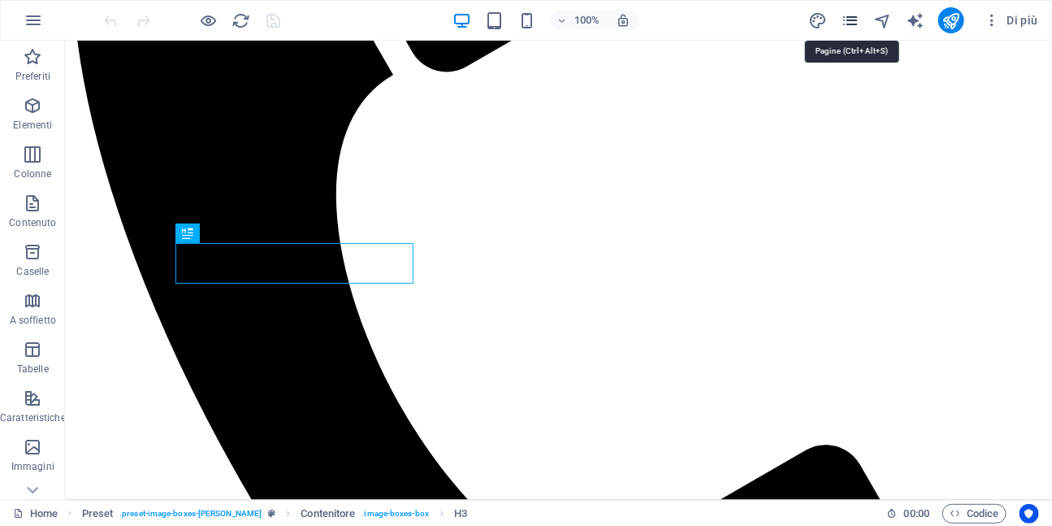
click at [847, 15] on icon "pages" at bounding box center [851, 20] width 19 height 19
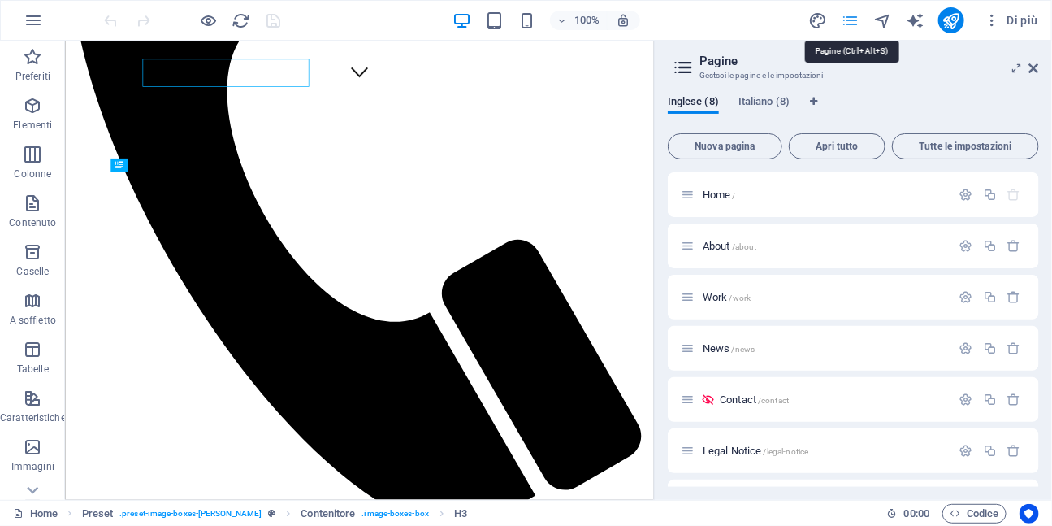
click at [847, 15] on icon "pages" at bounding box center [851, 20] width 19 height 19
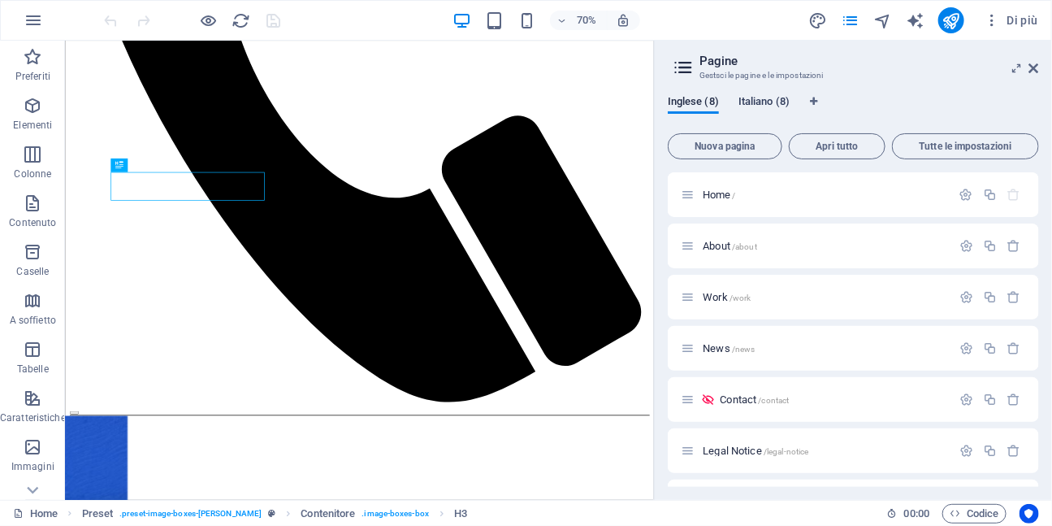
click at [770, 101] on span "Italiano (8)" at bounding box center [764, 103] width 51 height 23
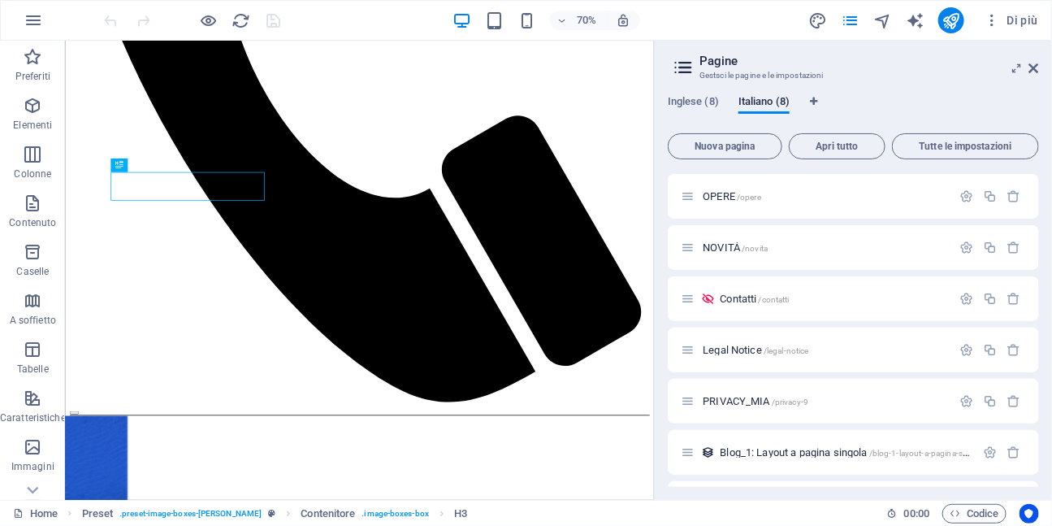
scroll to position [145, 0]
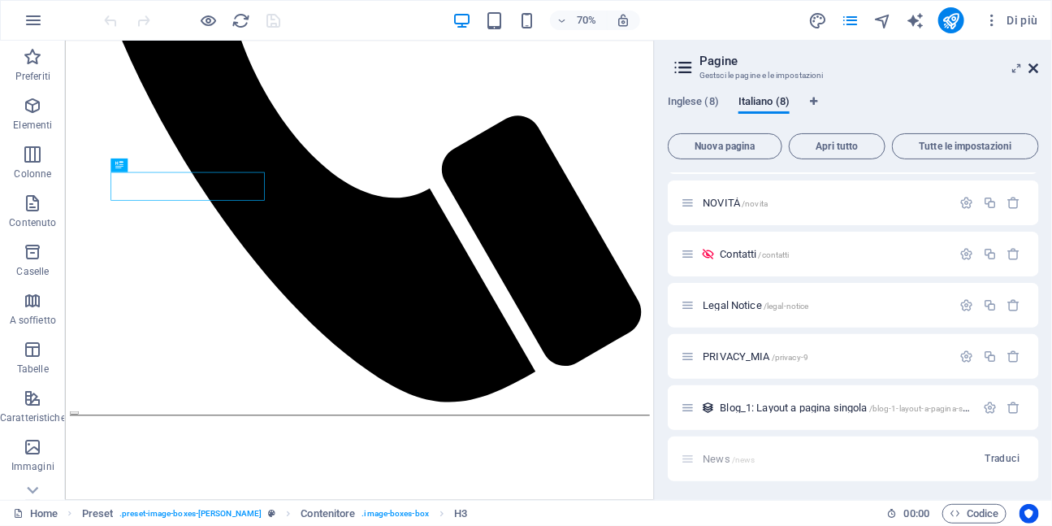
click at [1034, 69] on icon at bounding box center [1034, 68] width 10 height 13
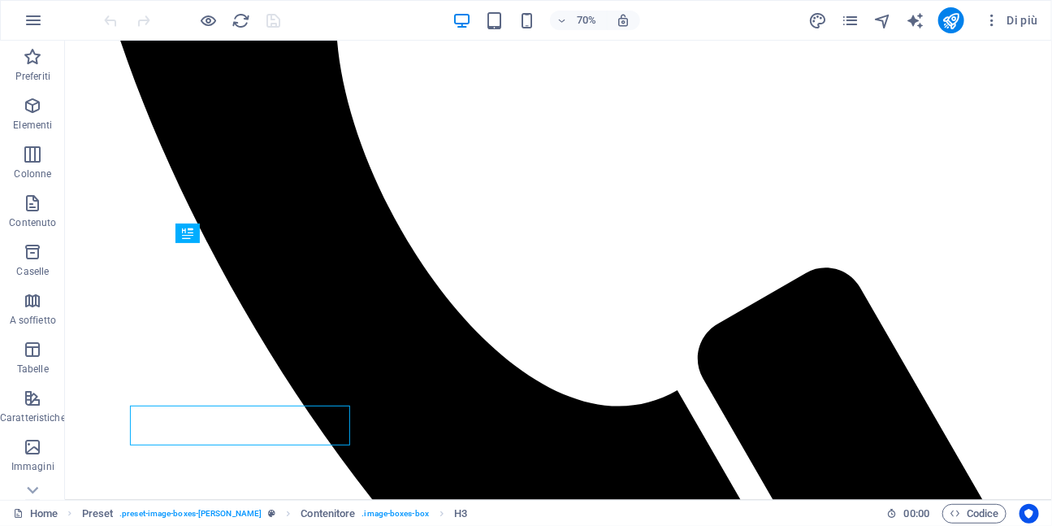
scroll to position [583, 0]
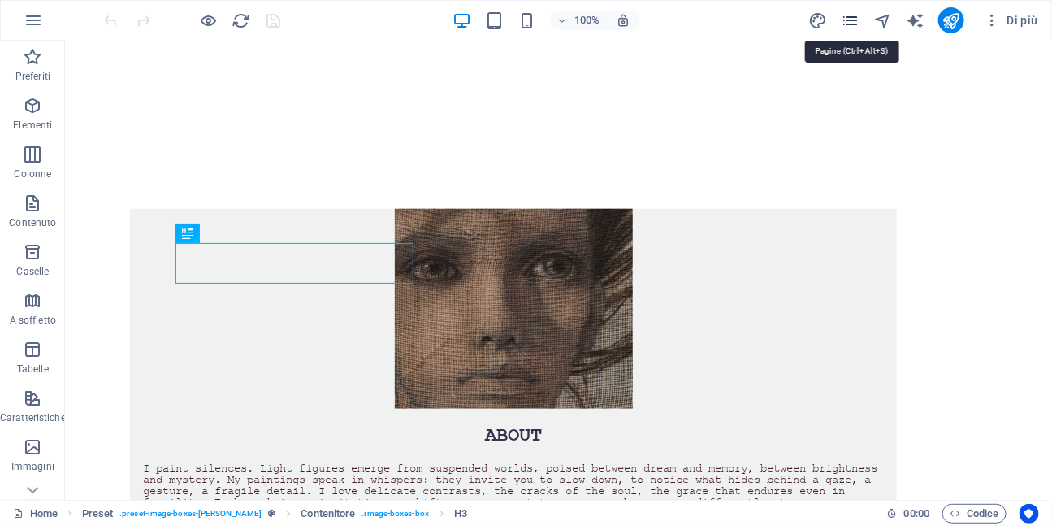
click at [851, 15] on icon "pages" at bounding box center [851, 20] width 19 height 19
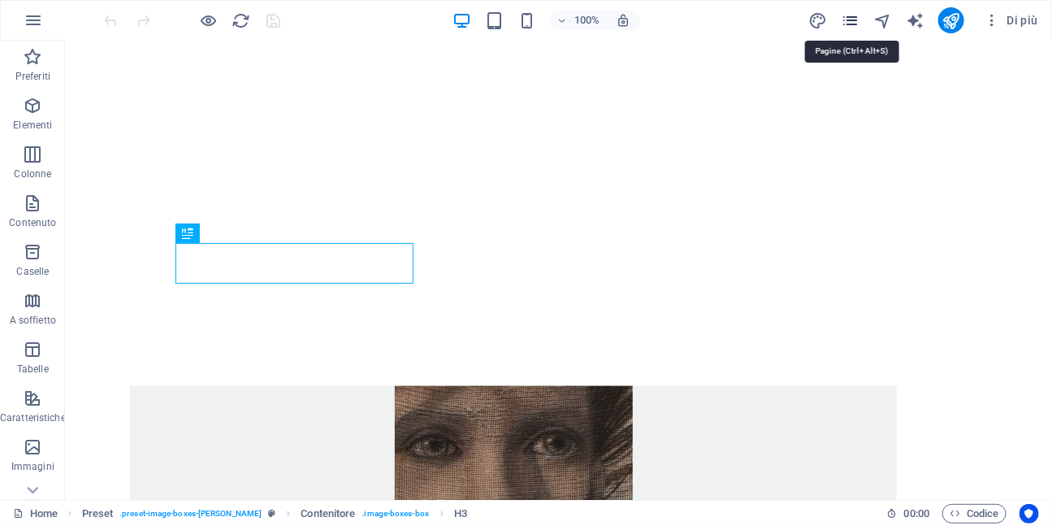
scroll to position [760, 0]
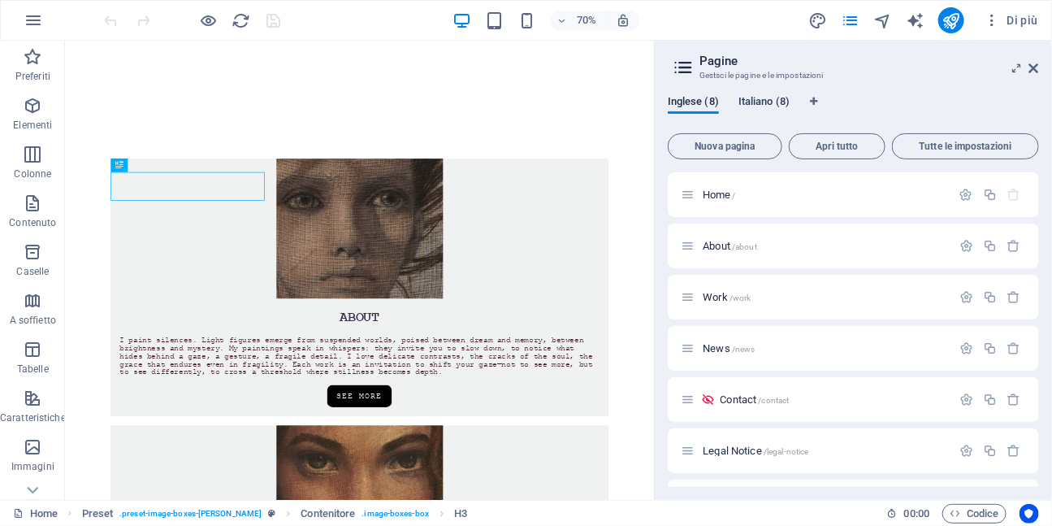
click at [775, 102] on span "Italiano (8)" at bounding box center [764, 103] width 51 height 23
click at [713, 194] on span "Home /" at bounding box center [719, 194] width 33 height 12
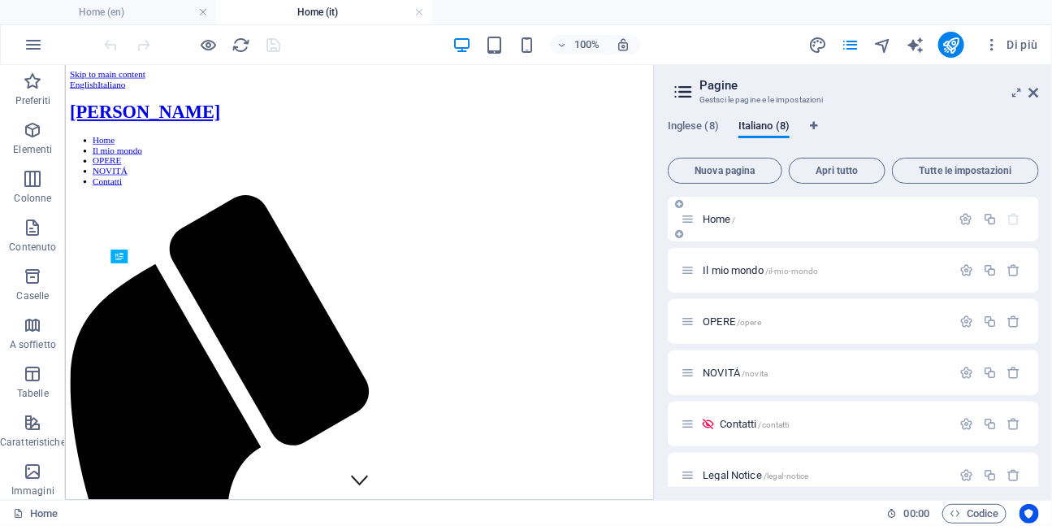
scroll to position [626, 0]
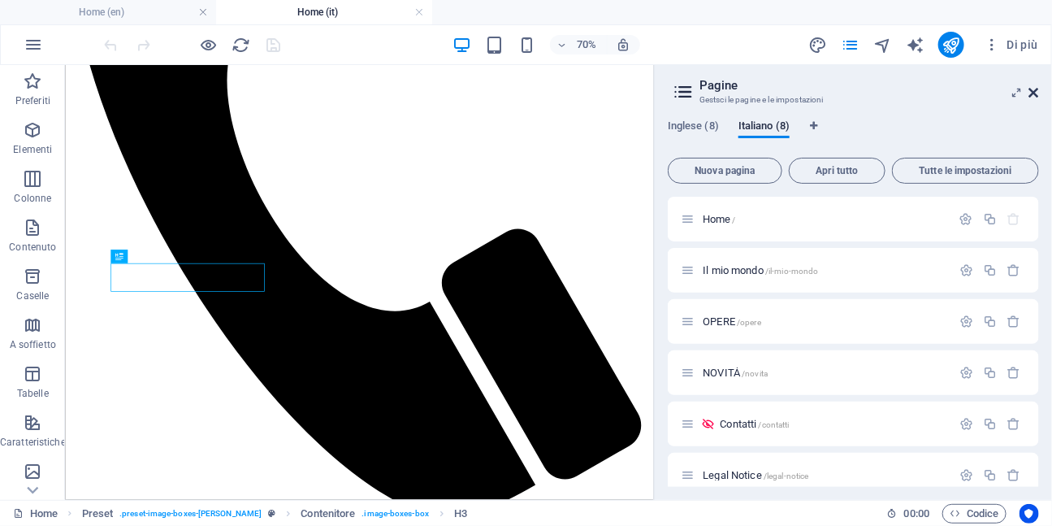
click at [1037, 93] on icon at bounding box center [1034, 92] width 10 height 13
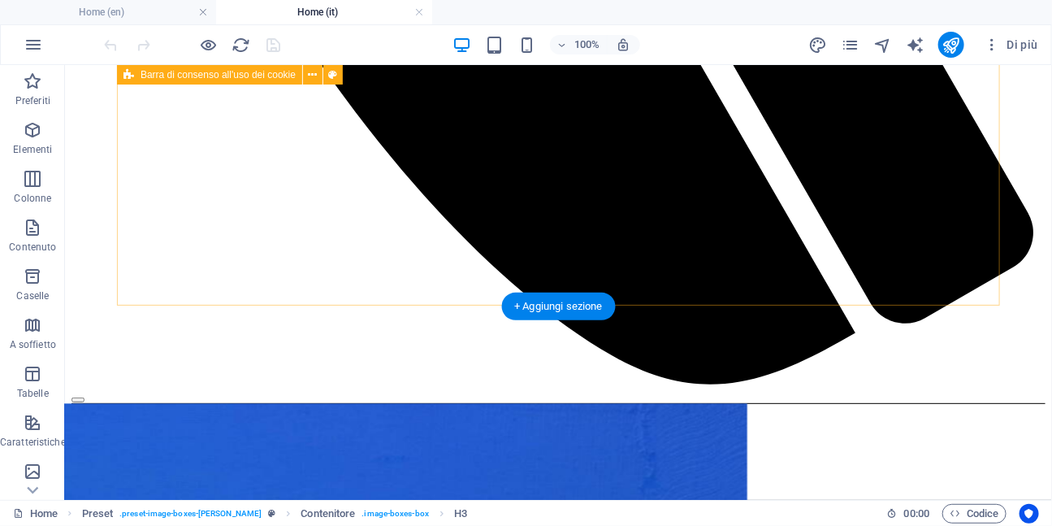
scroll to position [1176, 0]
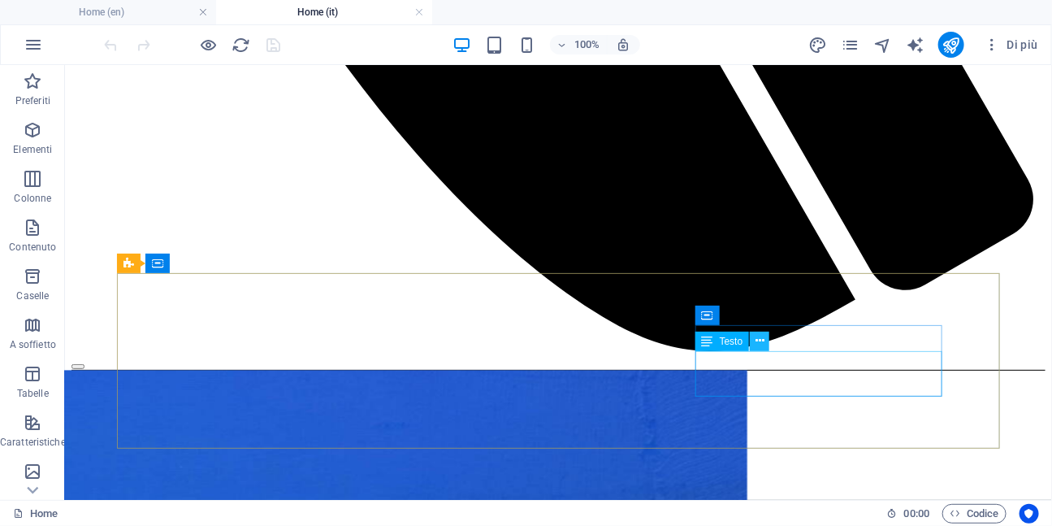
click at [763, 345] on icon at bounding box center [760, 340] width 9 height 17
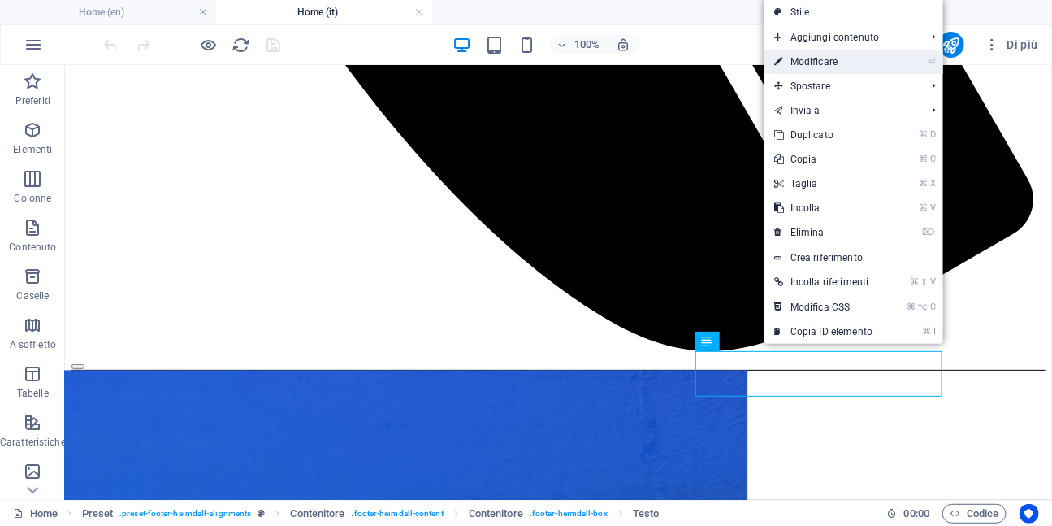
click at [804, 62] on link "⏎ Modificare" at bounding box center [824, 62] width 118 height 24
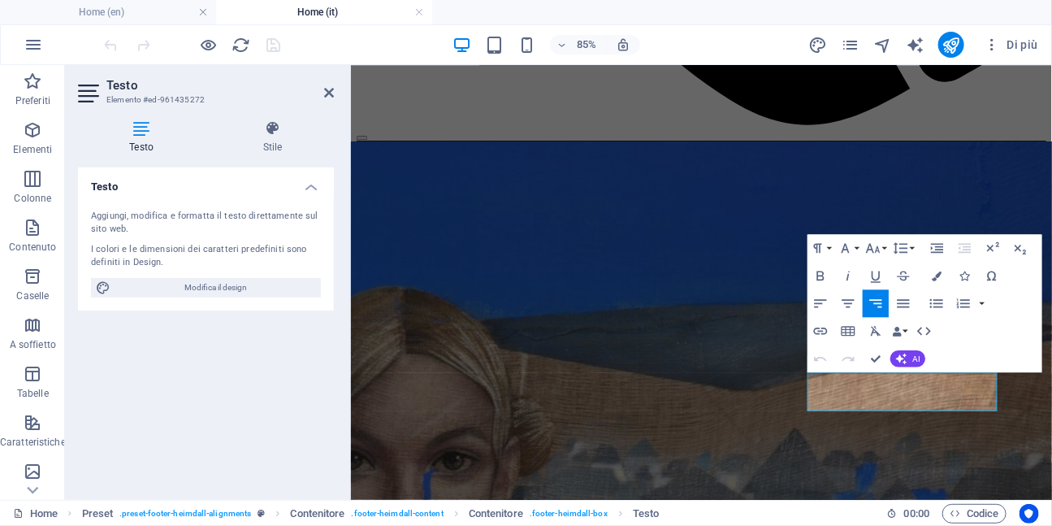
scroll to position [1233, 0]
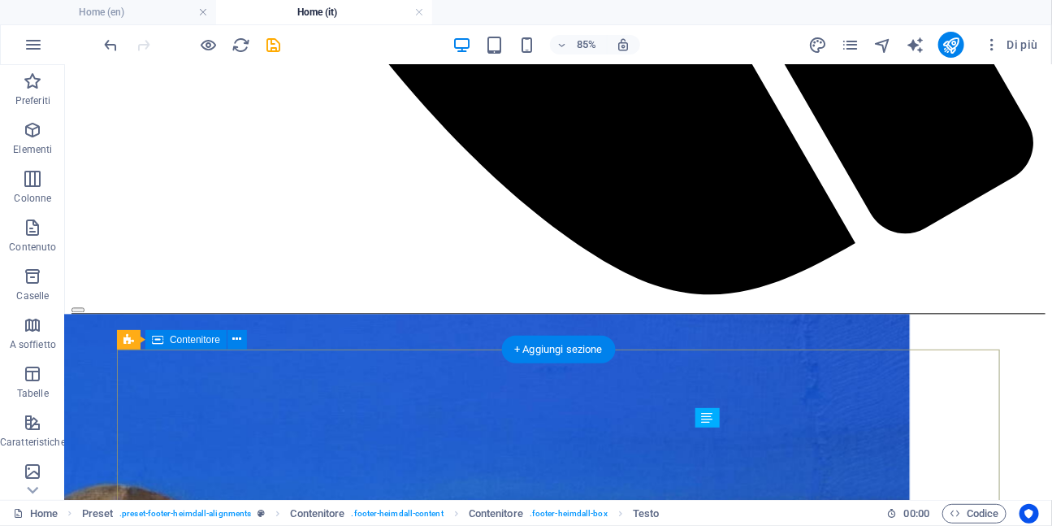
scroll to position [1100, 0]
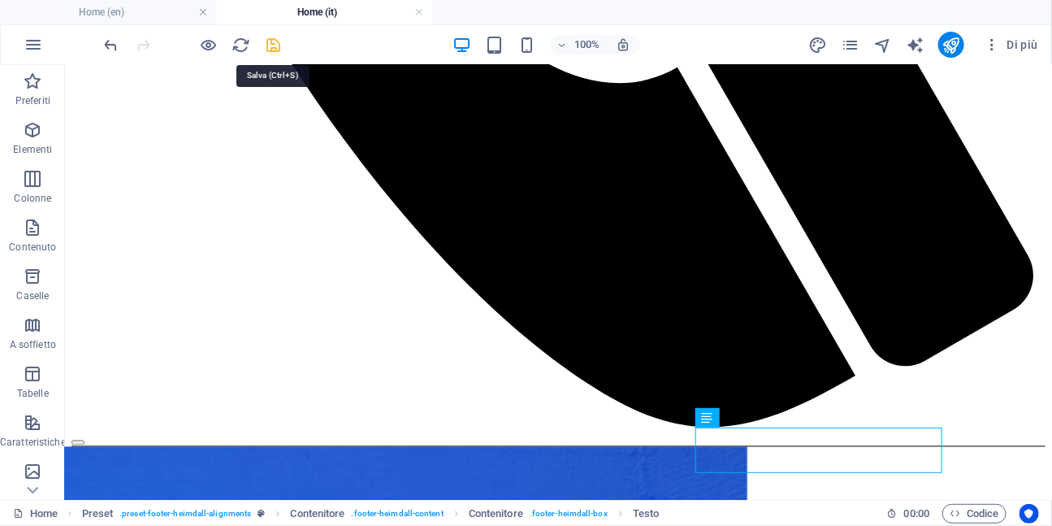
click at [270, 45] on icon "save" at bounding box center [274, 45] width 19 height 19
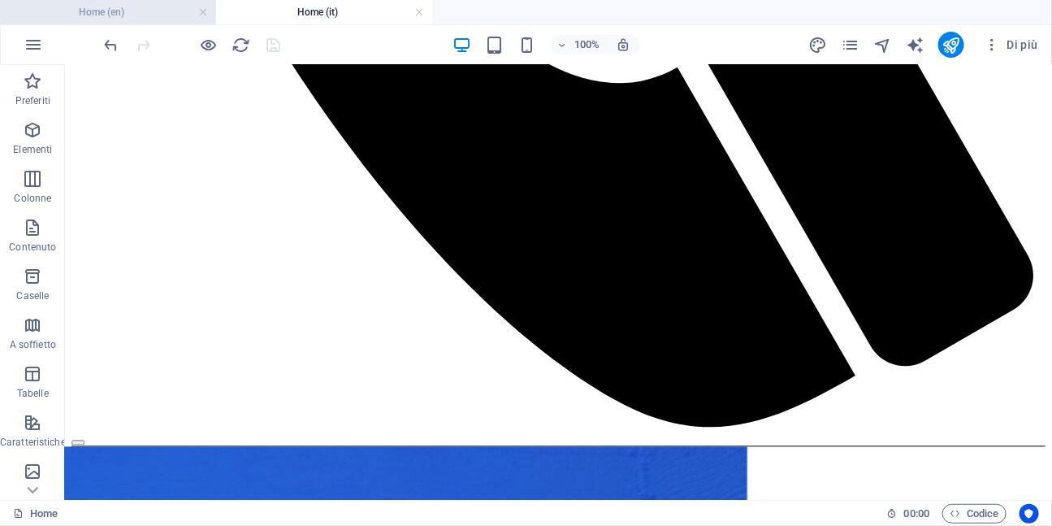
click at [156, 15] on h4 "Home (en)" at bounding box center [108, 12] width 216 height 18
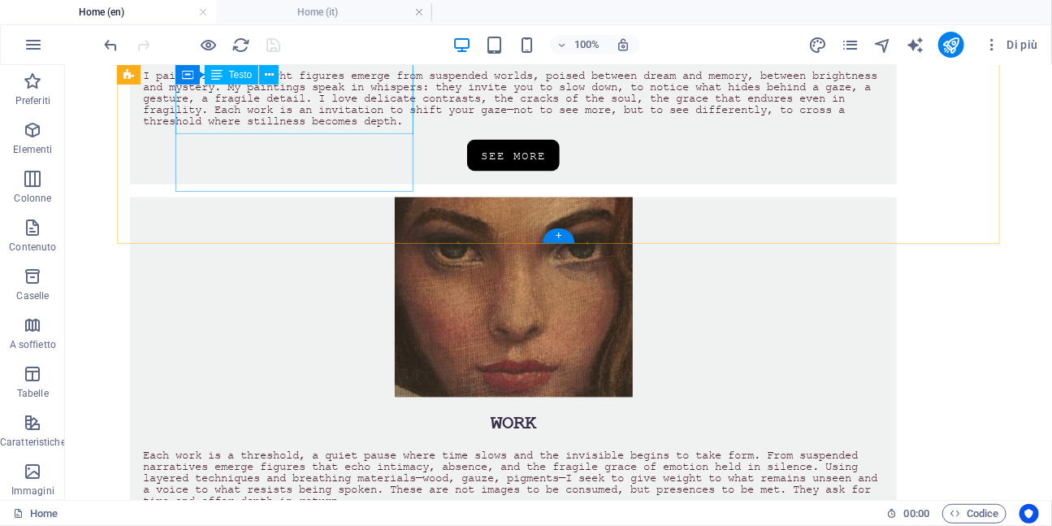
scroll to position [934, 0]
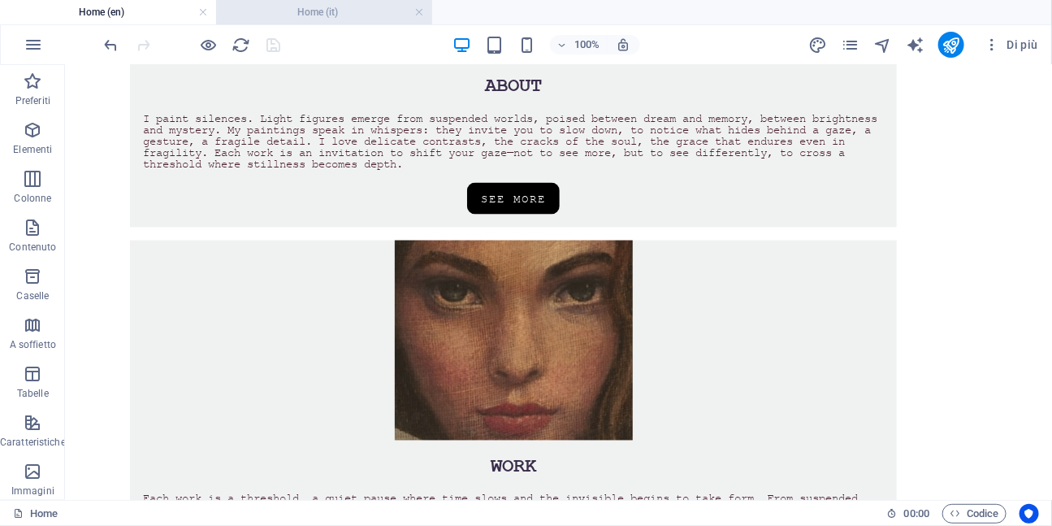
click at [353, 12] on h4 "Home (it)" at bounding box center [324, 12] width 216 height 18
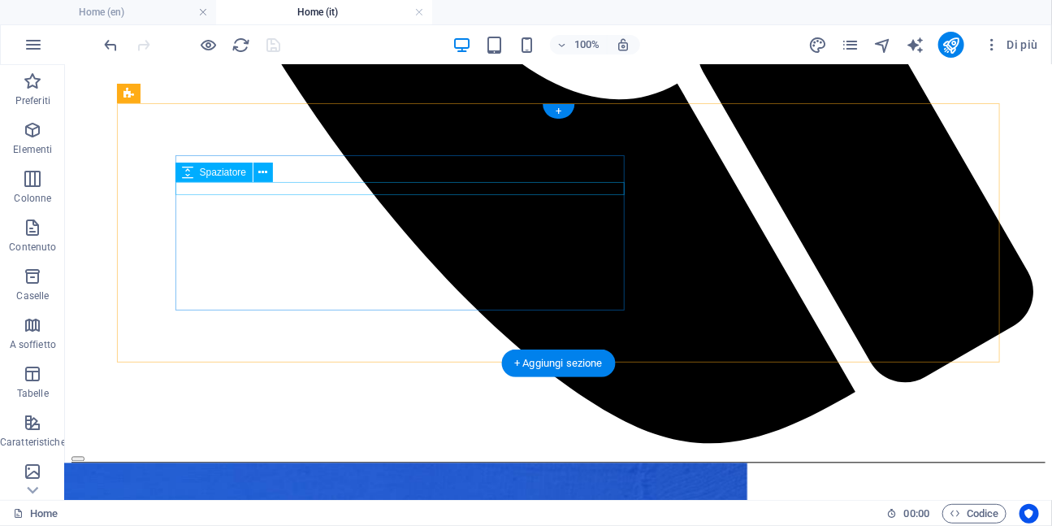
scroll to position [1081, 0]
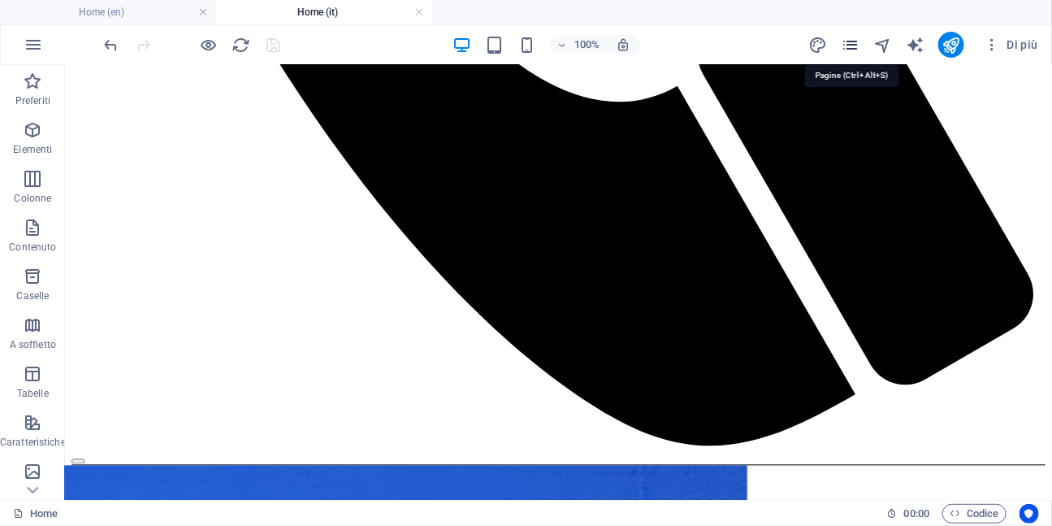
click at [852, 50] on icon "pages" at bounding box center [851, 45] width 19 height 19
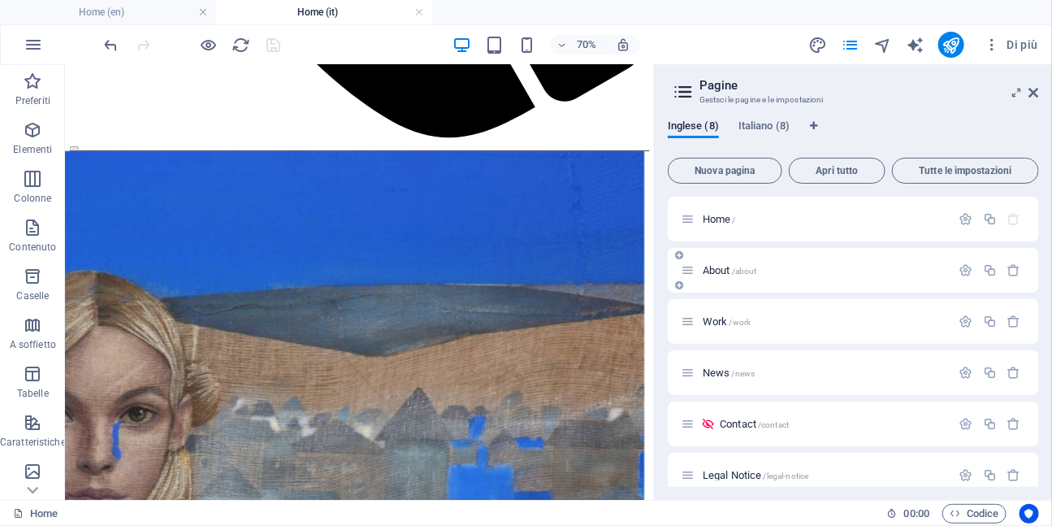
click at [750, 271] on span "/about" at bounding box center [744, 270] width 25 height 9
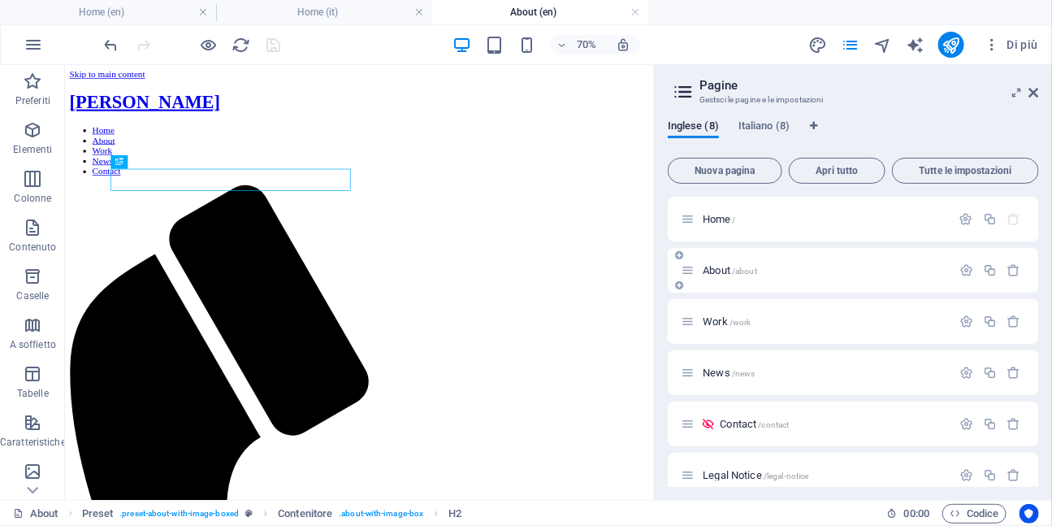
scroll to position [0, 0]
click at [420, 13] on link at bounding box center [419, 12] width 10 height 15
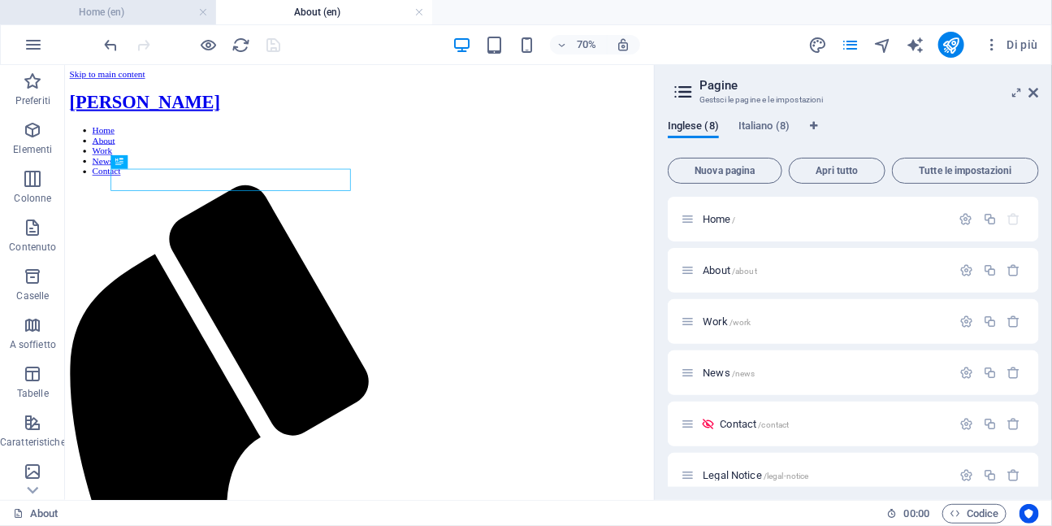
click at [197, 12] on h4 "Home (en)" at bounding box center [108, 12] width 216 height 18
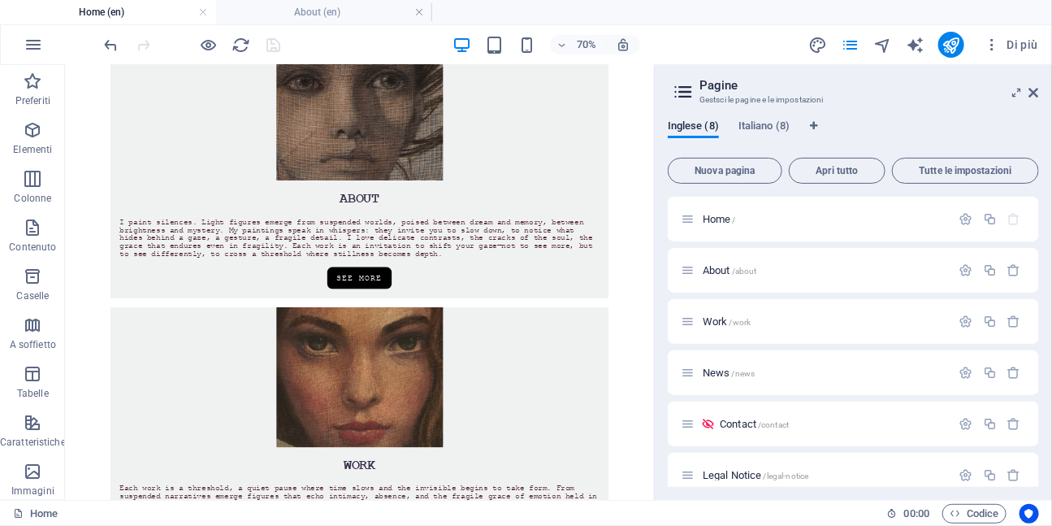
scroll to position [927, 0]
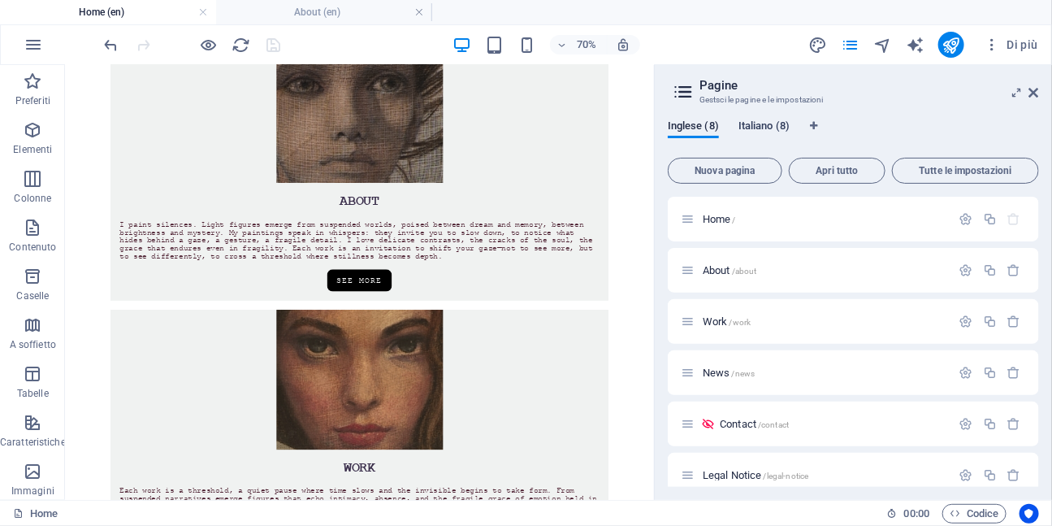
click at [756, 127] on span "Italiano (8)" at bounding box center [764, 127] width 51 height 23
click at [736, 271] on span "Il mio mondo /il-mio-mondo" at bounding box center [760, 270] width 115 height 12
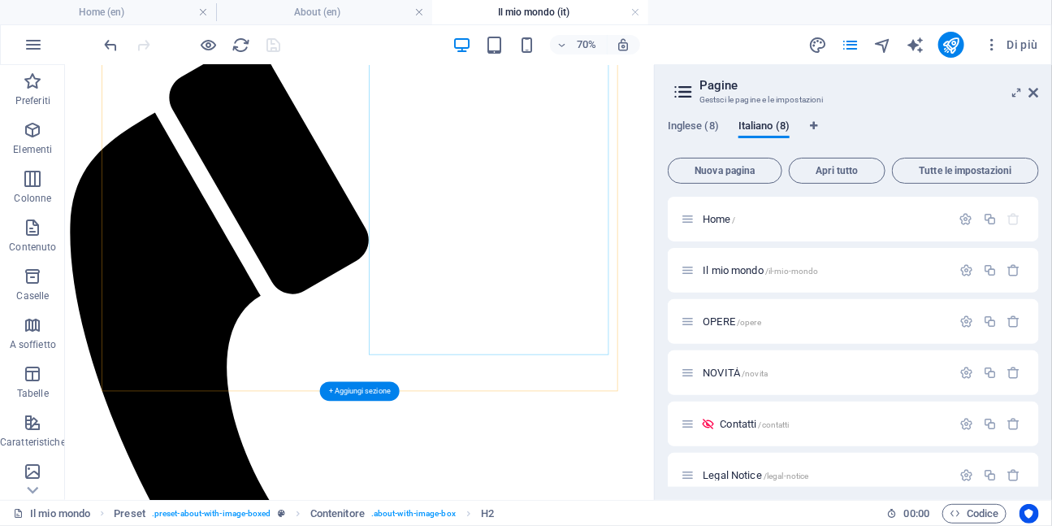
scroll to position [292, 0]
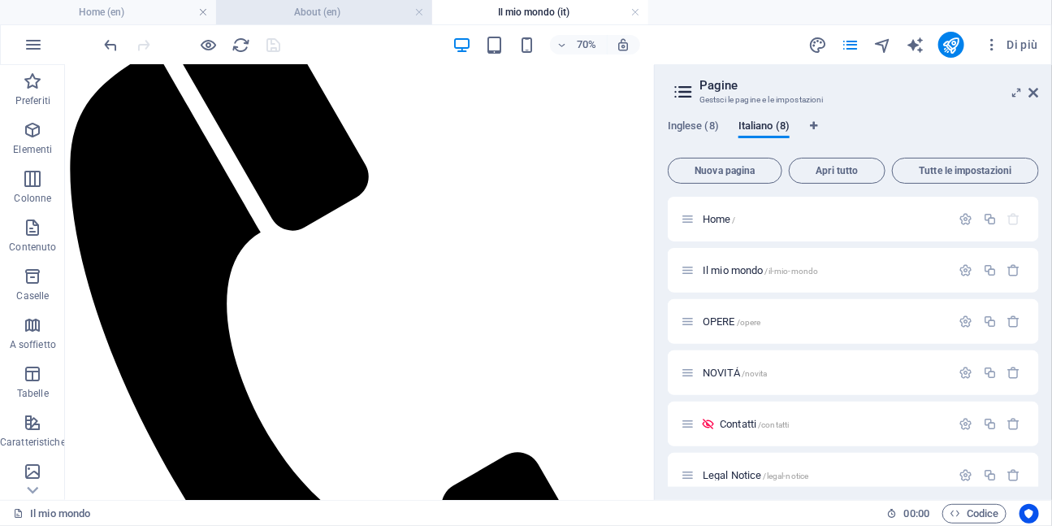
click at [362, 17] on h4 "About (en)" at bounding box center [324, 12] width 216 height 18
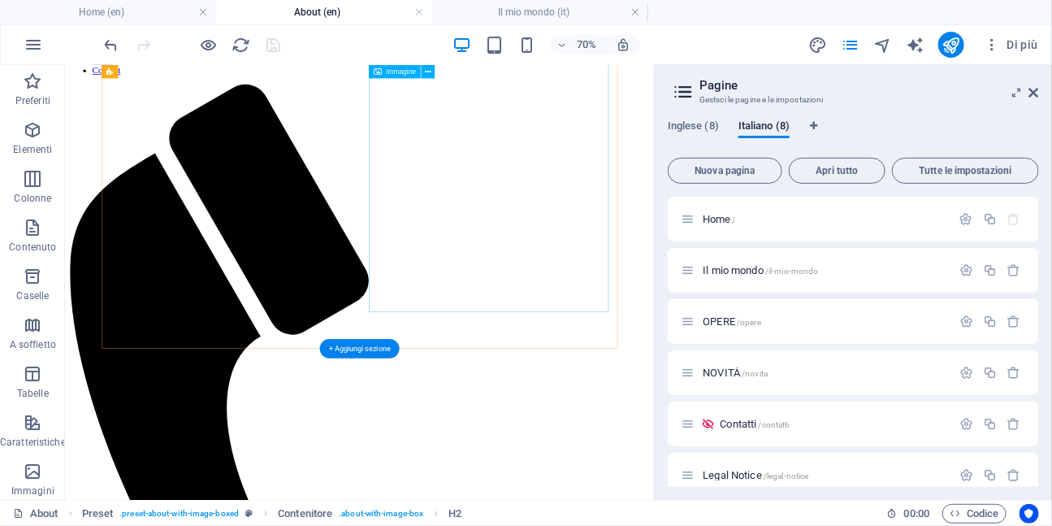
scroll to position [240, 0]
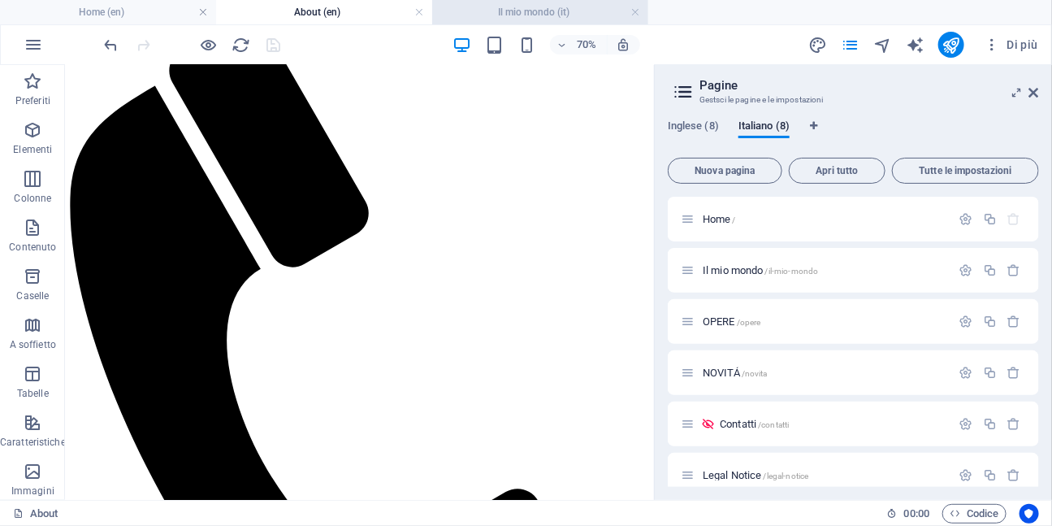
click at [550, 16] on h4 "Il mio mondo (it)" at bounding box center [540, 12] width 216 height 18
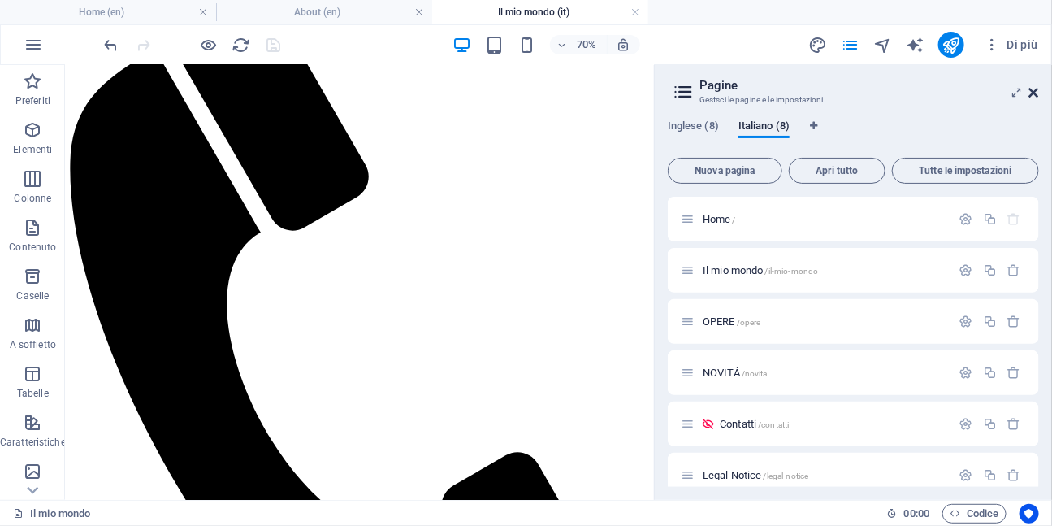
click at [1035, 89] on icon at bounding box center [1034, 92] width 10 height 13
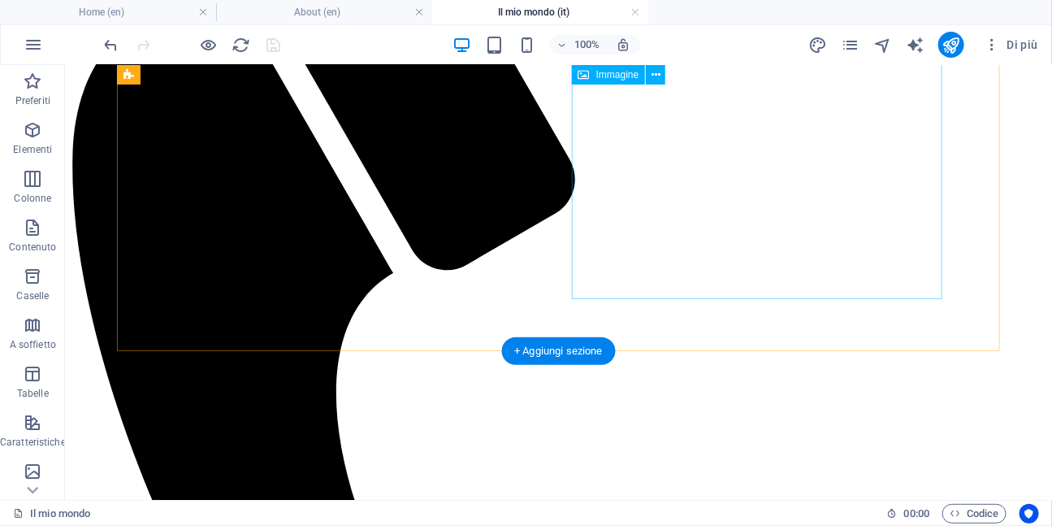
scroll to position [466, 0]
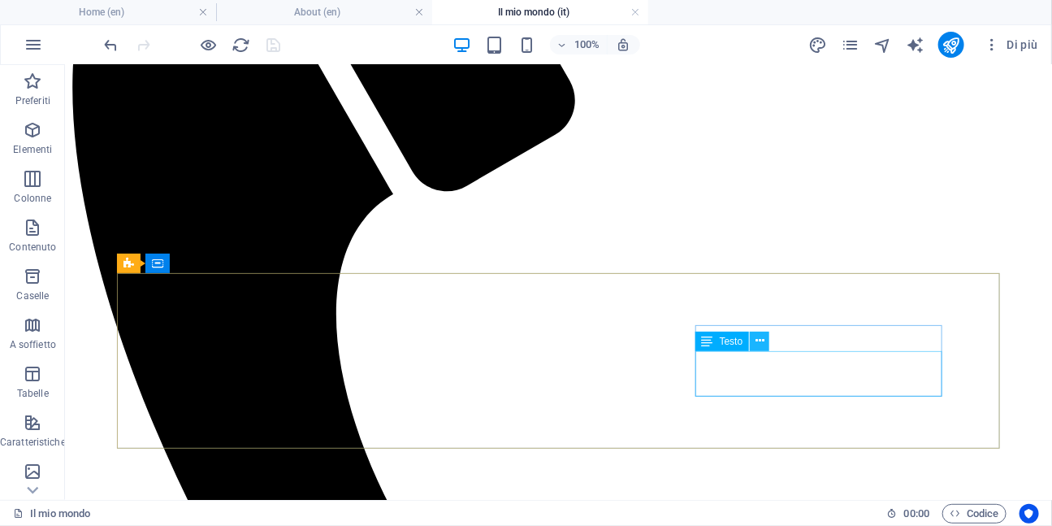
click at [762, 344] on icon at bounding box center [760, 340] width 9 height 17
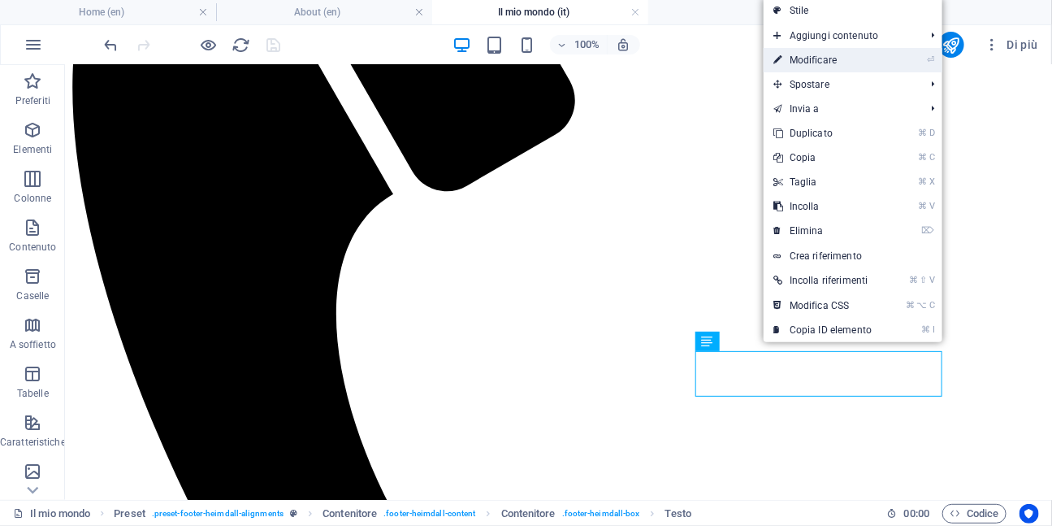
click at [804, 58] on link "⏎ Modificare" at bounding box center [823, 60] width 118 height 24
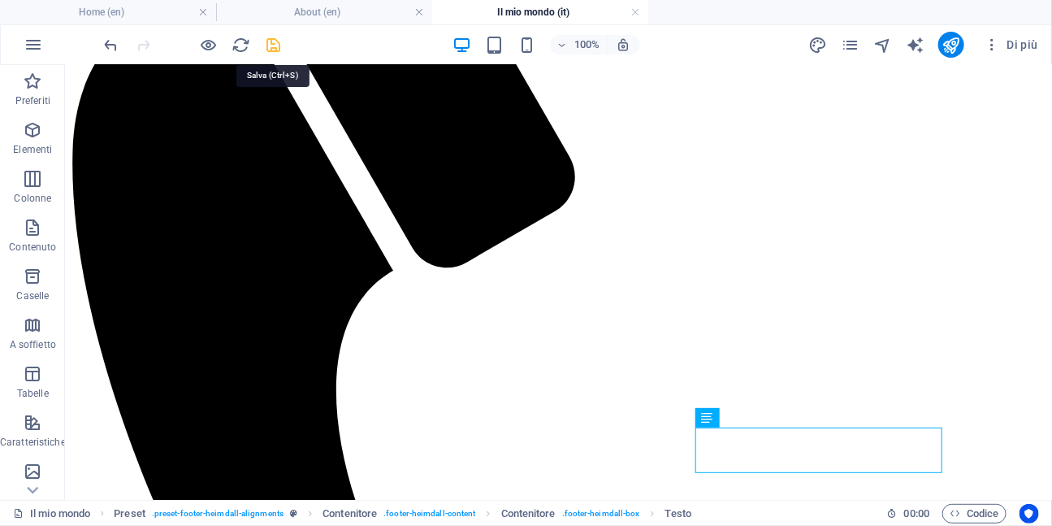
click at [276, 44] on icon "save" at bounding box center [274, 45] width 19 height 19
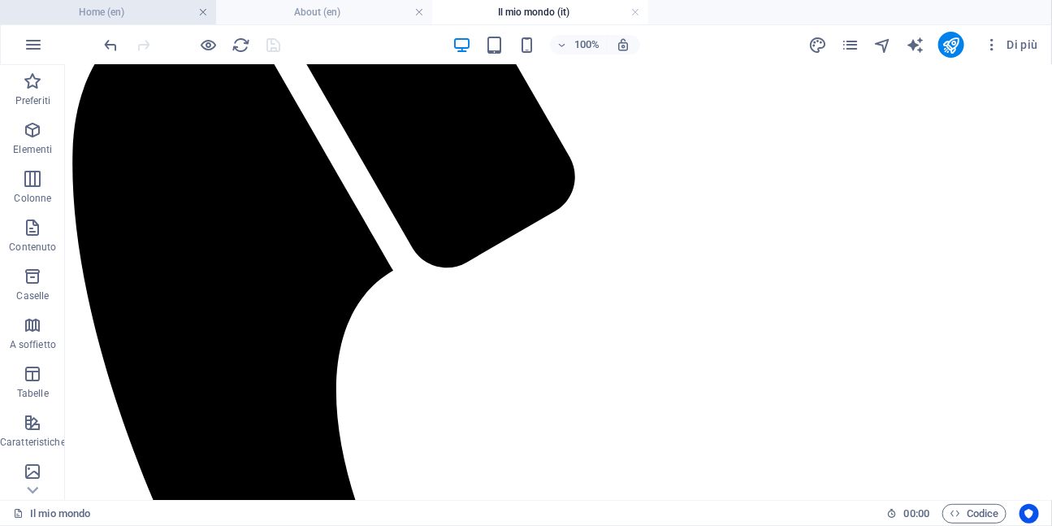
click at [202, 15] on link at bounding box center [203, 12] width 10 height 15
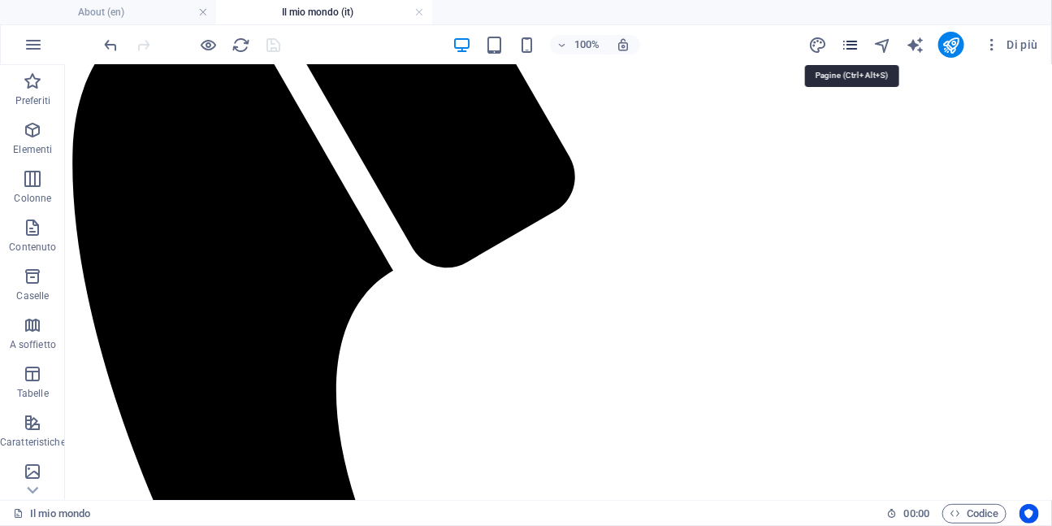
click at [856, 46] on icon "pages" at bounding box center [851, 45] width 19 height 19
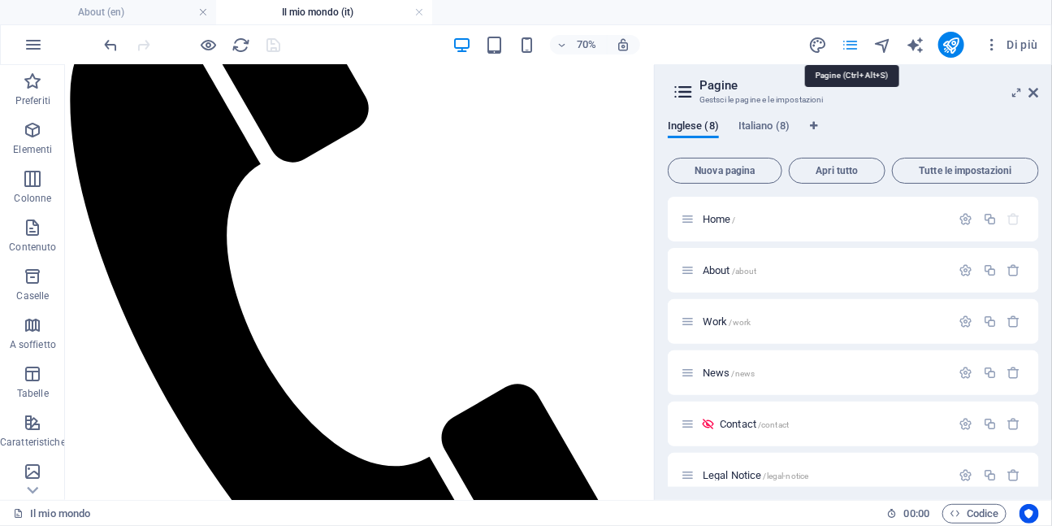
scroll to position [292, 0]
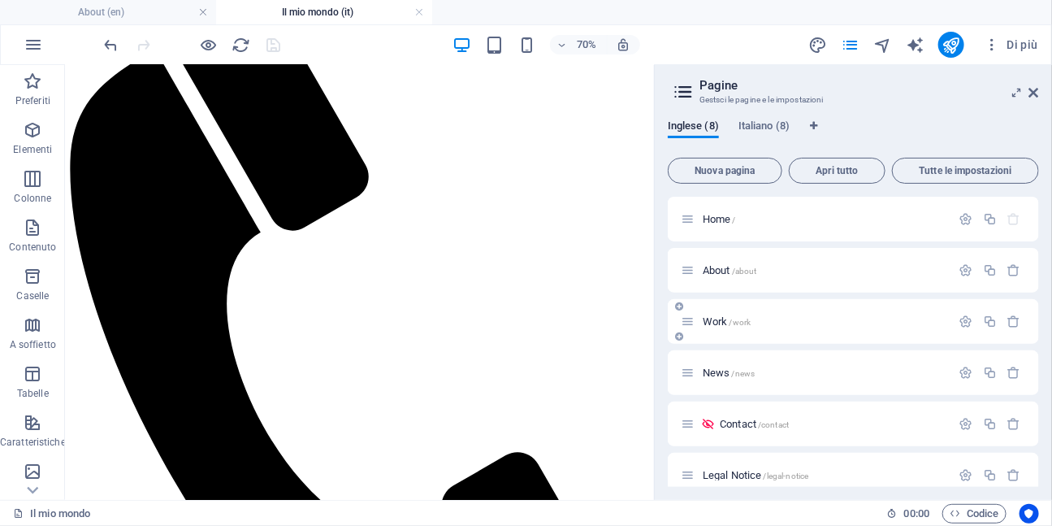
click at [737, 323] on span "/work" at bounding box center [741, 322] width 22 height 9
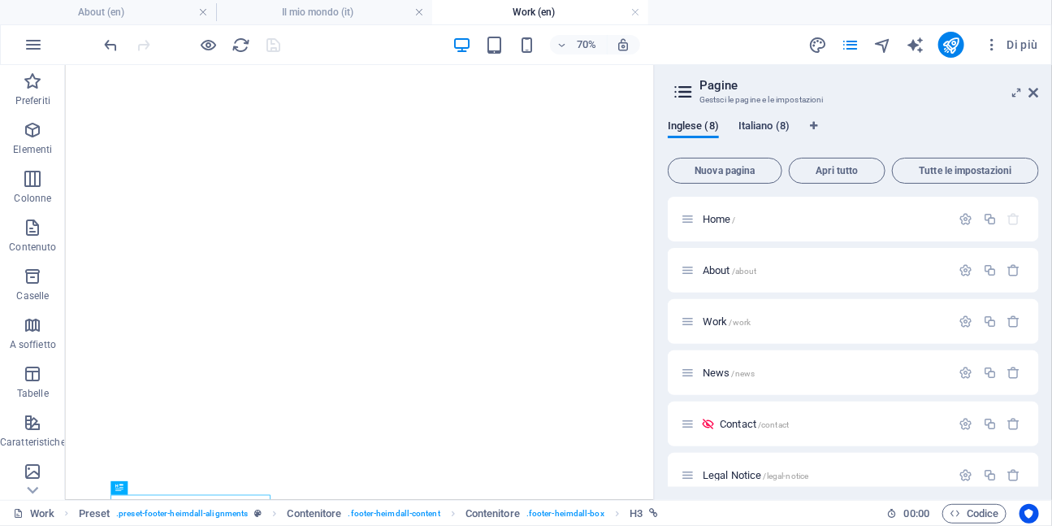
click at [772, 127] on span "Italiano (8)" at bounding box center [764, 127] width 51 height 23
click at [752, 325] on span "/opere" at bounding box center [749, 322] width 24 height 9
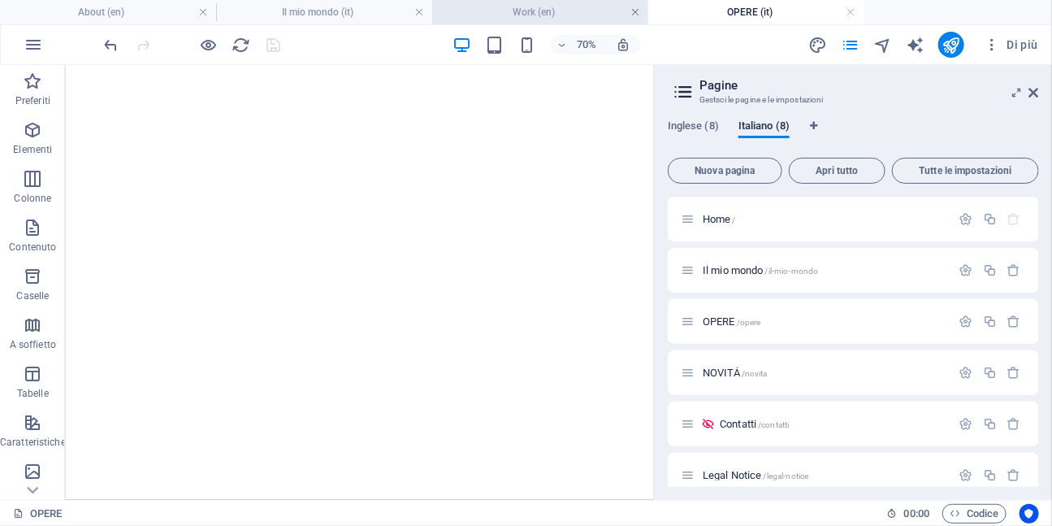
click at [633, 11] on link at bounding box center [635, 12] width 10 height 15
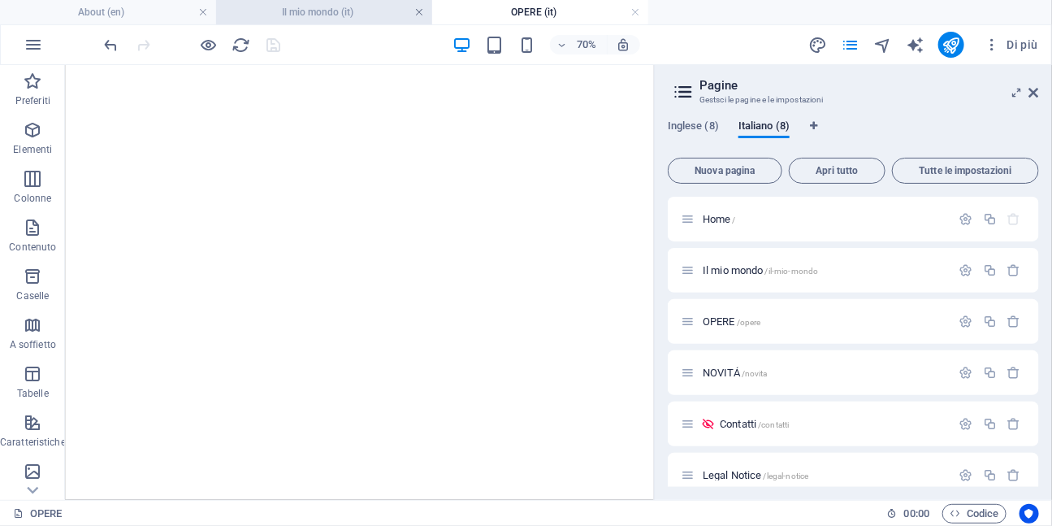
click at [418, 15] on link at bounding box center [419, 12] width 10 height 15
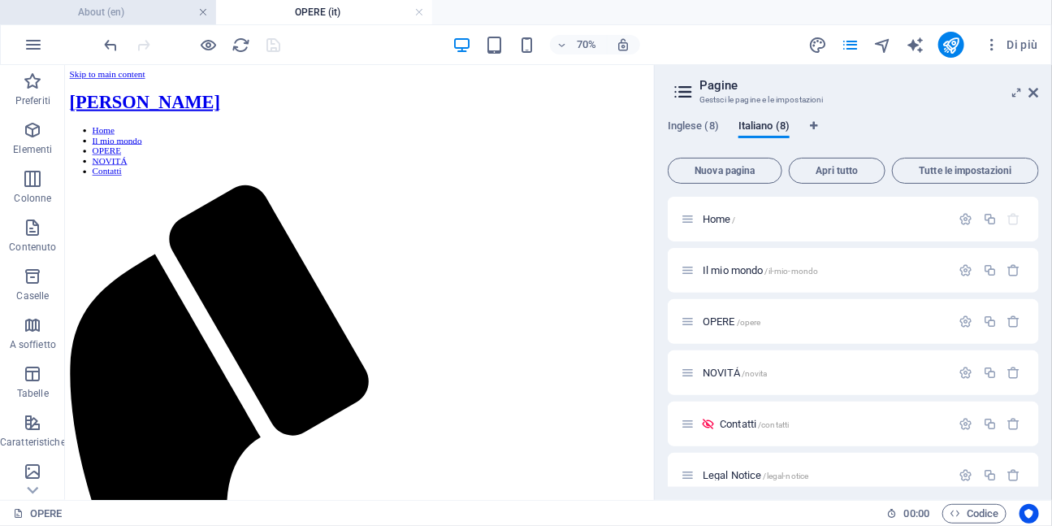
click at [200, 14] on link at bounding box center [203, 12] width 10 height 15
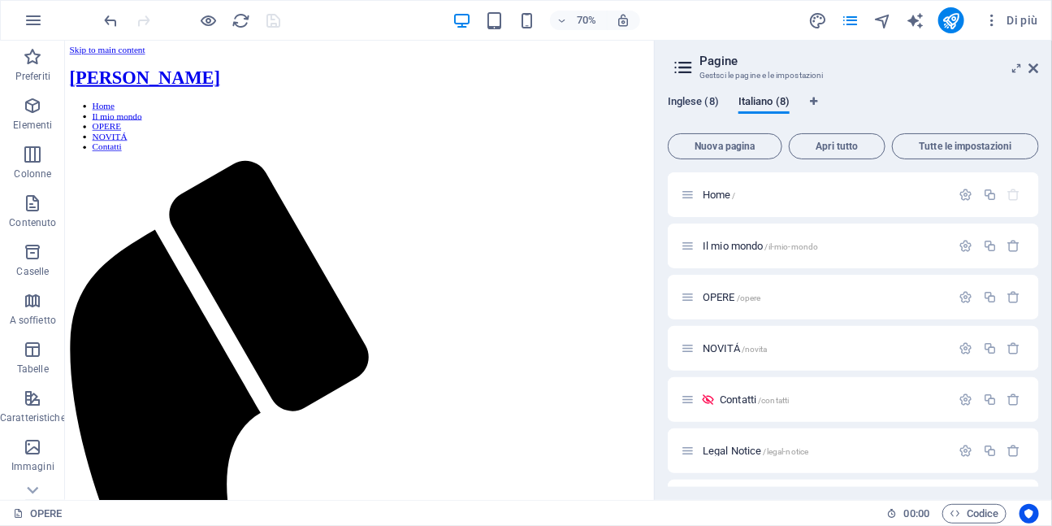
click at [686, 99] on span "Inglese (8)" at bounding box center [693, 103] width 51 height 23
click at [721, 302] on div "Work /work" at bounding box center [816, 297] width 271 height 19
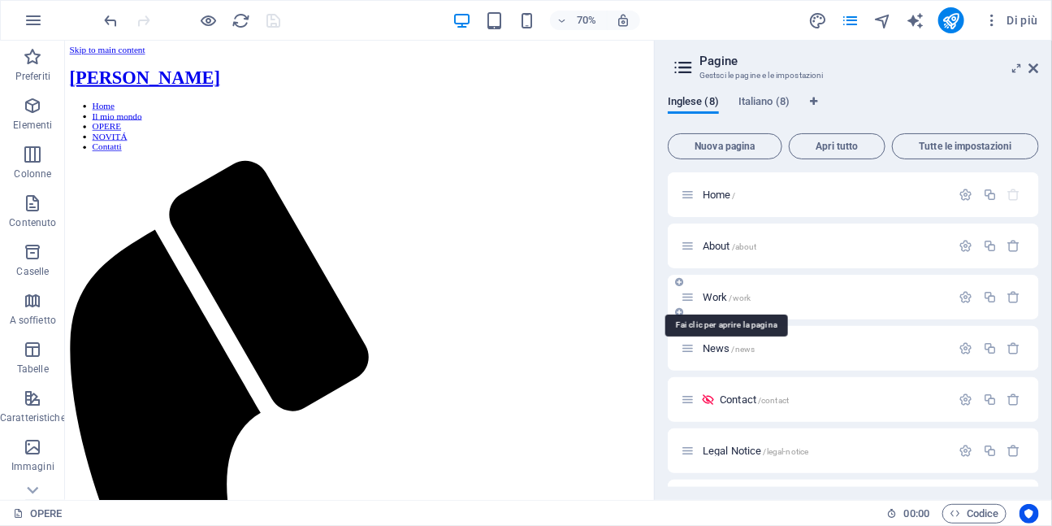
click at [721, 294] on span "Work /work" at bounding box center [727, 297] width 48 height 12
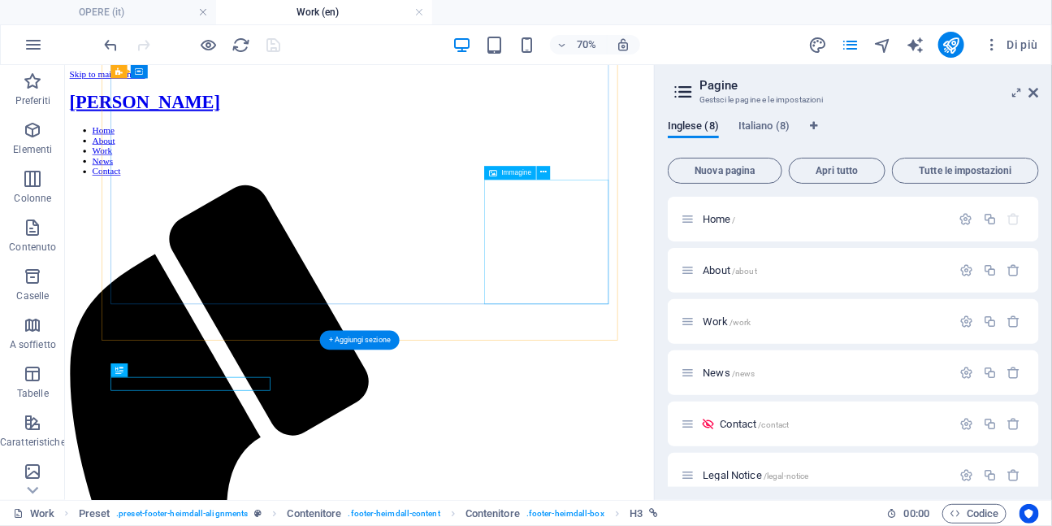
scroll to position [1454, 0]
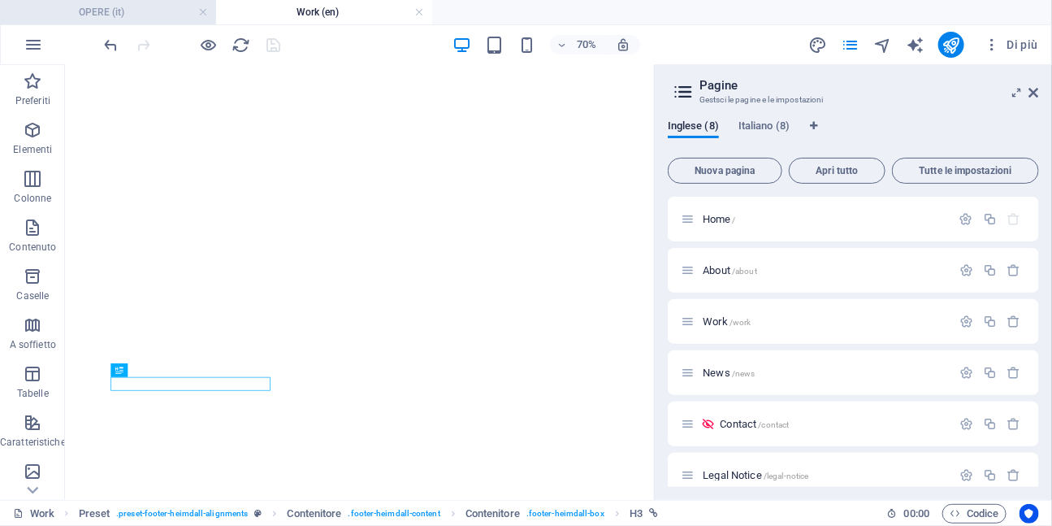
click at [145, 15] on h4 "OPERE (it)" at bounding box center [108, 12] width 216 height 18
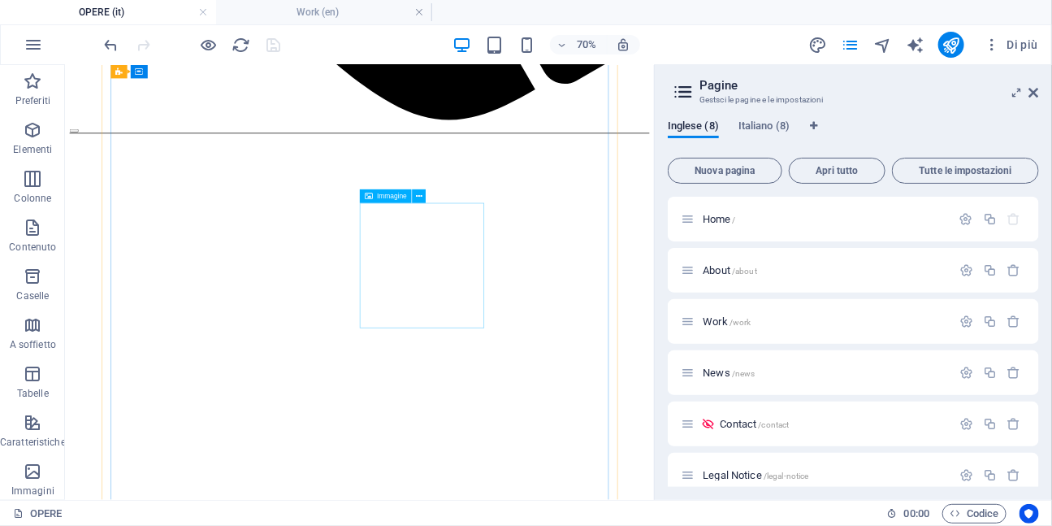
scroll to position [1442, 0]
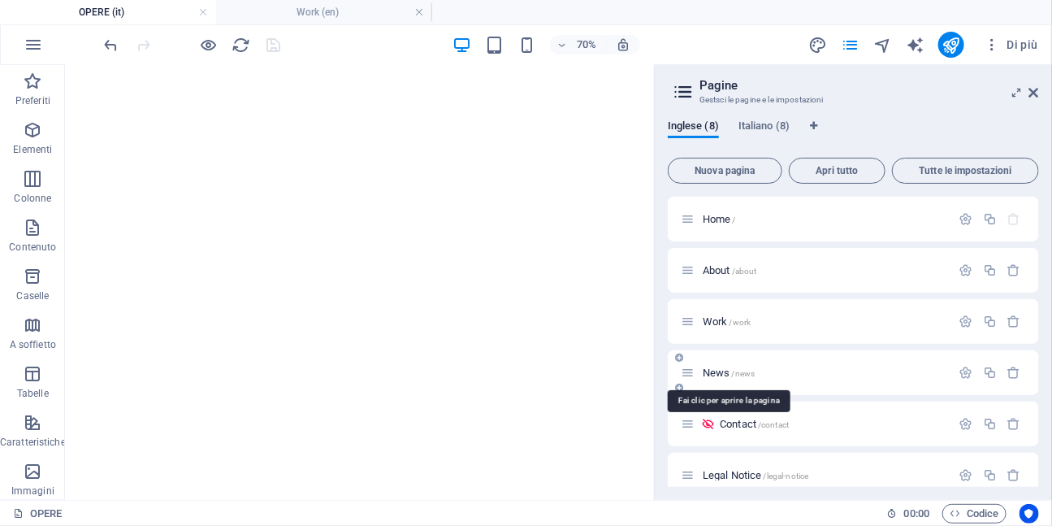
click at [727, 370] on span "News /news" at bounding box center [729, 372] width 52 height 12
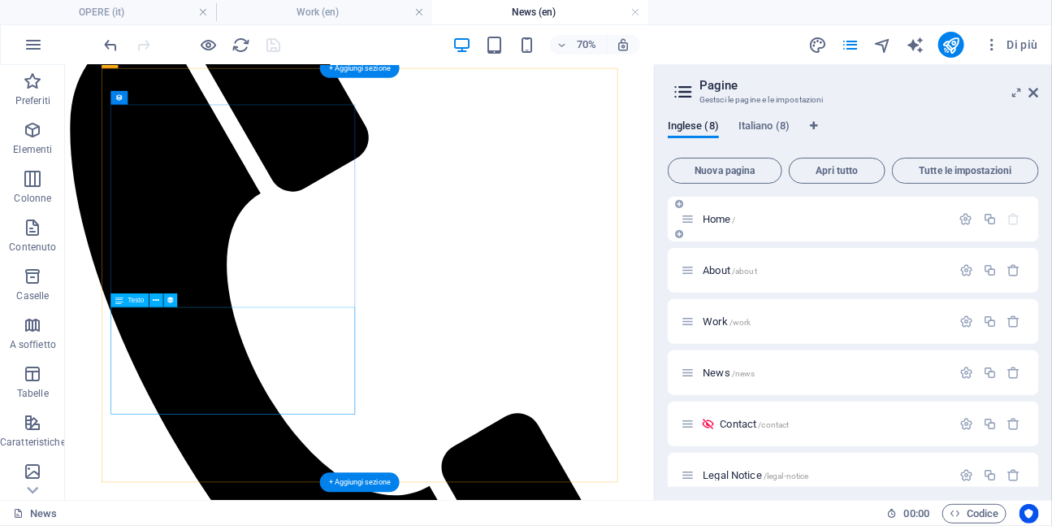
scroll to position [363, 0]
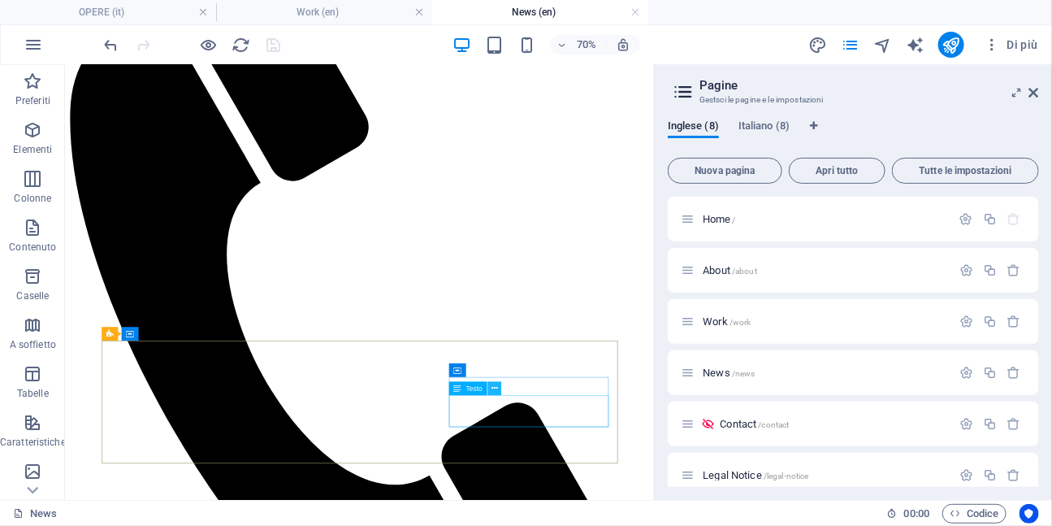
click at [497, 391] on button at bounding box center [494, 389] width 14 height 14
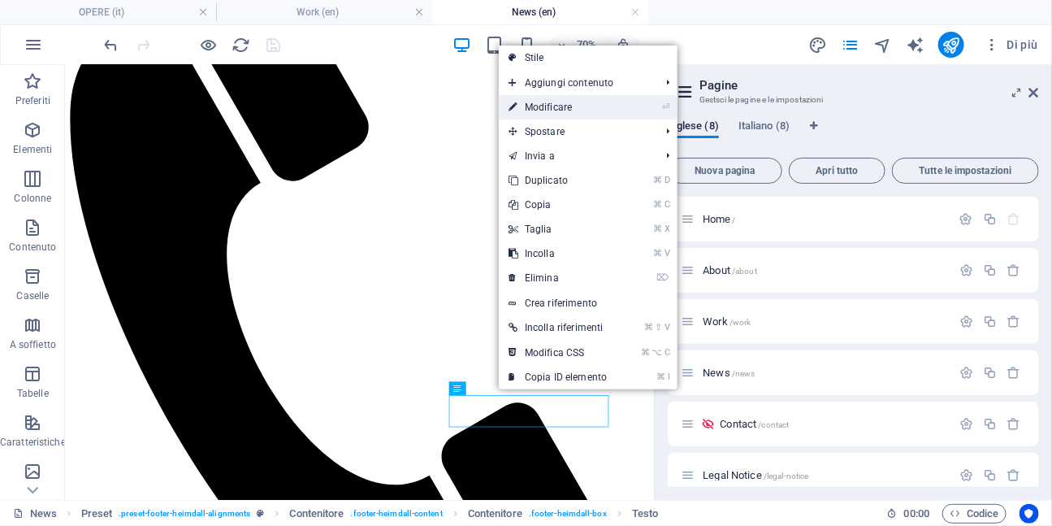
click at [552, 109] on link "⏎ Modificare" at bounding box center [558, 107] width 118 height 24
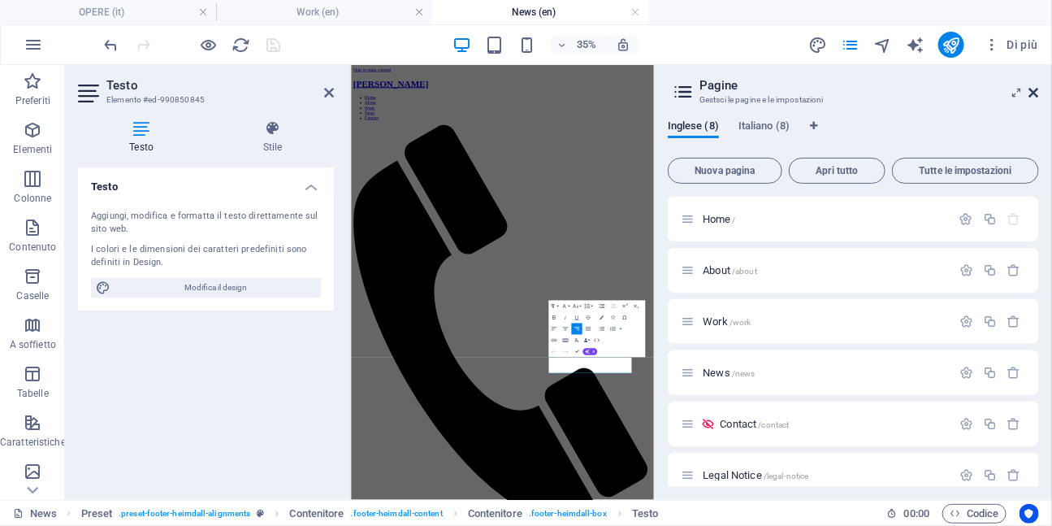
click at [1038, 92] on icon at bounding box center [1034, 92] width 10 height 13
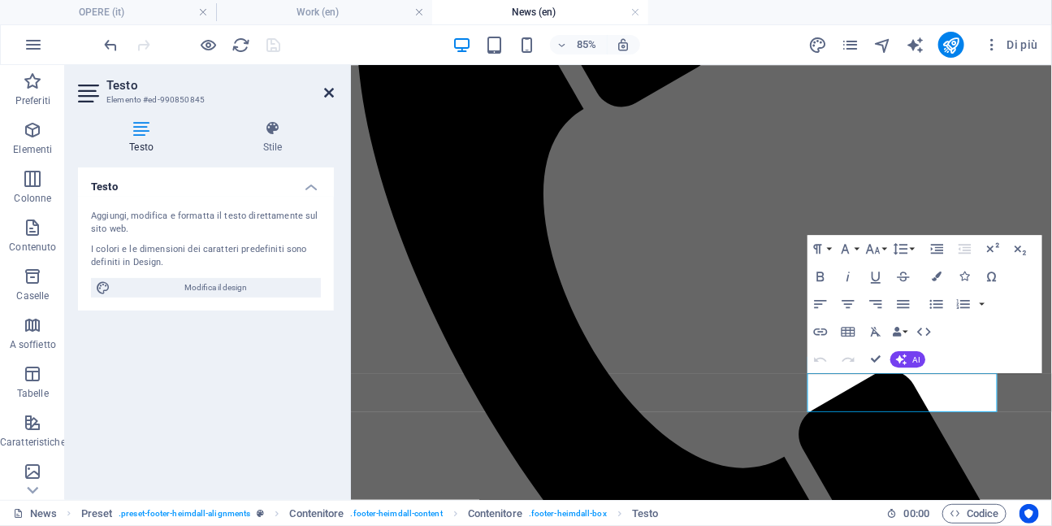
click at [327, 95] on icon at bounding box center [329, 92] width 10 height 13
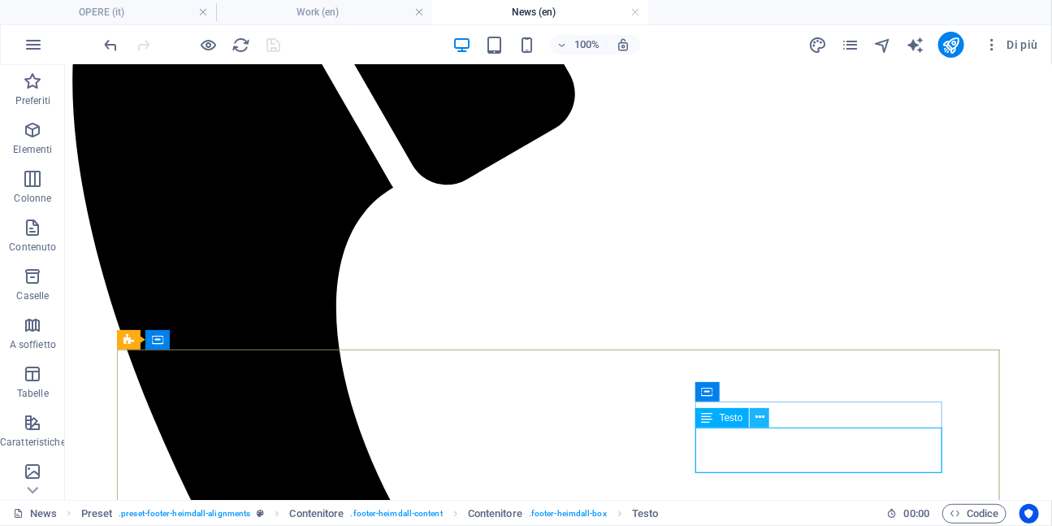
click at [758, 415] on icon at bounding box center [760, 417] width 9 height 17
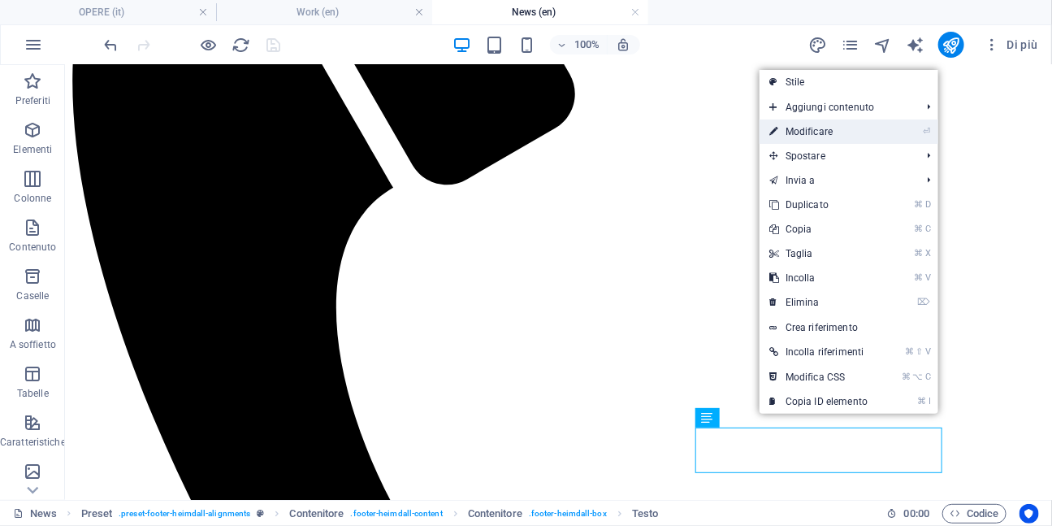
click at [803, 135] on link "⏎ Modificare" at bounding box center [819, 131] width 118 height 24
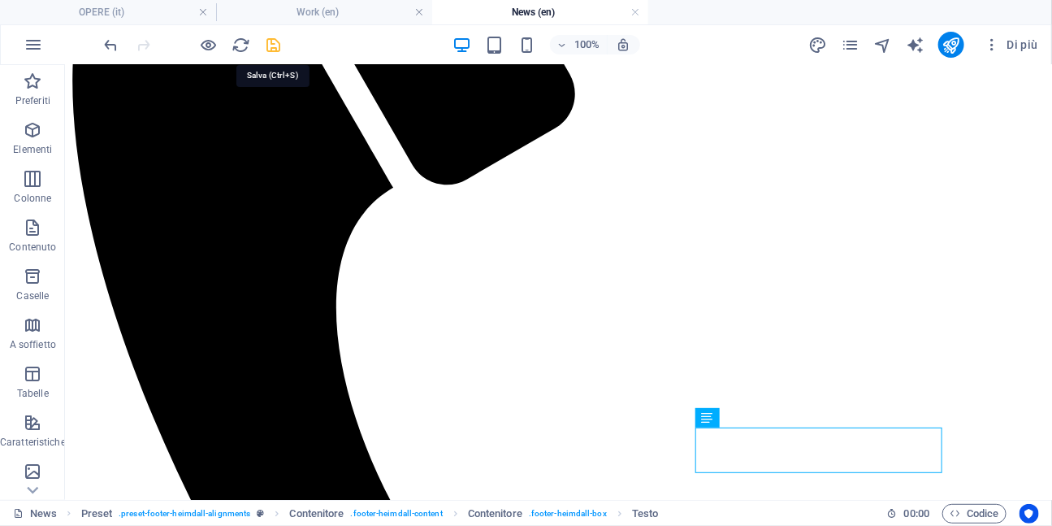
click at [273, 41] on icon "save" at bounding box center [274, 45] width 19 height 19
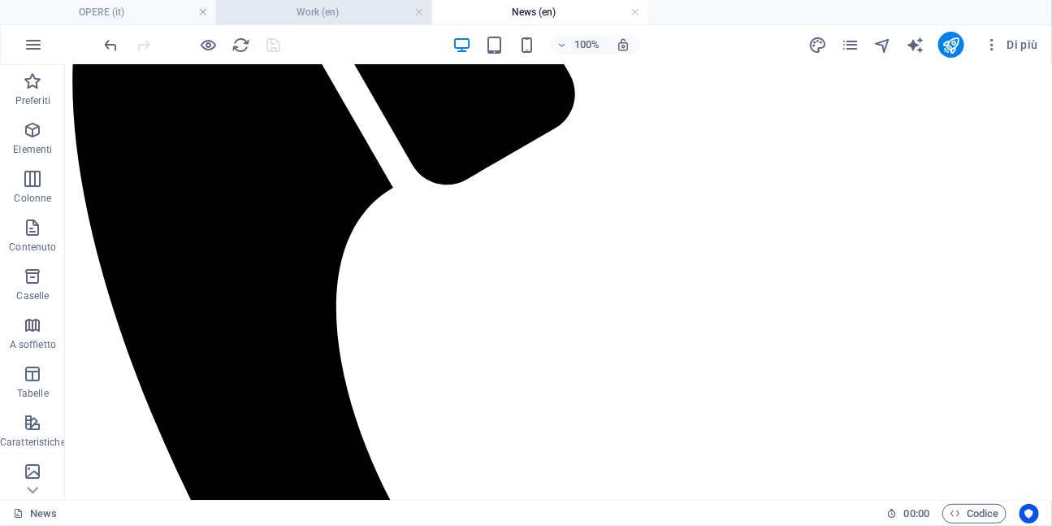
click at [414, 15] on h4 "Work (en)" at bounding box center [324, 12] width 216 height 18
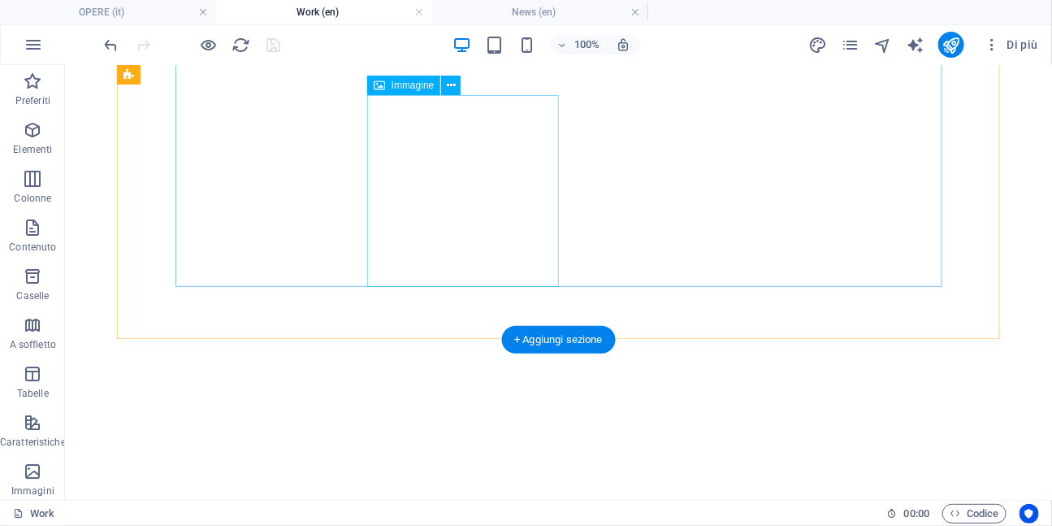
scroll to position [1763, 0]
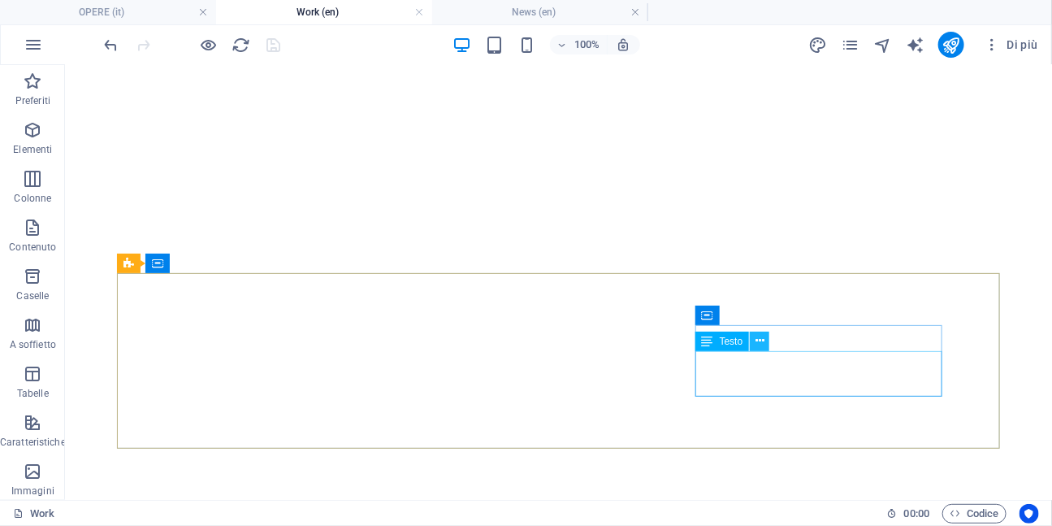
click at [764, 340] on icon at bounding box center [760, 340] width 9 height 17
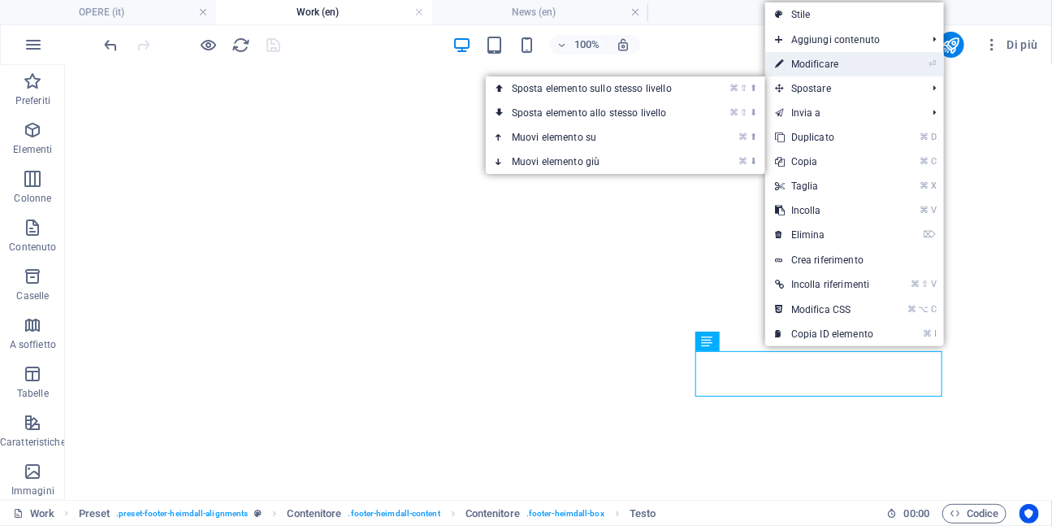
click at [813, 66] on link "⏎ Modificare" at bounding box center [824, 64] width 118 height 24
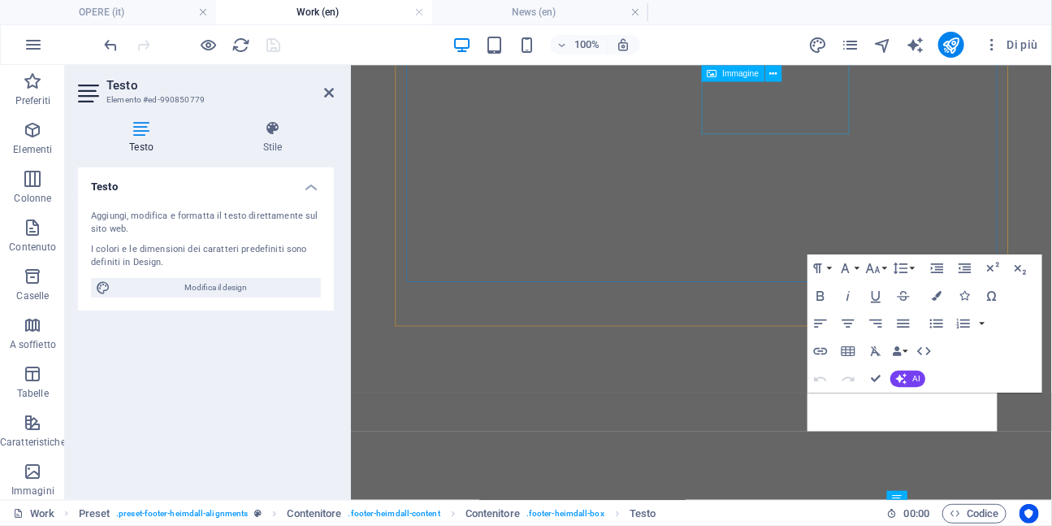
scroll to position [1503, 0]
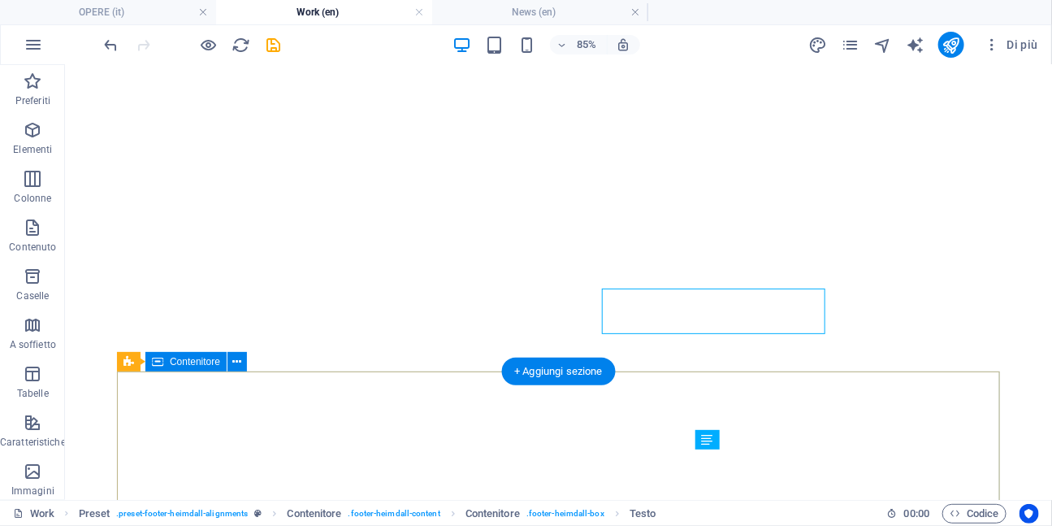
scroll to position [1665, 0]
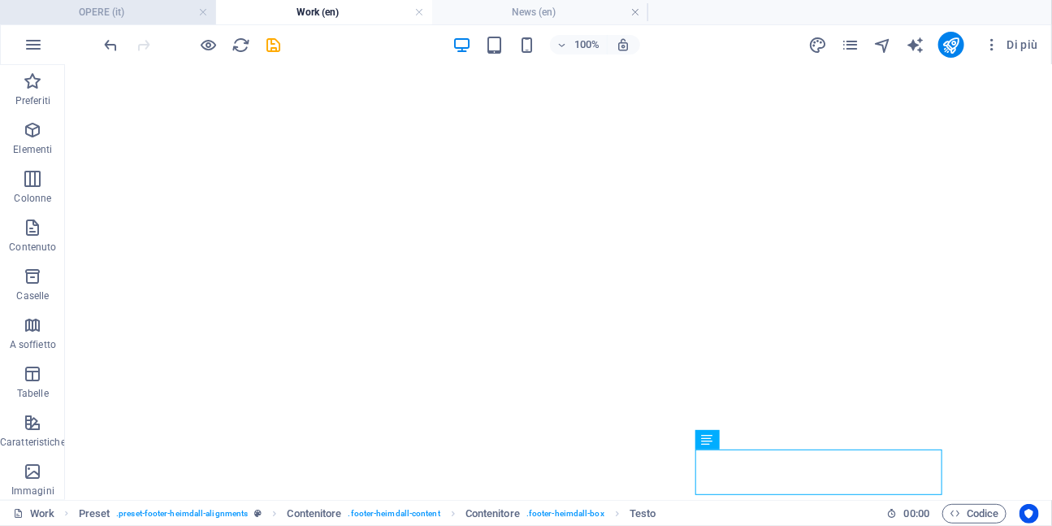
click at [135, 13] on h4 "OPERE (it)" at bounding box center [108, 12] width 216 height 18
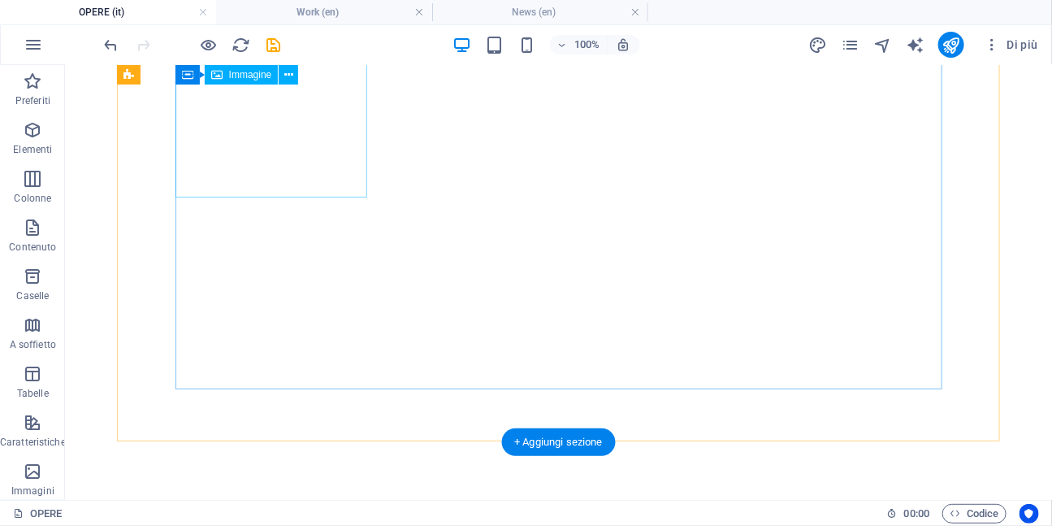
scroll to position [1519, 0]
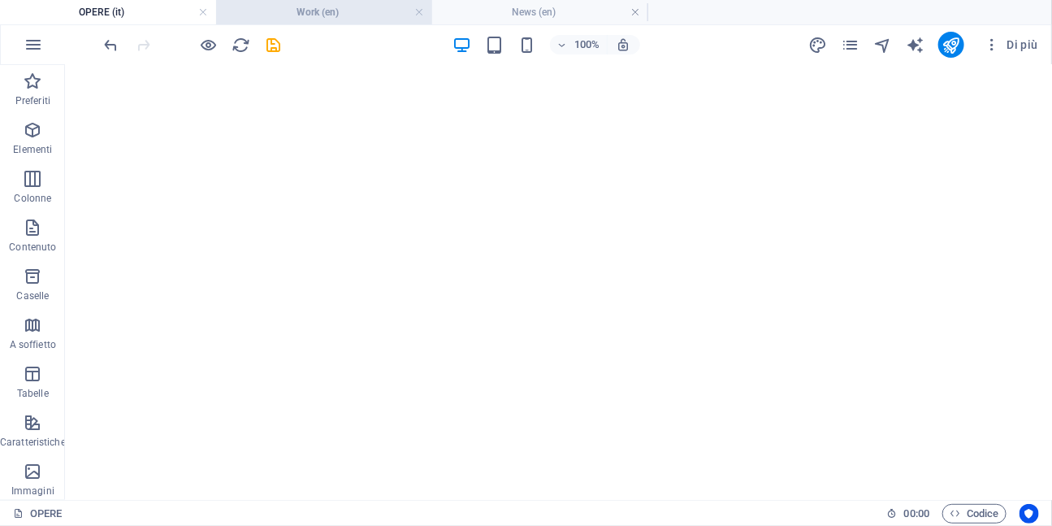
click at [315, 14] on h4 "Work (en)" at bounding box center [324, 12] width 216 height 18
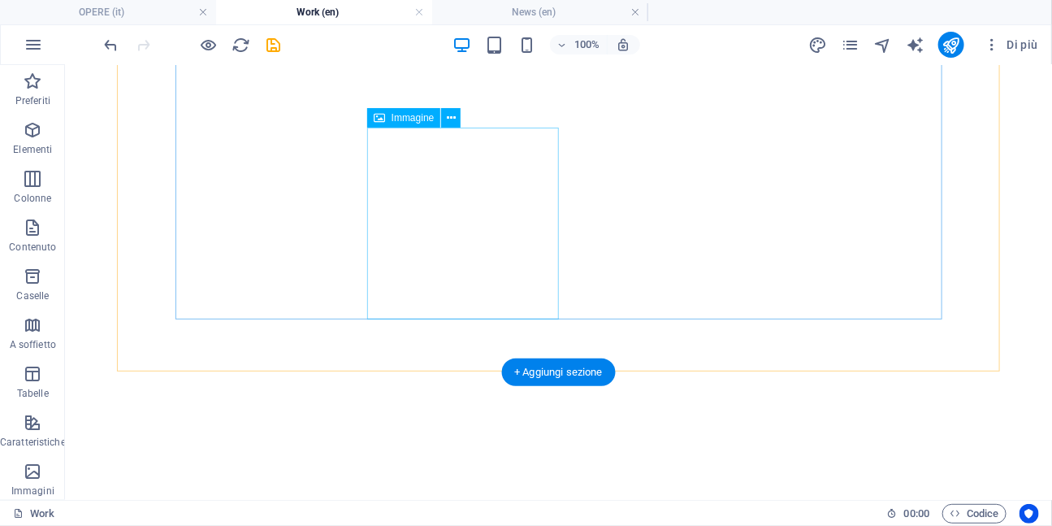
scroll to position [1763, 0]
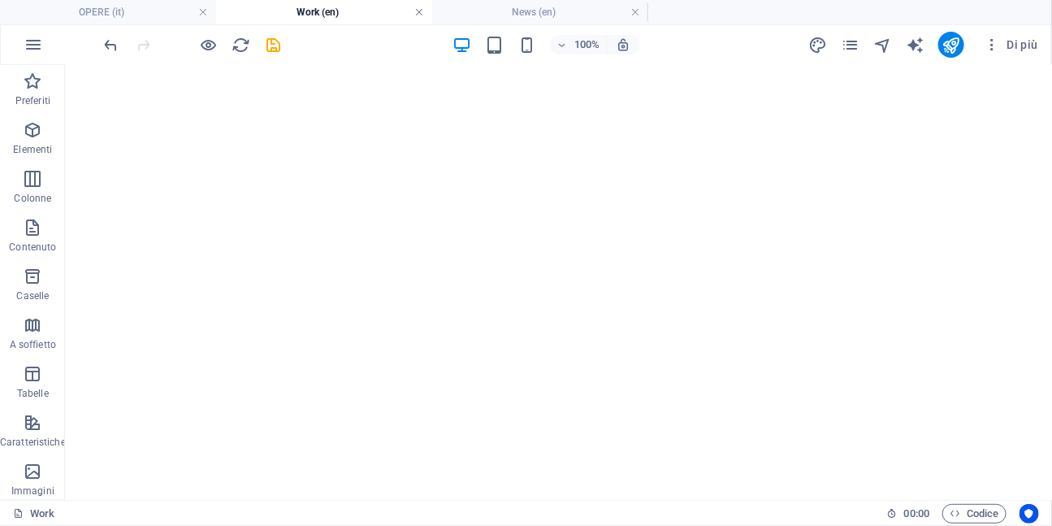
click at [419, 14] on link at bounding box center [419, 12] width 10 height 15
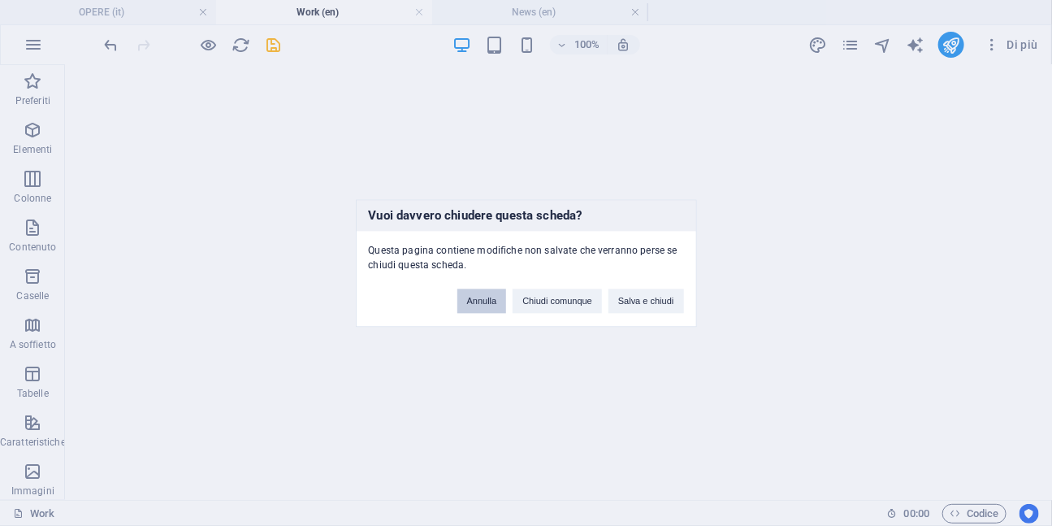
click at [476, 301] on button "Annulla" at bounding box center [482, 300] width 50 height 24
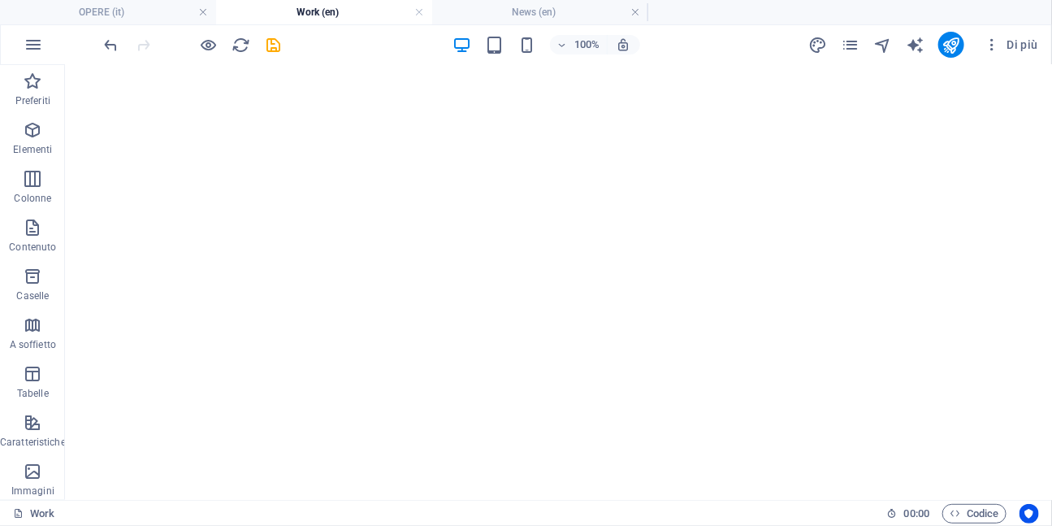
click at [381, 13] on h4 "Work (en)" at bounding box center [324, 12] width 216 height 18
click at [200, 15] on link at bounding box center [203, 12] width 10 height 15
click at [271, 48] on icon "save" at bounding box center [274, 45] width 19 height 19
click at [848, 45] on icon "pages" at bounding box center [851, 45] width 19 height 19
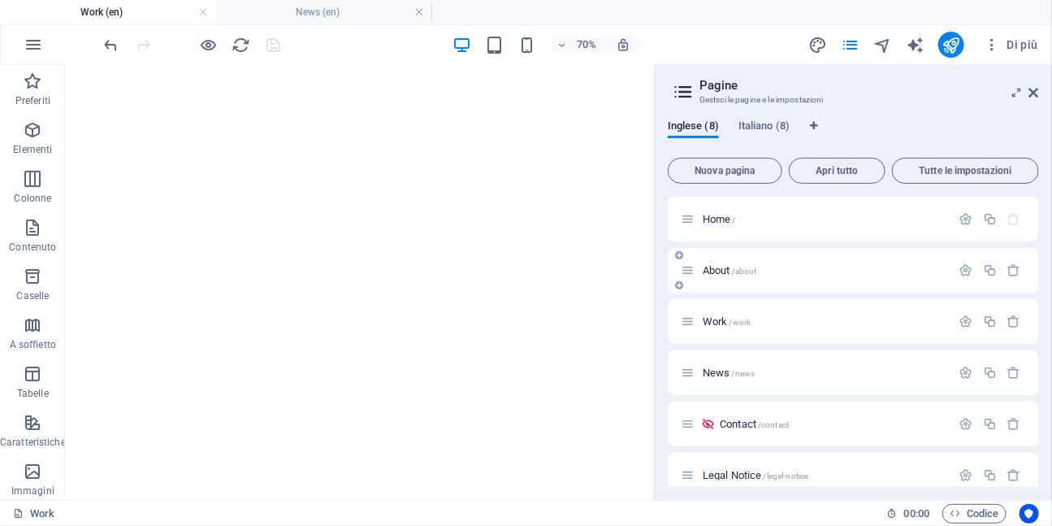
scroll to position [32, 0]
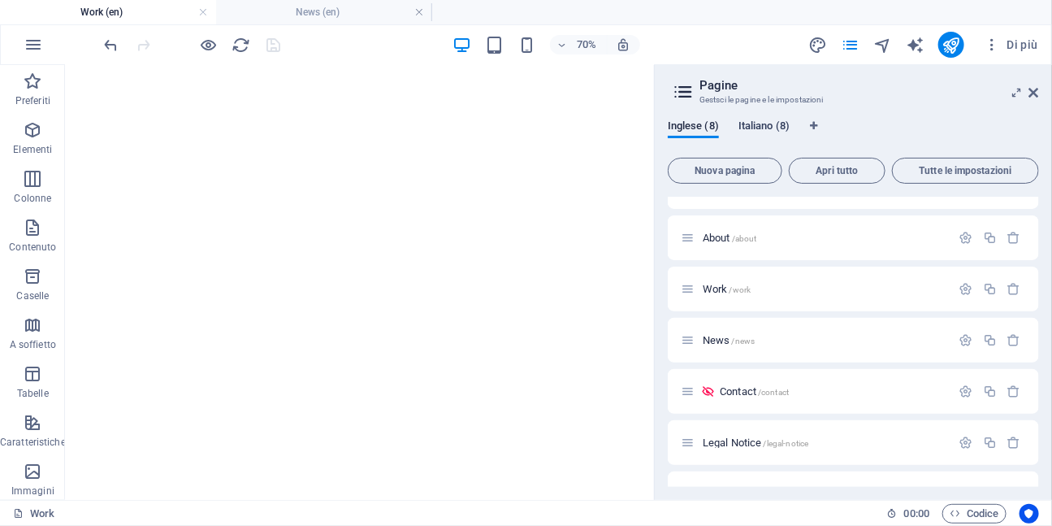
click at [777, 123] on span "Italiano (8)" at bounding box center [764, 127] width 51 height 23
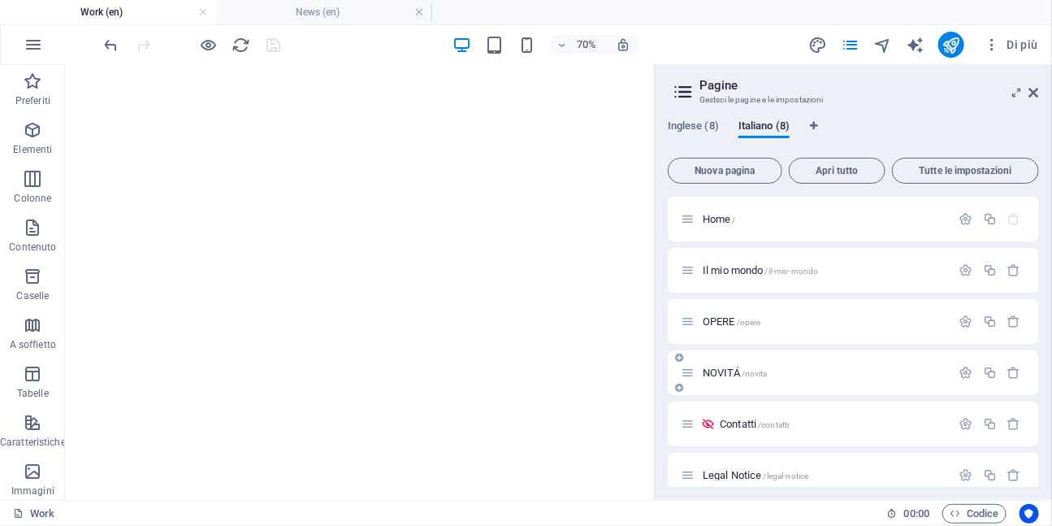
click at [732, 369] on span "NOVITÁ /novita" at bounding box center [735, 372] width 65 height 12
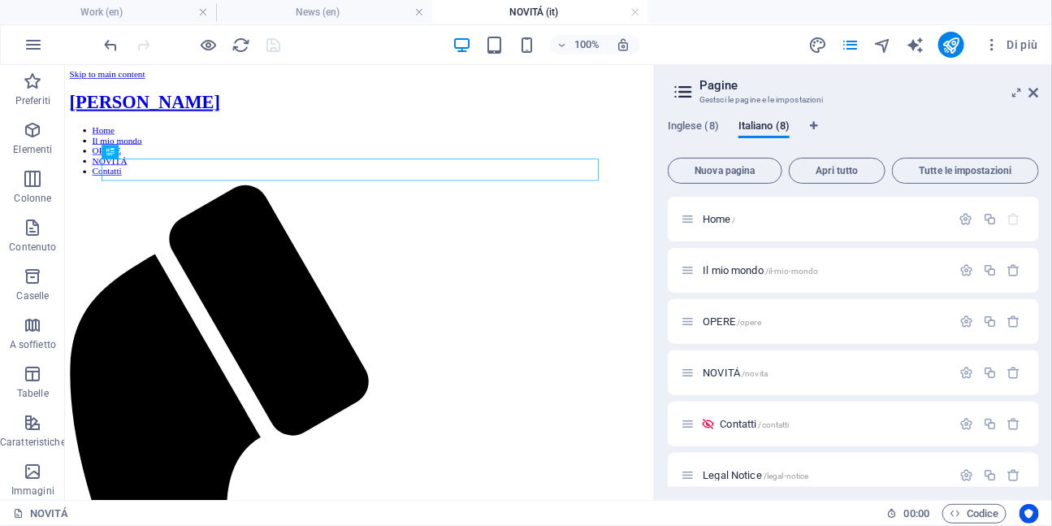
scroll to position [0, 0]
click at [1037, 93] on icon at bounding box center [1034, 92] width 10 height 13
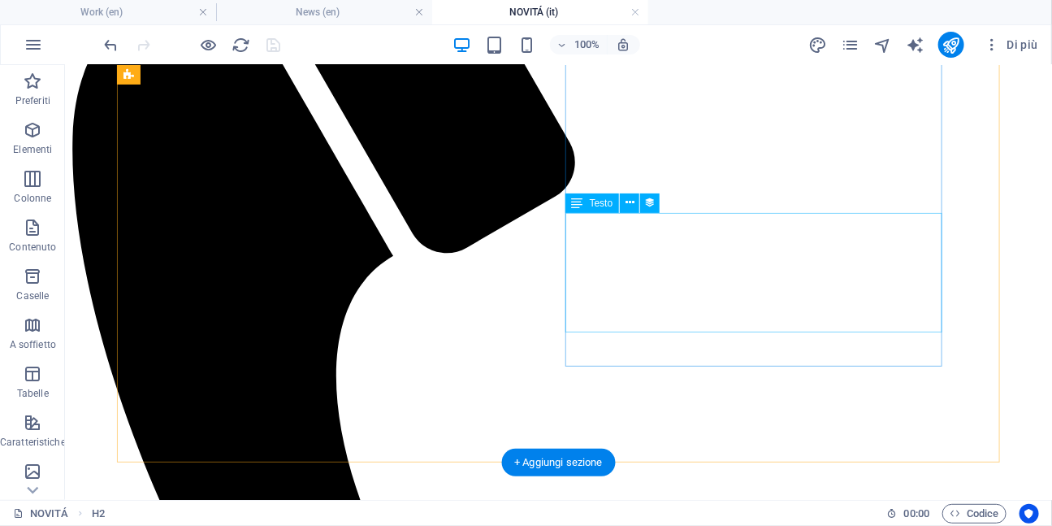
scroll to position [549, 0]
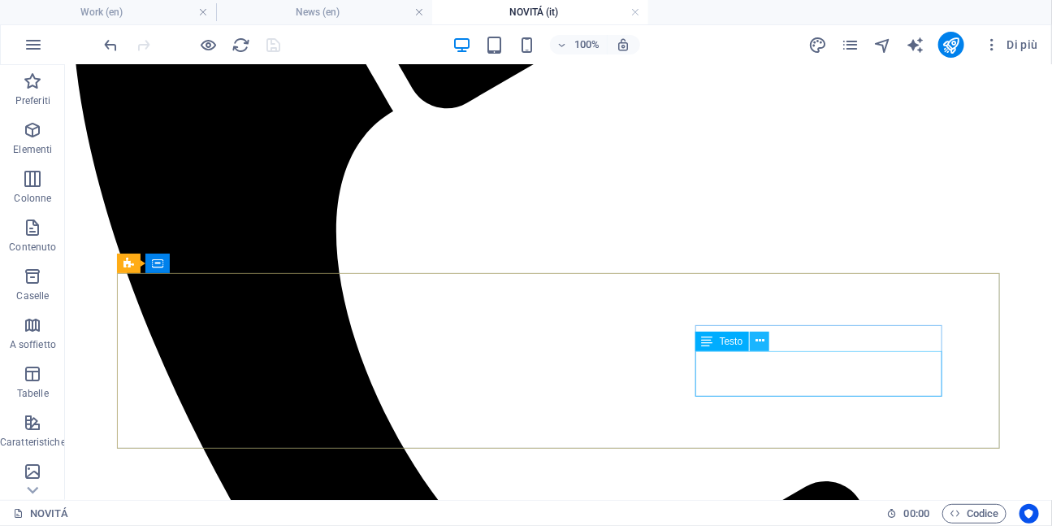
click at [765, 342] on button at bounding box center [759, 340] width 19 height 19
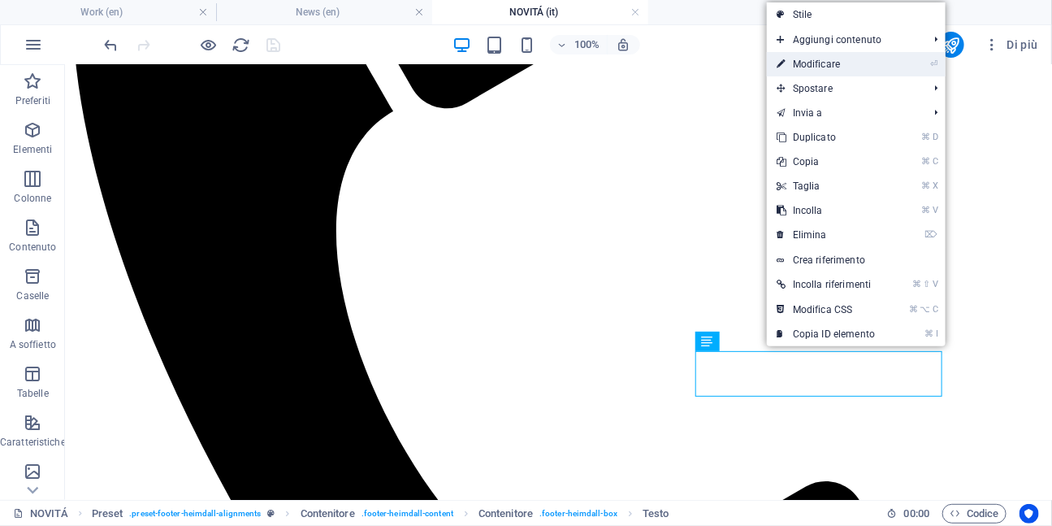
click at [809, 65] on link "⏎ Modificare" at bounding box center [826, 64] width 118 height 24
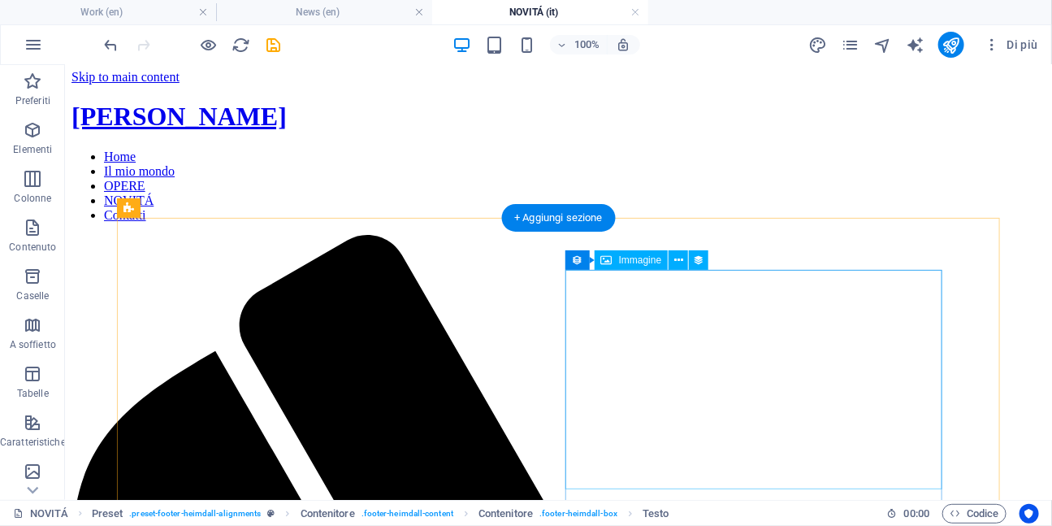
scroll to position [0, 0]
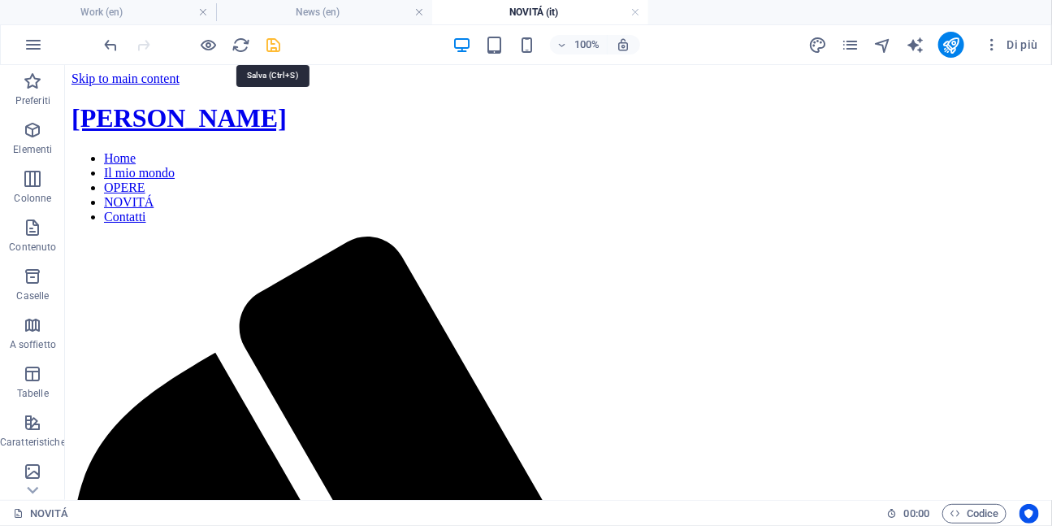
click at [274, 49] on icon "save" at bounding box center [274, 45] width 19 height 19
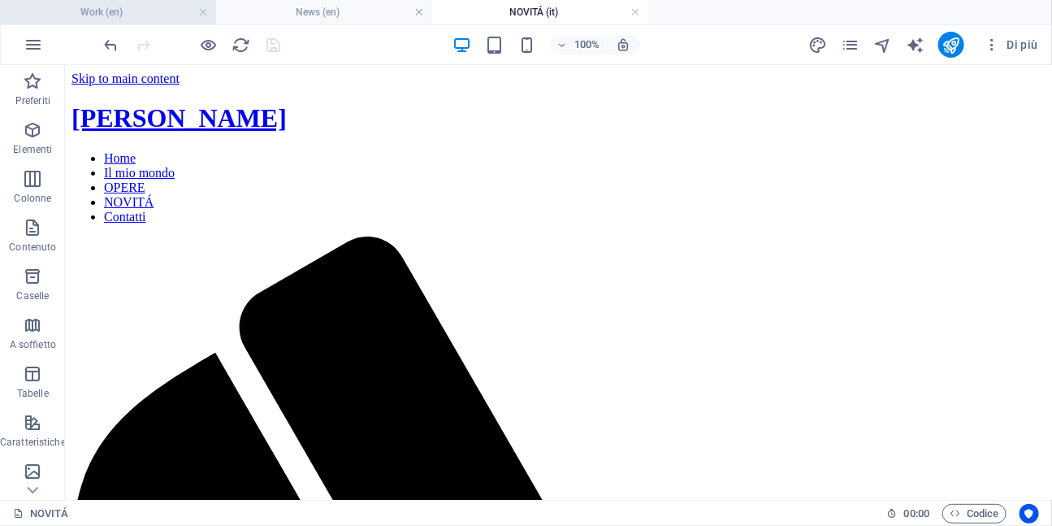
click at [148, 18] on h4 "Work (en)" at bounding box center [108, 12] width 216 height 18
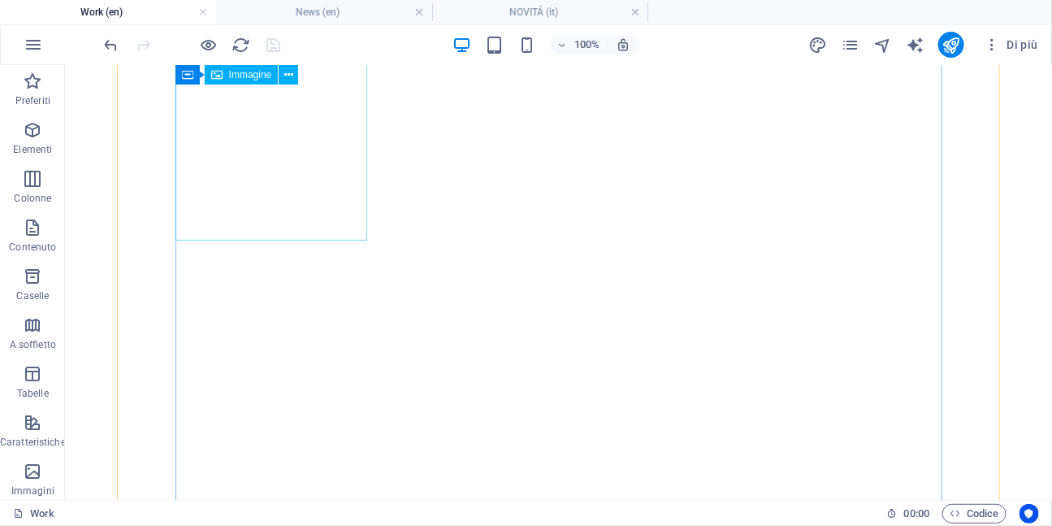
scroll to position [1763, 0]
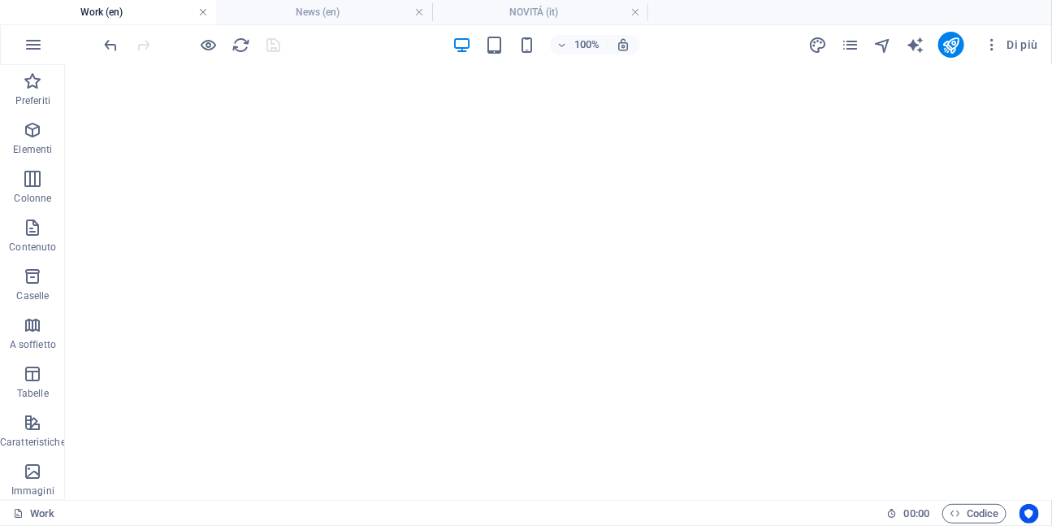
click at [201, 16] on link at bounding box center [203, 12] width 10 height 15
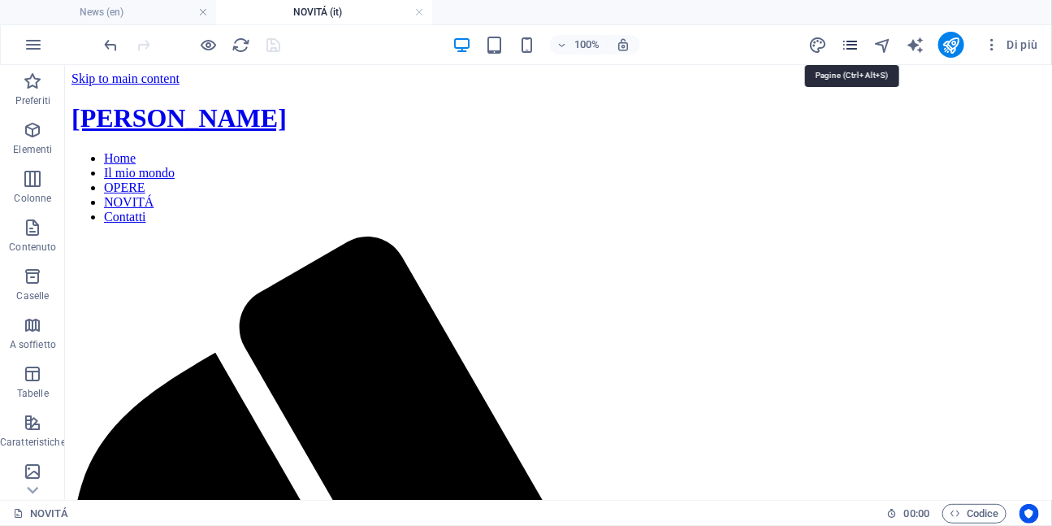
click at [853, 45] on icon "pages" at bounding box center [851, 45] width 19 height 19
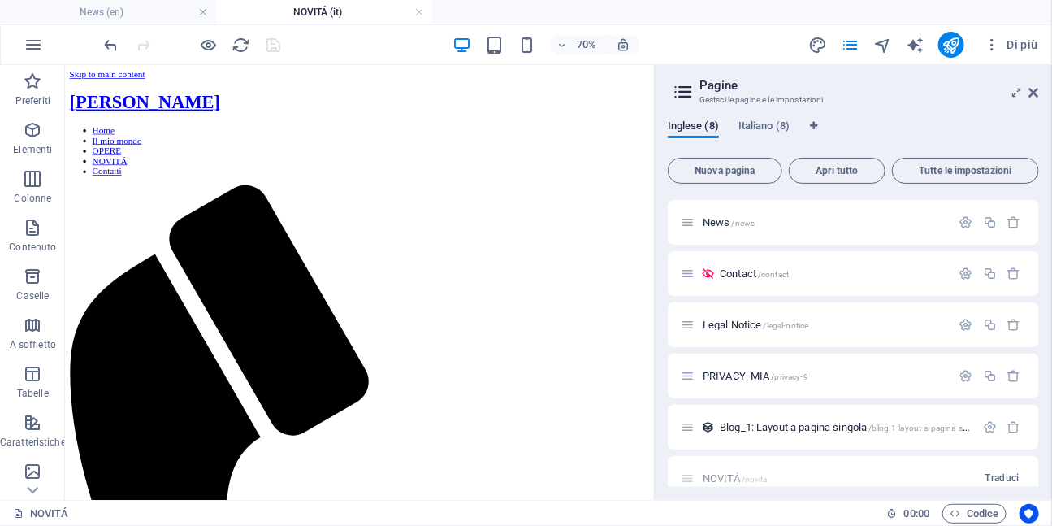
scroll to position [152, 0]
click at [818, 270] on p "Contact /contact" at bounding box center [833, 271] width 227 height 11
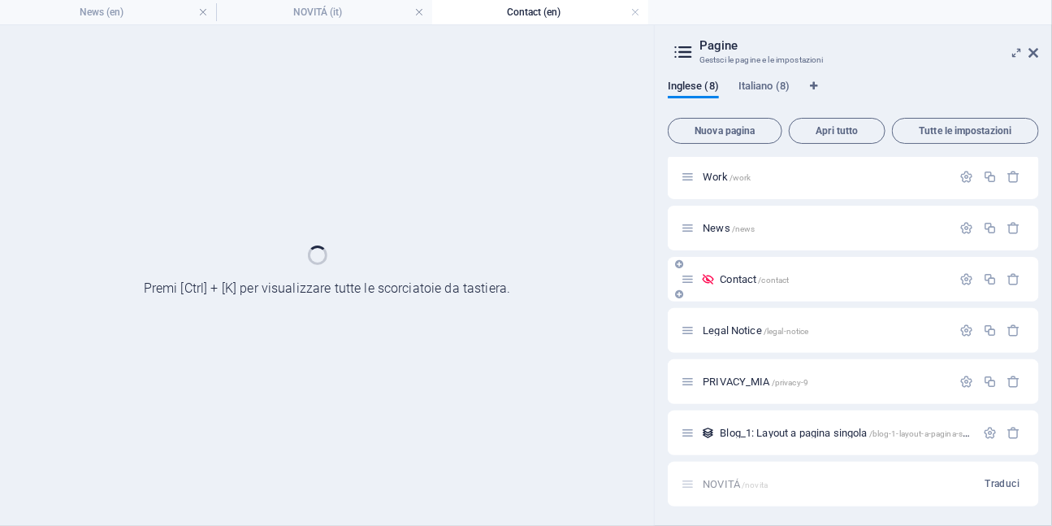
scroll to position [104, 0]
click at [416, 13] on link at bounding box center [419, 12] width 10 height 15
click at [201, 14] on link at bounding box center [203, 12] width 10 height 15
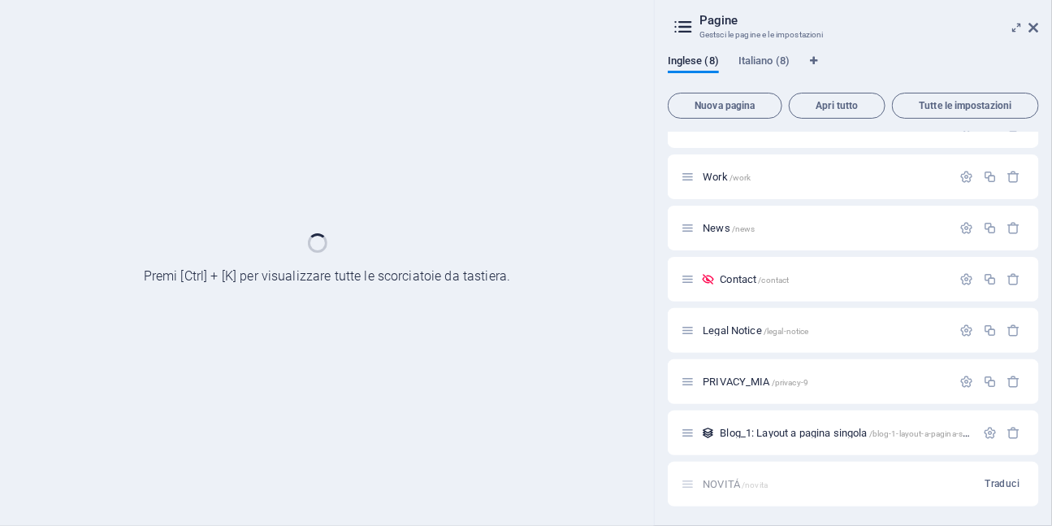
scroll to position [79, 0]
click at [772, 60] on span "Italiano (8)" at bounding box center [764, 62] width 51 height 23
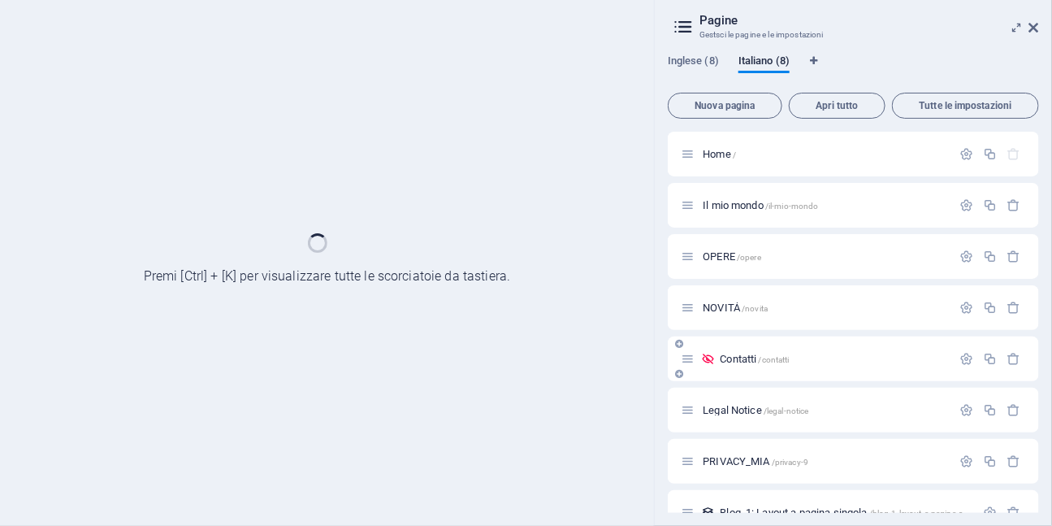
click at [758, 362] on span "Contatti /contatti" at bounding box center [754, 359] width 69 height 12
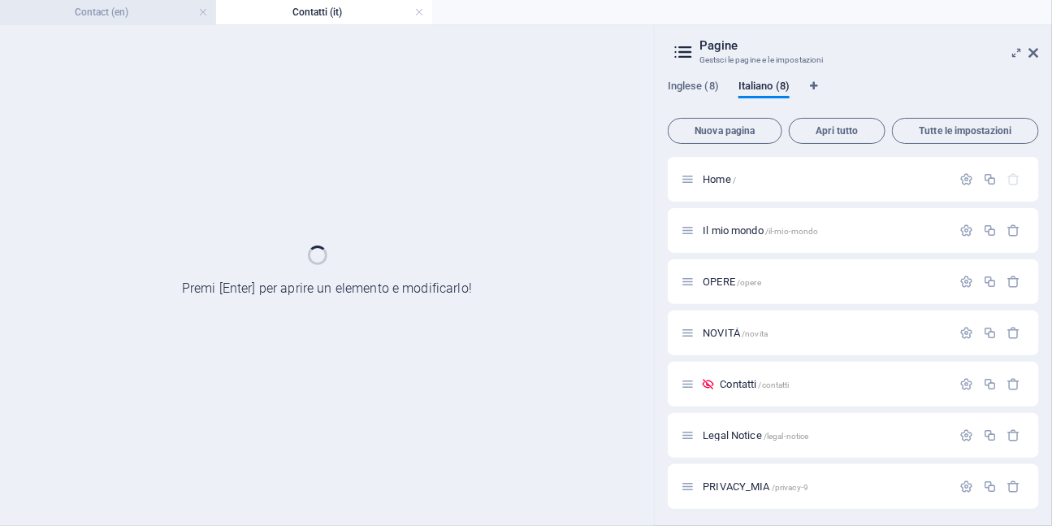
click at [174, 10] on h4 "Contact (en)" at bounding box center [108, 12] width 216 height 18
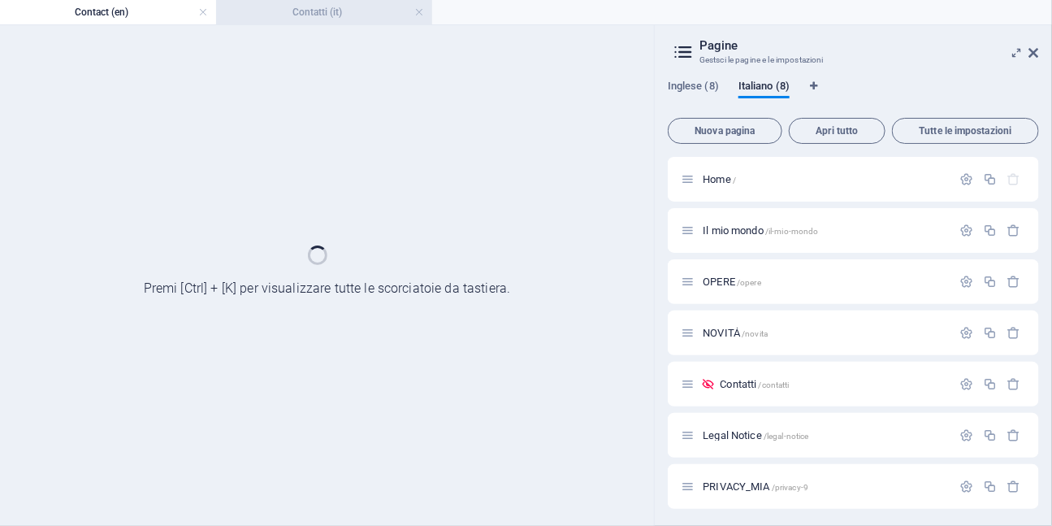
click at [279, 19] on h4 "Contatti (it)" at bounding box center [324, 12] width 216 height 18
click at [717, 180] on span "Home /" at bounding box center [719, 179] width 33 height 12
click at [575, 14] on h4 "Home (it)" at bounding box center [540, 12] width 216 height 18
click at [604, 17] on h4 "Home (it)" at bounding box center [540, 12] width 216 height 18
click at [635, 11] on link at bounding box center [635, 12] width 10 height 15
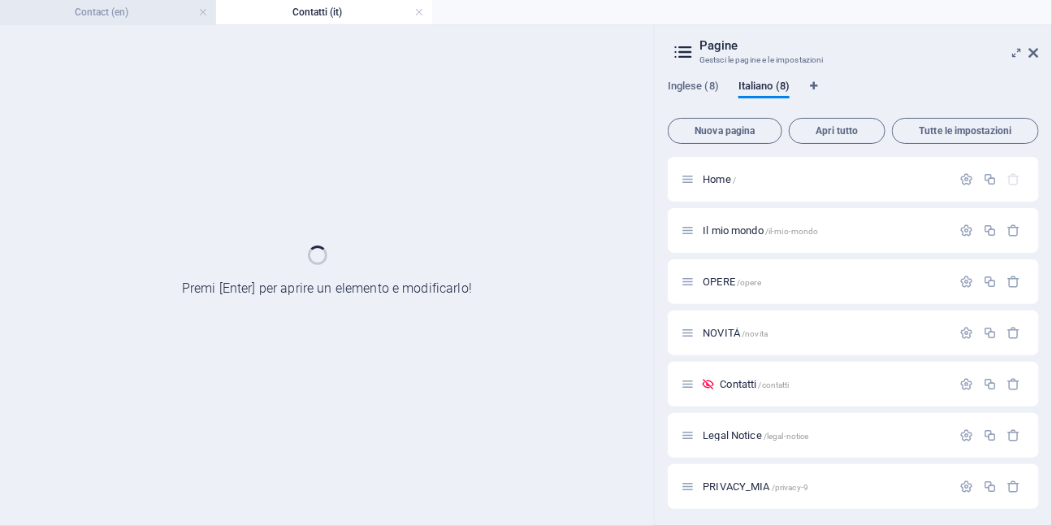
click at [141, 15] on h4 "Contact (en)" at bounding box center [108, 12] width 216 height 18
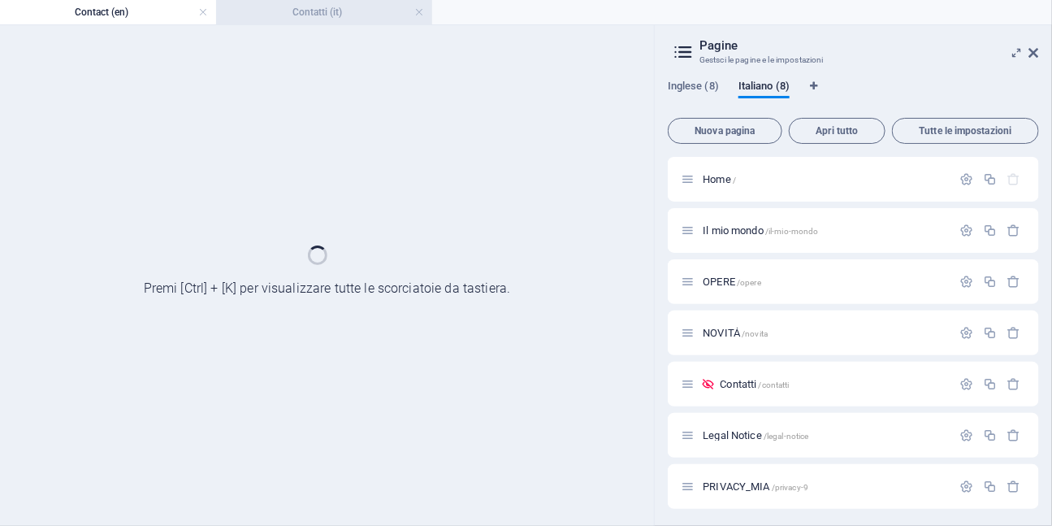
click at [318, 22] on li "Contatti (it)" at bounding box center [324, 12] width 216 height 24
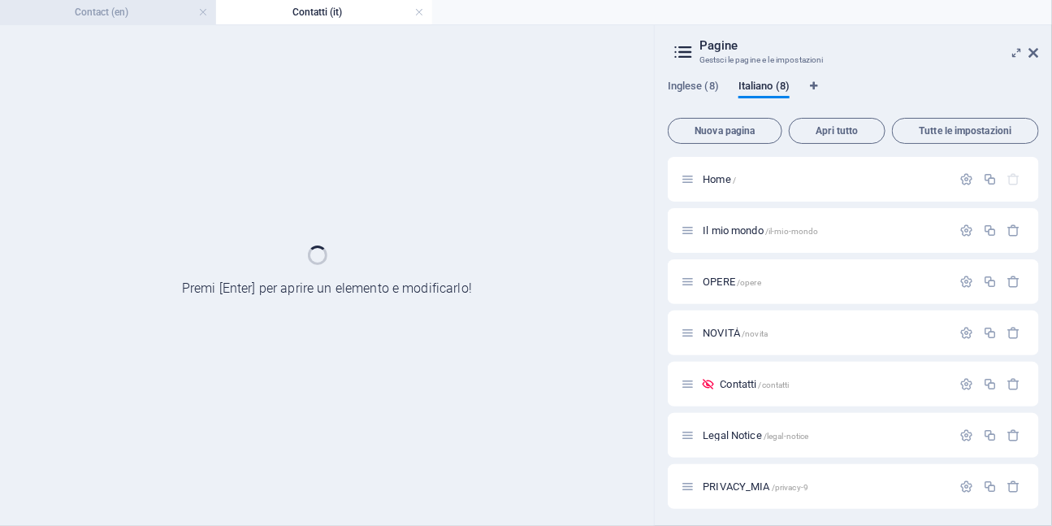
click at [162, 16] on h4 "Contact (en)" at bounding box center [108, 12] width 216 height 18
click at [695, 86] on span "Inglese (8)" at bounding box center [693, 87] width 51 height 23
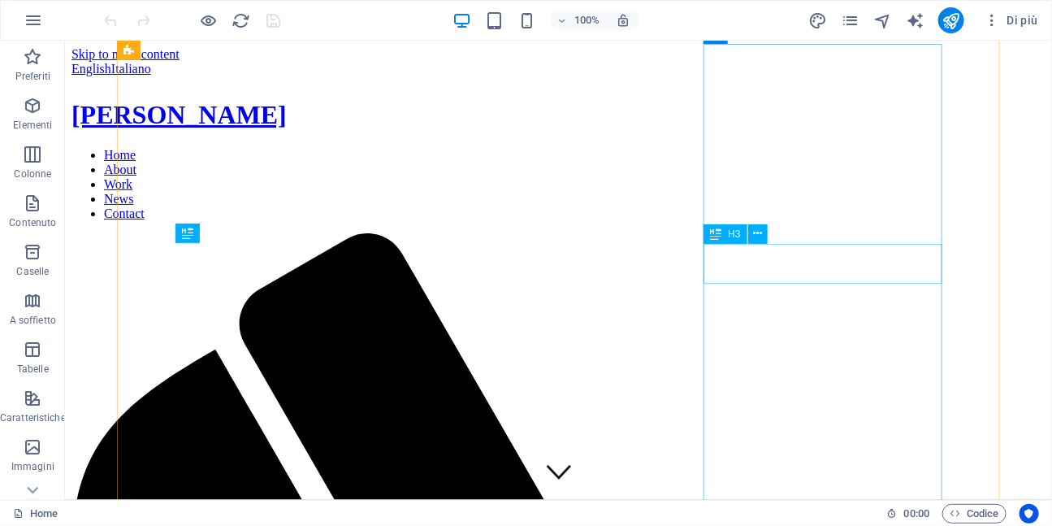
scroll to position [583, 0]
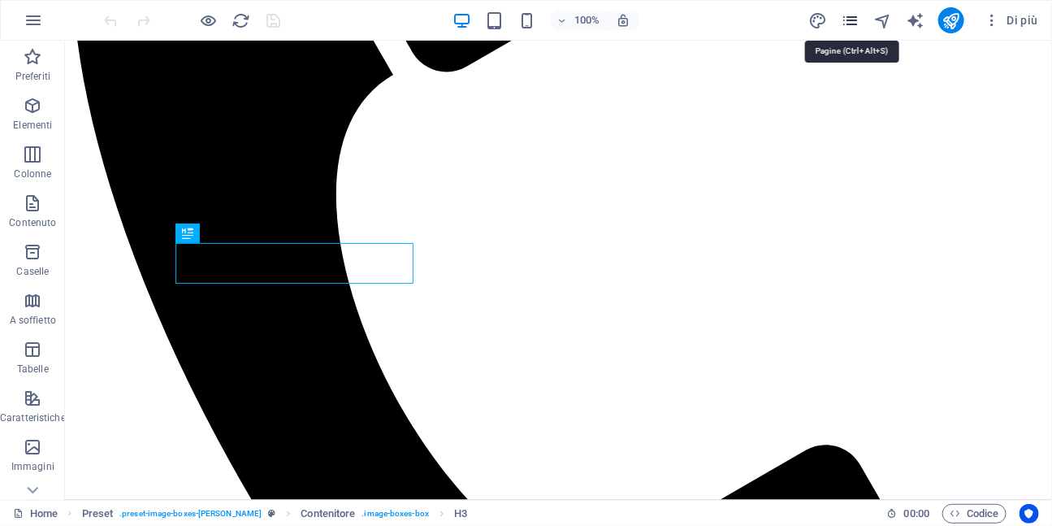
click at [859, 24] on icon "pages" at bounding box center [851, 20] width 19 height 19
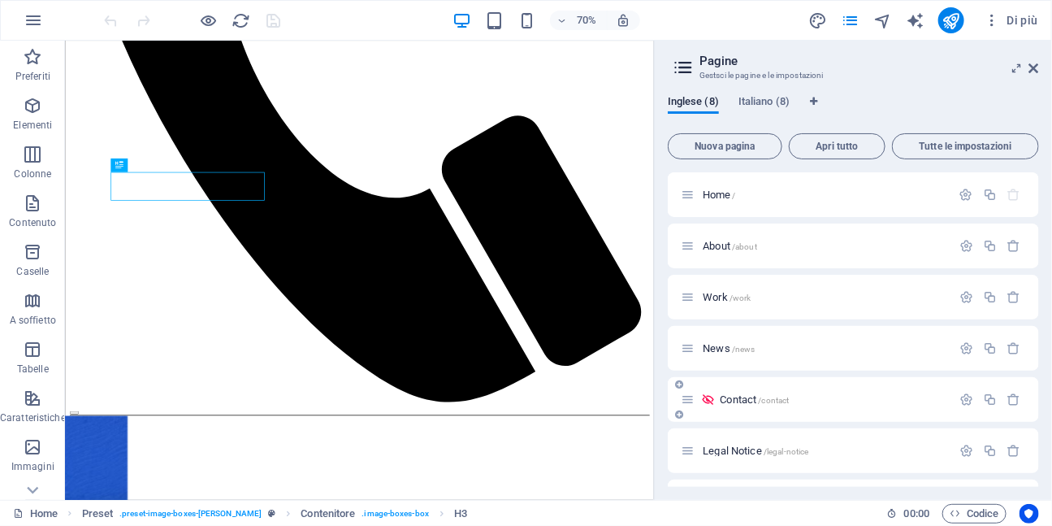
click at [735, 392] on div "Contact /contact" at bounding box center [816, 399] width 271 height 19
click at [728, 403] on span "Contact /contact" at bounding box center [754, 399] width 69 height 12
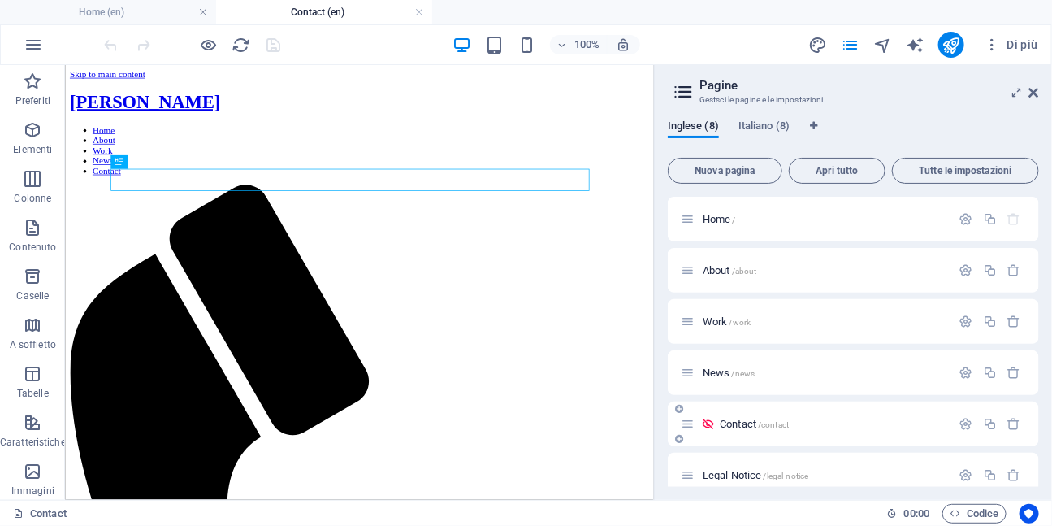
scroll to position [0, 0]
click at [778, 128] on span "Italiano (8)" at bounding box center [764, 127] width 51 height 23
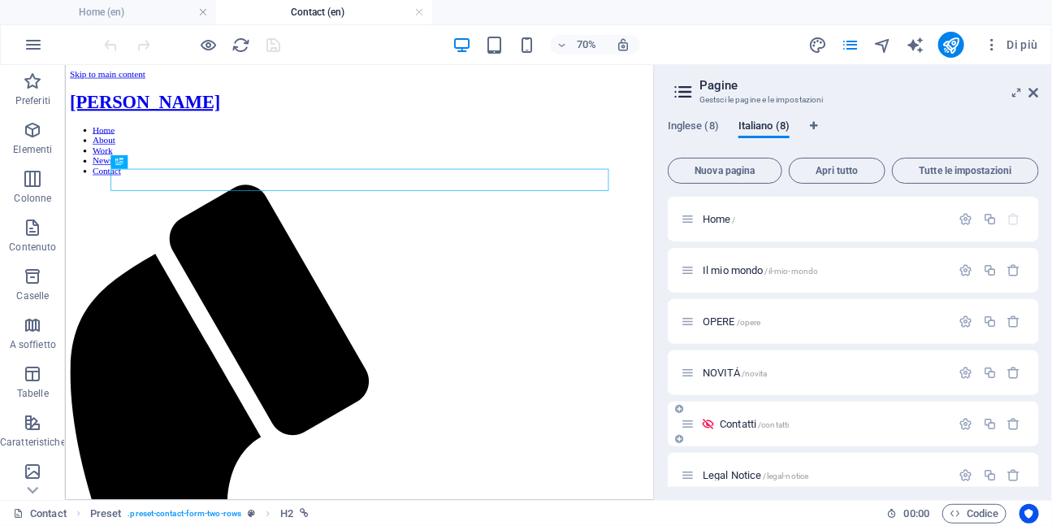
click at [746, 424] on span "Contatti /contatti" at bounding box center [754, 424] width 69 height 12
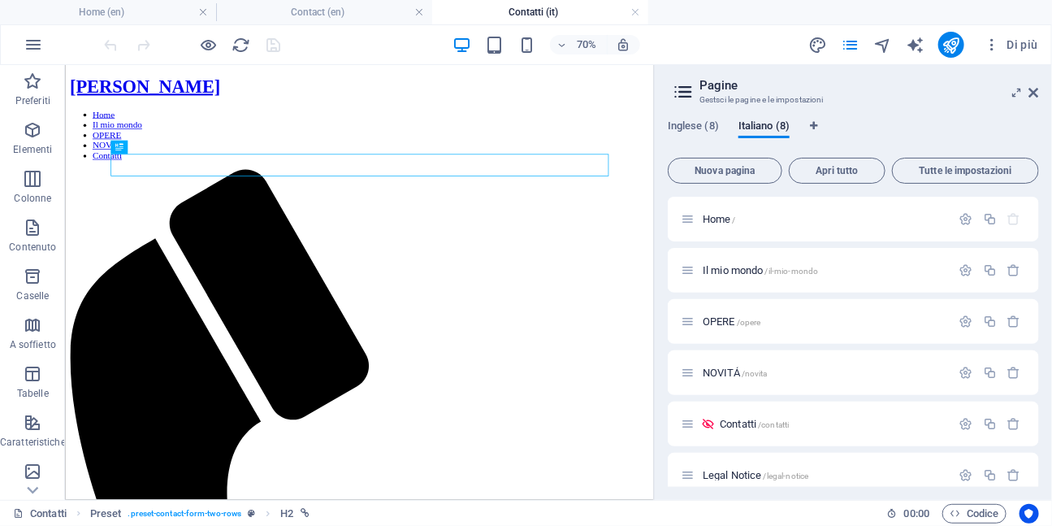
scroll to position [17, 0]
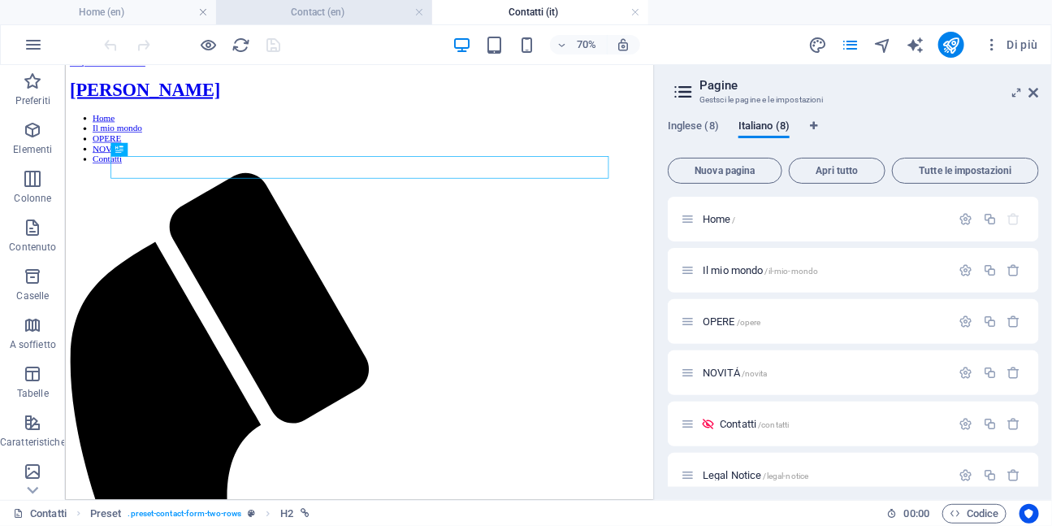
click at [369, 14] on h4 "Contact (en)" at bounding box center [324, 12] width 216 height 18
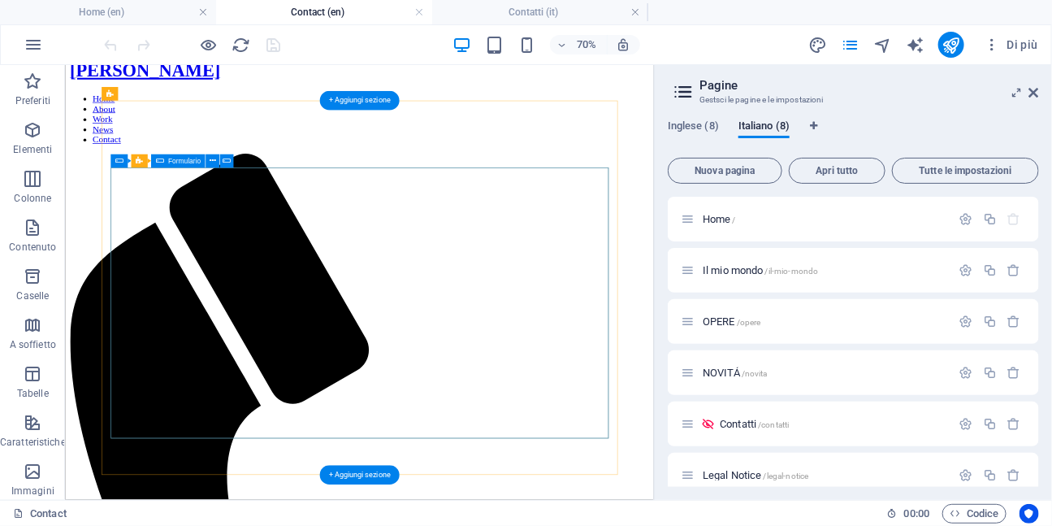
scroll to position [0, 0]
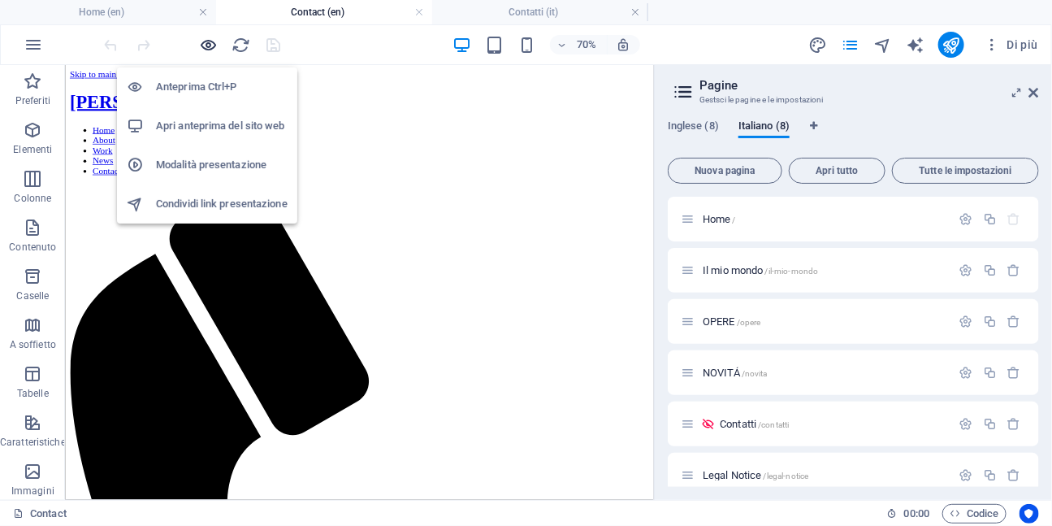
click at [210, 45] on icon "button" at bounding box center [209, 45] width 19 height 19
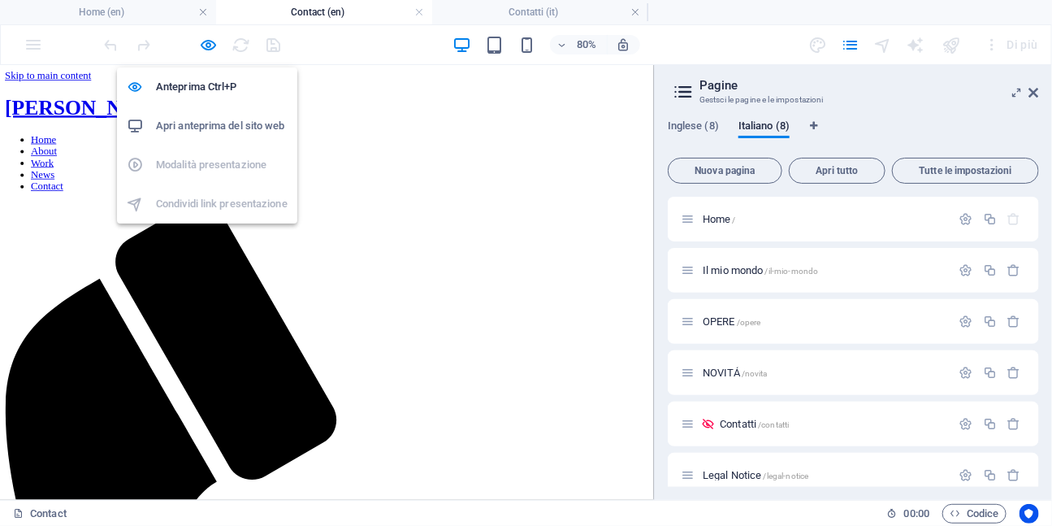
click at [195, 132] on h6 "Apri anteprima del sito web" at bounding box center [222, 125] width 132 height 19
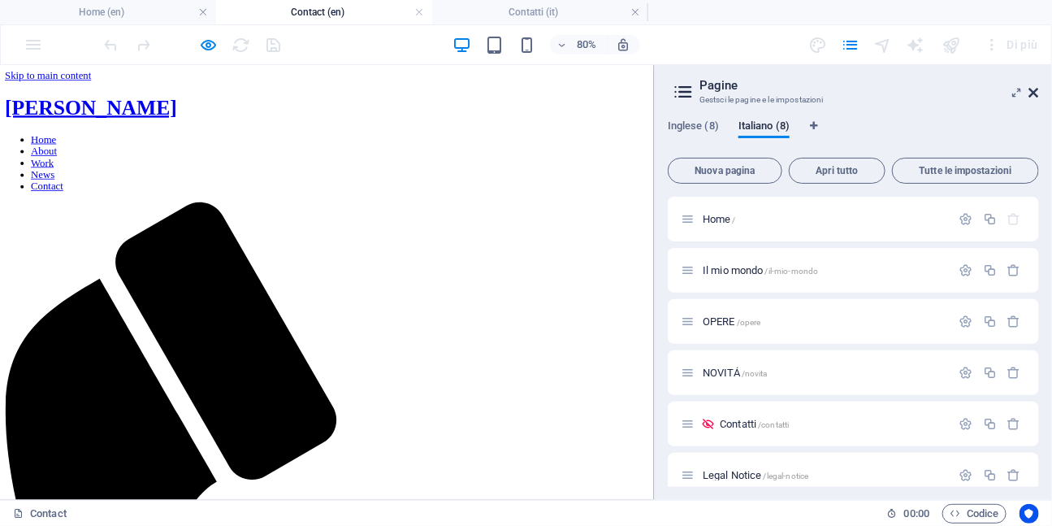
click at [1034, 93] on icon at bounding box center [1034, 92] width 10 height 13
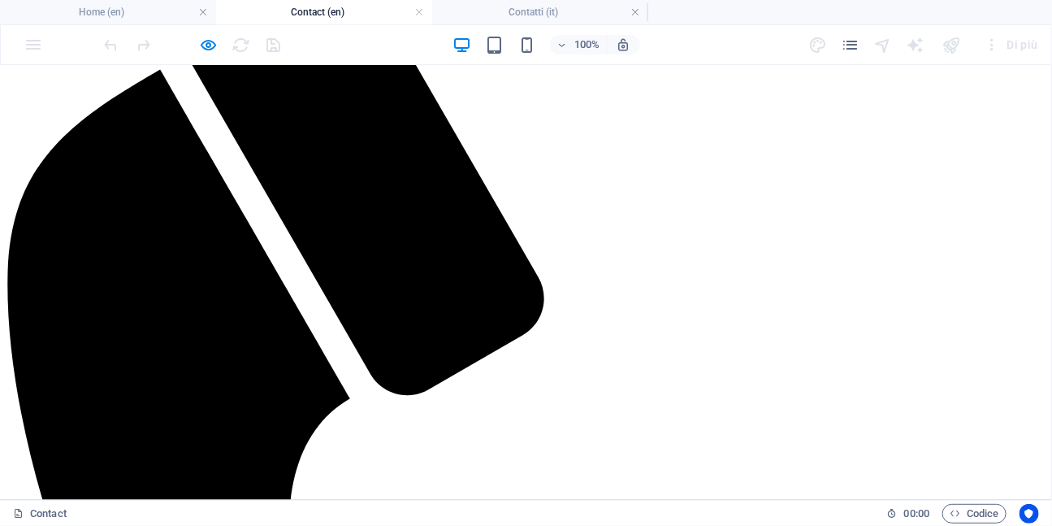
scroll to position [292, 0]
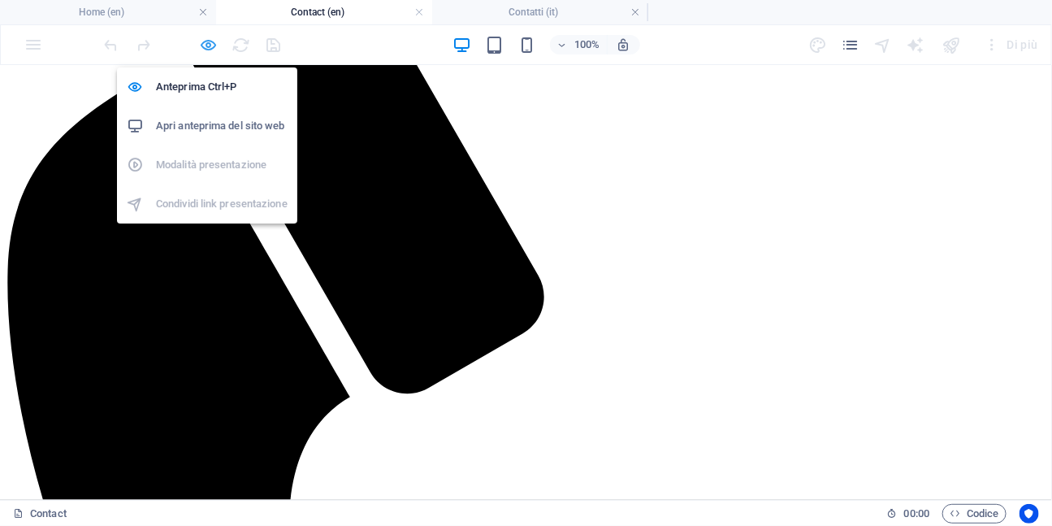
click at [204, 43] on icon "button" at bounding box center [209, 45] width 19 height 19
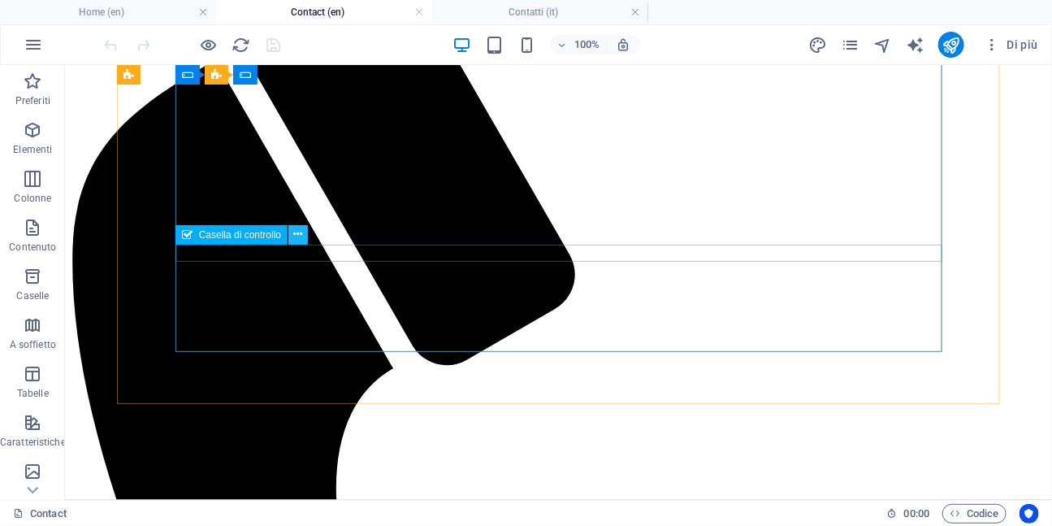
click at [298, 237] on icon at bounding box center [298, 234] width 9 height 17
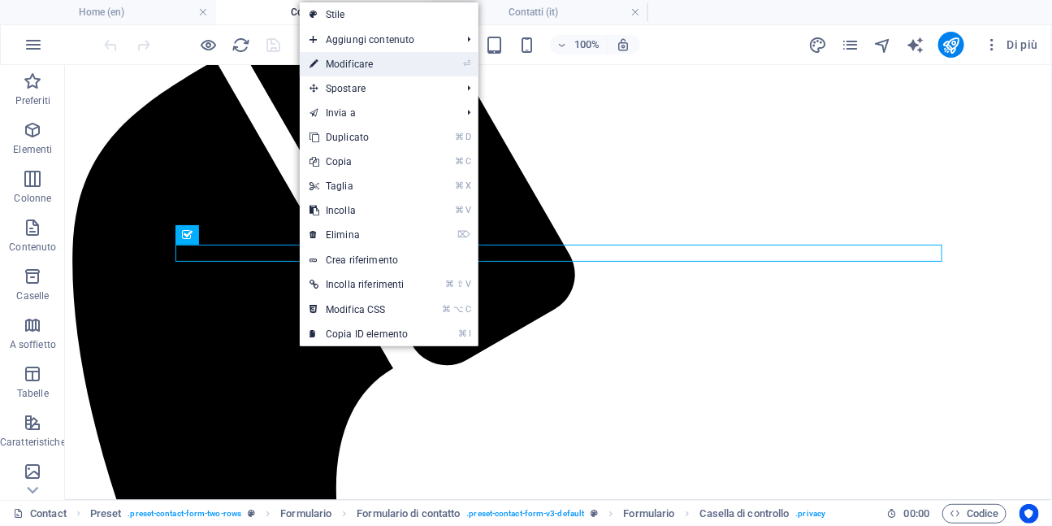
click at [351, 68] on link "⏎ Modificare" at bounding box center [359, 64] width 118 height 24
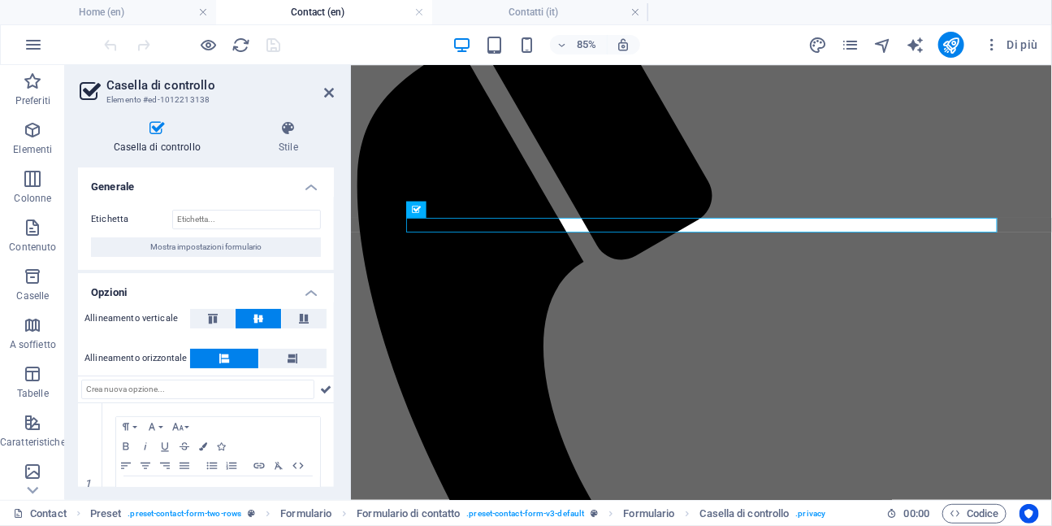
scroll to position [77, 0]
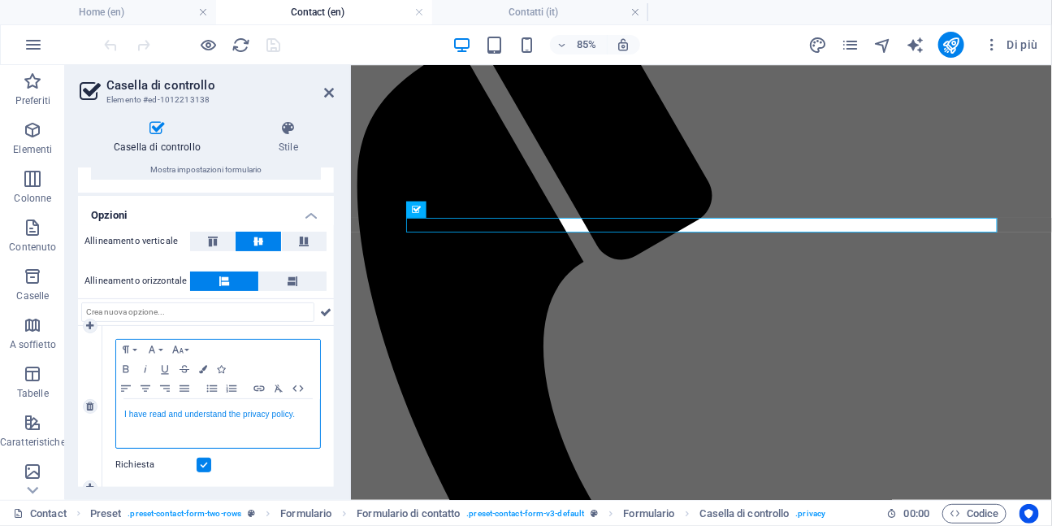
click at [161, 414] on link "I have read and understand the privacy policy." at bounding box center [209, 413] width 171 height 9
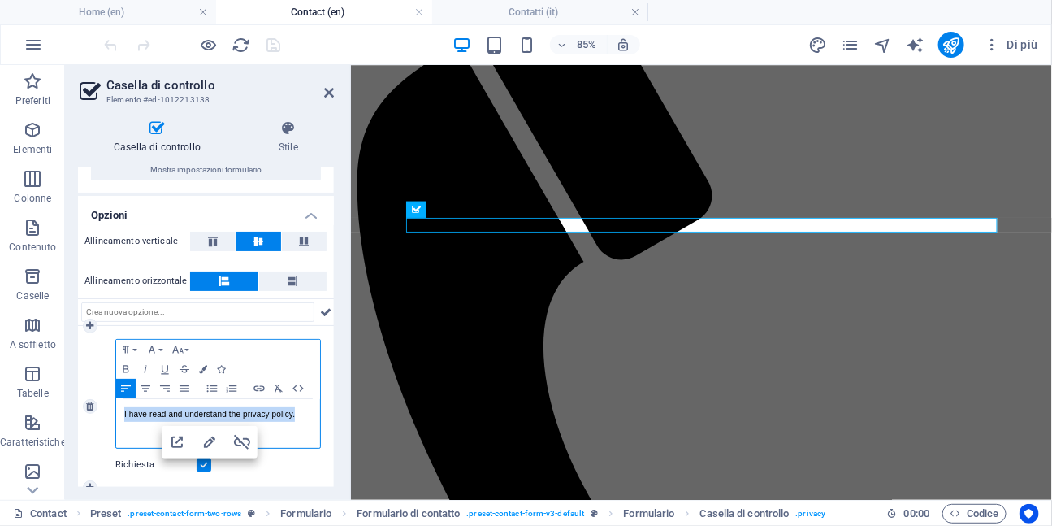
drag, startPoint x: 122, startPoint y: 409, endPoint x: 297, endPoint y: 422, distance: 176.0
click at [297, 422] on div "I have read and understand the privacy policy." at bounding box center [218, 423] width 204 height 49
click at [259, 388] on icon "button" at bounding box center [258, 388] width 19 height 13
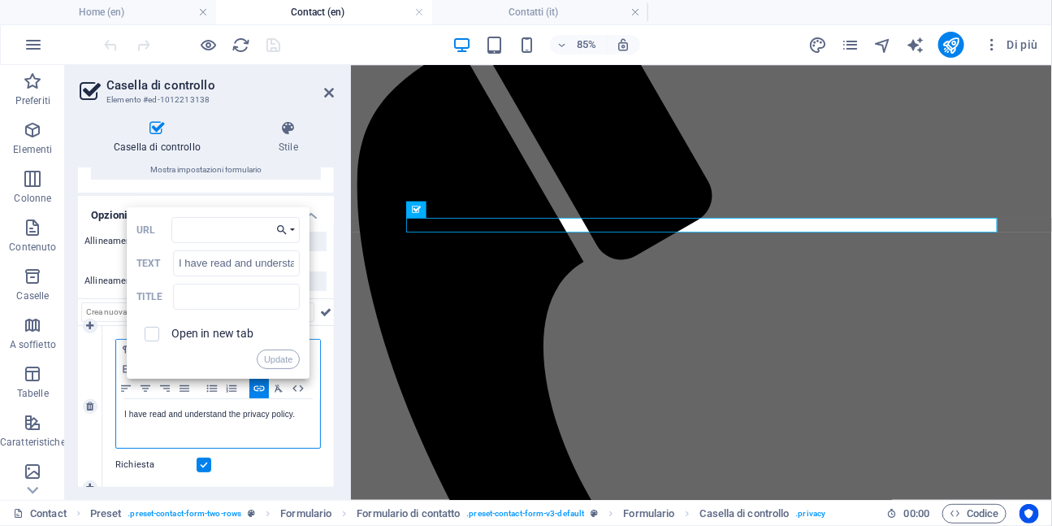
click at [288, 226] on button "Choose Link" at bounding box center [285, 230] width 29 height 26
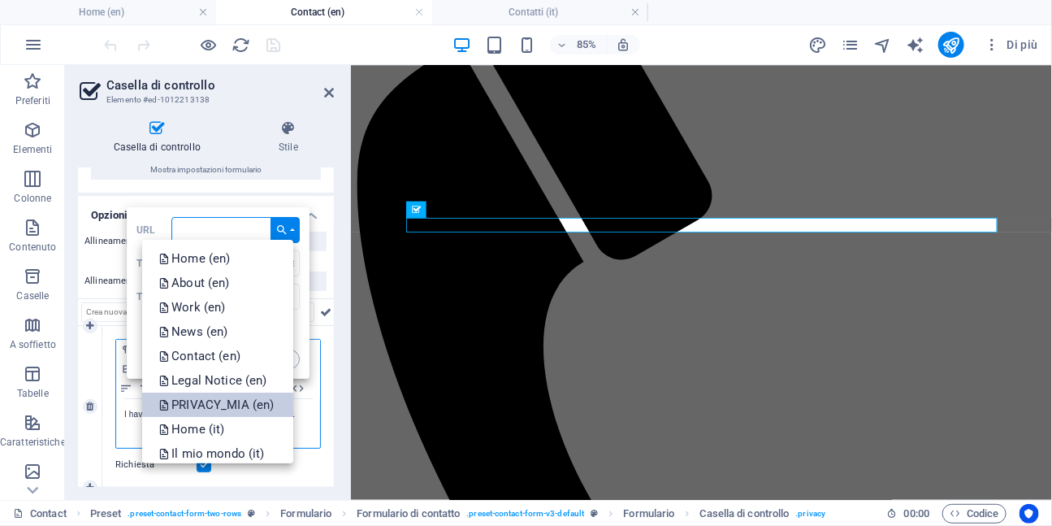
click at [241, 404] on p "PRIVACY_MIA (en)" at bounding box center [217, 404] width 119 height 24
type input "/en/privacy-9"
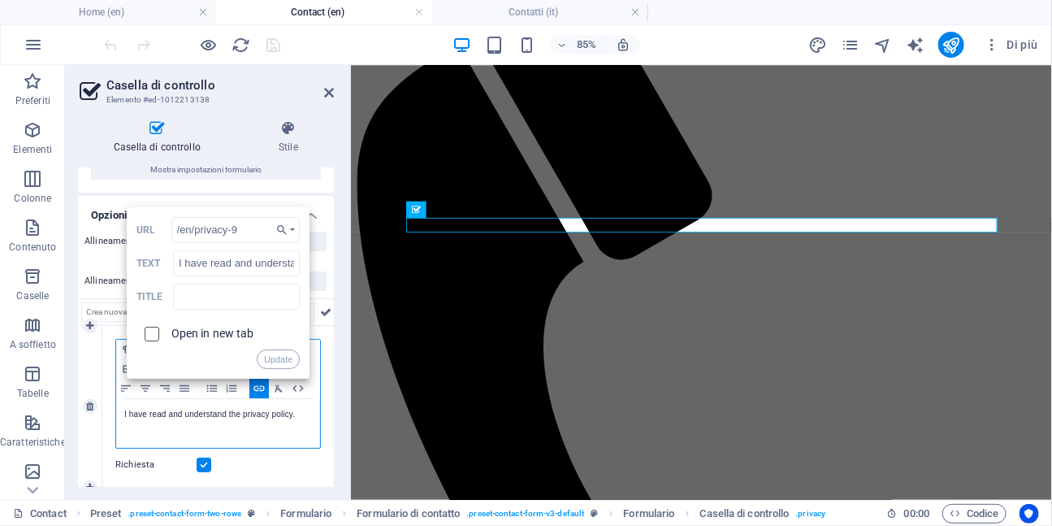
click at [149, 332] on input "checkbox" at bounding box center [149, 331] width 15 height 15
checkbox input "true"
click at [271, 359] on button "Update" at bounding box center [278, 358] width 43 height 19
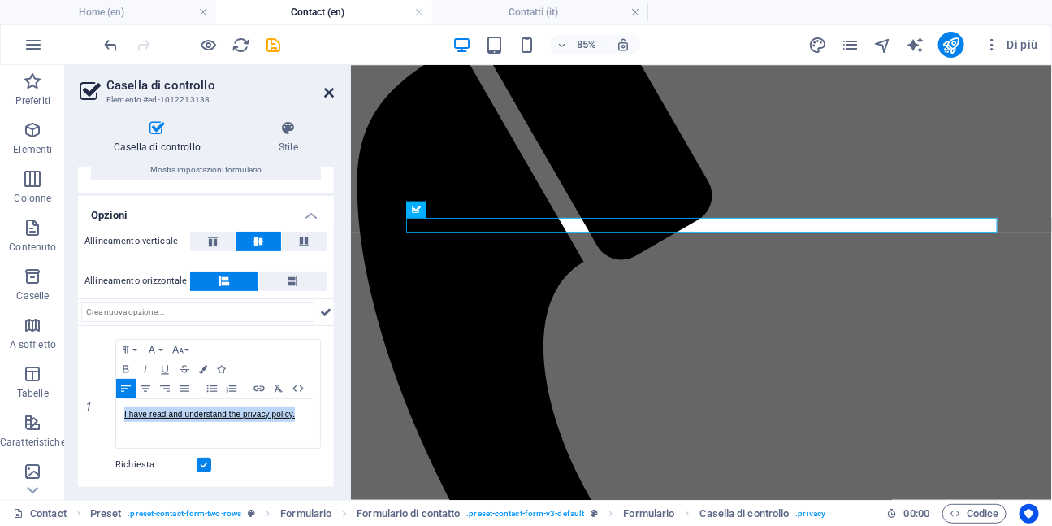
click at [326, 91] on icon at bounding box center [329, 92] width 10 height 13
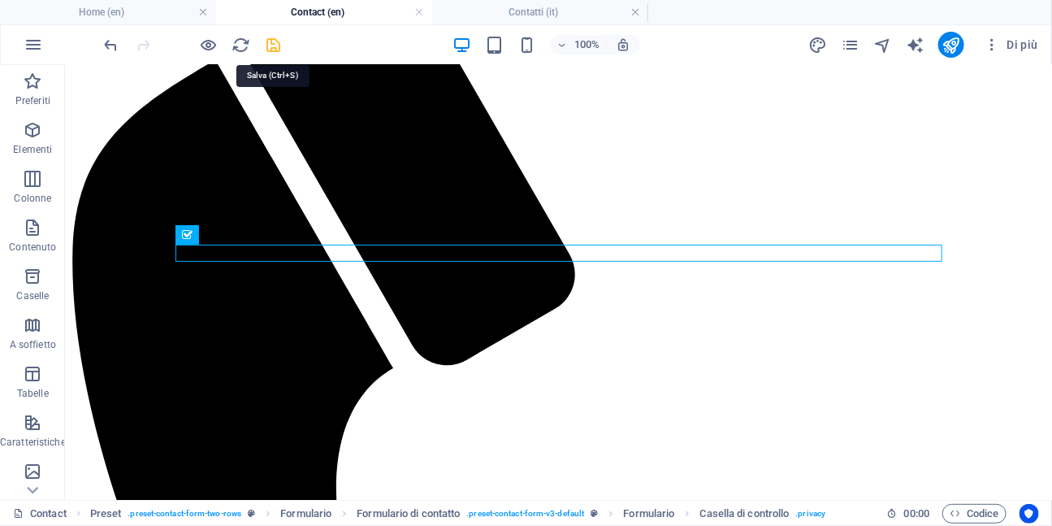
click at [272, 45] on icon "save" at bounding box center [274, 45] width 19 height 19
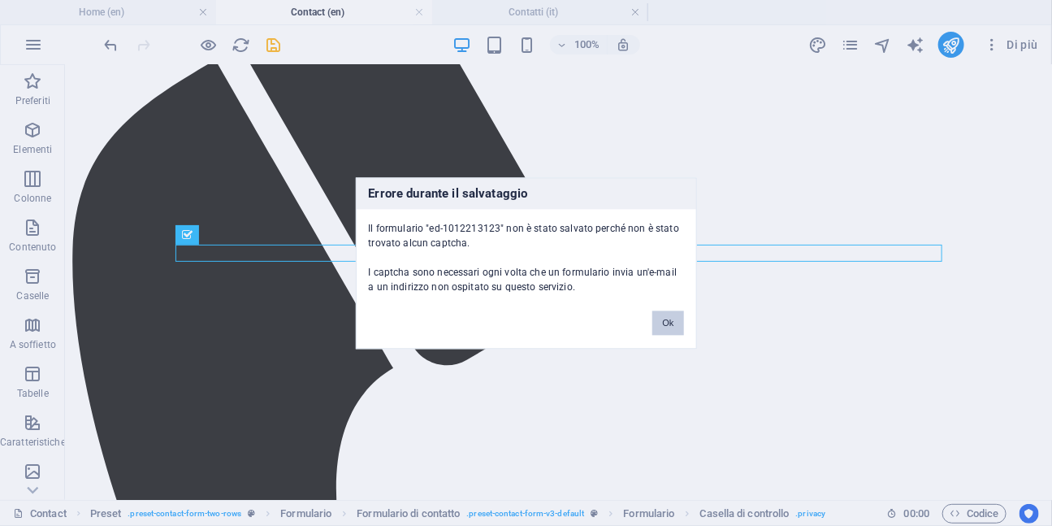
click at [670, 330] on button "Ok" at bounding box center [667, 322] width 31 height 24
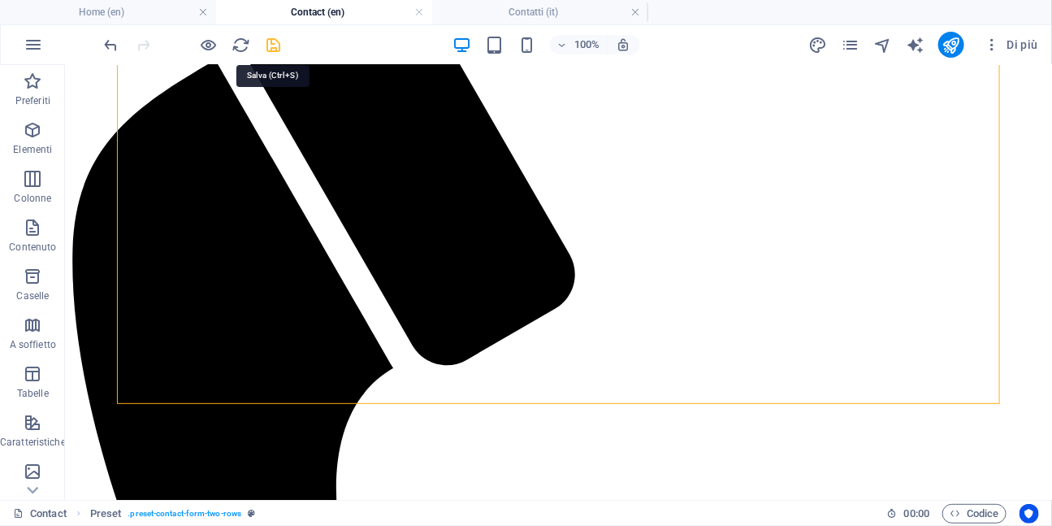
click at [267, 45] on icon "save" at bounding box center [274, 45] width 19 height 19
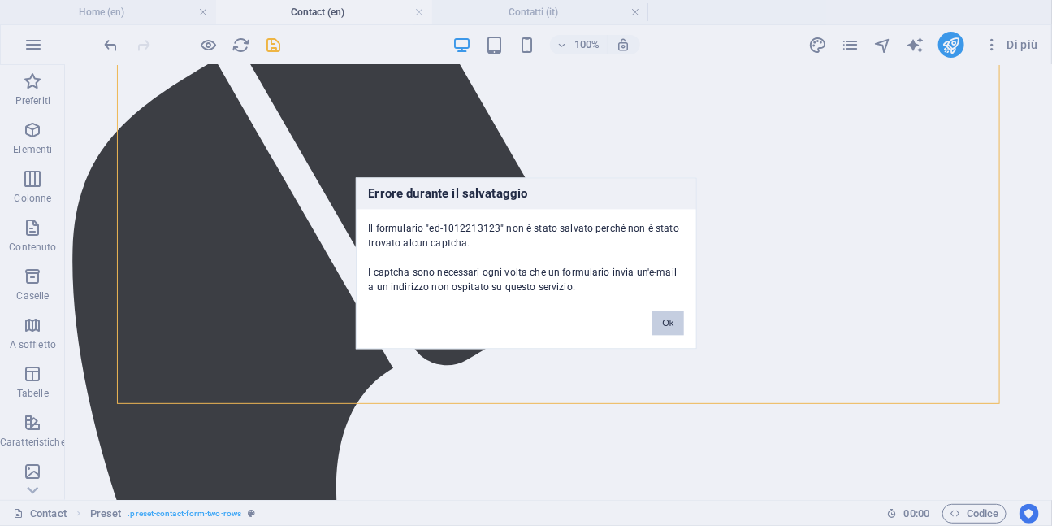
click at [674, 324] on button "Ok" at bounding box center [667, 322] width 31 height 24
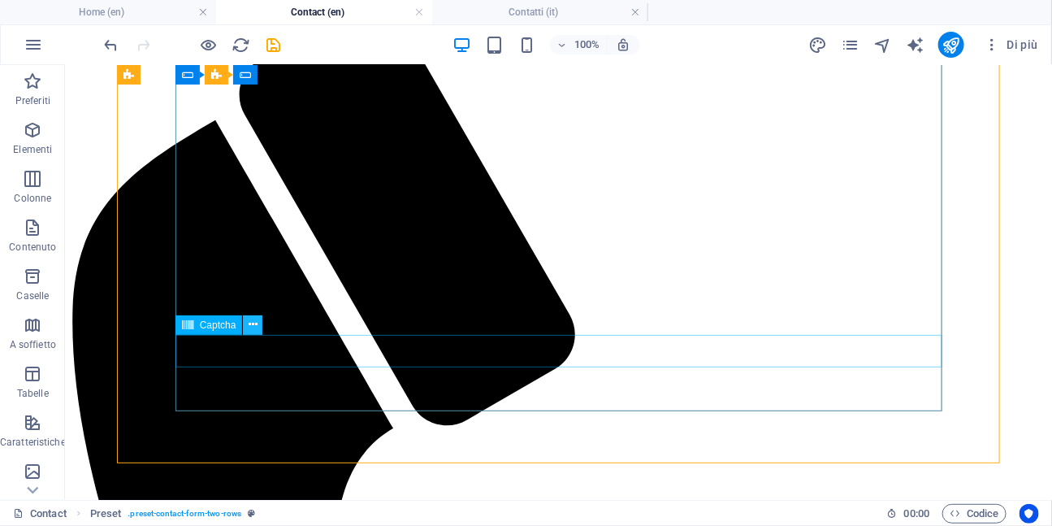
click at [256, 326] on icon at bounding box center [253, 324] width 9 height 17
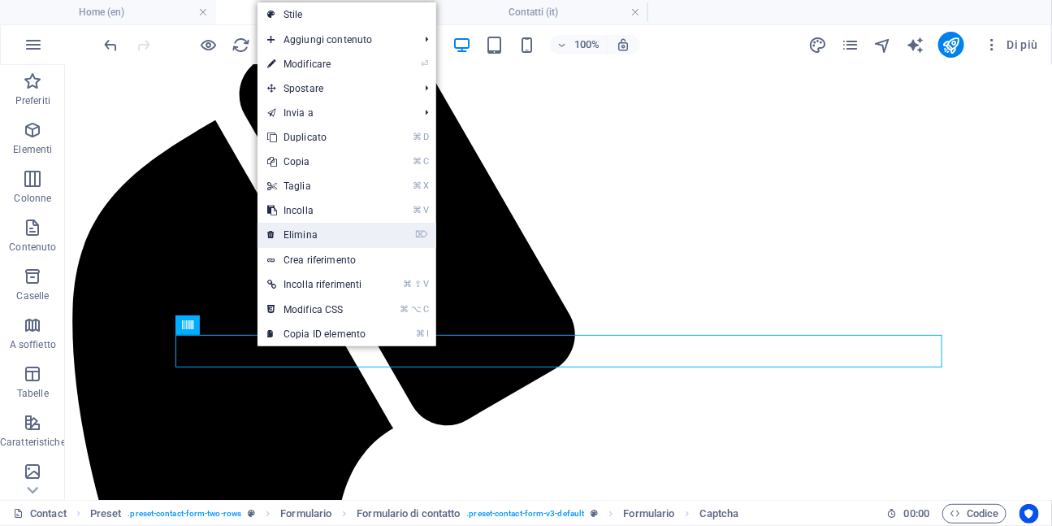
click at [300, 236] on link "⌦ Elimina" at bounding box center [317, 235] width 118 height 24
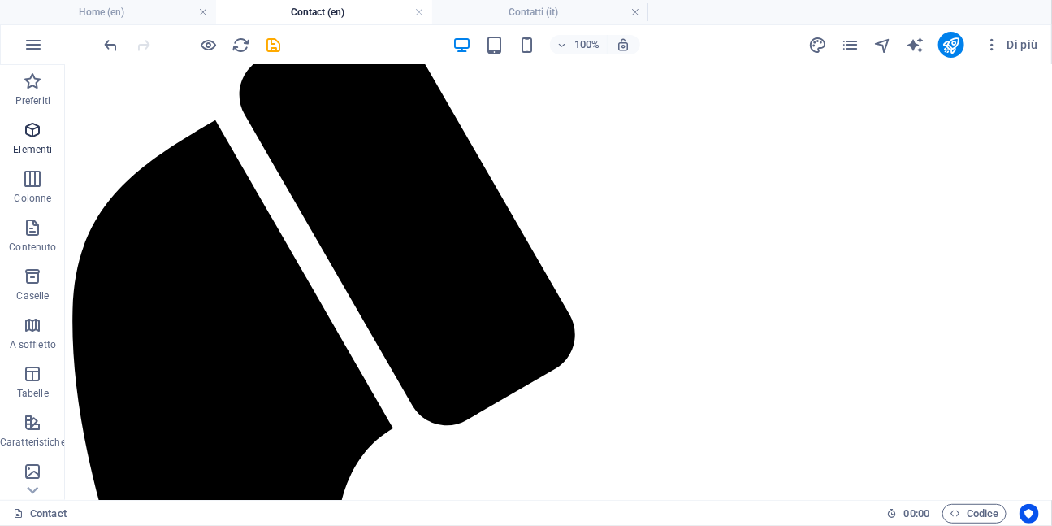
click at [37, 138] on icon "button" at bounding box center [32, 129] width 19 height 19
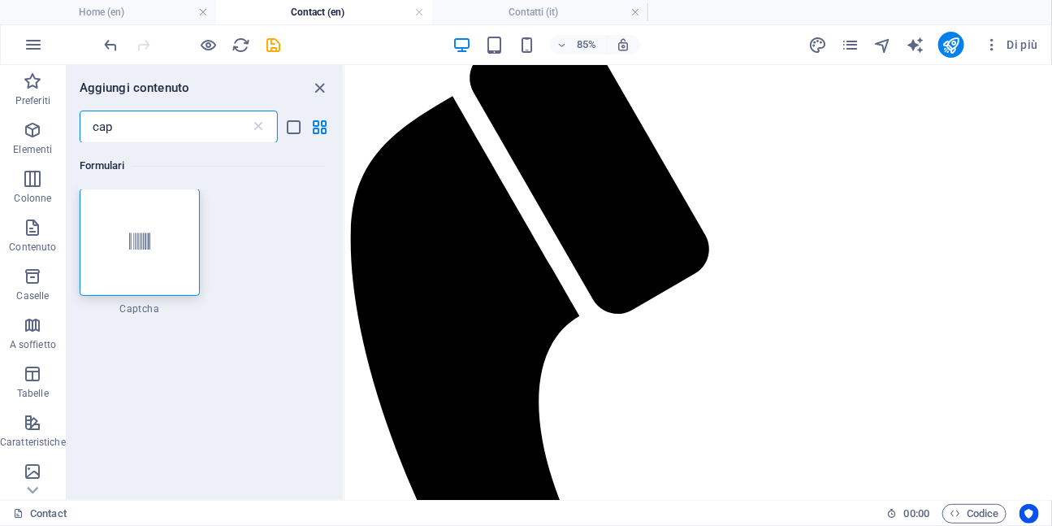
scroll to position [0, 0]
type input "cap"
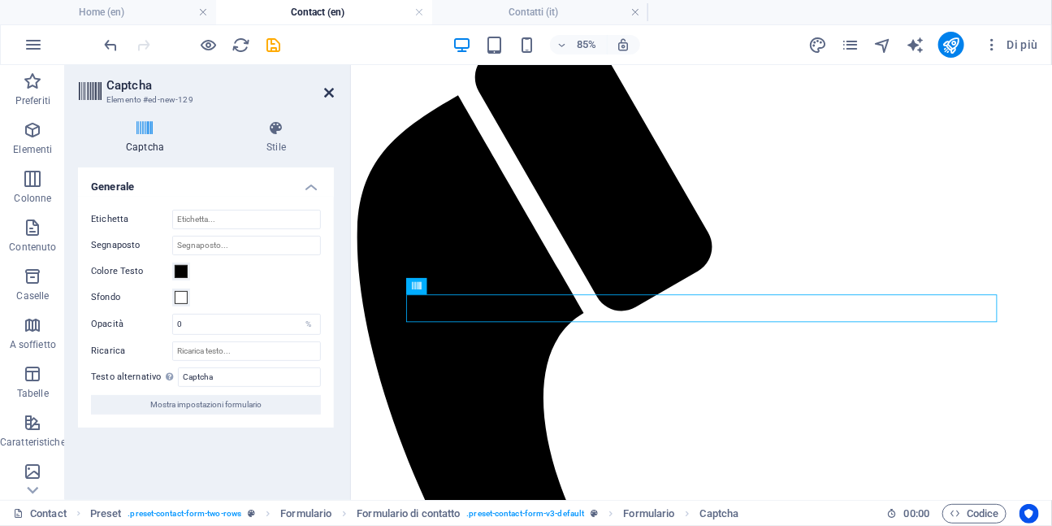
click at [331, 94] on icon at bounding box center [329, 92] width 10 height 13
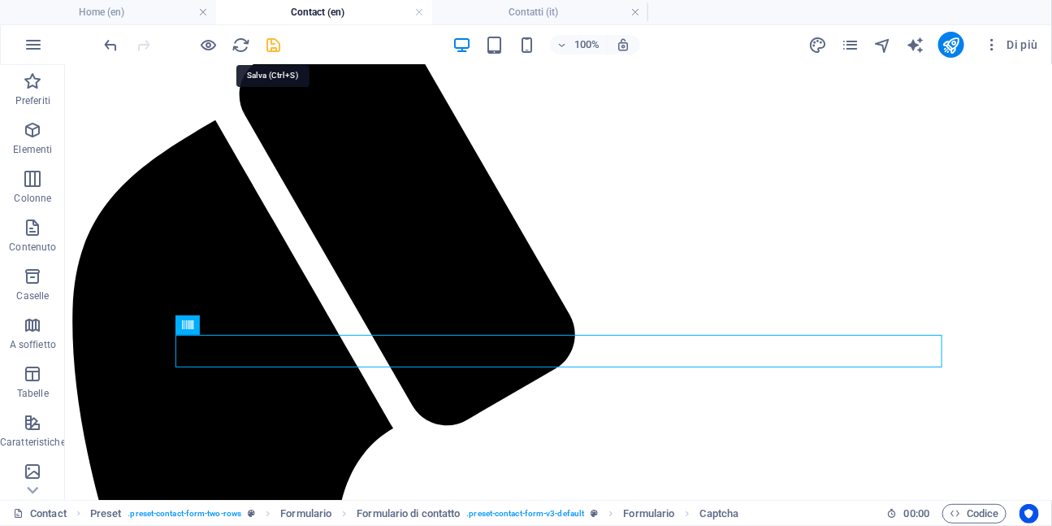
click at [271, 50] on icon "save" at bounding box center [274, 45] width 19 height 19
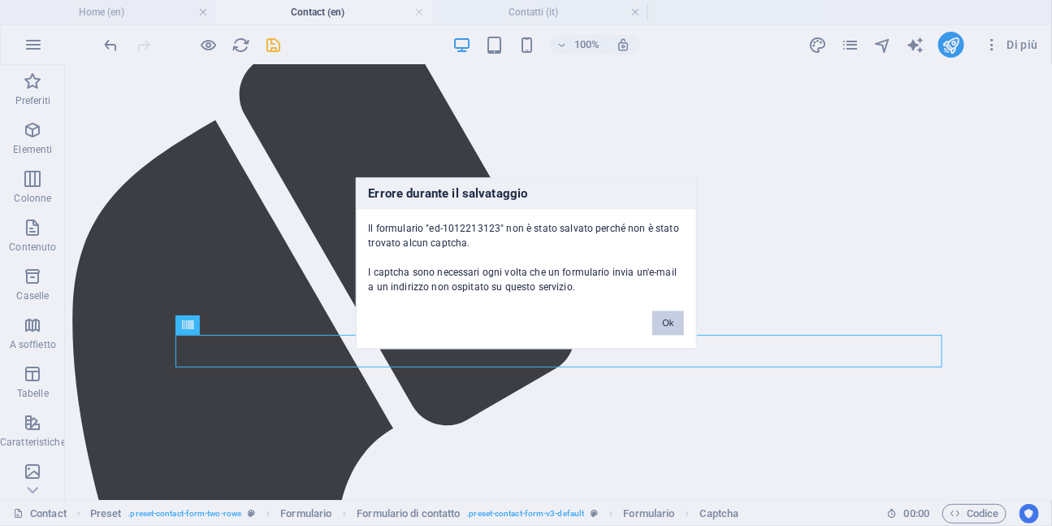
click at [662, 326] on button "Ok" at bounding box center [667, 322] width 31 height 24
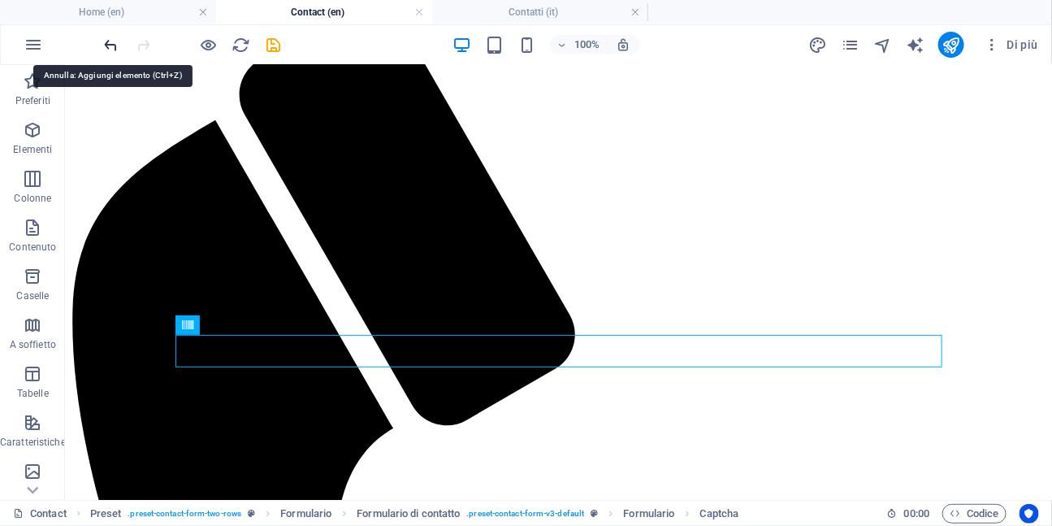
click at [108, 45] on icon "undo" at bounding box center [111, 45] width 19 height 19
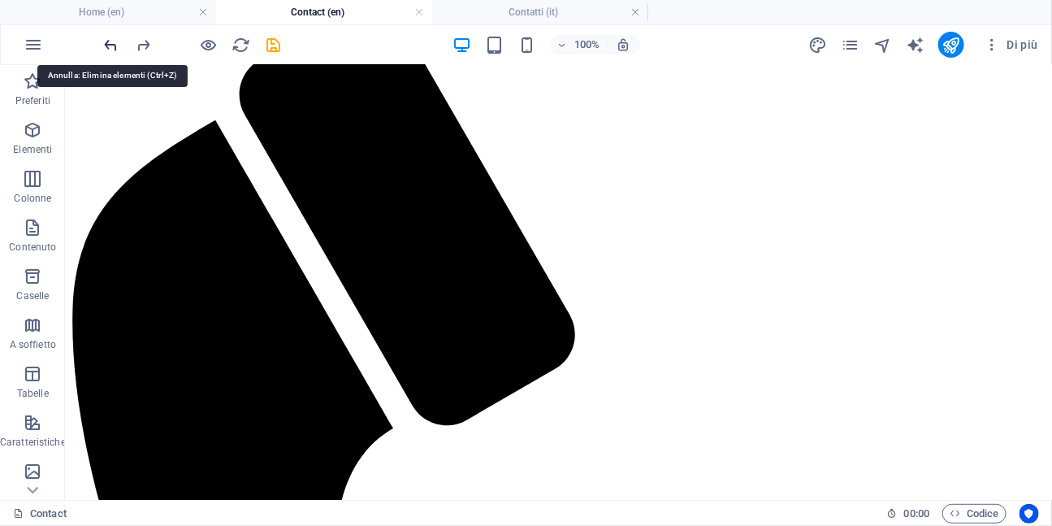
click at [108, 45] on icon "undo" at bounding box center [111, 45] width 19 height 19
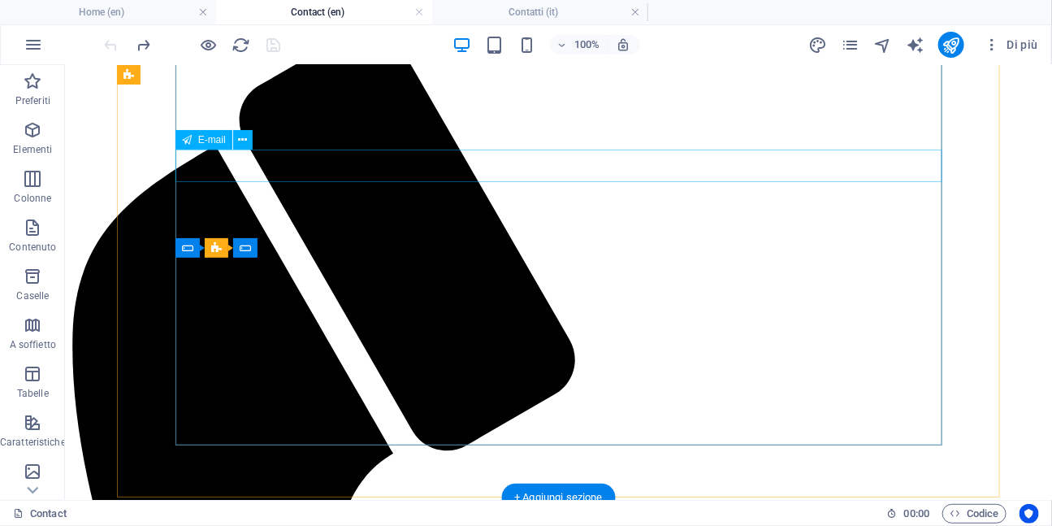
scroll to position [208, 0]
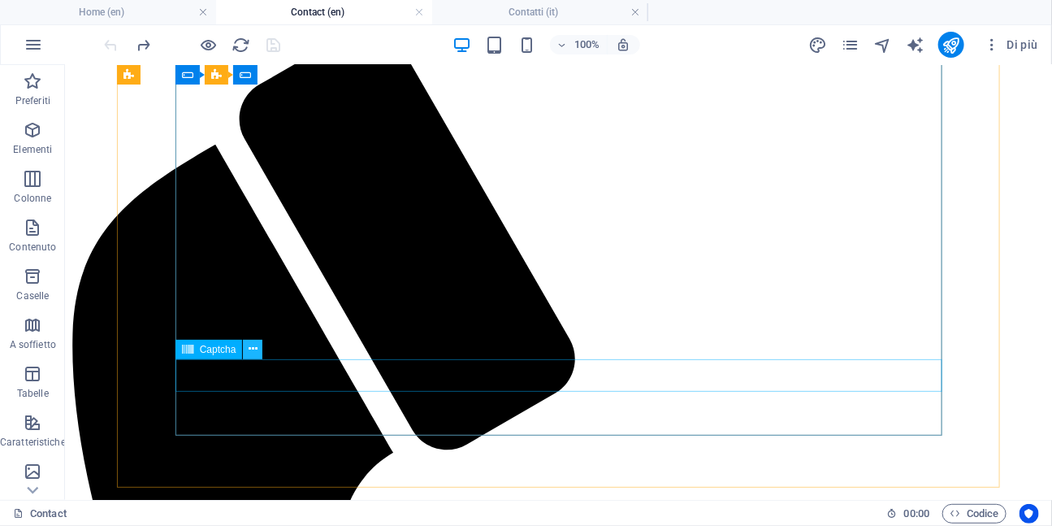
click at [253, 353] on icon at bounding box center [253, 348] width 9 height 17
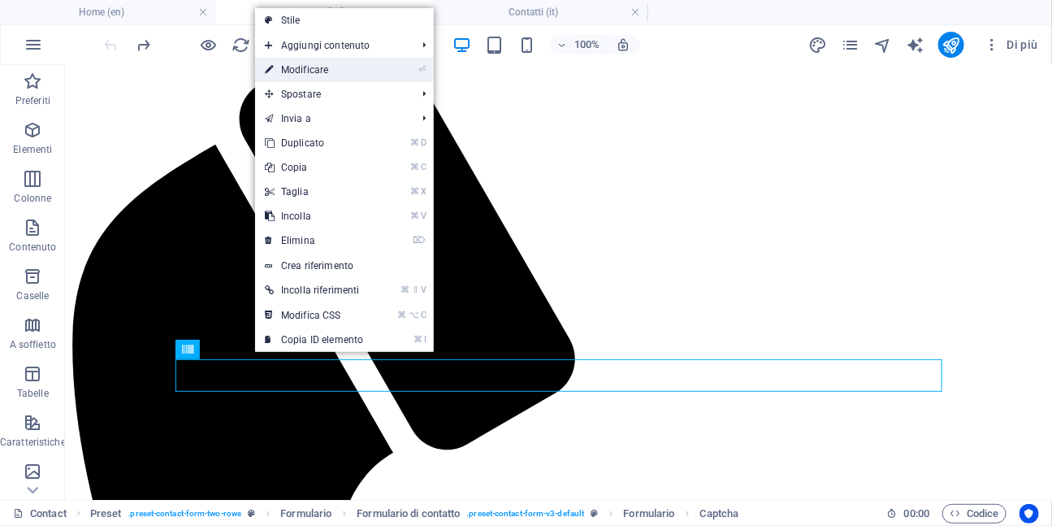
click at [334, 71] on link "⏎ Modificare" at bounding box center [314, 70] width 118 height 24
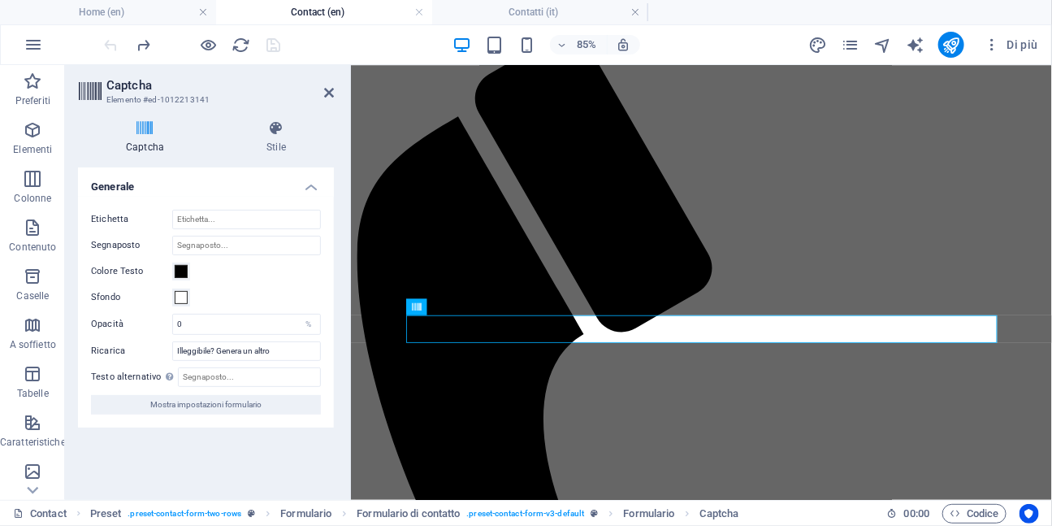
click at [147, 141] on h4 "Captcha" at bounding box center [148, 137] width 141 height 34
click at [250, 403] on span "Mostra impostazioni formulario" at bounding box center [205, 404] width 111 height 19
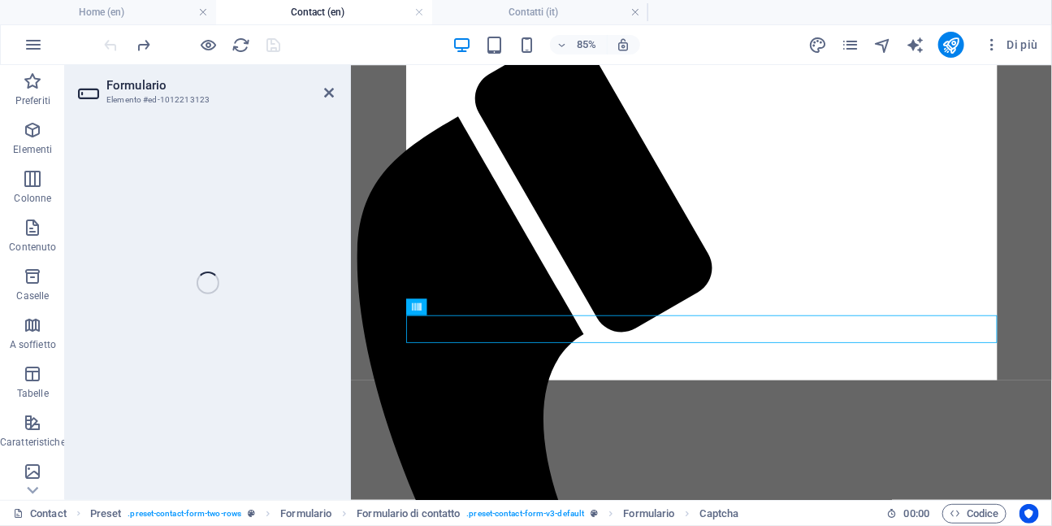
click at [327, 93] on div "Formulario Elemento #ed-1012213123 H2 Preset Spaziatore Formulario Formulario d…" at bounding box center [558, 282] width 987 height 435
click at [327, 91] on div "Formulario Elemento #ed-1012213123 H2 Preset Spaziatore Formulario Formulario d…" at bounding box center [558, 282] width 987 height 435
click at [328, 92] on div "Formulario Elemento #ed-1012213123 H2 Preset Spaziatore Formulario Formulario d…" at bounding box center [558, 282] width 987 height 435
click at [419, 11] on link at bounding box center [419, 12] width 10 height 15
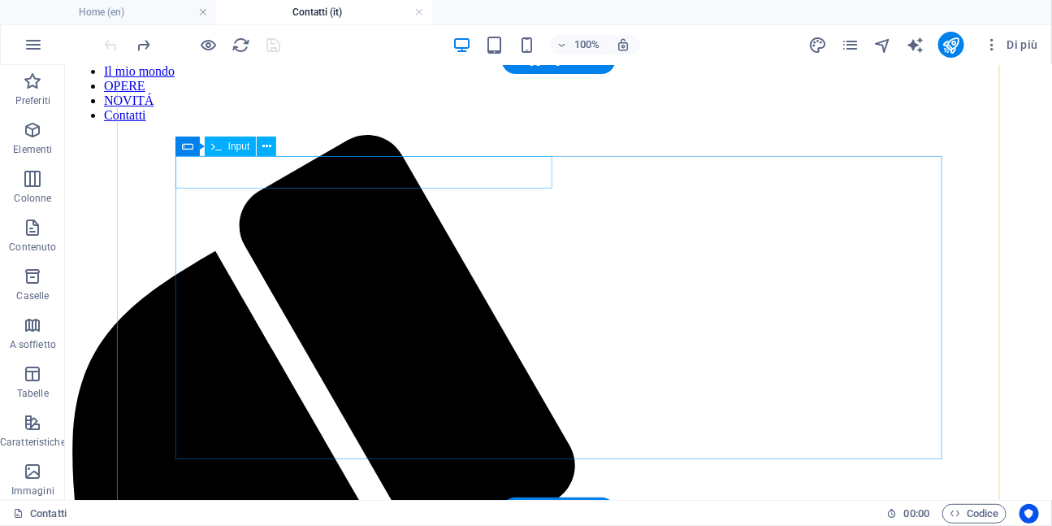
scroll to position [102, 0]
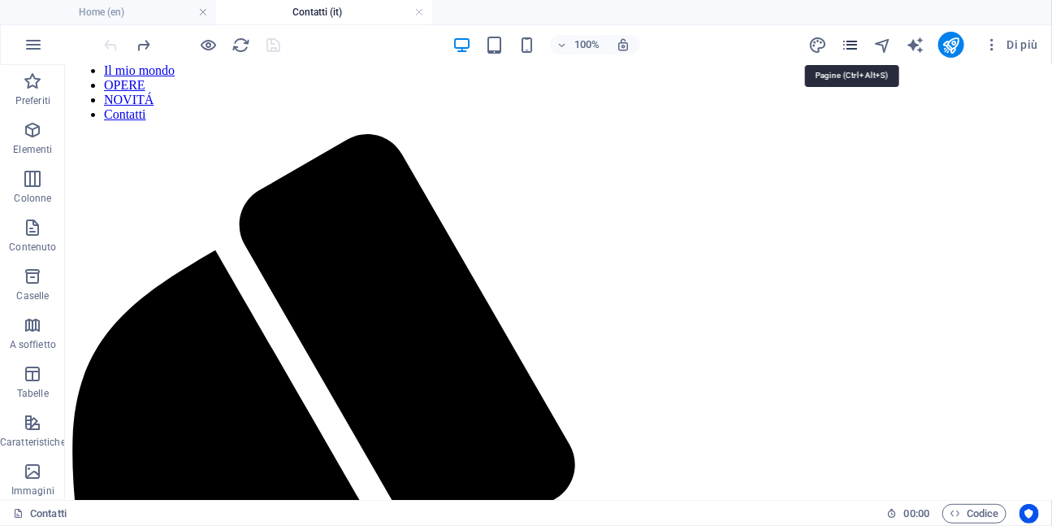
click at [856, 44] on icon "pages" at bounding box center [851, 45] width 19 height 19
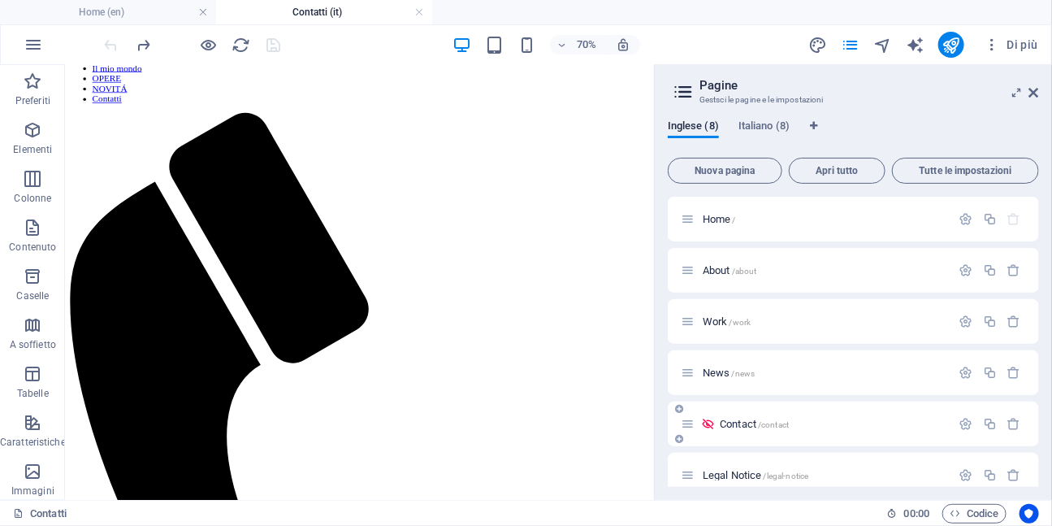
click at [731, 427] on span "Contact /contact" at bounding box center [754, 424] width 69 height 12
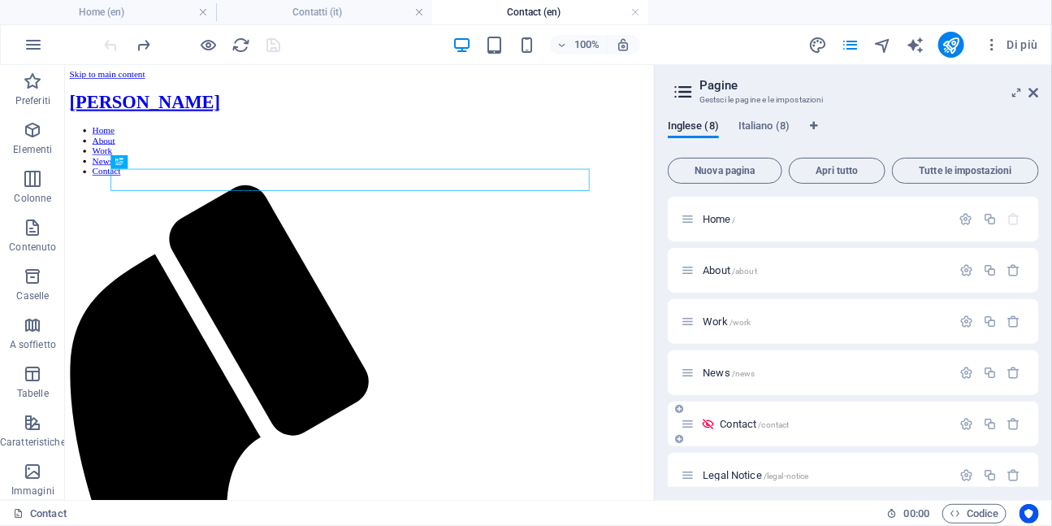
scroll to position [0, 0]
click at [1033, 91] on icon at bounding box center [1034, 92] width 10 height 13
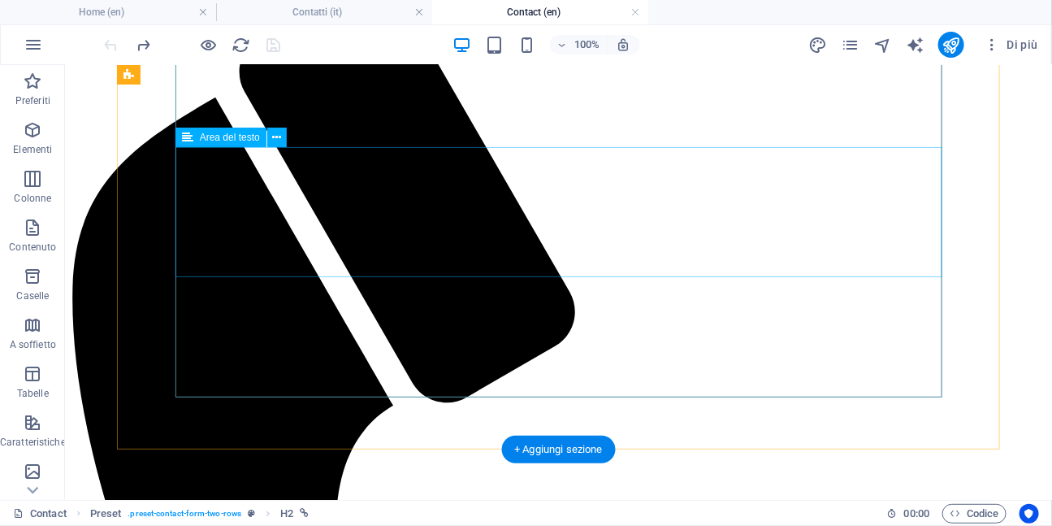
scroll to position [275, 0]
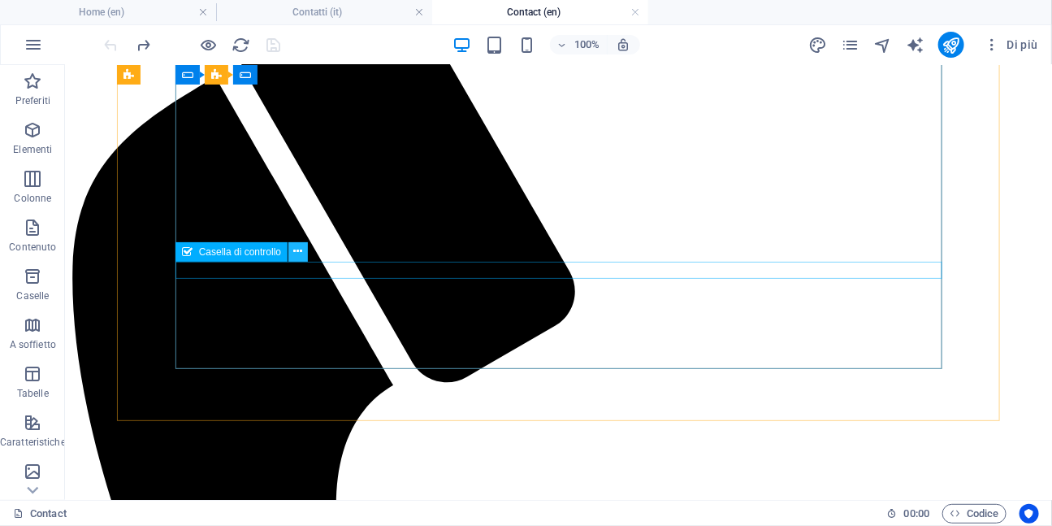
click at [304, 255] on button at bounding box center [297, 251] width 19 height 19
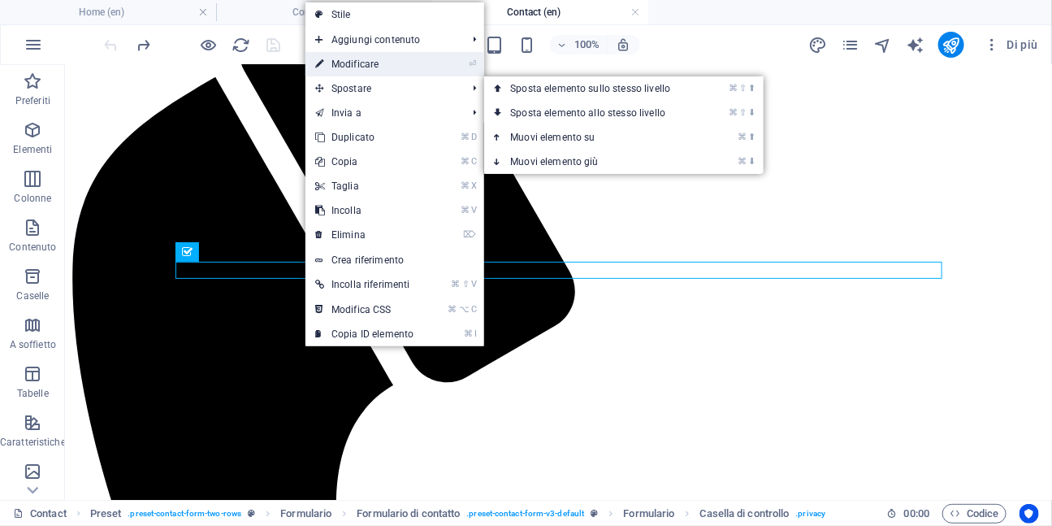
click at [388, 64] on link "⏎ Modificare" at bounding box center [364, 64] width 118 height 24
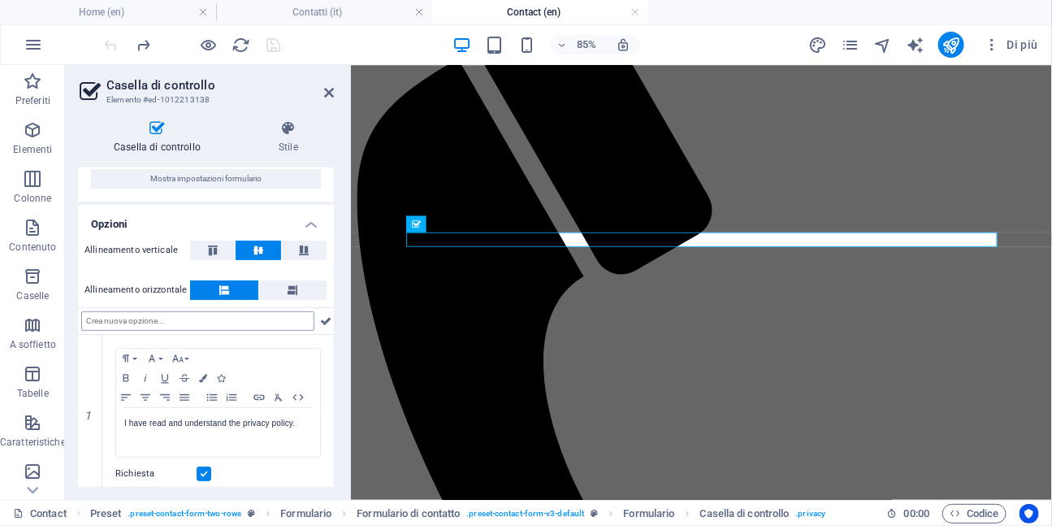
scroll to position [77, 0]
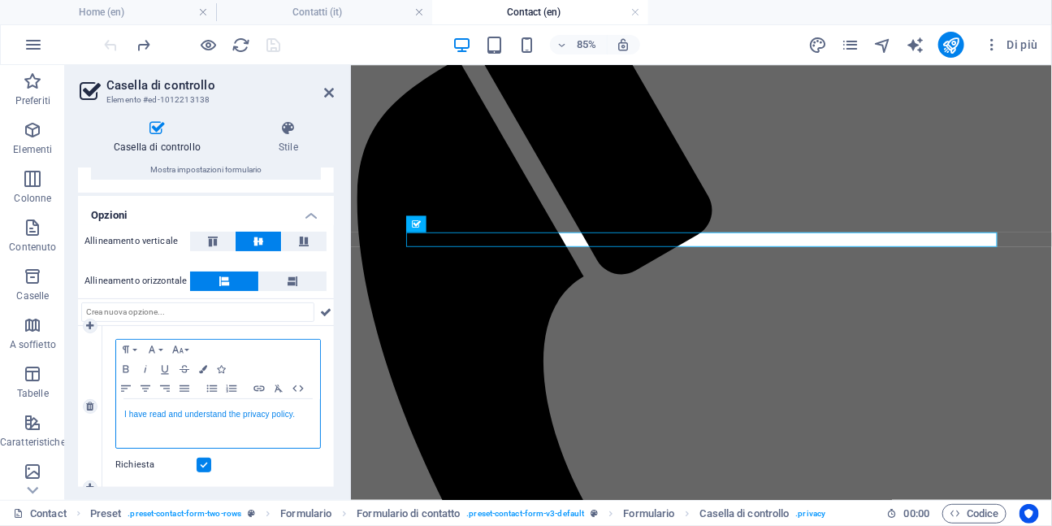
click at [180, 414] on link "I have read and understand the privacy policy." at bounding box center [209, 413] width 171 height 9
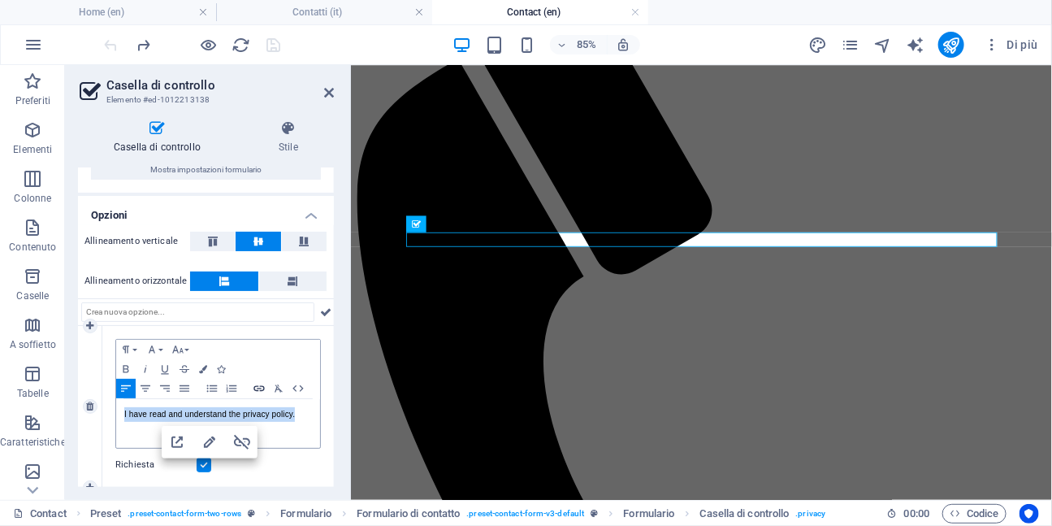
click at [258, 389] on icon "button" at bounding box center [258, 388] width 11 height 6
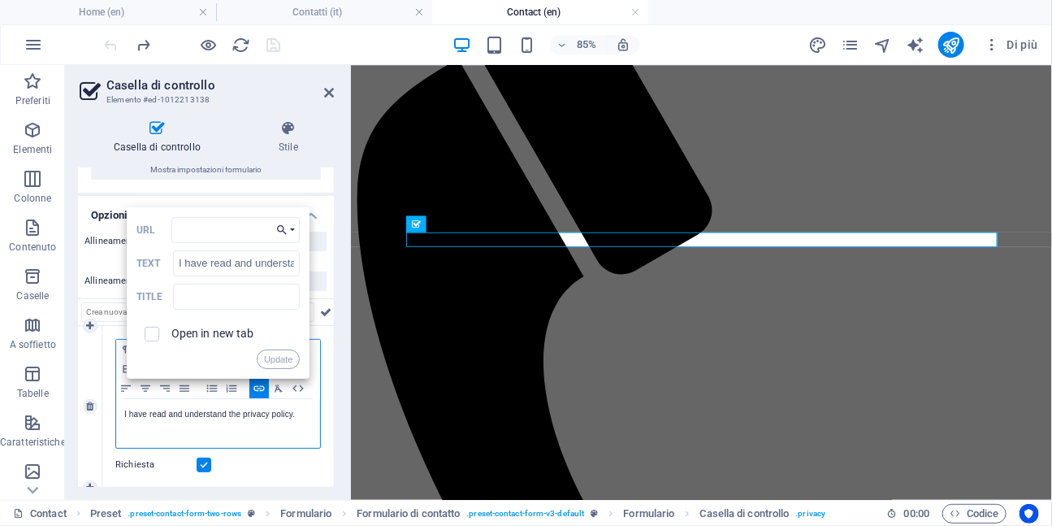
click at [291, 228] on button "Choose Link" at bounding box center [285, 230] width 29 height 26
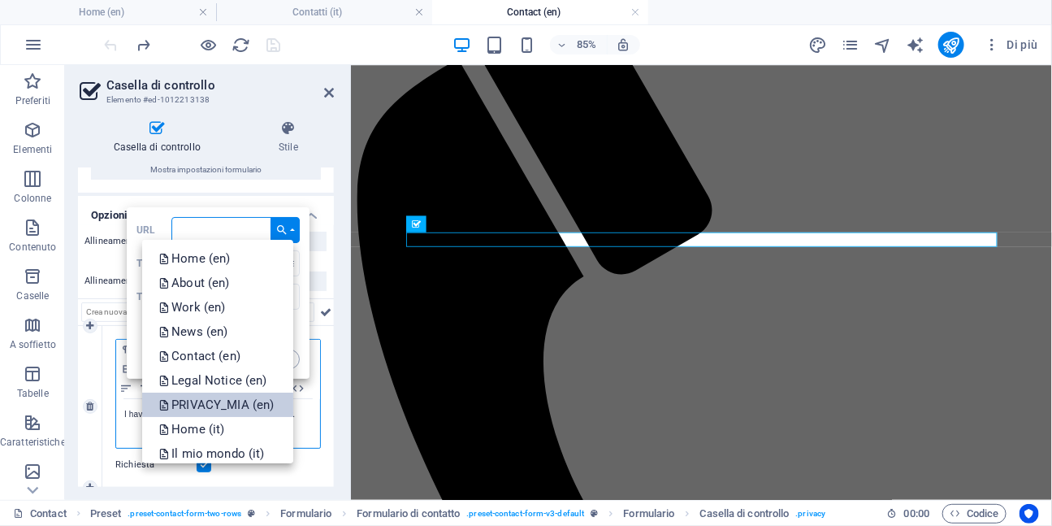
click at [221, 407] on p "PRIVACY_MIA (en)" at bounding box center [217, 404] width 119 height 24
type input "/en/privacy-9"
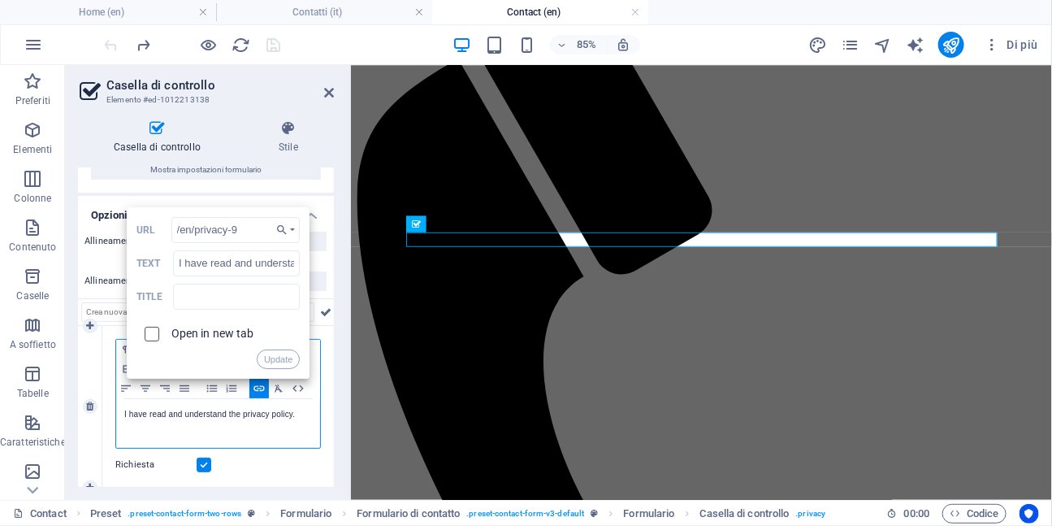
click at [149, 335] on input "checkbox" at bounding box center [149, 331] width 15 height 15
checkbox input "true"
click at [276, 359] on button "Update" at bounding box center [278, 358] width 43 height 19
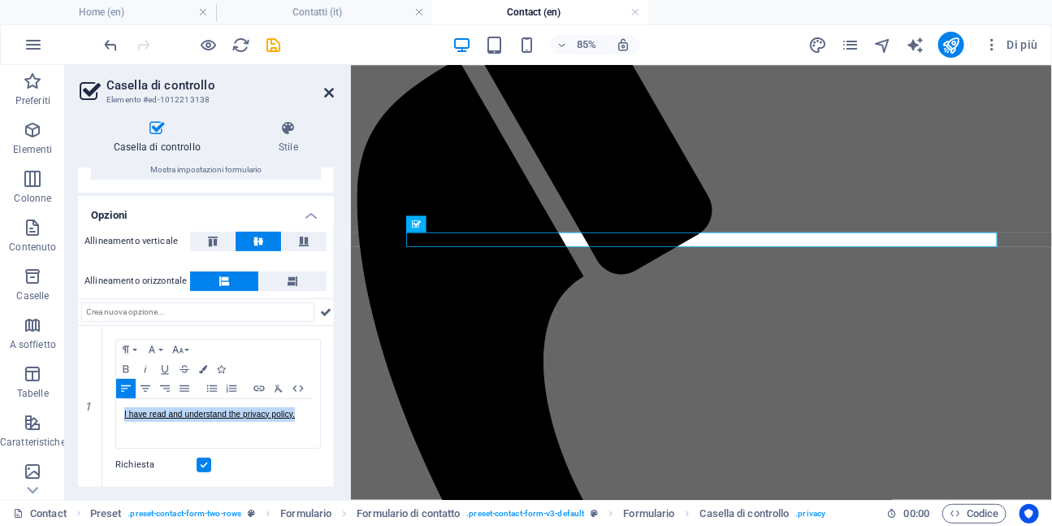
click at [328, 92] on icon at bounding box center [329, 92] width 10 height 13
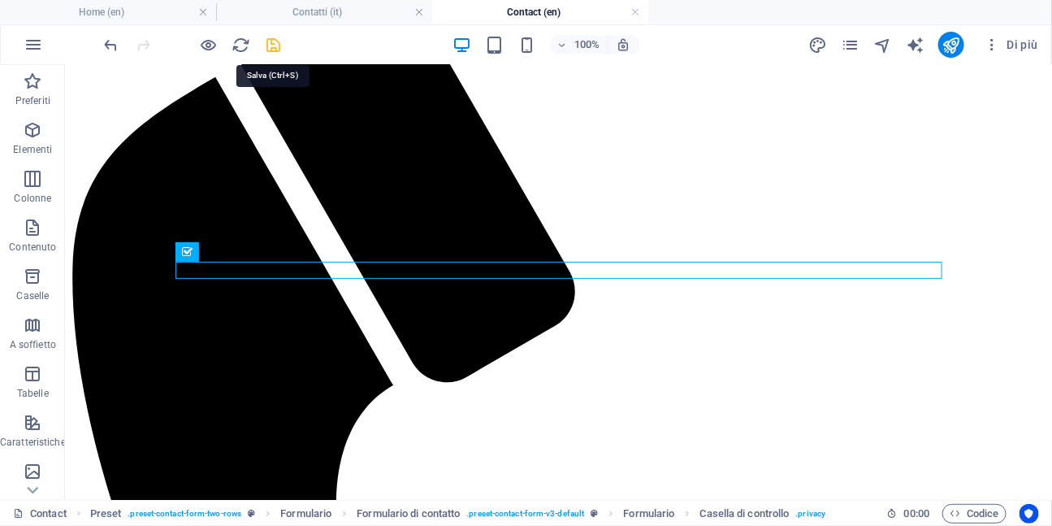
click at [275, 42] on icon "save" at bounding box center [274, 45] width 19 height 19
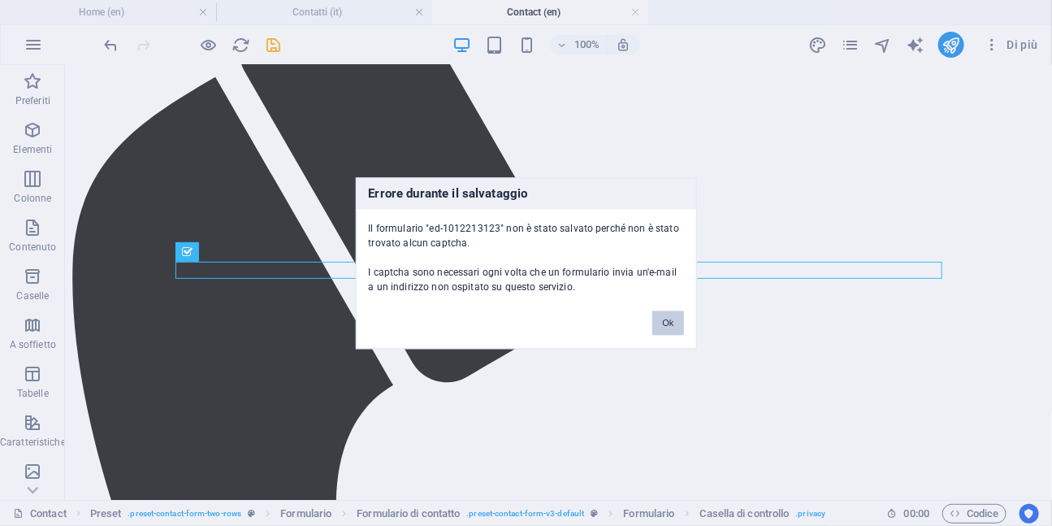
click at [665, 328] on button "Ok" at bounding box center [667, 322] width 31 height 24
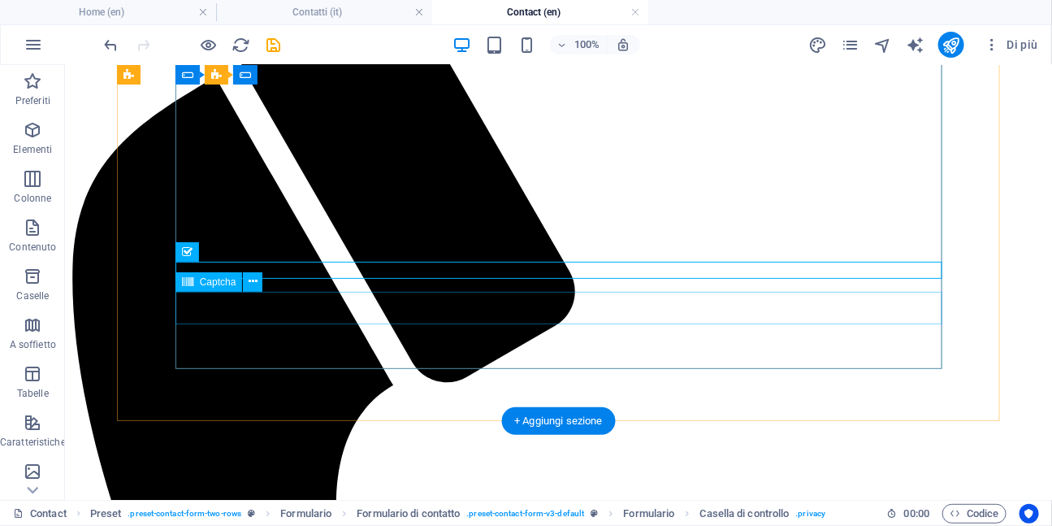
scroll to position [200, 0]
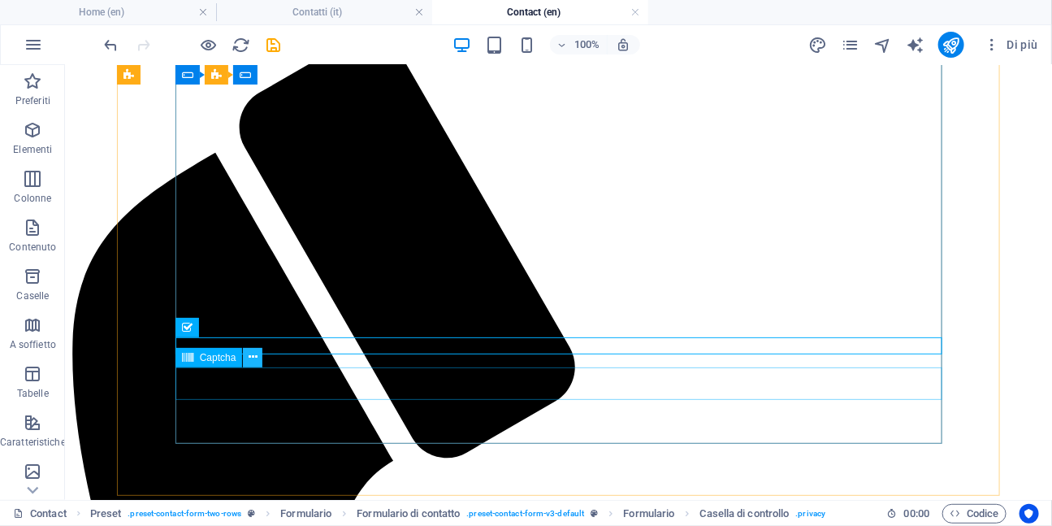
click at [254, 357] on icon at bounding box center [253, 357] width 9 height 17
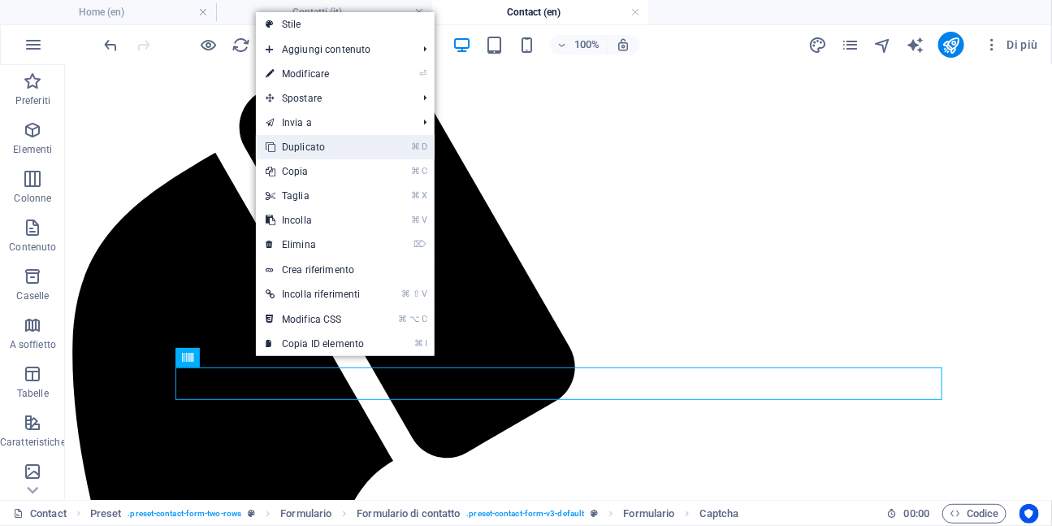
click at [310, 148] on link "⌘ D Duplicato" at bounding box center [315, 147] width 118 height 24
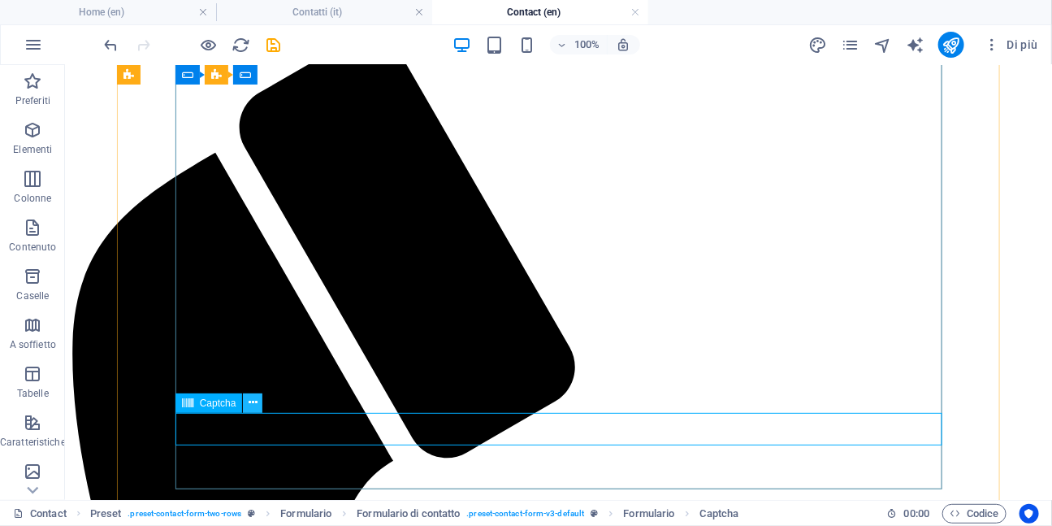
click at [247, 411] on button at bounding box center [252, 402] width 19 height 19
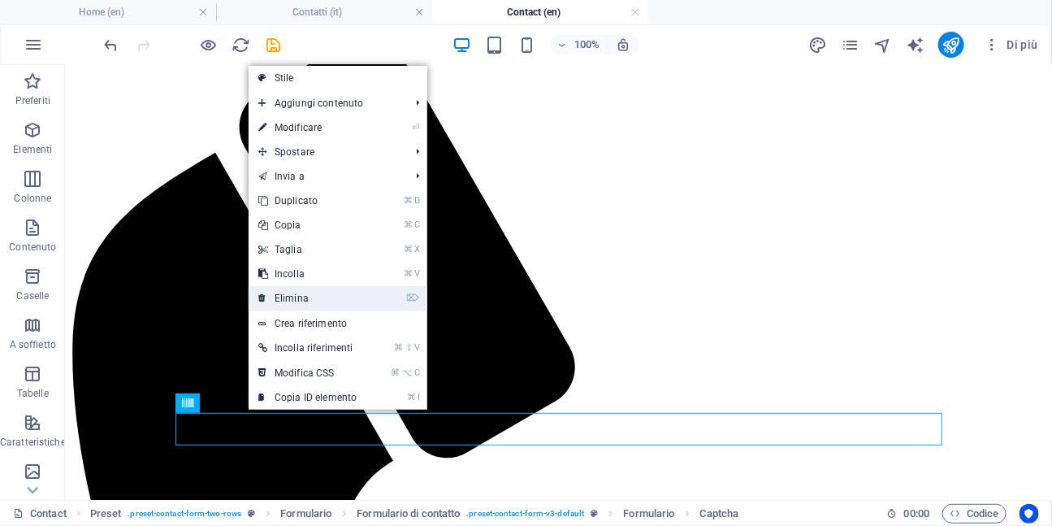
click at [294, 296] on link "⌦ Elimina" at bounding box center [308, 298] width 118 height 24
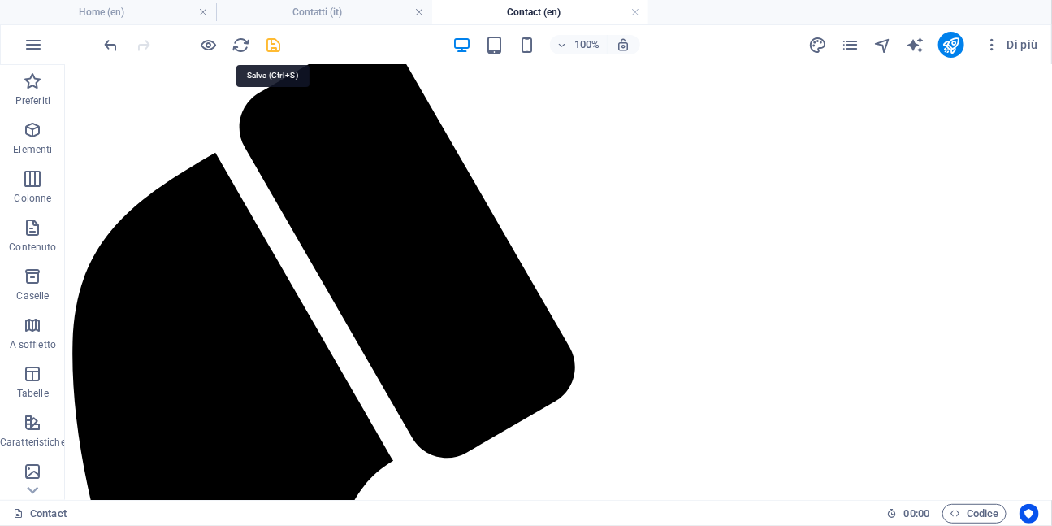
click at [273, 46] on icon "save" at bounding box center [274, 45] width 19 height 19
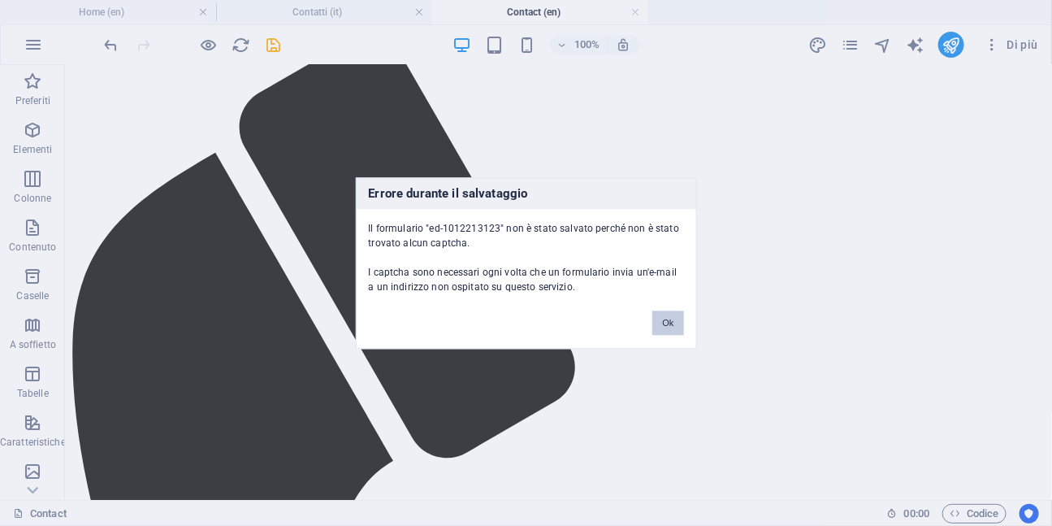
click at [674, 321] on button "Ok" at bounding box center [667, 322] width 31 height 24
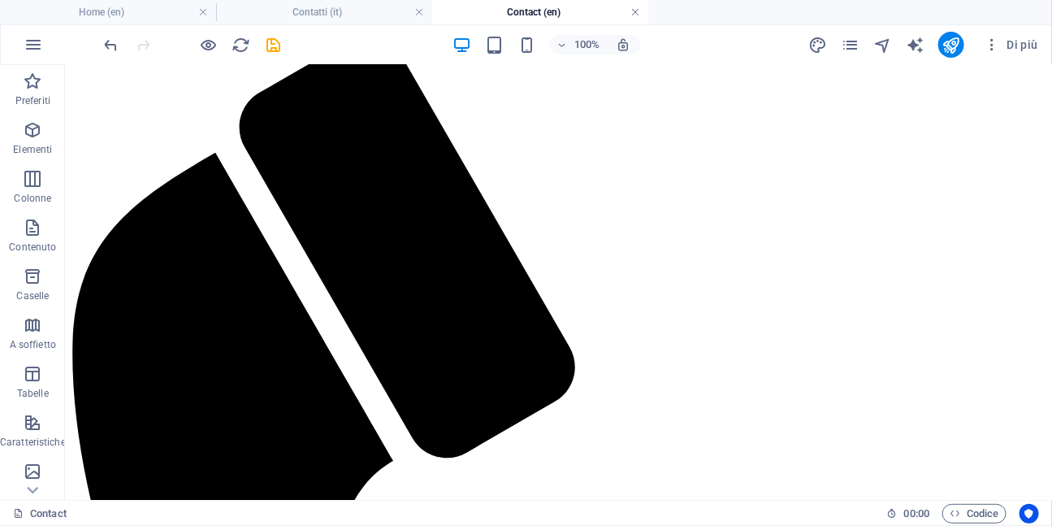
click at [636, 11] on link at bounding box center [635, 12] width 10 height 15
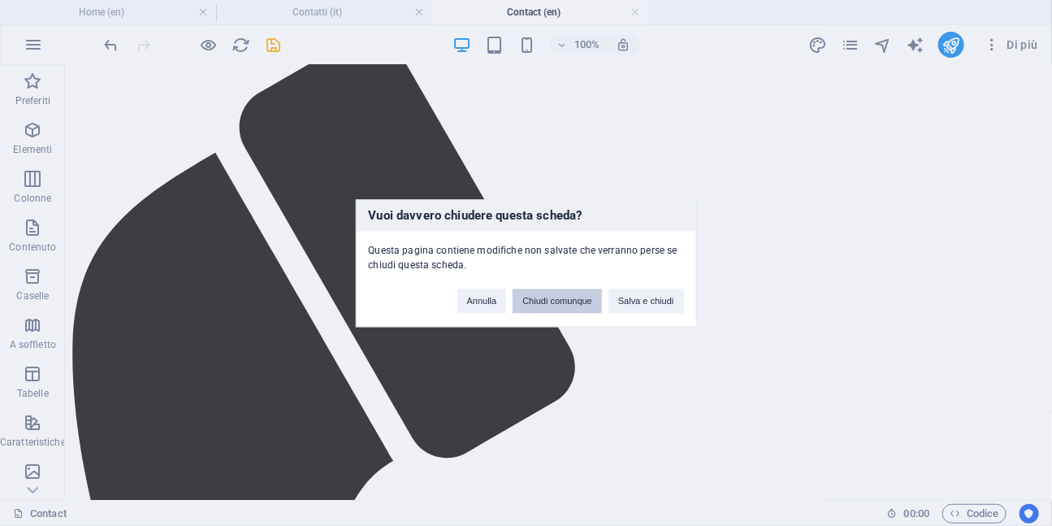
click at [561, 300] on button "Chiudi comunque" at bounding box center [557, 300] width 89 height 24
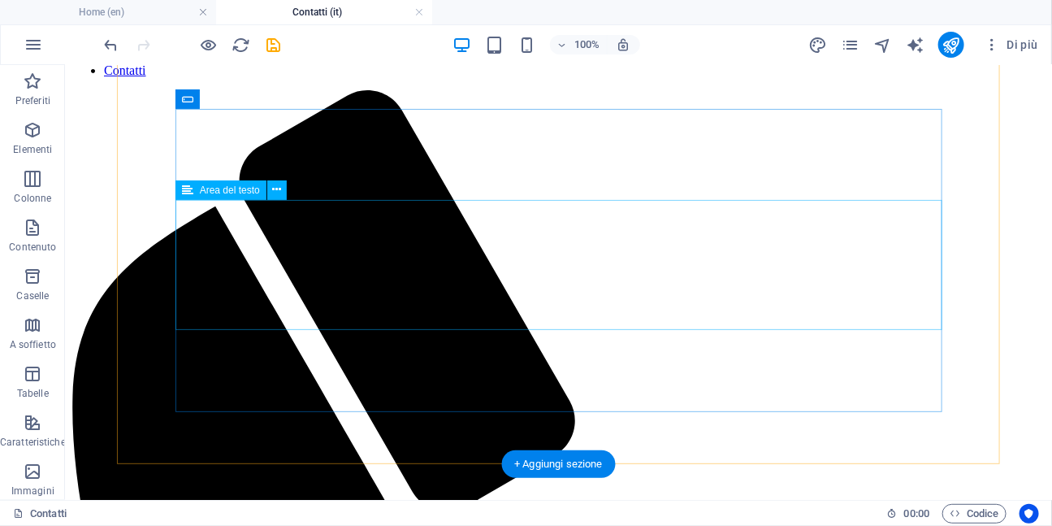
scroll to position [149, 0]
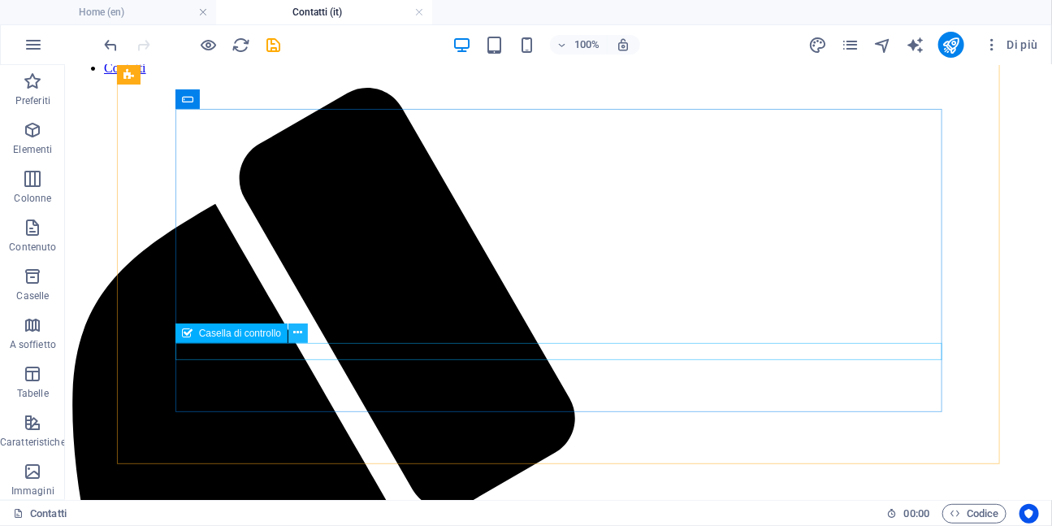
click at [302, 331] on button at bounding box center [297, 332] width 19 height 19
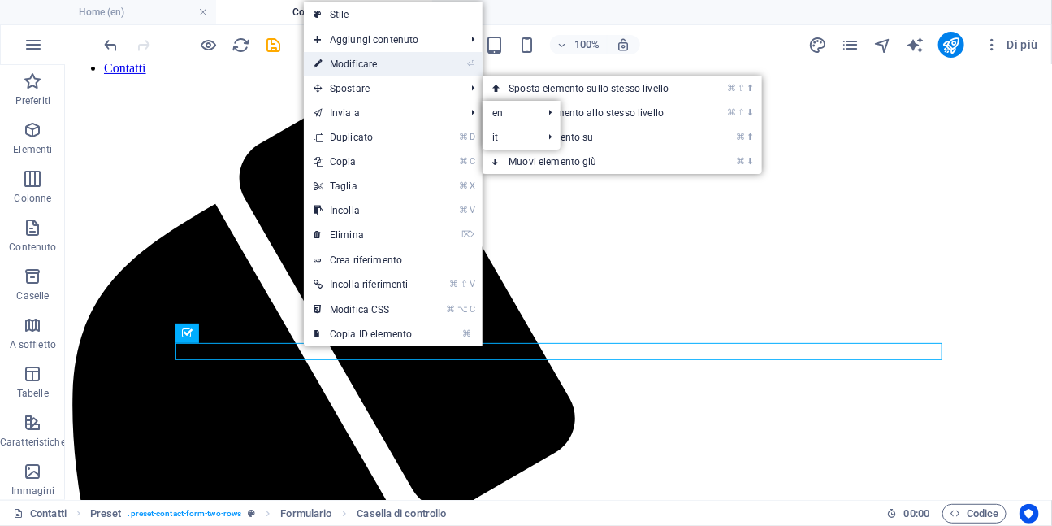
click at [370, 63] on link "⏎ Modificare" at bounding box center [363, 64] width 118 height 24
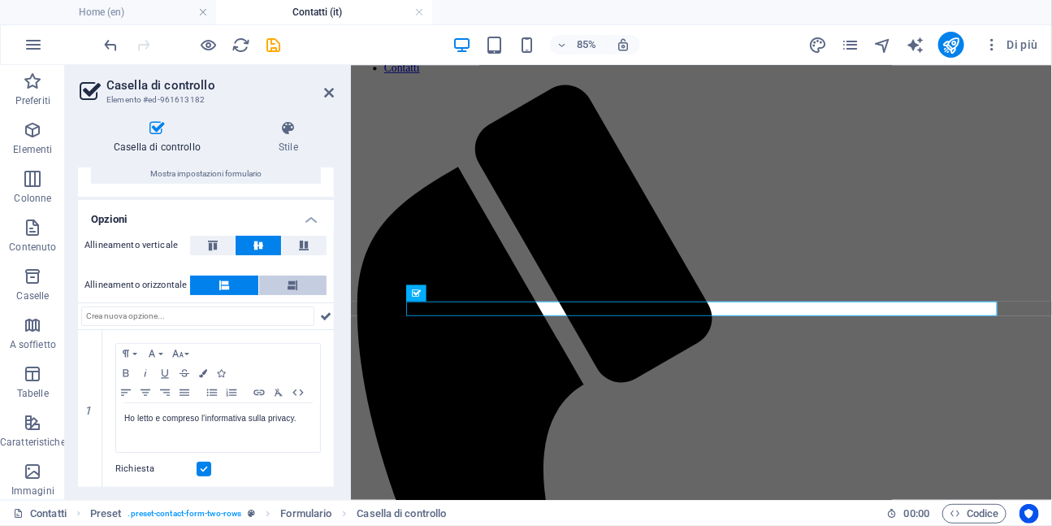
scroll to position [77, 0]
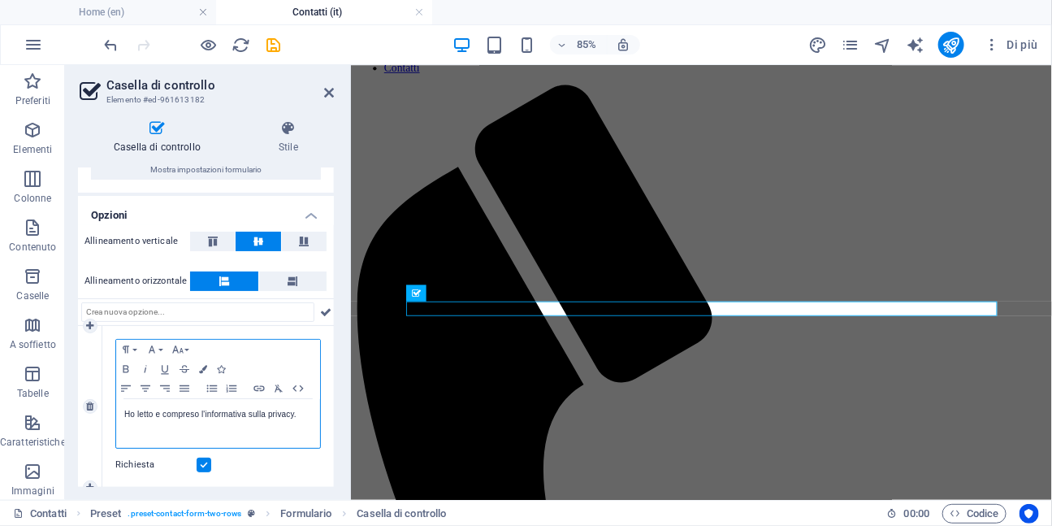
click at [245, 413] on p "Ho letto e compreso l'informativa sulla privacy." at bounding box center [218, 414] width 188 height 15
click at [261, 388] on icon "button" at bounding box center [258, 388] width 19 height 13
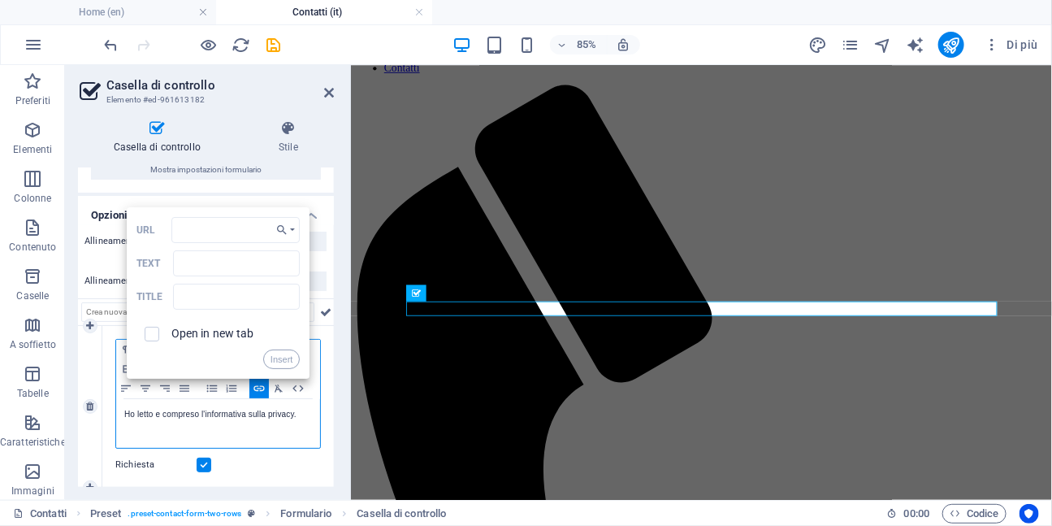
click at [254, 416] on p "Ho letto e compreso l'informativa ​ ​ sulla privacy." at bounding box center [218, 414] width 188 height 15
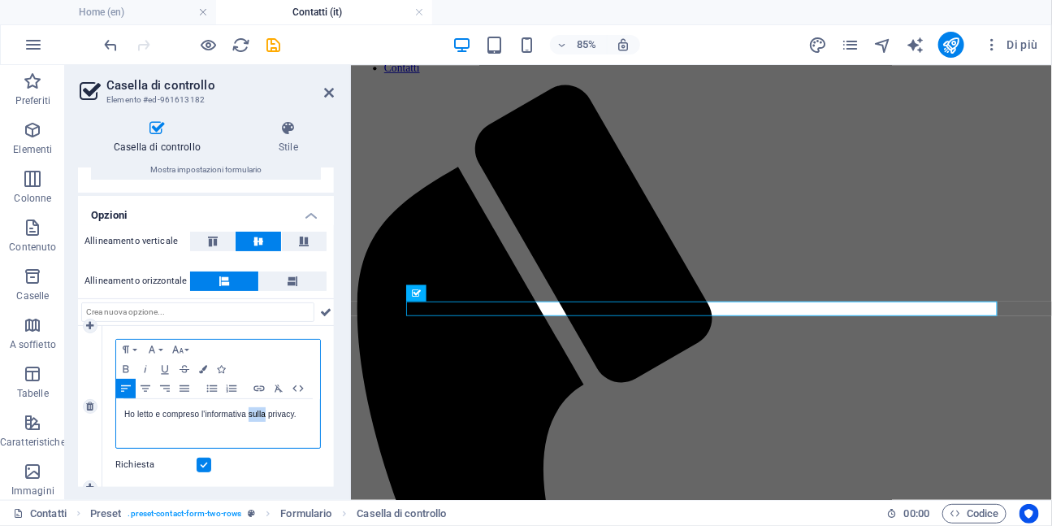
click at [296, 414] on p "Ho letto e compreso l'informativa sulla privacy." at bounding box center [218, 414] width 188 height 15
drag, startPoint x: 303, startPoint y: 414, endPoint x: 125, endPoint y: 406, distance: 178.1
click at [125, 407] on p "Ho letto e compreso l'informativa sulla privacy." at bounding box center [218, 414] width 188 height 15
type input "Ho letto e compreso l'informativa sulla privacy."
click at [260, 388] on icon "button" at bounding box center [258, 388] width 11 height 6
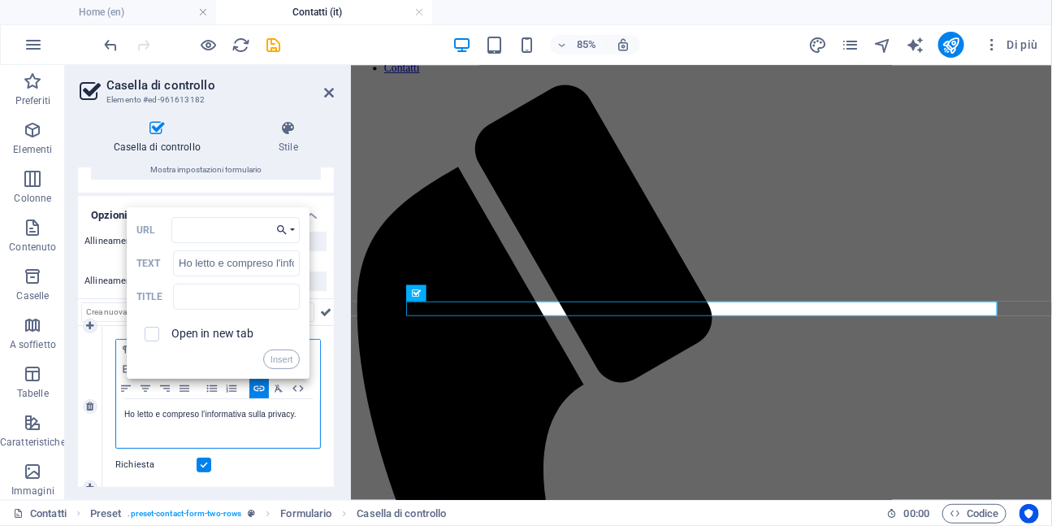
click at [290, 235] on button "Choose Link" at bounding box center [285, 230] width 29 height 26
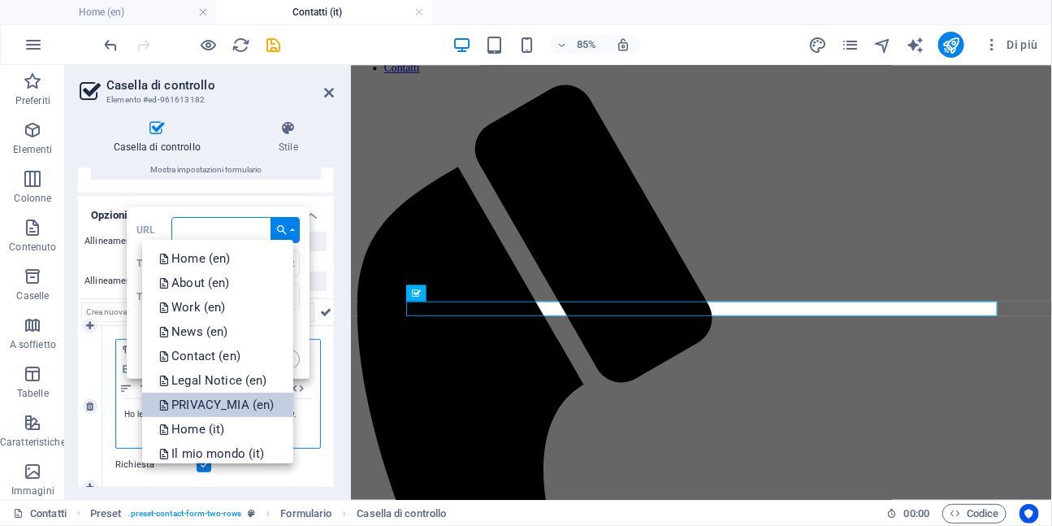
click at [246, 401] on p "PRIVACY_MIA (en)" at bounding box center [217, 404] width 119 height 24
type input "/en/privacy-9"
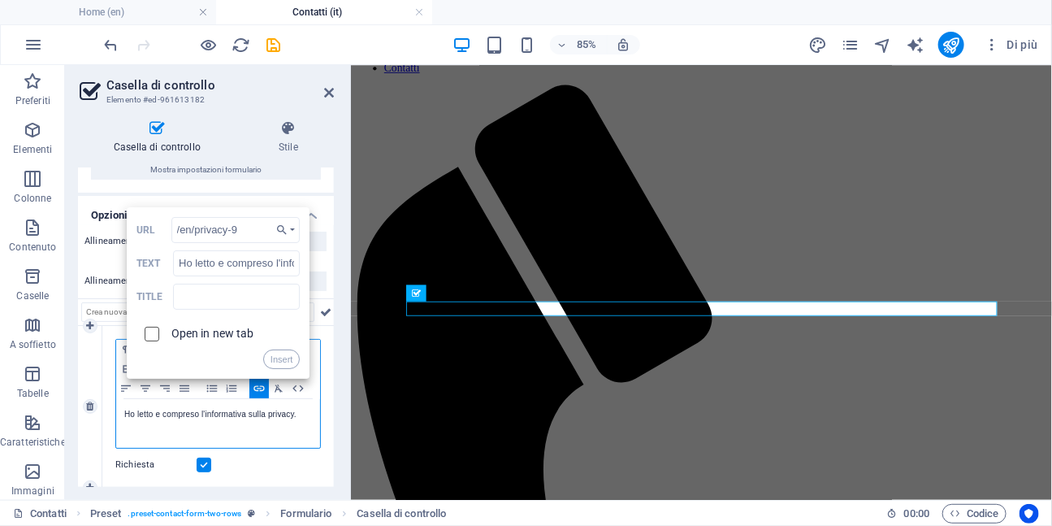
click at [150, 333] on input "checkbox" at bounding box center [149, 331] width 15 height 15
checkbox input "true"
click at [278, 358] on button "Insert" at bounding box center [281, 358] width 37 height 19
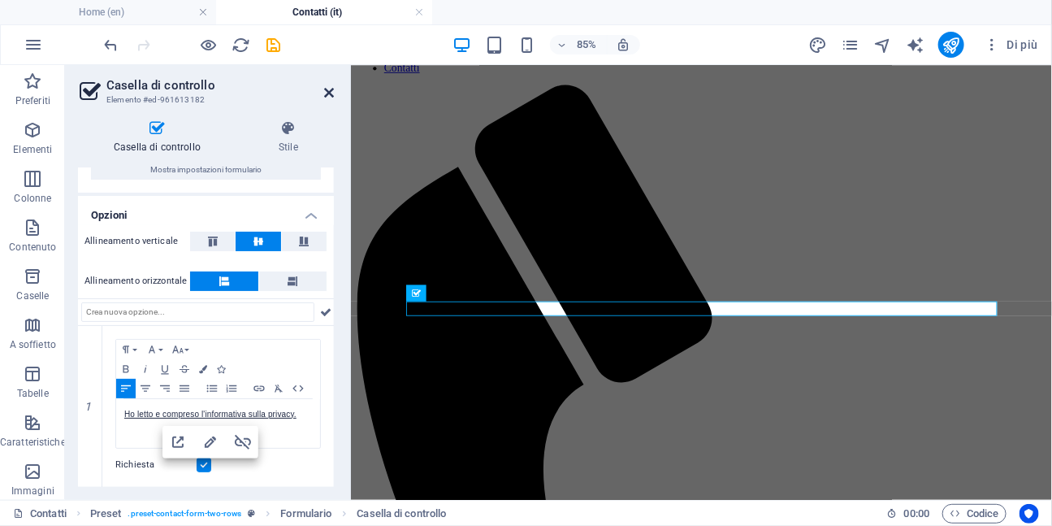
click at [327, 93] on icon at bounding box center [329, 92] width 10 height 13
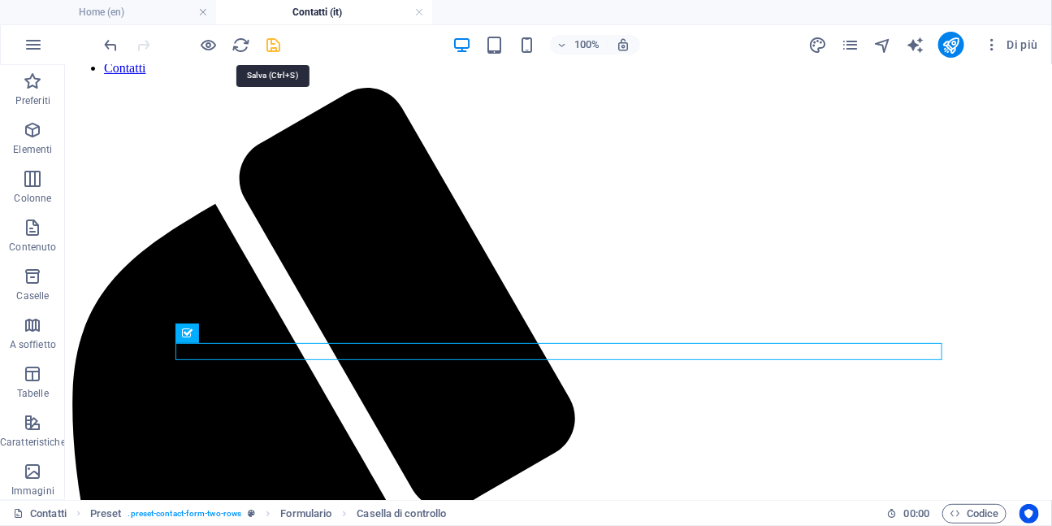
click at [271, 44] on icon "save" at bounding box center [274, 45] width 19 height 19
checkbox input "false"
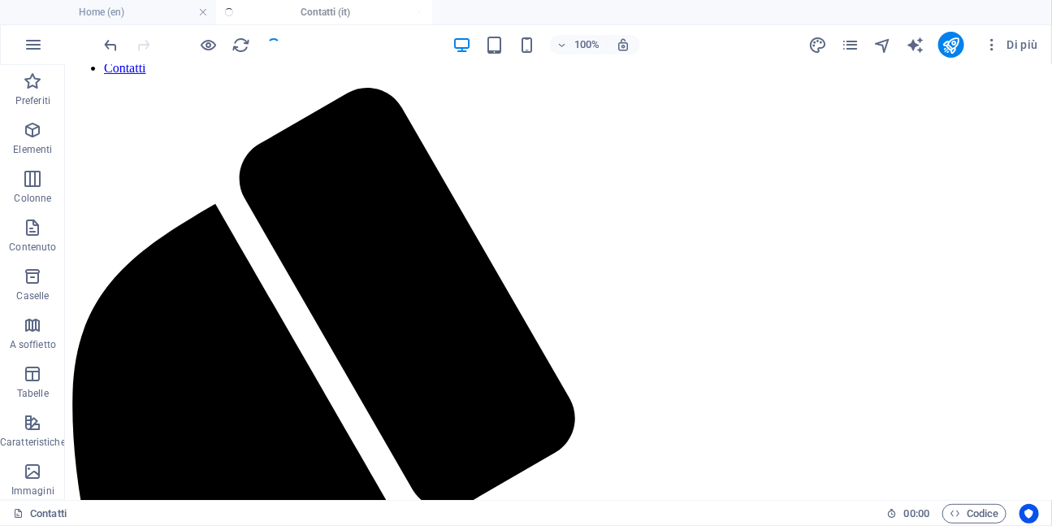
click at [375, 11] on ul "Home (en) Contatti (it)" at bounding box center [526, 12] width 1052 height 24
click at [168, 21] on li "Home (en)" at bounding box center [108, 12] width 216 height 24
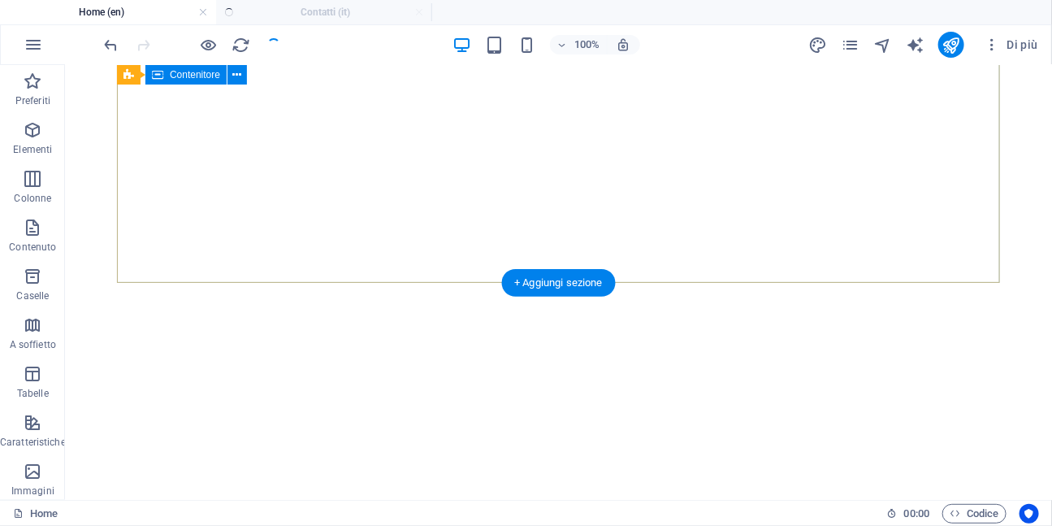
scroll to position [285, 0]
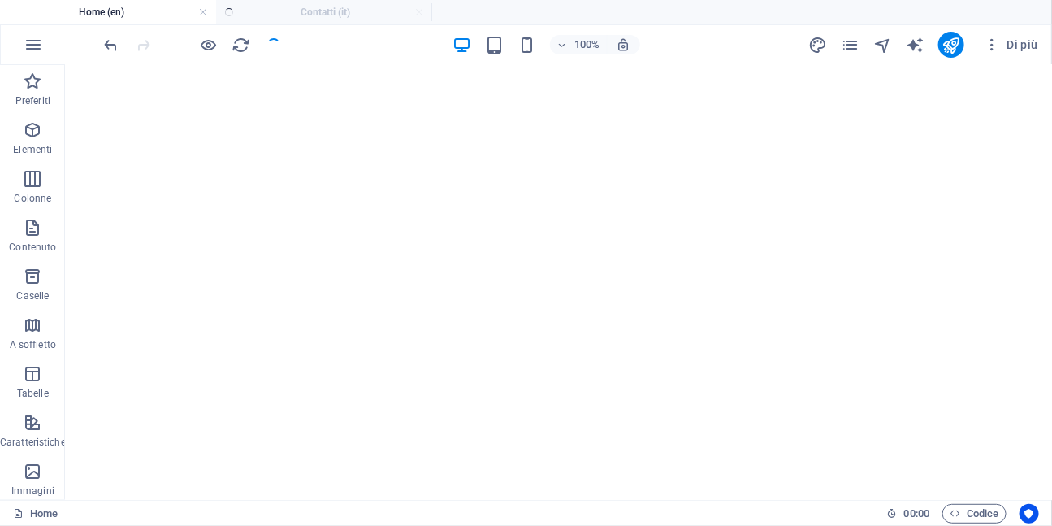
click at [323, 12] on ul "Home (en) Contatti (it)" at bounding box center [526, 12] width 1052 height 24
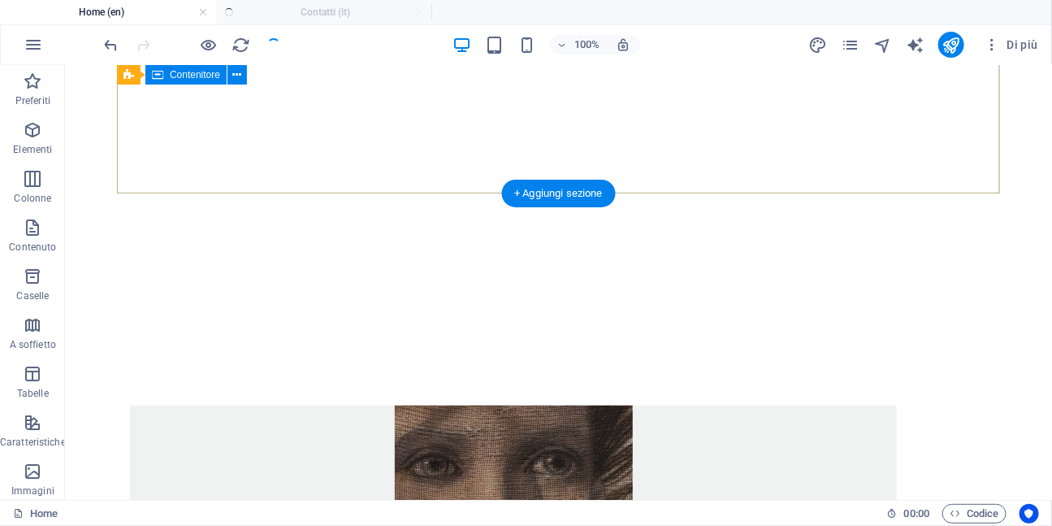
scroll to position [378, 0]
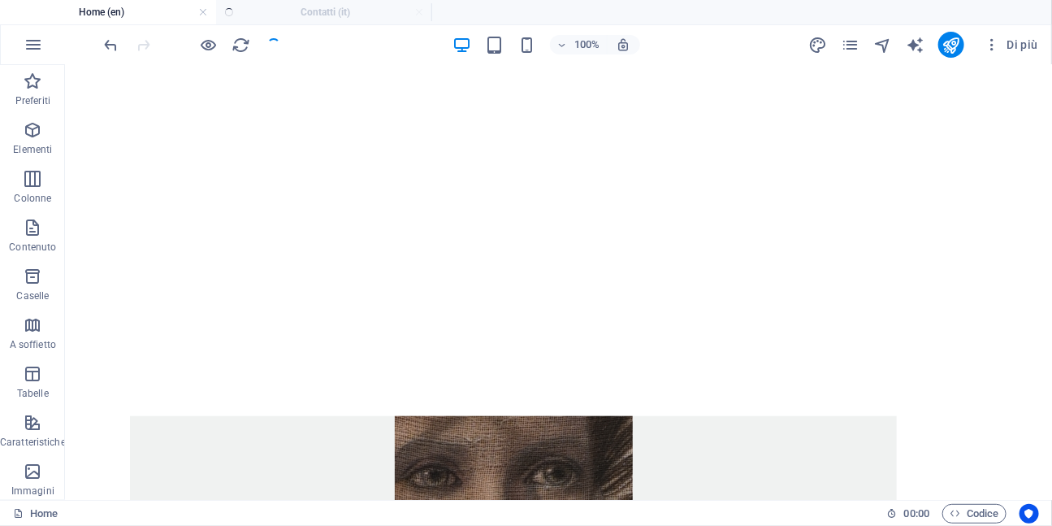
click at [344, 10] on ul "Home (en) Contatti (it)" at bounding box center [526, 12] width 1052 height 24
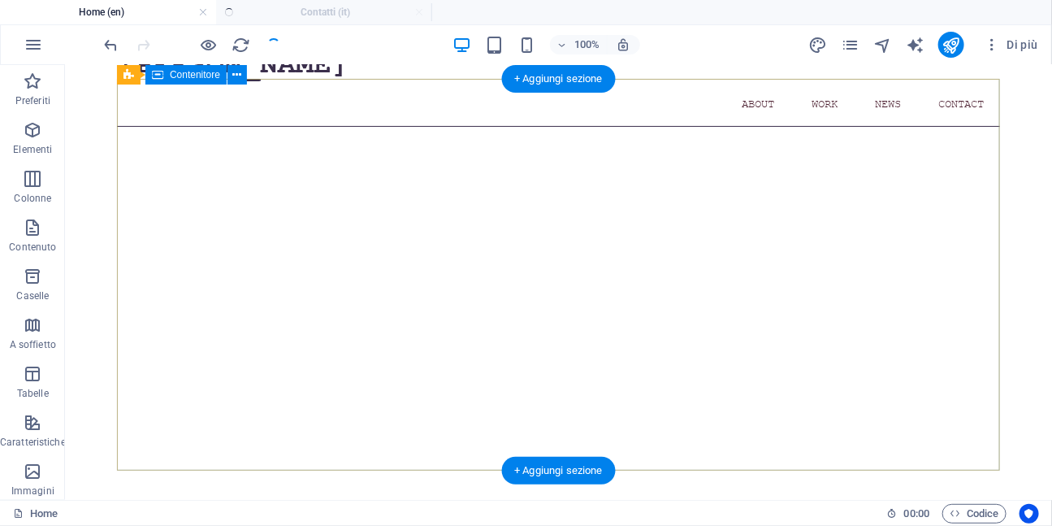
scroll to position [85, 0]
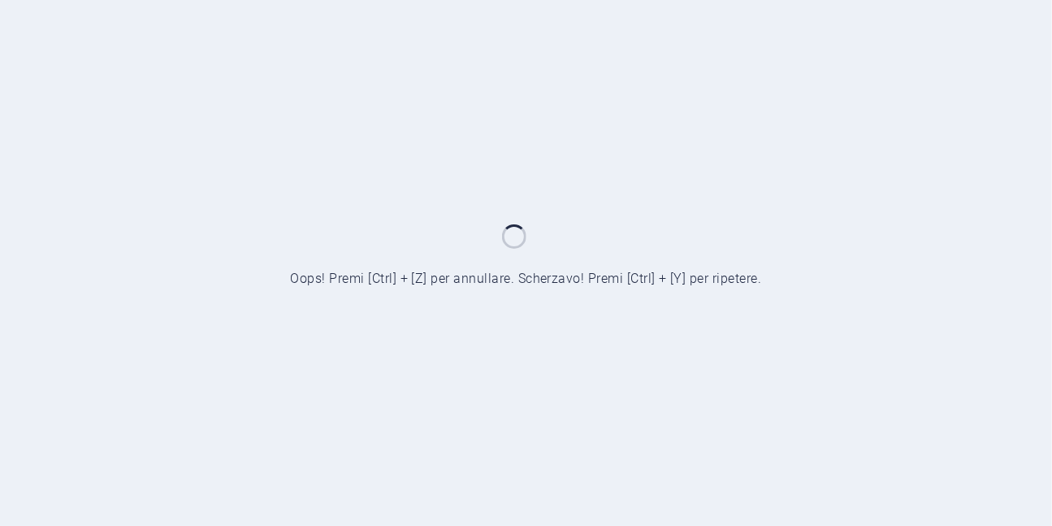
scroll to position [583, 0]
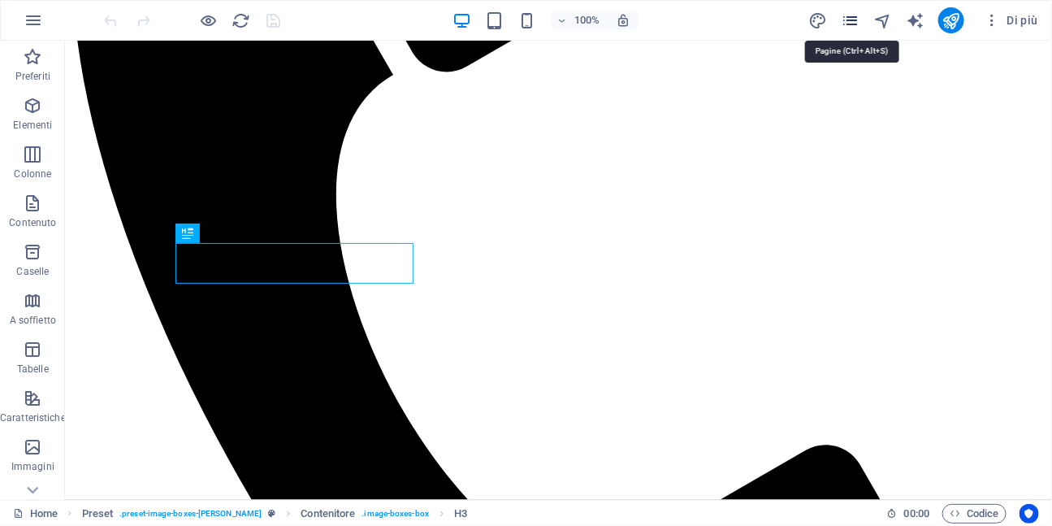
click at [854, 23] on icon "pages" at bounding box center [851, 20] width 19 height 19
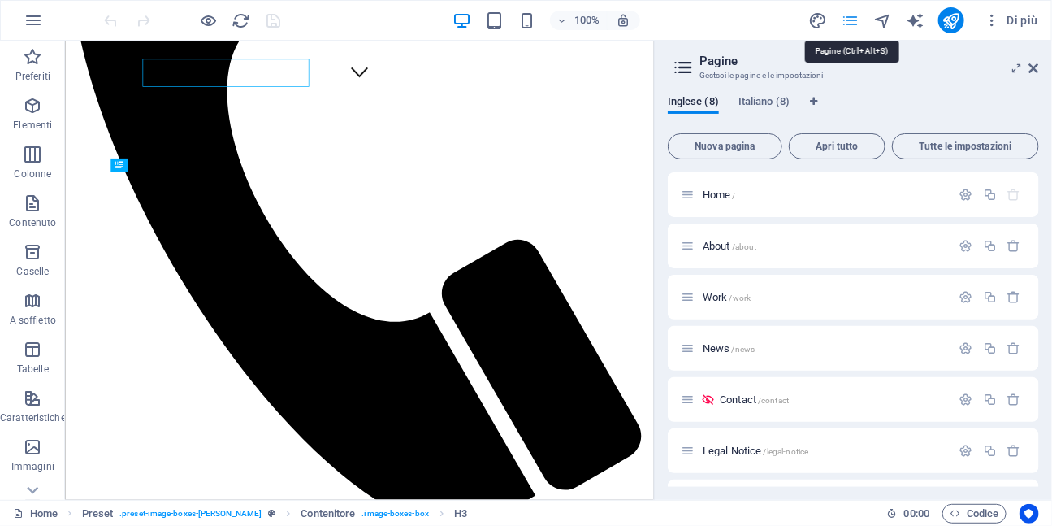
scroll to position [760, 0]
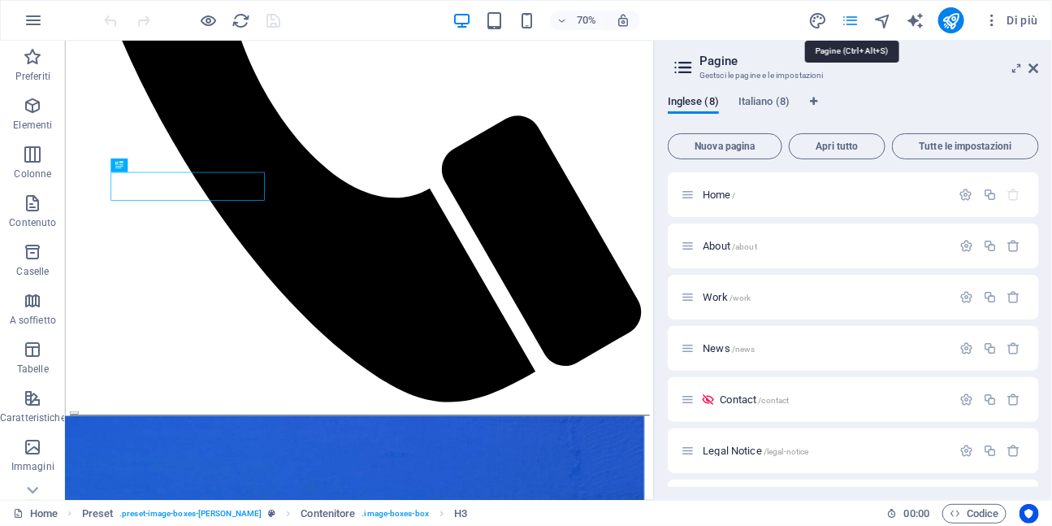
click at [851, 19] on icon "pages" at bounding box center [851, 20] width 19 height 19
click at [774, 403] on span "/contact" at bounding box center [773, 400] width 31 height 9
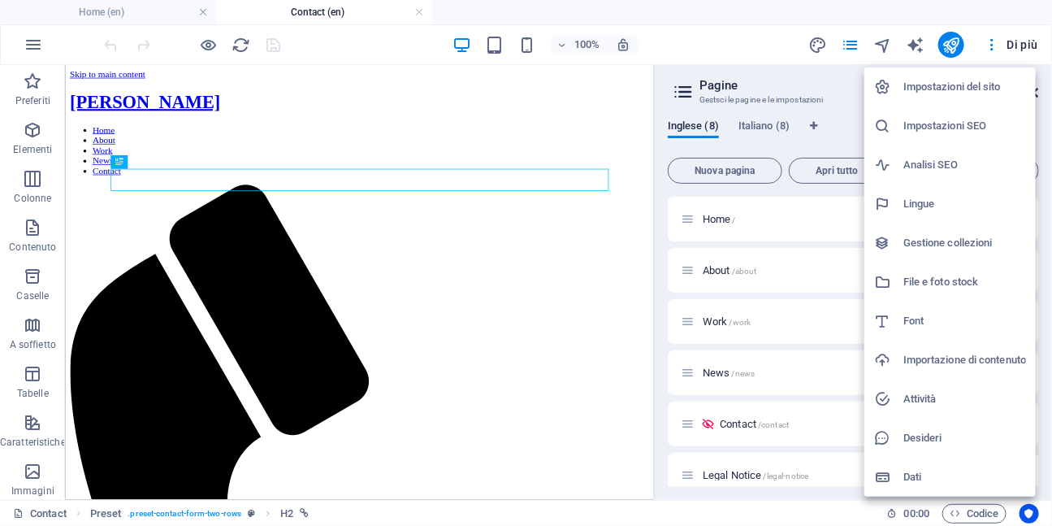
scroll to position [0, 0]
click at [706, 39] on div at bounding box center [526, 263] width 1052 height 526
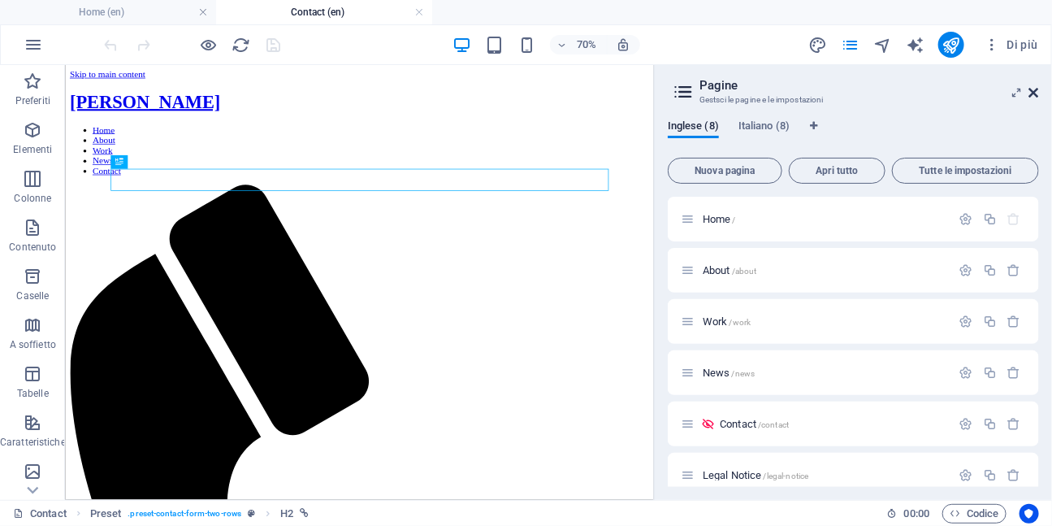
click at [1037, 92] on icon at bounding box center [1034, 92] width 10 height 13
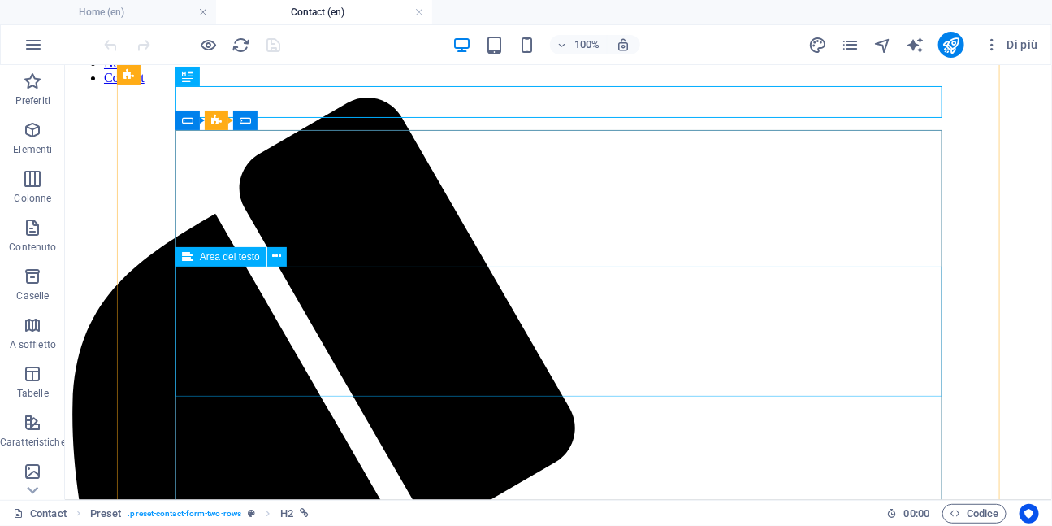
scroll to position [141, 0]
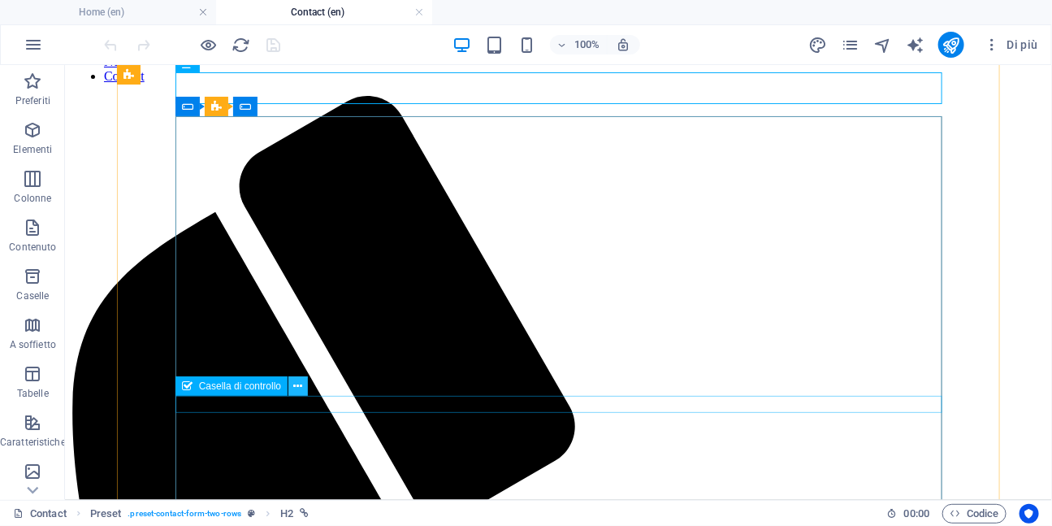
click at [297, 386] on icon at bounding box center [298, 386] width 9 height 17
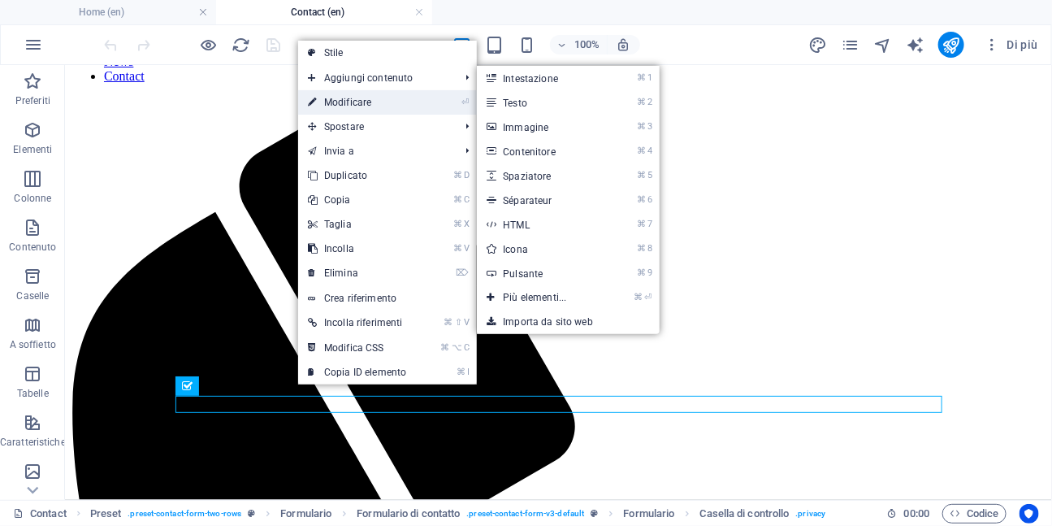
click at [362, 101] on link "⏎ Modificare" at bounding box center [357, 102] width 118 height 24
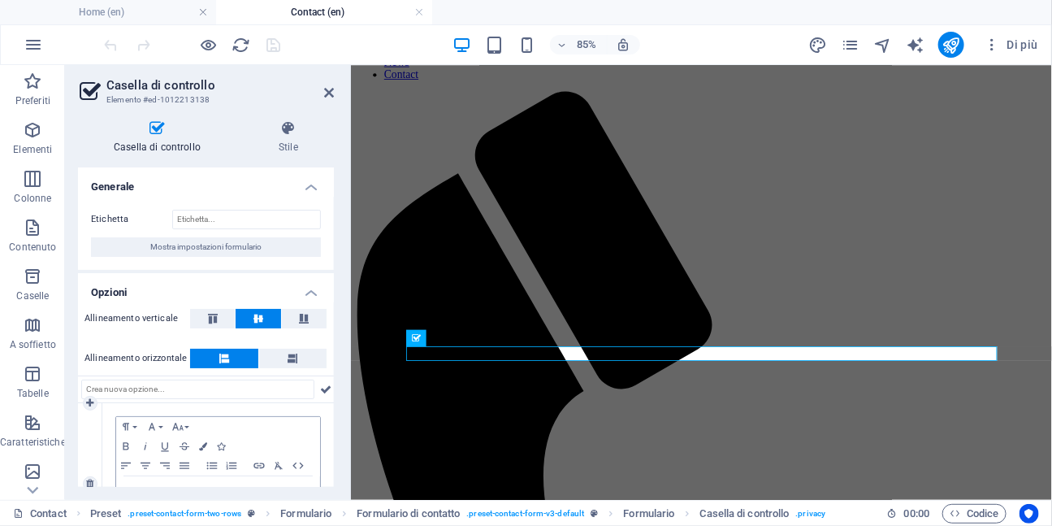
scroll to position [84, 0]
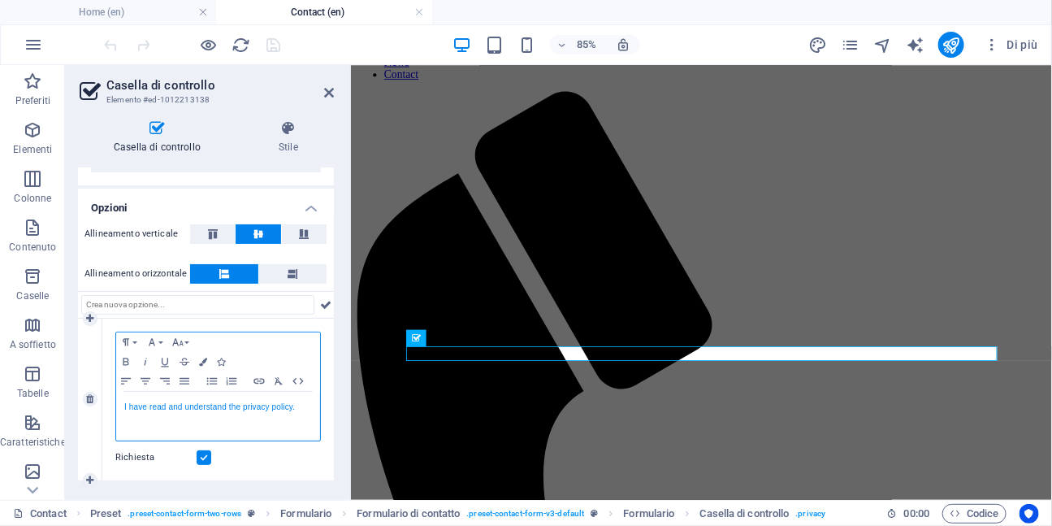
click at [210, 409] on link "I have read and understand the privacy policy." at bounding box center [209, 406] width 171 height 9
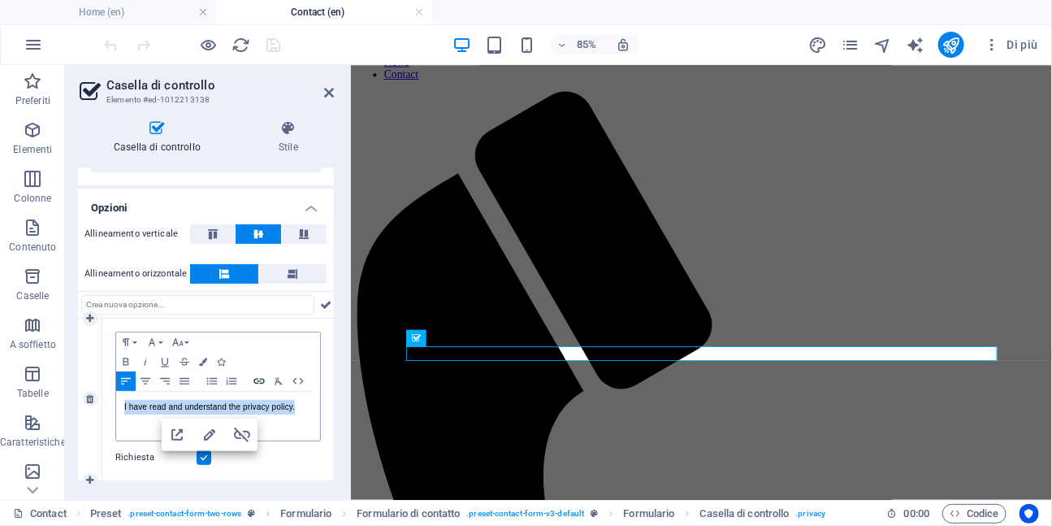
click at [262, 385] on icon "button" at bounding box center [258, 381] width 19 height 13
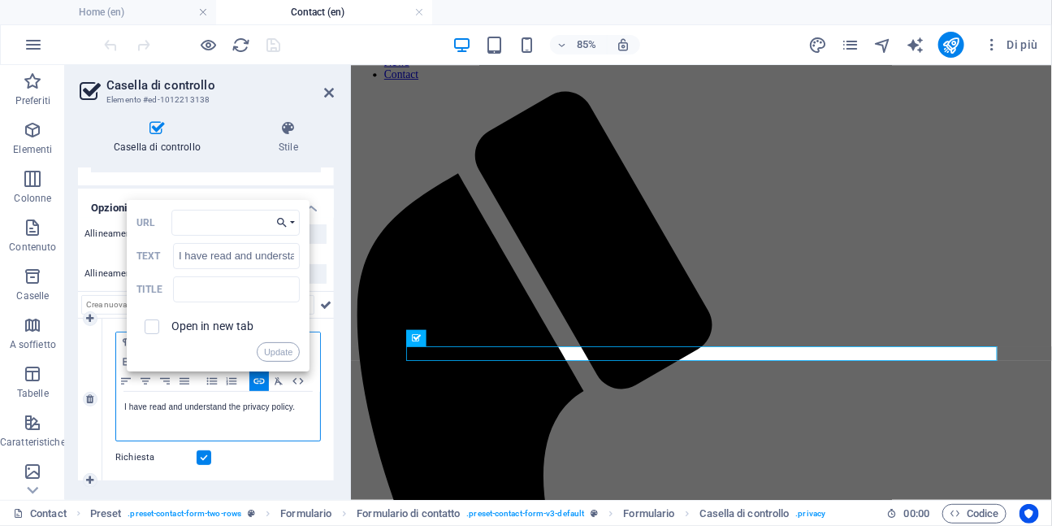
click at [292, 229] on button "Choose Link" at bounding box center [285, 223] width 29 height 26
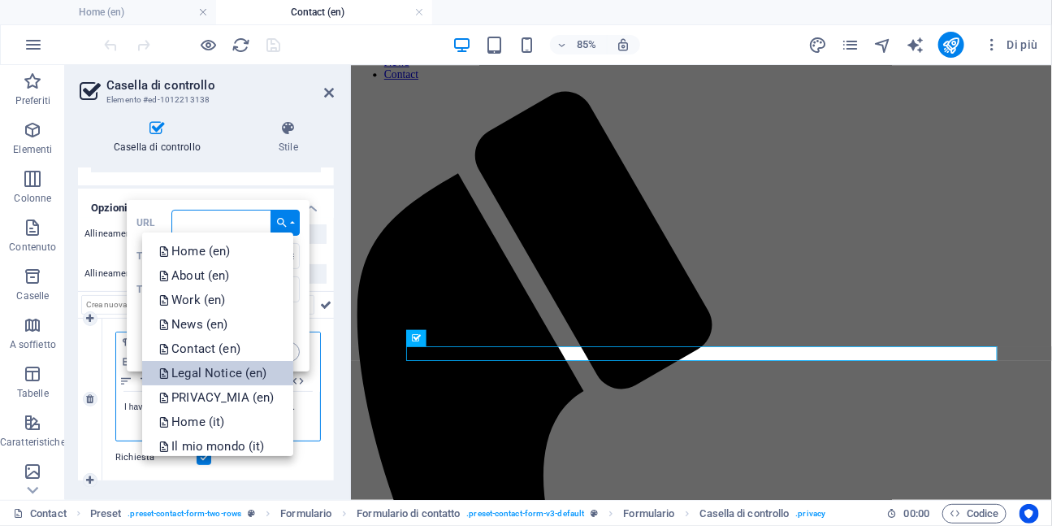
click at [219, 375] on p "Legal Notice (en)" at bounding box center [213, 373] width 111 height 24
type input "/en/legal-notice"
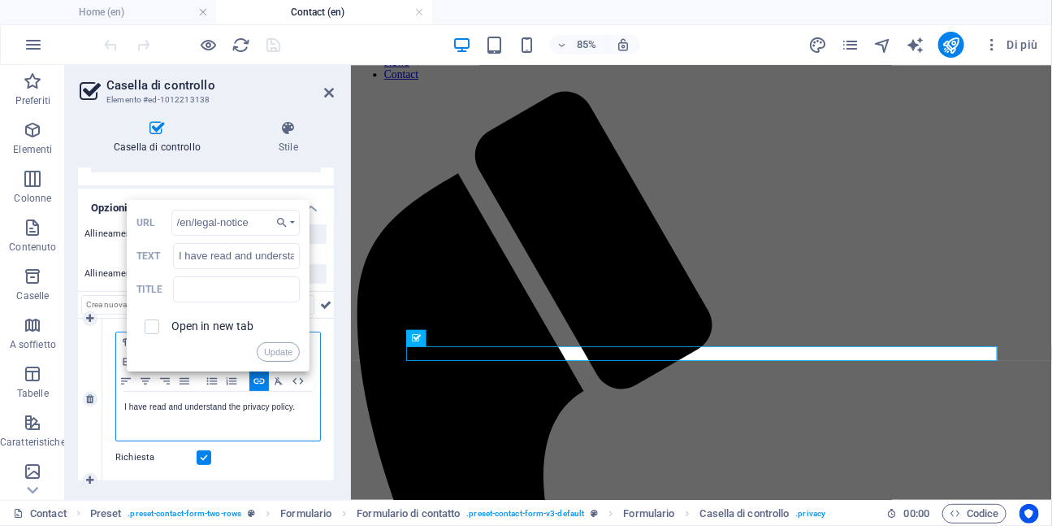
click at [157, 327] on span at bounding box center [152, 326] width 15 height 15
click at [151, 327] on input "checkbox" at bounding box center [149, 324] width 15 height 15
checkbox input "true"
